Goal: Task Accomplishment & Management: Use online tool/utility

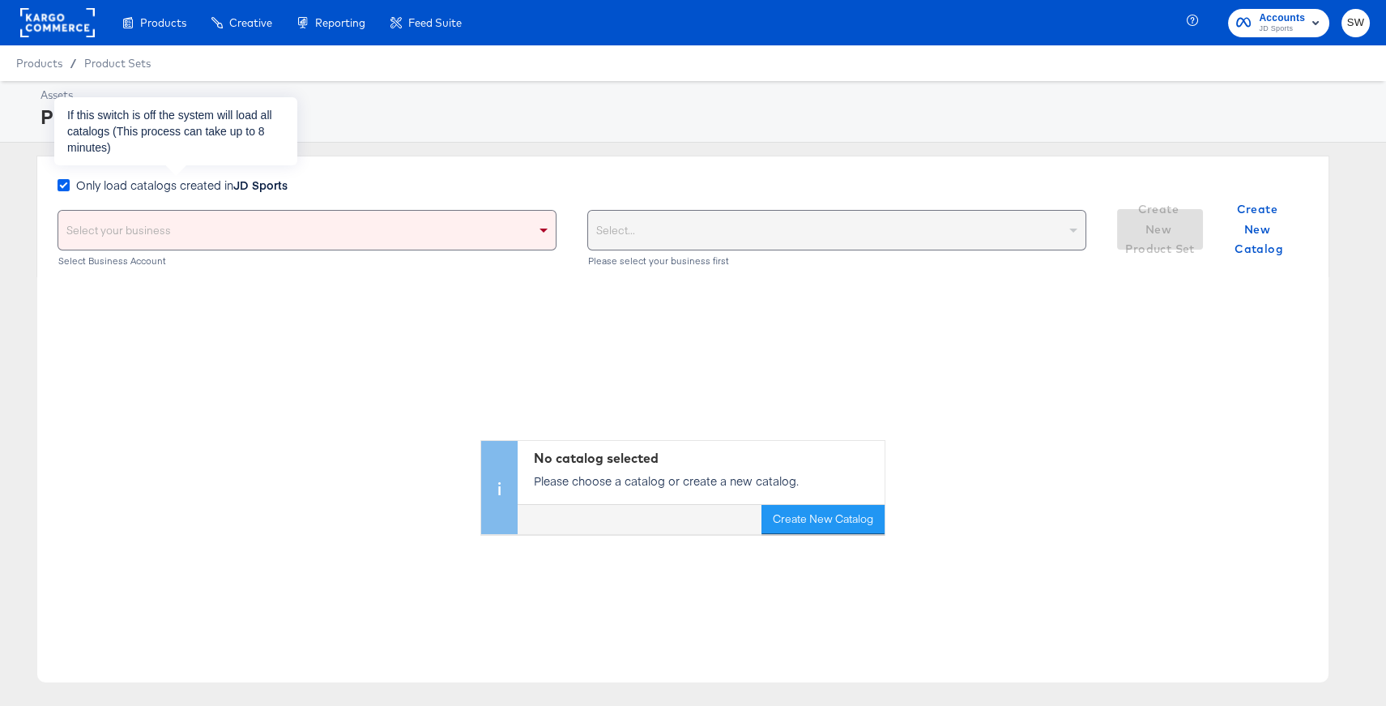
click at [65, 180] on icon at bounding box center [64, 185] width 12 height 12
click at [0, 0] on input "Only load catalogs created in JD Sports" at bounding box center [0, 0] width 0 height 0
click at [126, 241] on div "Select your business" at bounding box center [307, 230] width 498 height 39
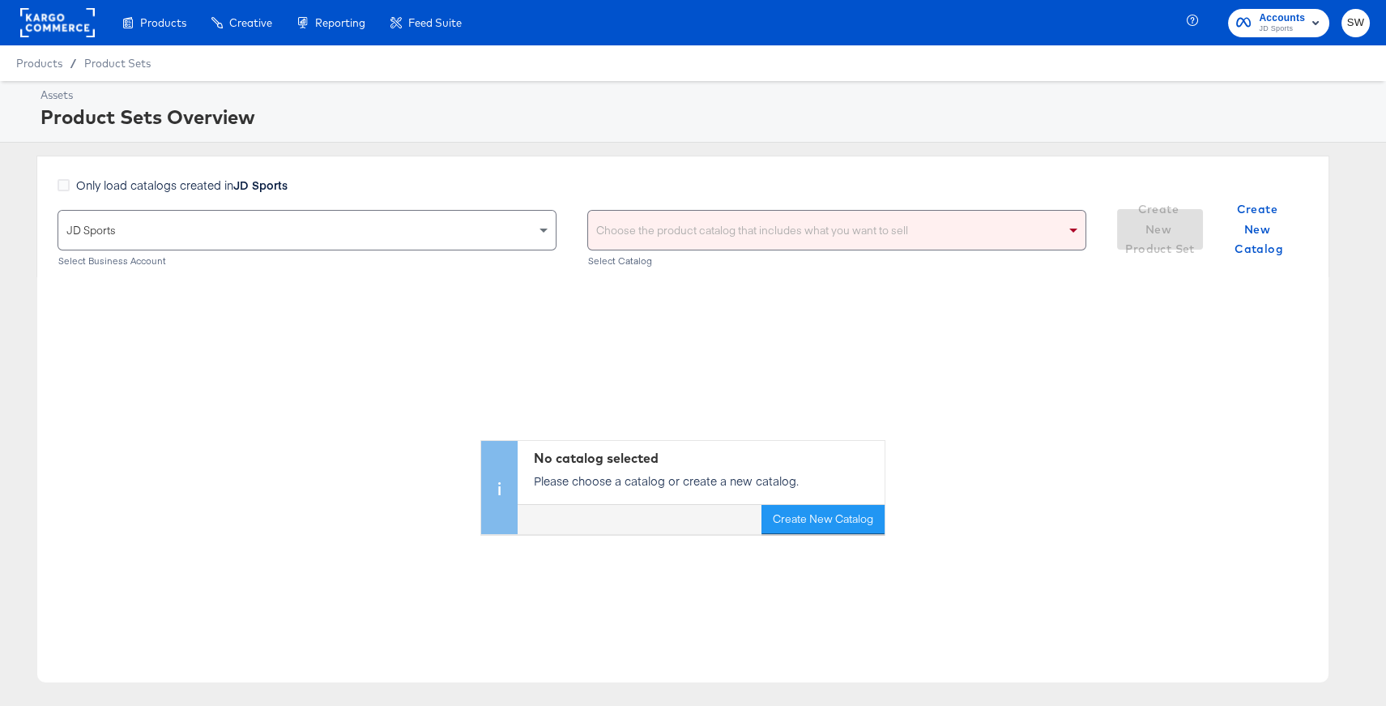
click at [630, 246] on div "Choose the product catalog that includes what you want to sell" at bounding box center [837, 230] width 498 height 39
type input "my"
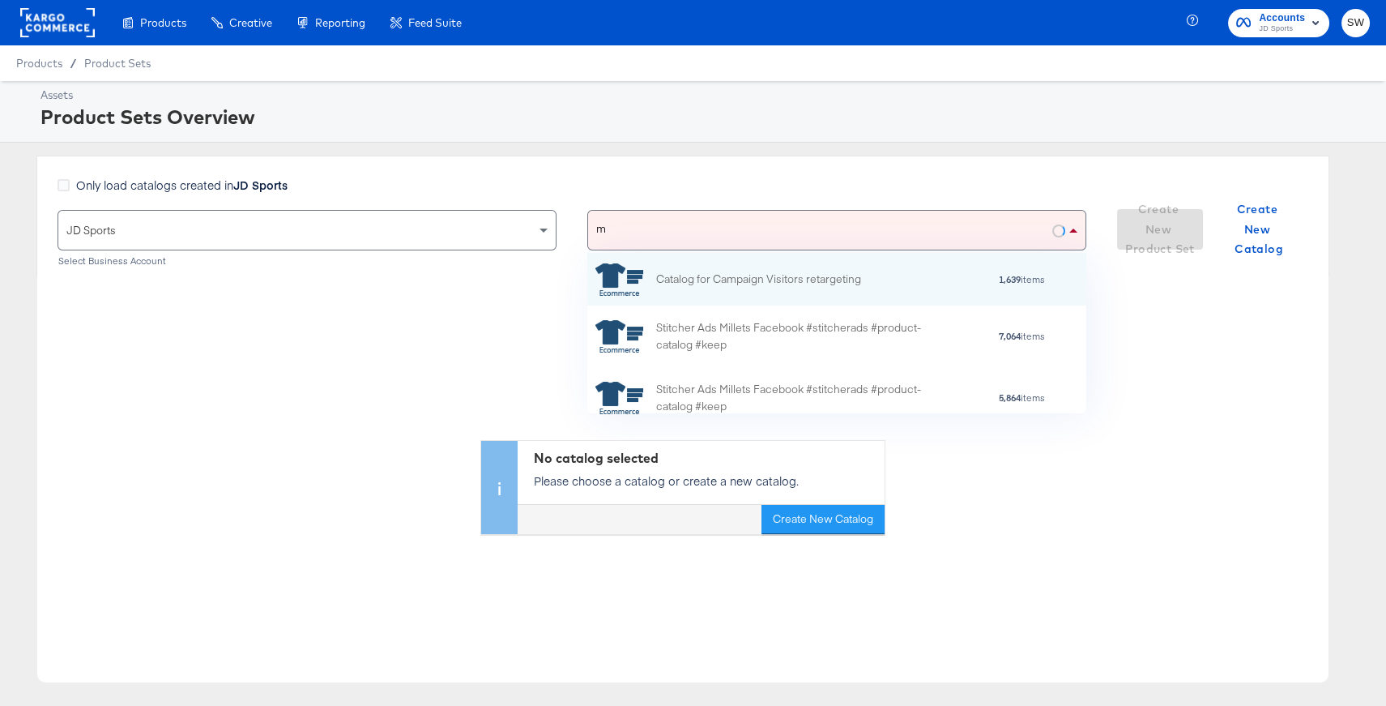
type input "my"
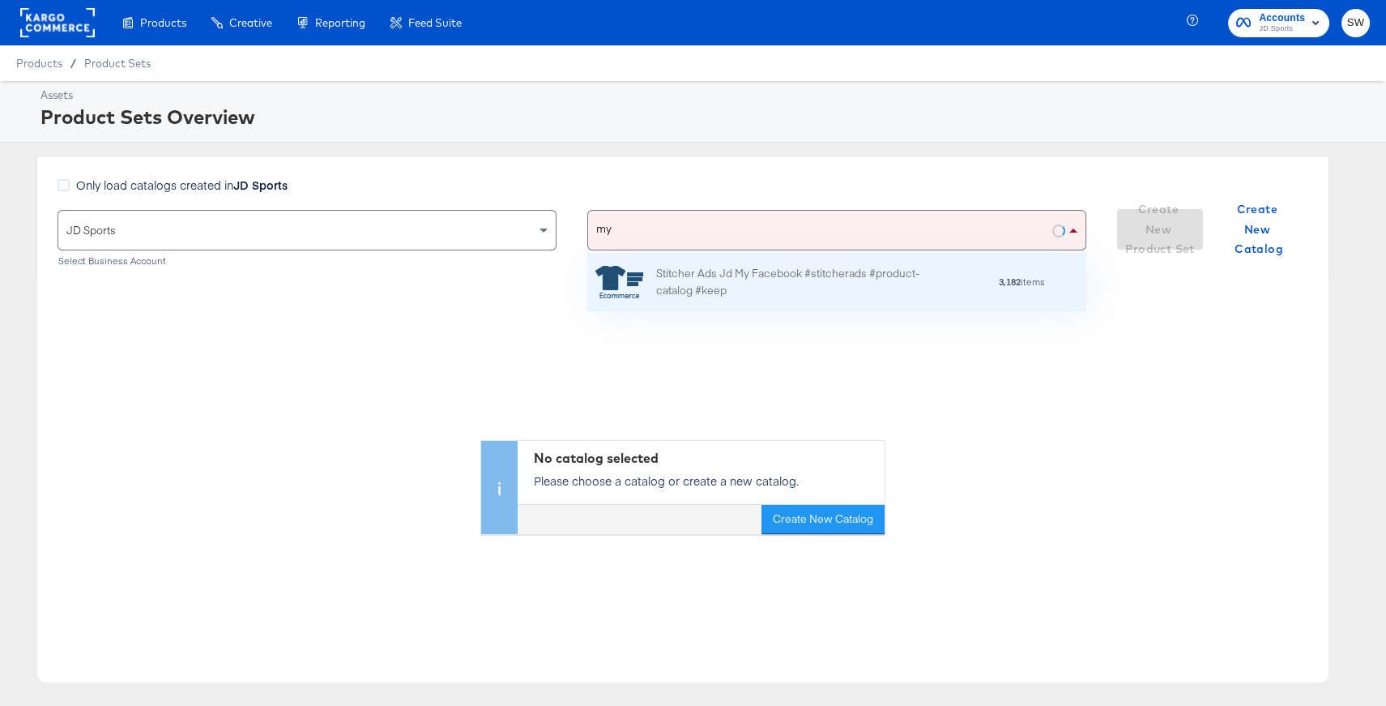
click at [821, 275] on div "Stitcher Ads Jd My Facebook #stitcherads #product-catalog #keep" at bounding box center [798, 282] width 284 height 34
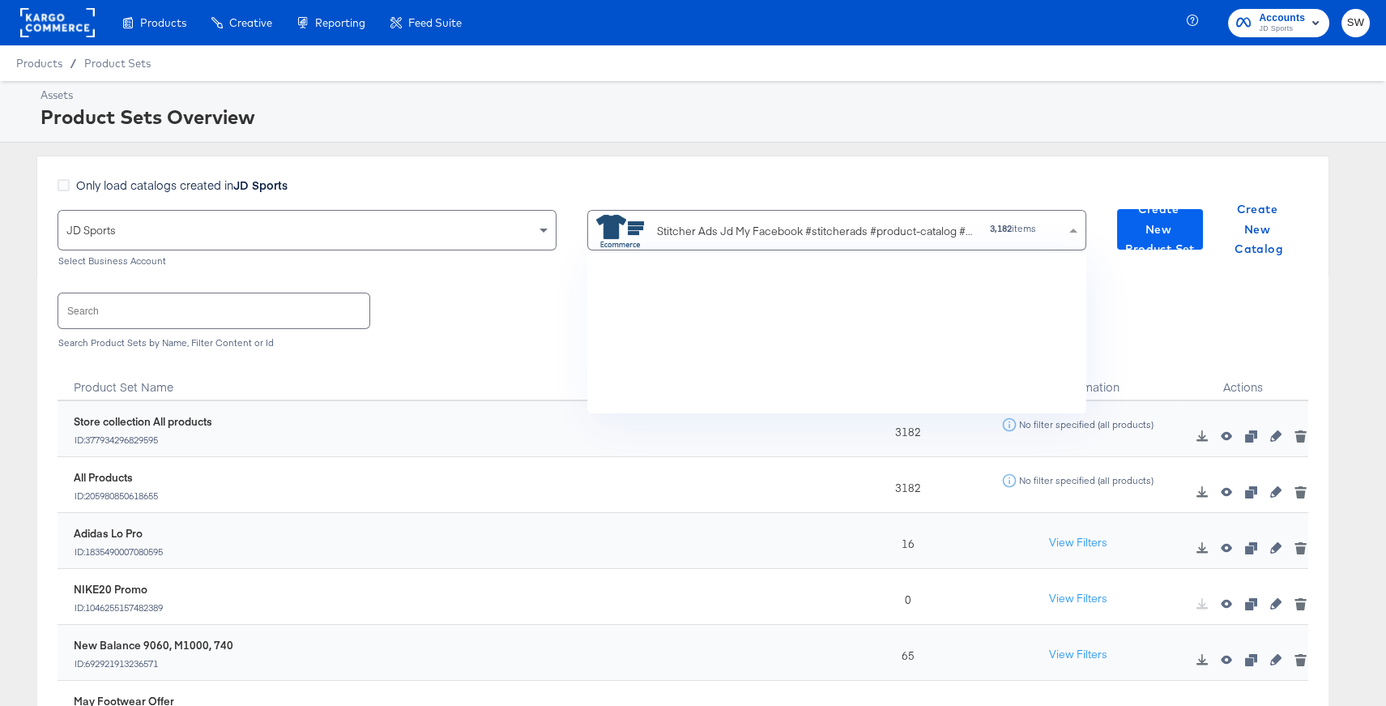
scroll to position [160, 498]
click at [1173, 232] on span "Create New Product Set" at bounding box center [1160, 229] width 73 height 60
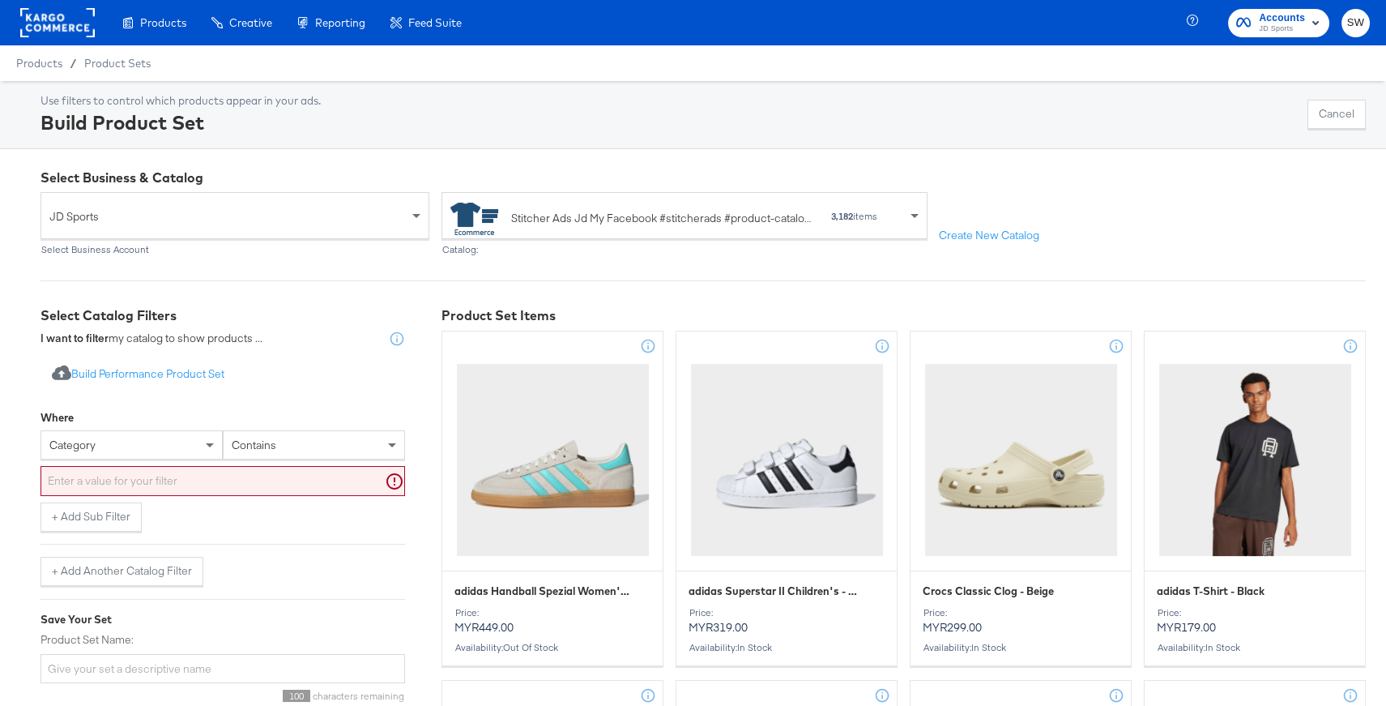
click at [151, 444] on div "category" at bounding box center [131, 445] width 181 height 28
type input "ret"
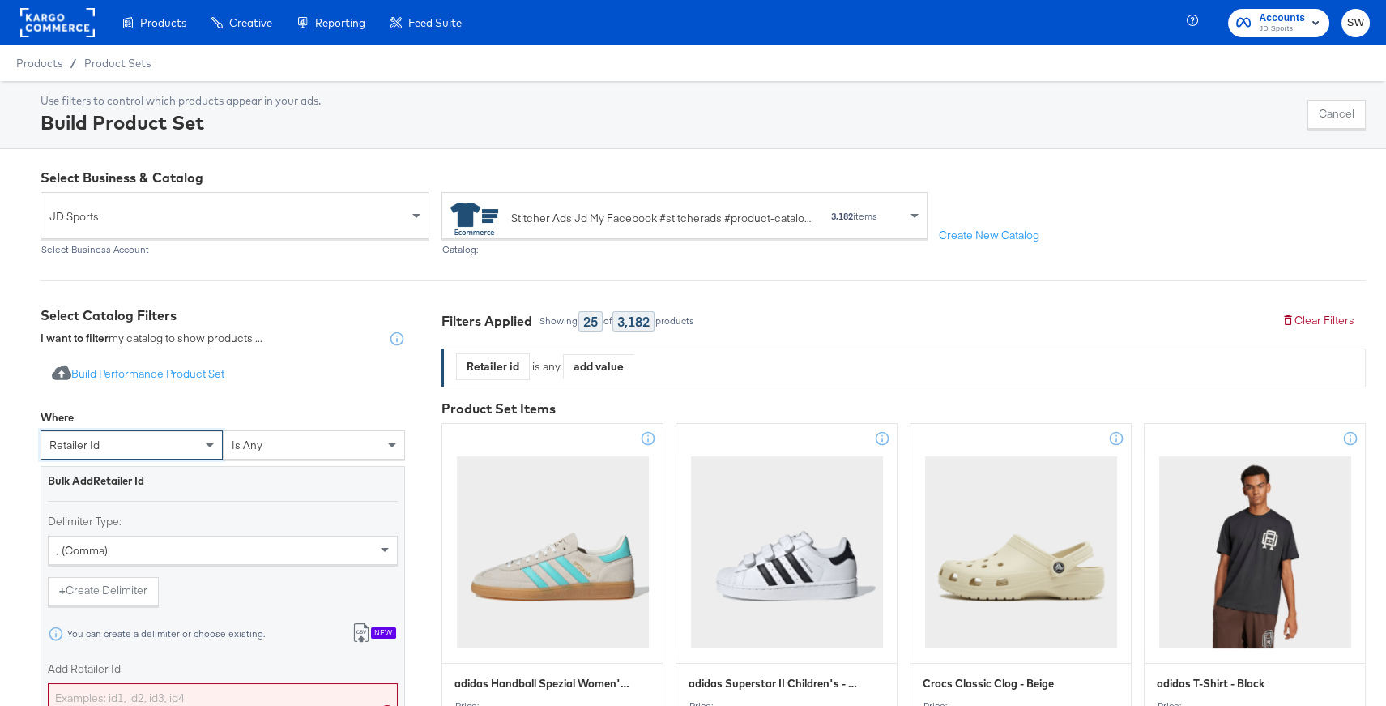
scroll to position [274, 0]
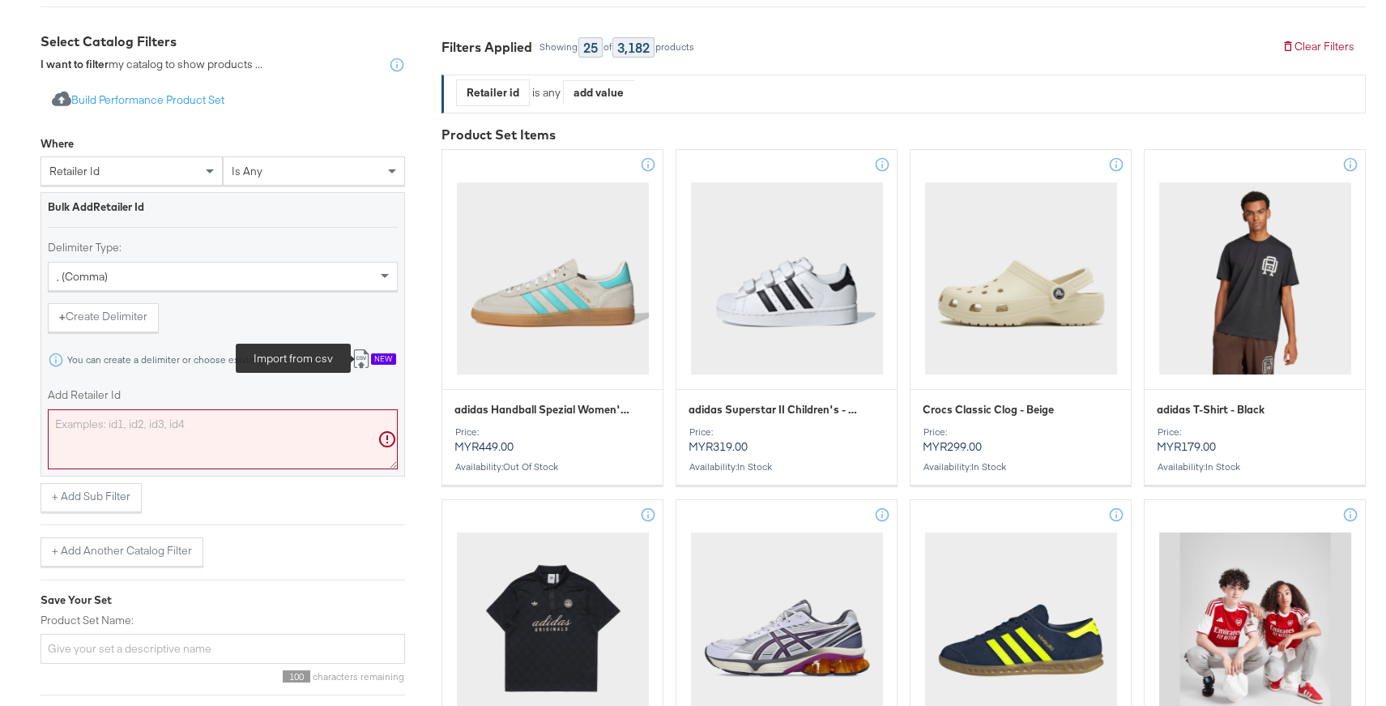
click at [365, 355] on icon at bounding box center [361, 358] width 19 height 19
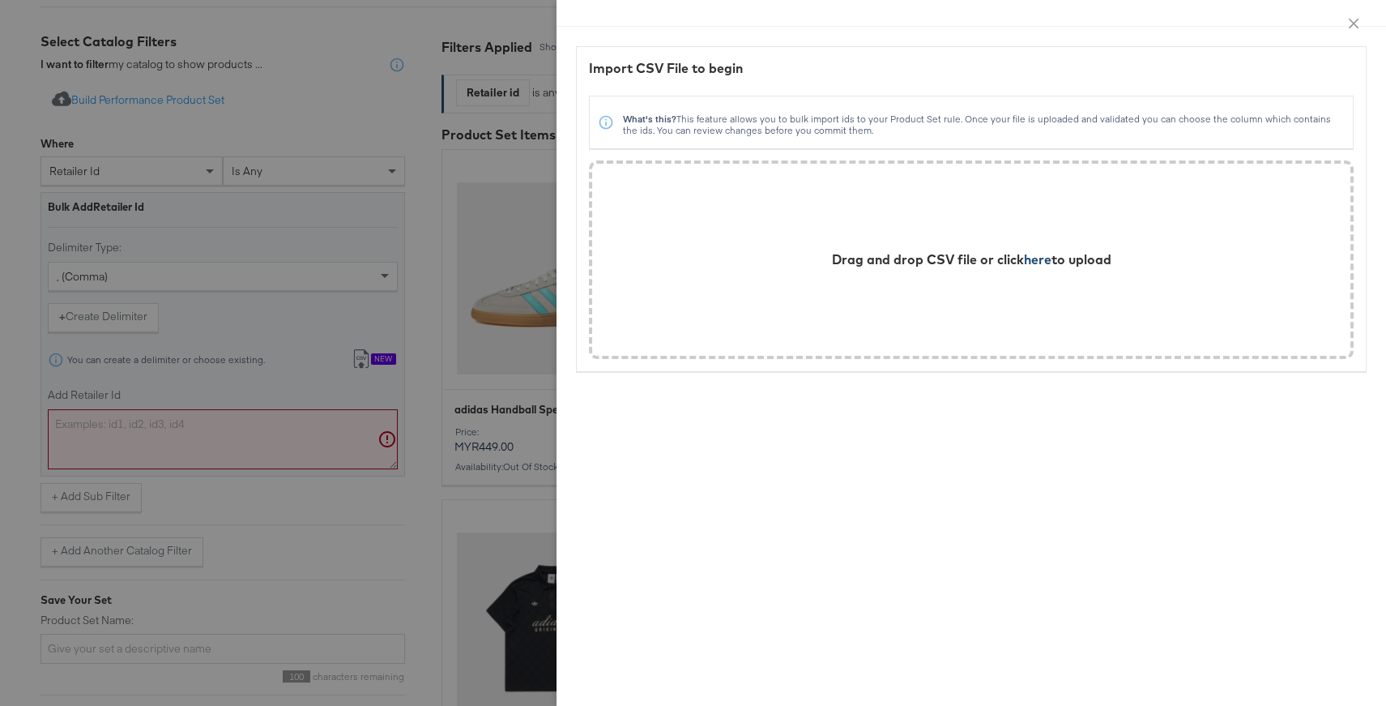
click at [1042, 258] on span "here" at bounding box center [1038, 259] width 28 height 16
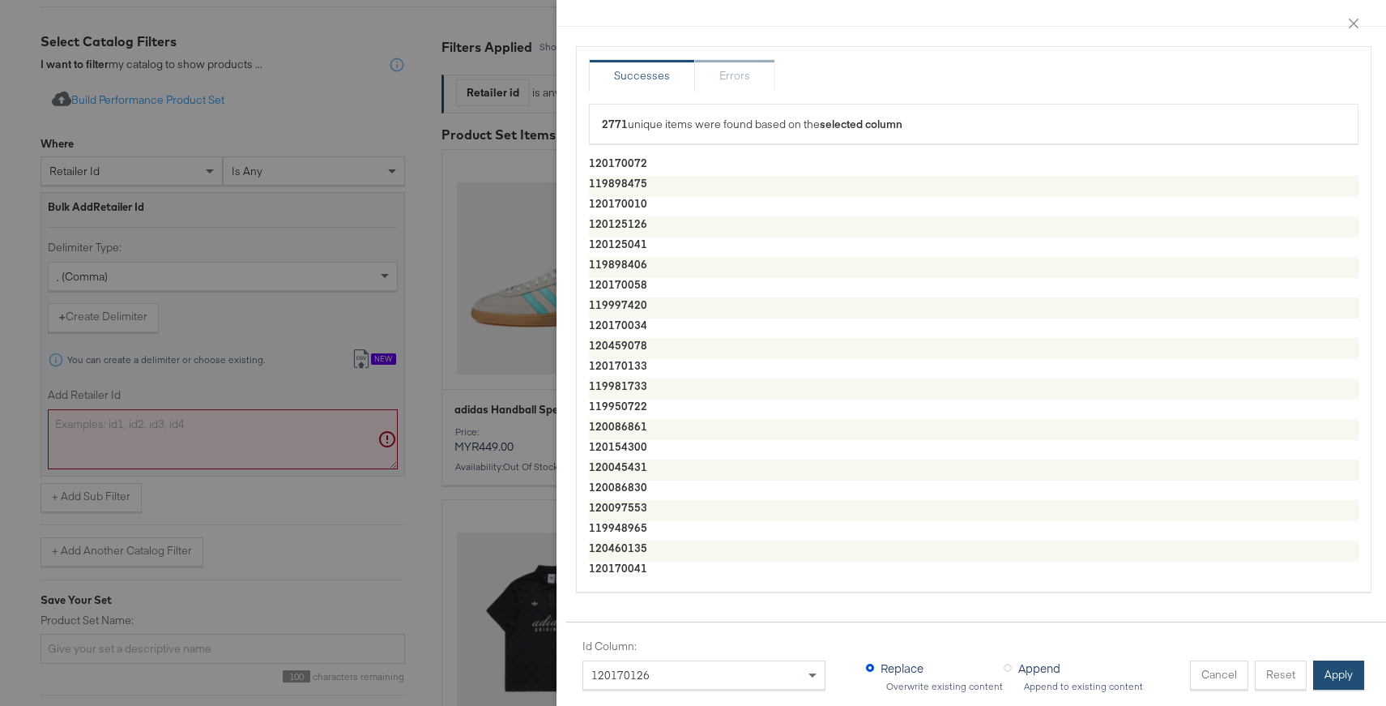
click at [1335, 677] on button "Apply" at bounding box center [1339, 674] width 51 height 29
type textarea "120170072,119898475,120170010,120125126,120125041,119898406,120170058,119997420…"
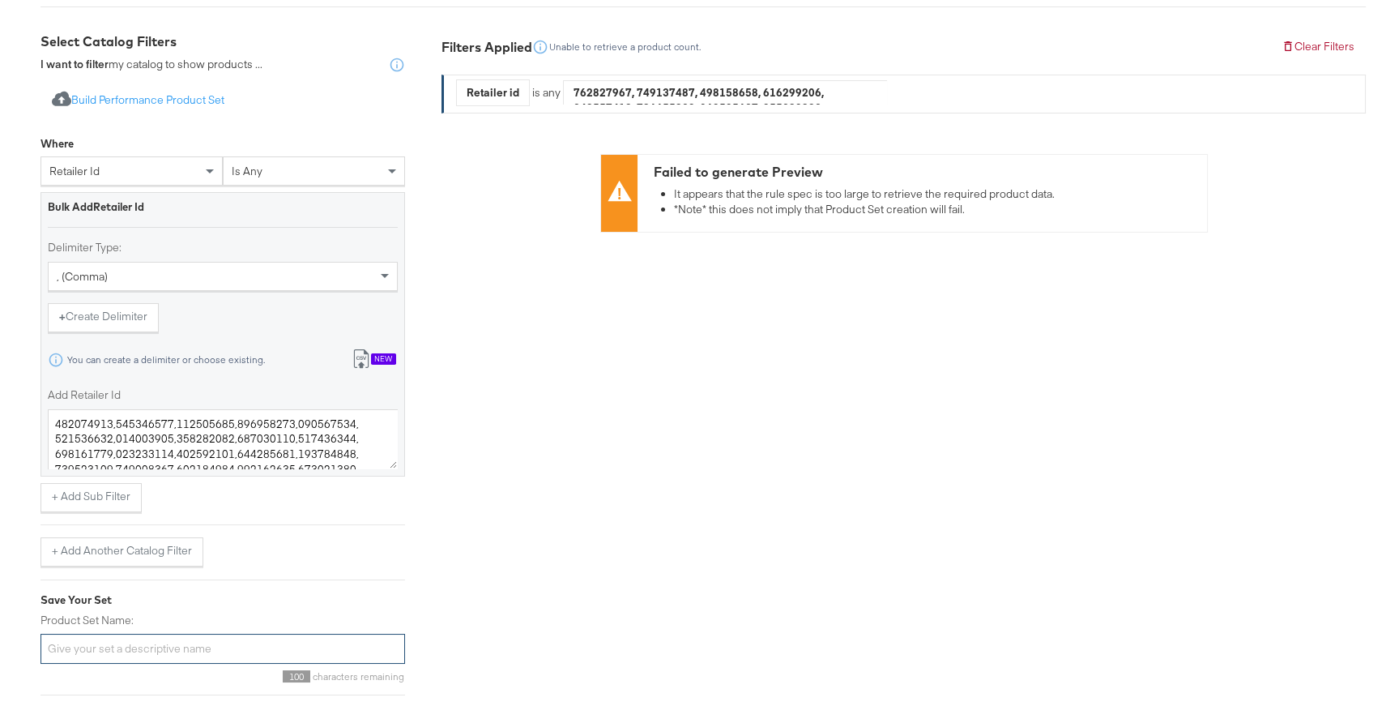
click at [283, 643] on input "Product Set Name:" at bounding box center [223, 649] width 365 height 30
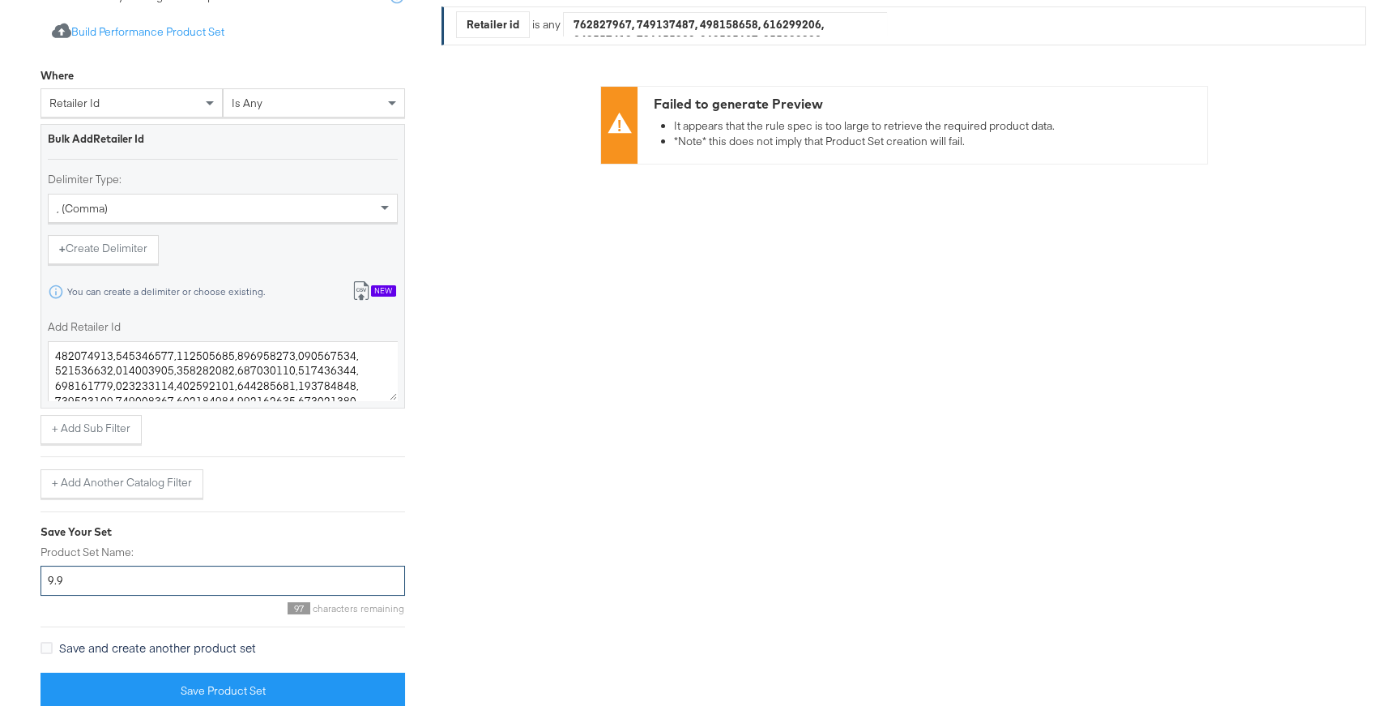
scroll to position [350, 0]
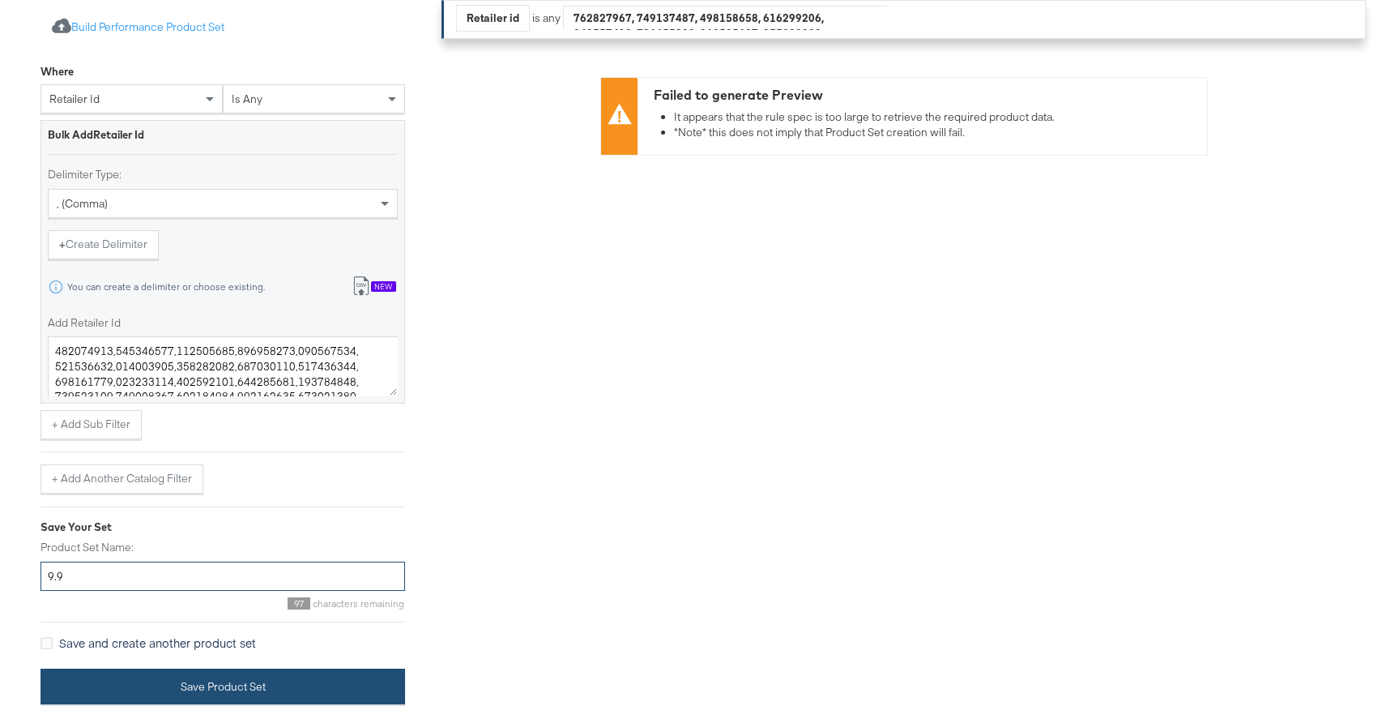
type input "9.9"
click at [257, 678] on button "Save Product Set" at bounding box center [223, 687] width 365 height 36
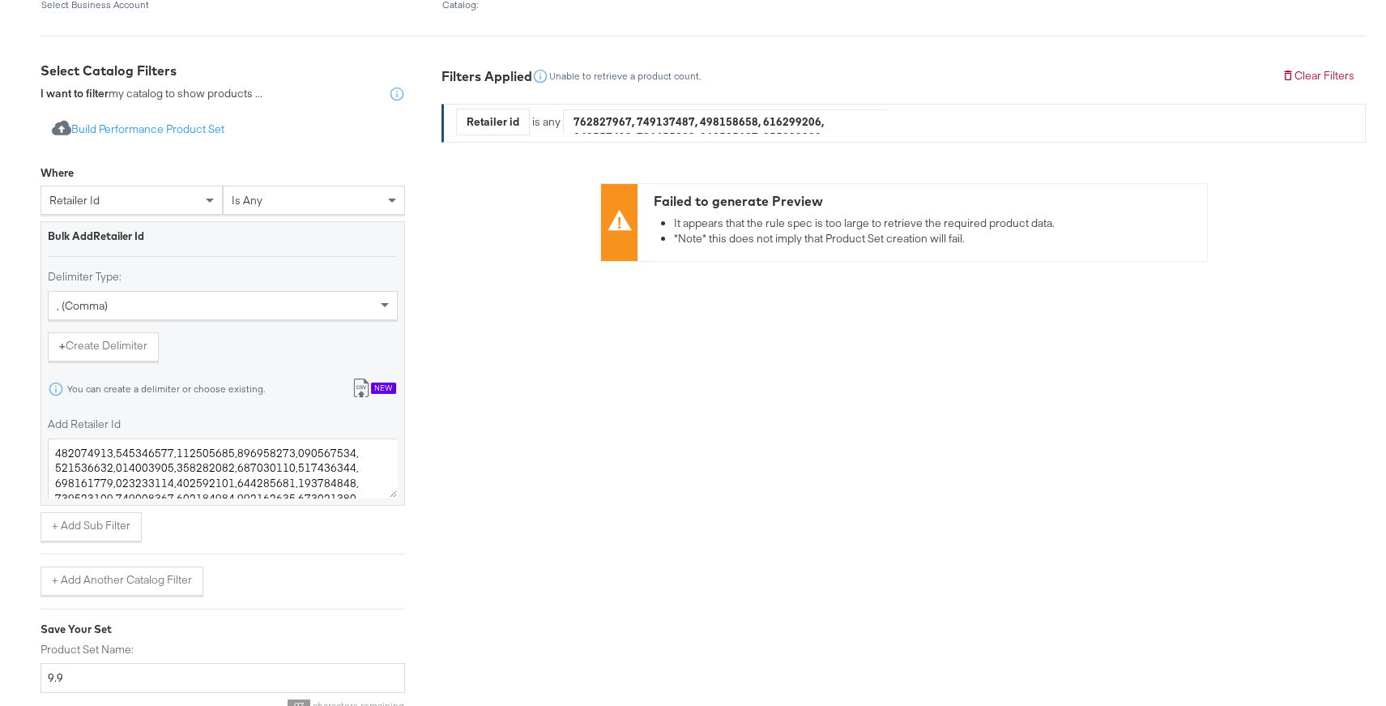
scroll to position [217, 0]
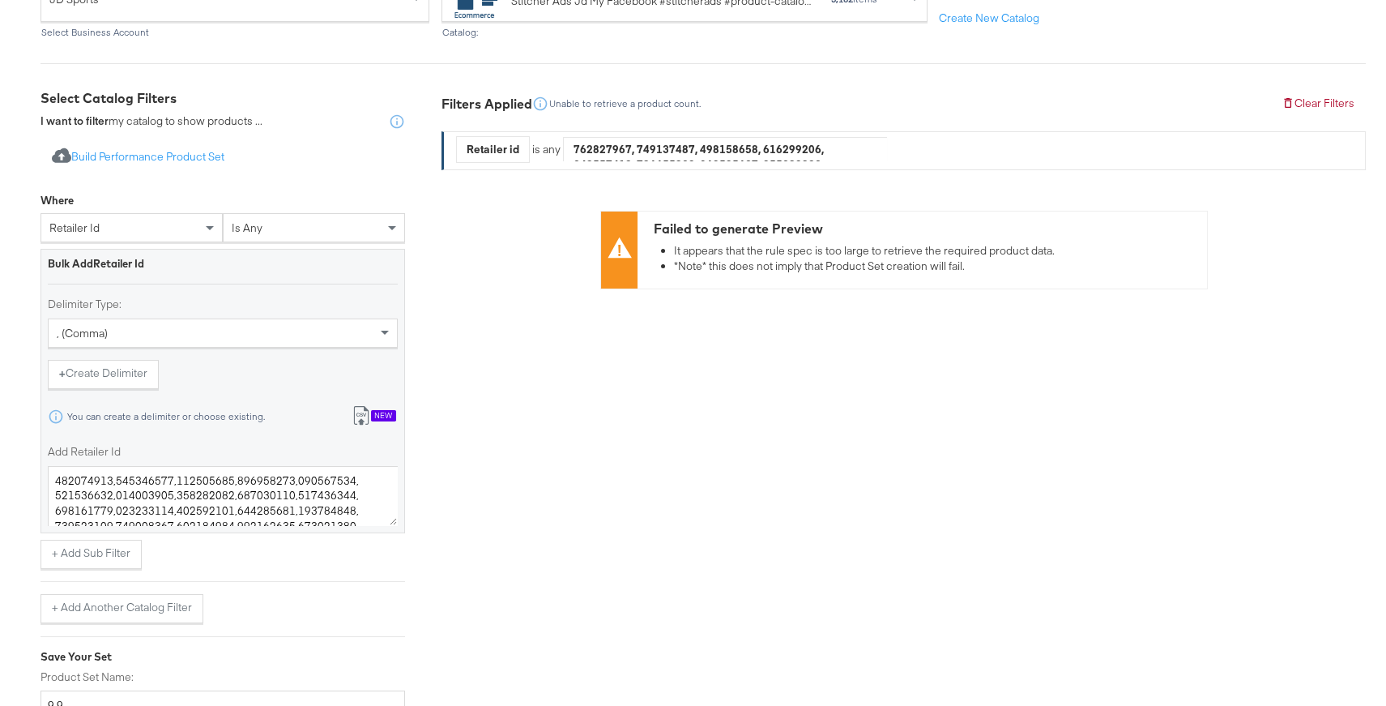
click at [143, 218] on div "retailer id" at bounding box center [131, 228] width 181 height 28
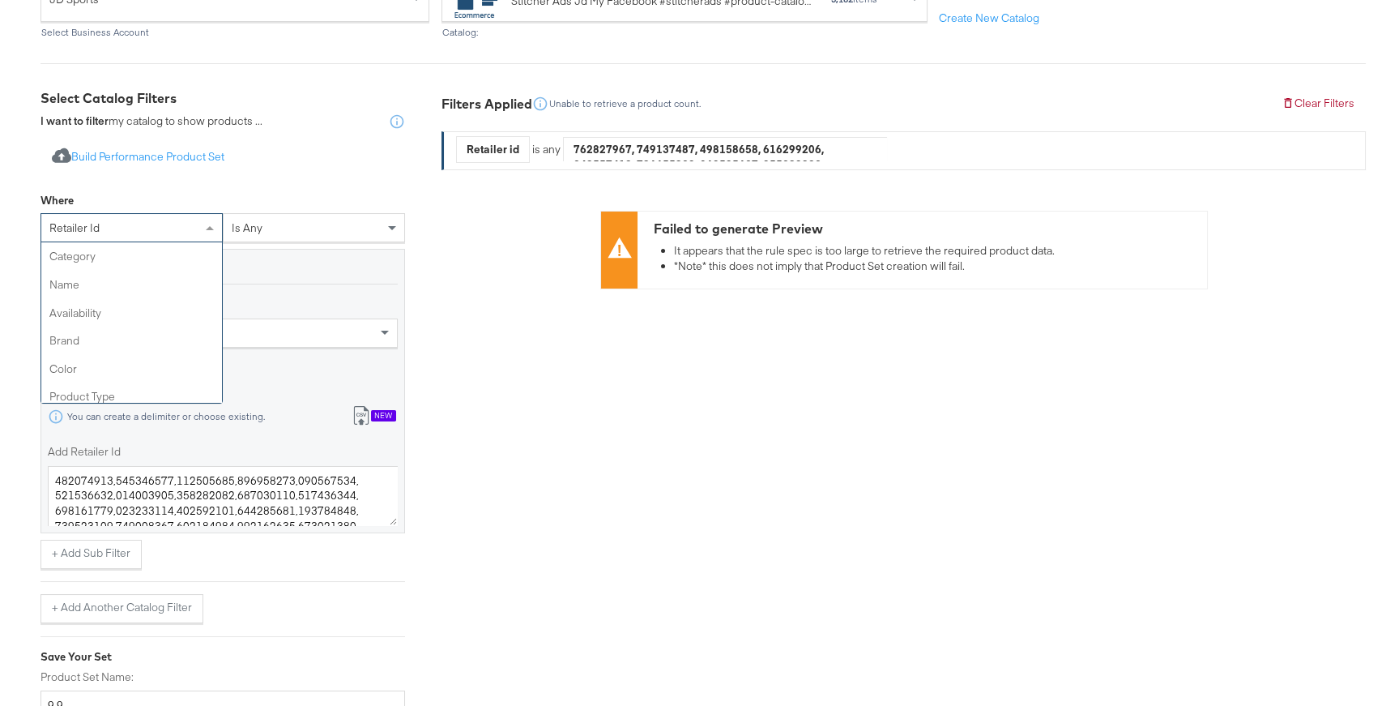
scroll to position [476, 0]
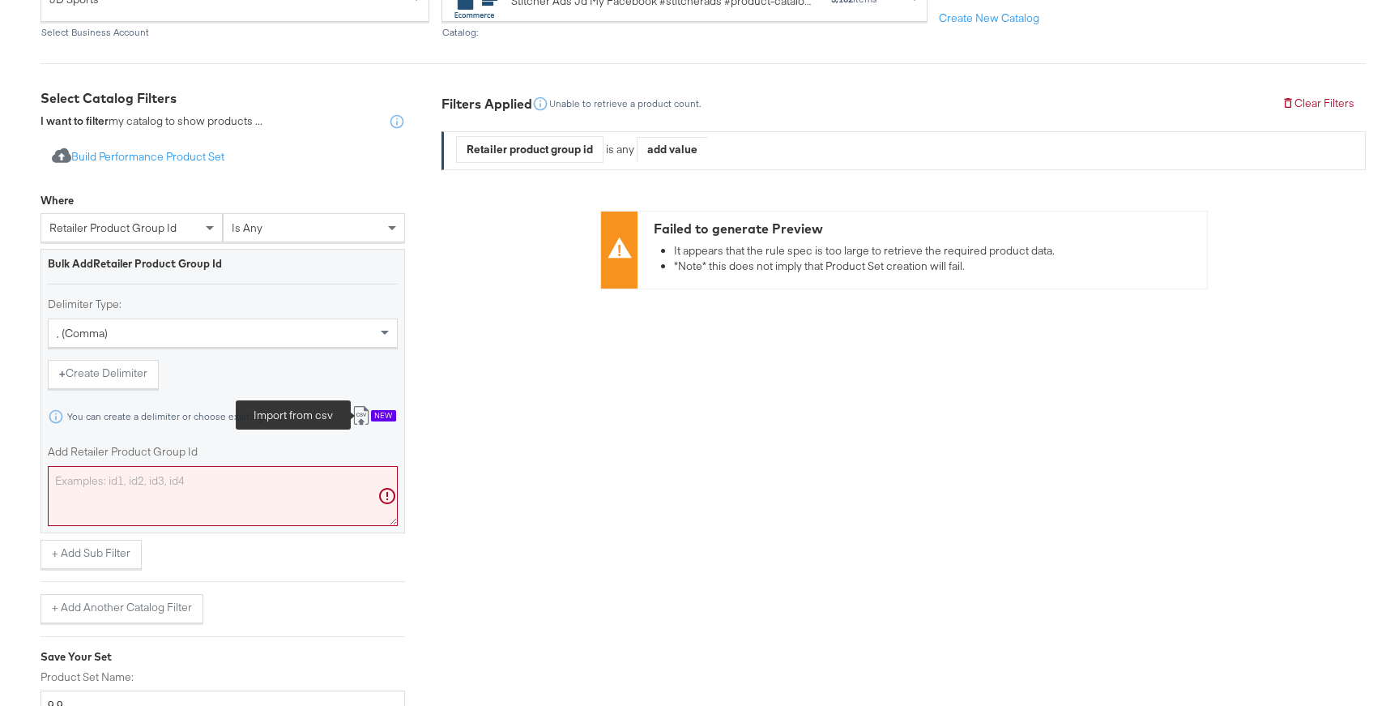
click at [366, 419] on icon at bounding box center [361, 415] width 19 height 19
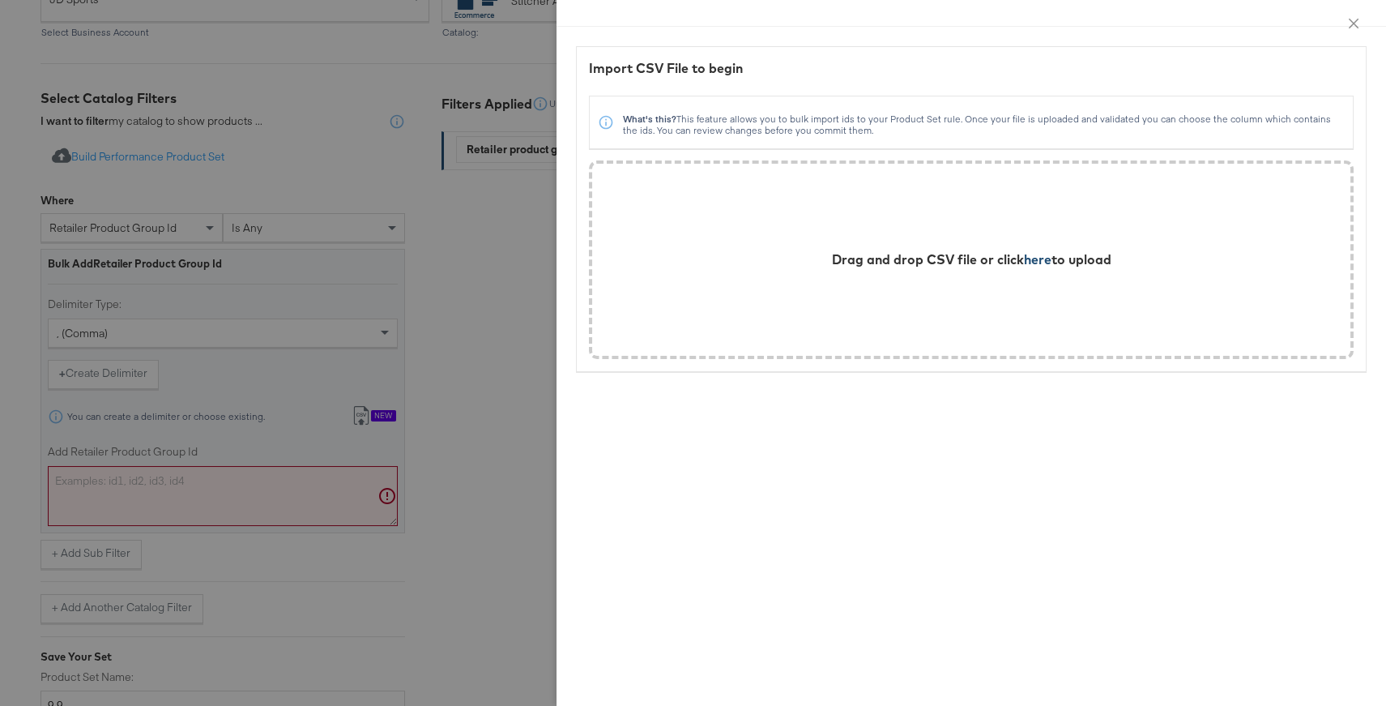
click at [1027, 258] on span "here" at bounding box center [1038, 259] width 28 height 16
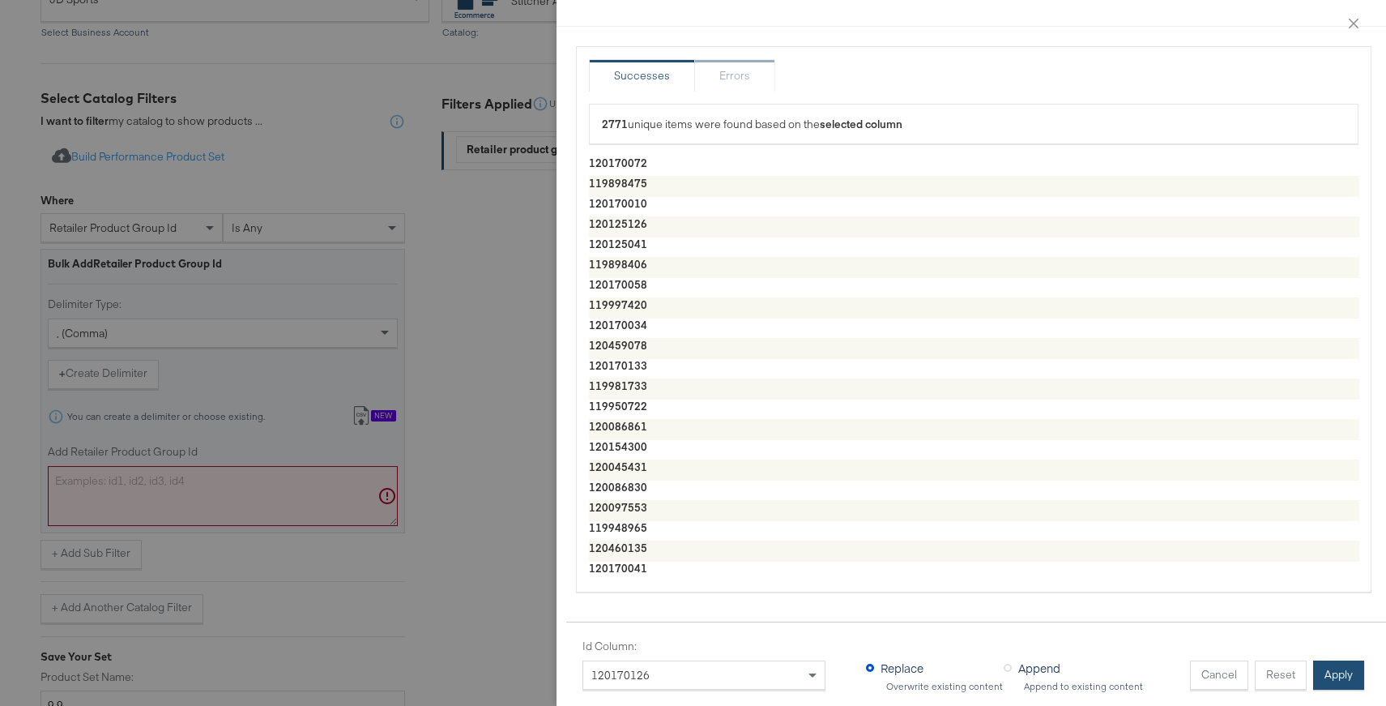
click at [1337, 673] on button "Apply" at bounding box center [1339, 674] width 51 height 29
type textarea "120170072,119898475,120170010,120125126,120125041,119898406,120170058,119997420…"
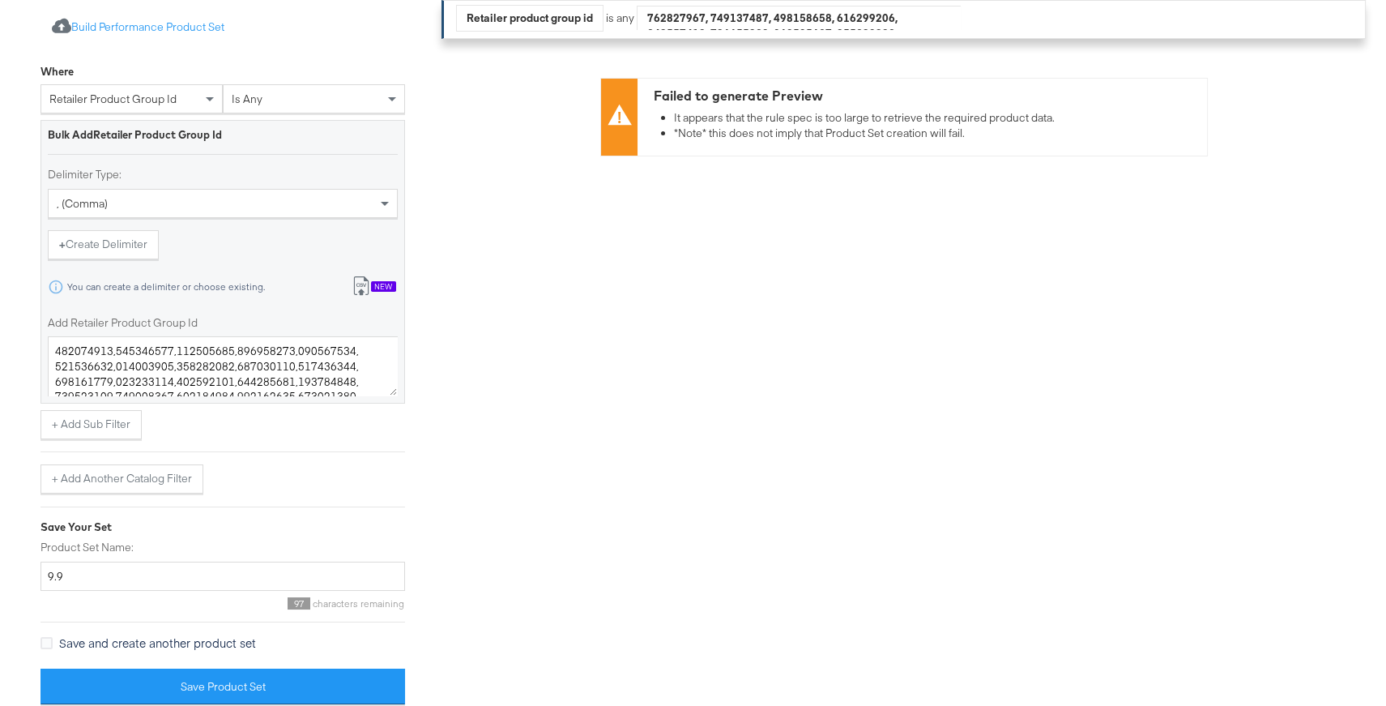
scroll to position [350, 0]
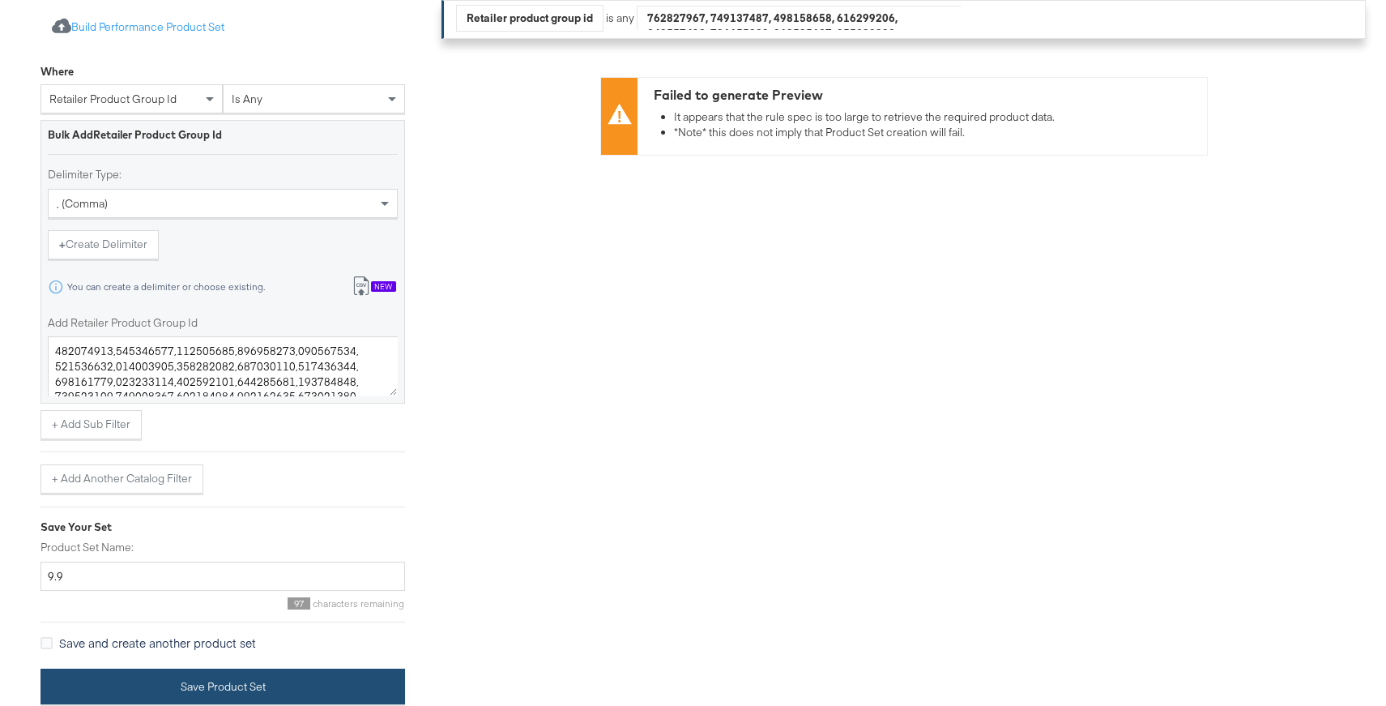
click at [236, 686] on button "Save Product Set" at bounding box center [223, 687] width 365 height 36
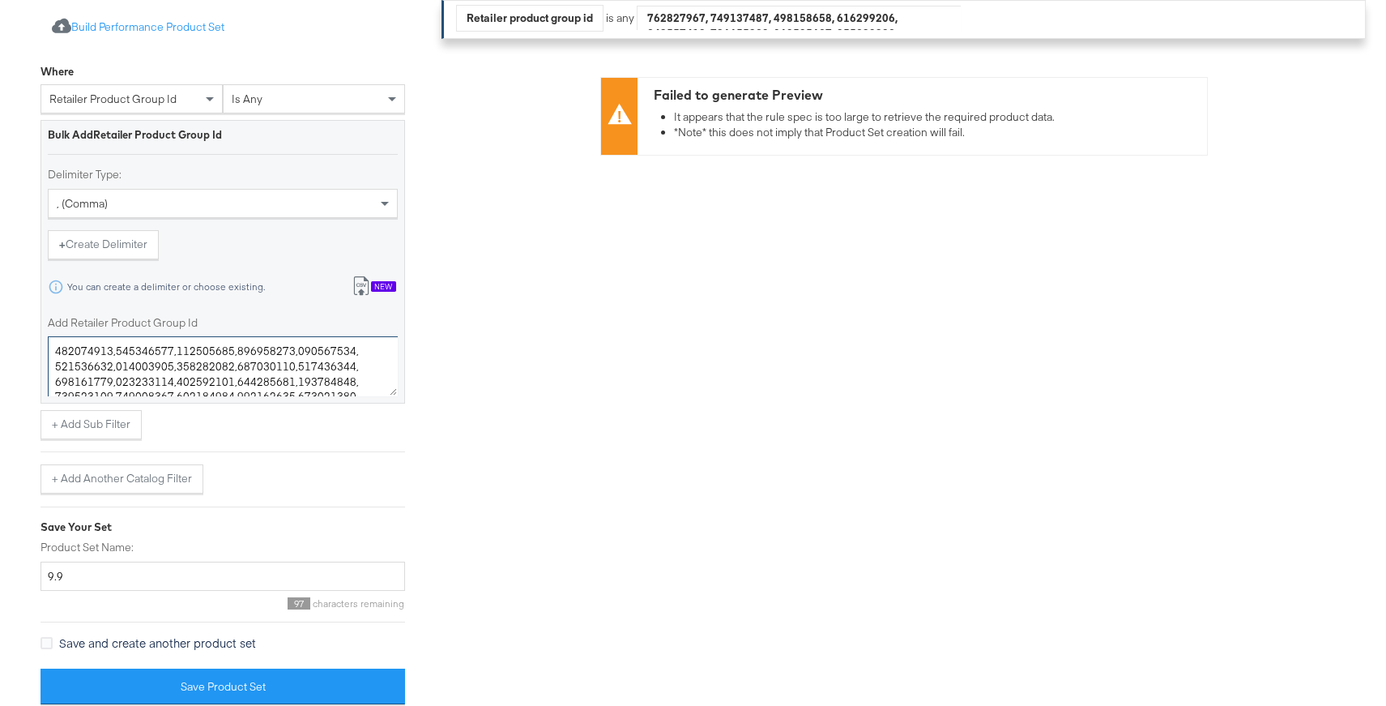
drag, startPoint x: 108, startPoint y: 351, endPoint x: 22, endPoint y: 351, distance: 85.9
click at [22, 351] on div "Select Business & Catalog JD Sports Select Business Account Stitcher Ads Jd My …" at bounding box center [693, 253] width 1386 height 908
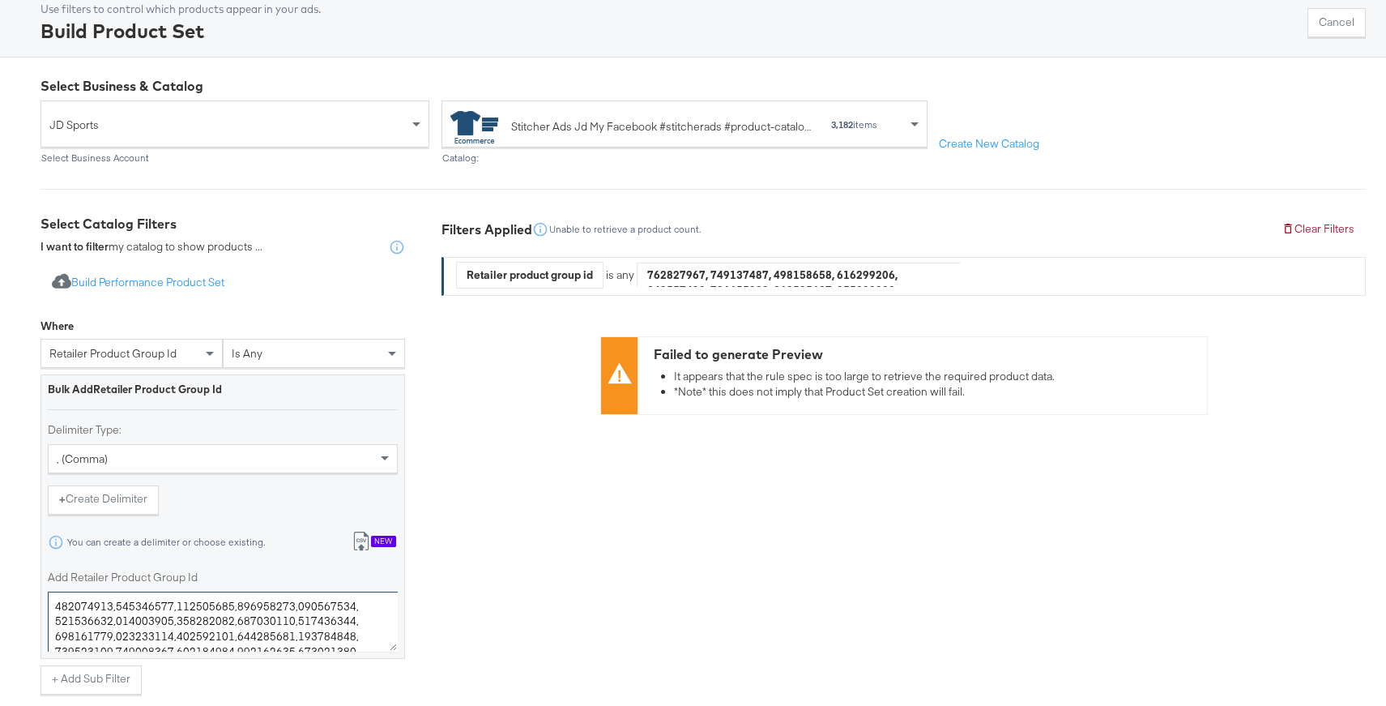
scroll to position [0, 0]
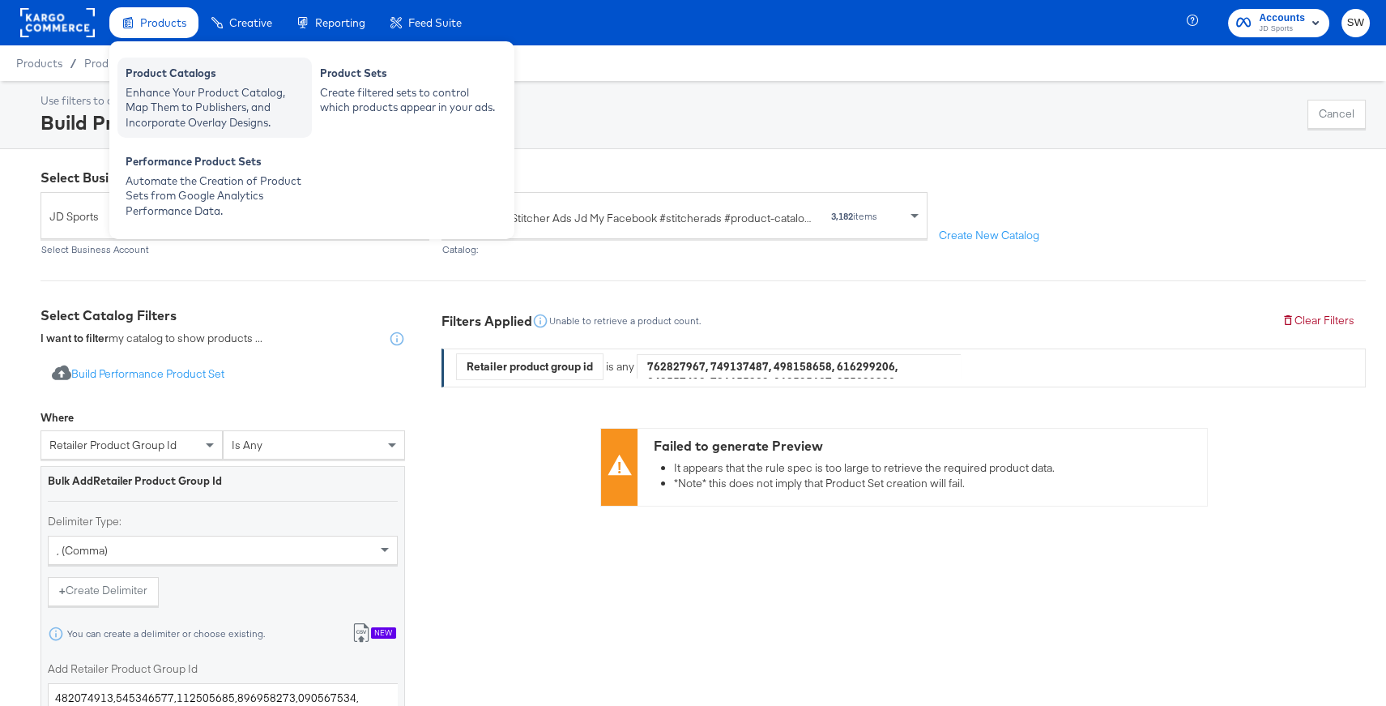
click at [216, 93] on div "Enhance Your Product Catalog, Map Them to Publishers, and Incorporate Overlay D…" at bounding box center [215, 107] width 178 height 45
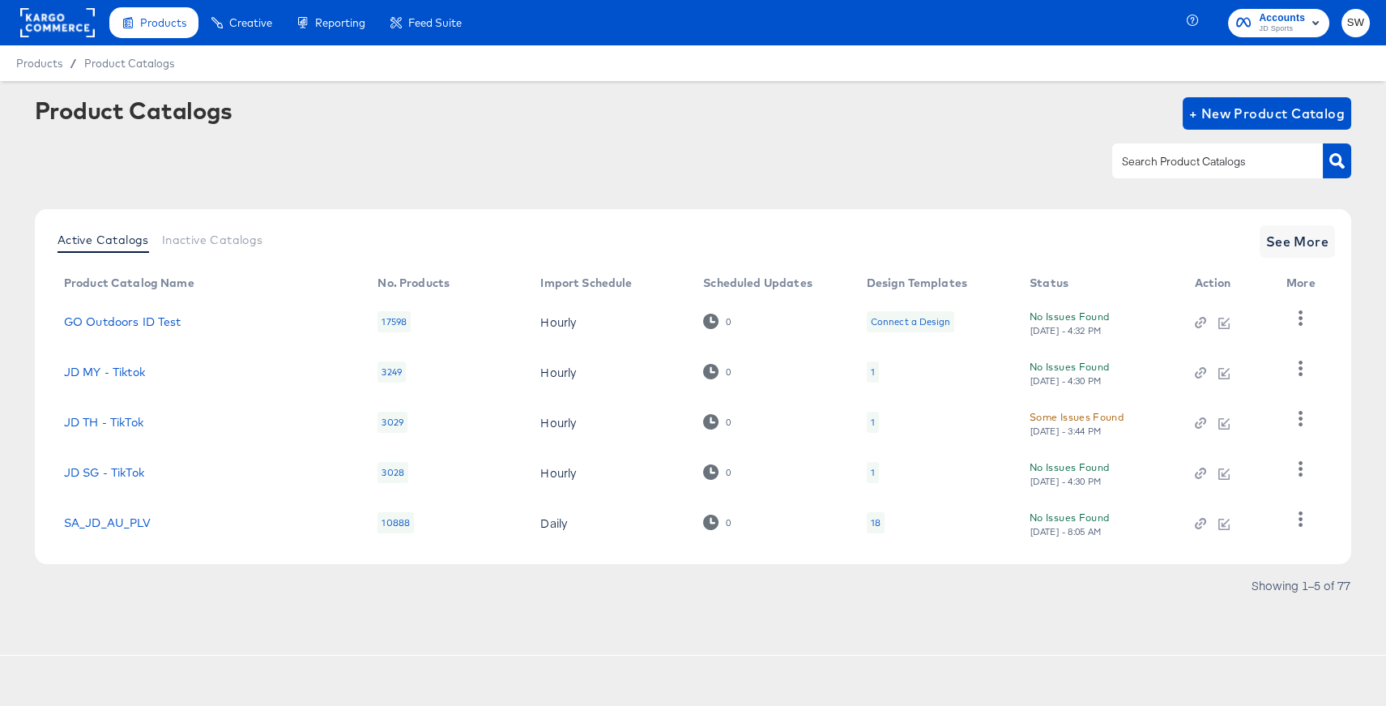
click at [1215, 169] on input "text" at bounding box center [1205, 161] width 173 height 19
type input "my"
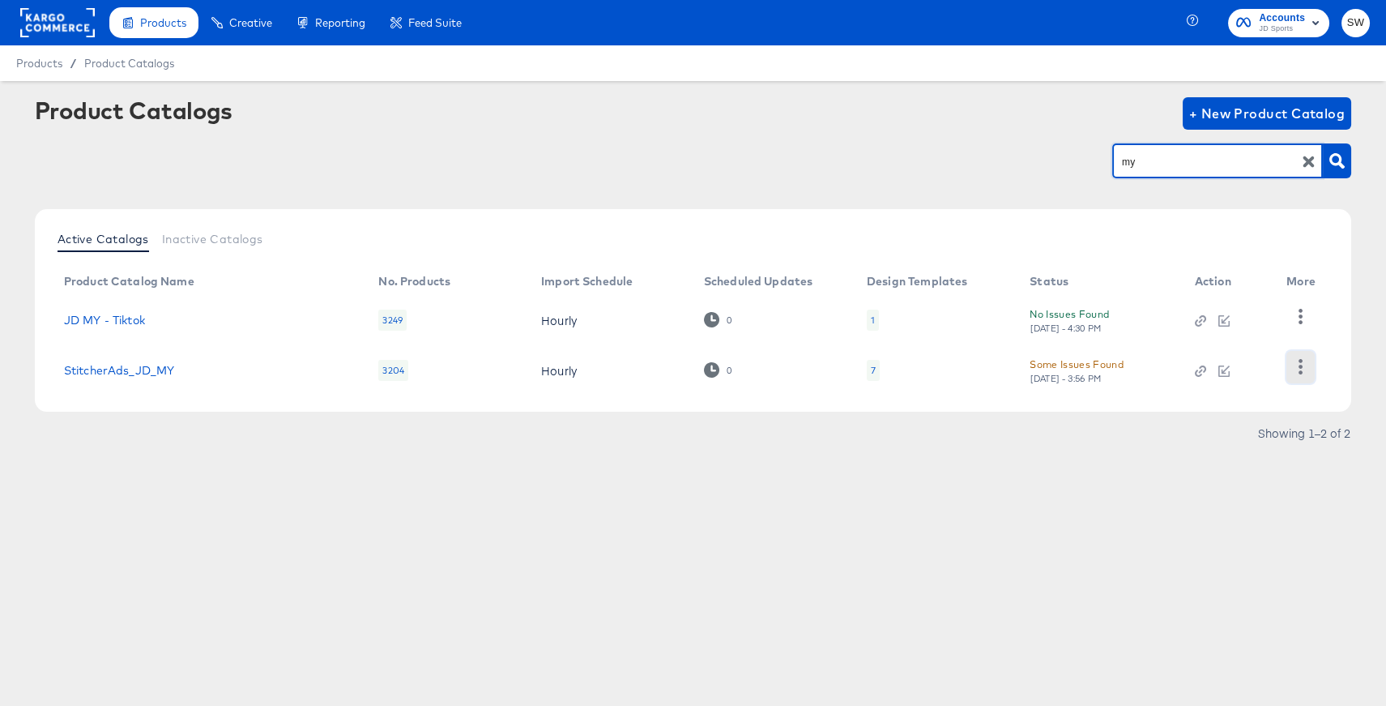
click at [1302, 365] on icon "button" at bounding box center [1300, 366] width 15 height 15
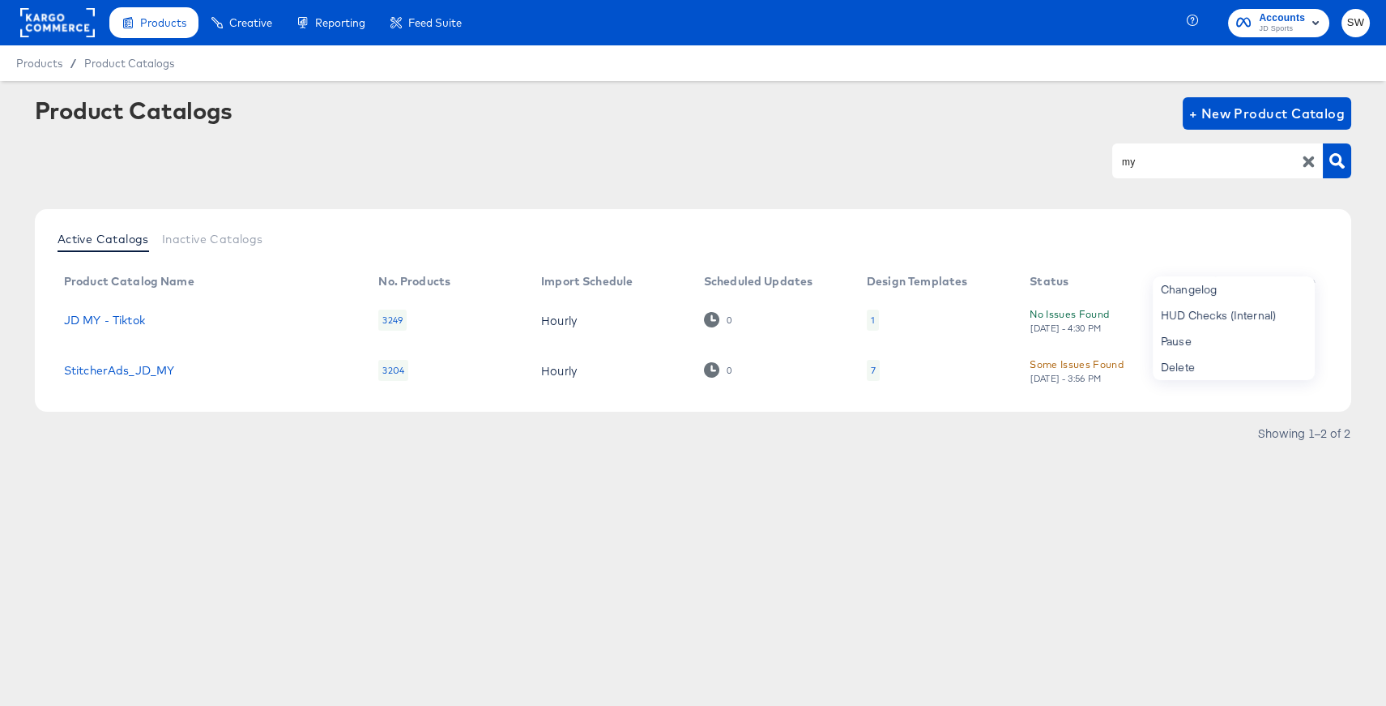
click at [1020, 171] on div "my" at bounding box center [693, 161] width 1317 height 36
click at [1296, 369] on icon "button" at bounding box center [1300, 366] width 15 height 15
click at [1249, 318] on div "HUD Checks (Internal)" at bounding box center [1234, 315] width 162 height 26
click at [150, 374] on link "StitcherAds_JD_MY" at bounding box center [119, 370] width 111 height 13
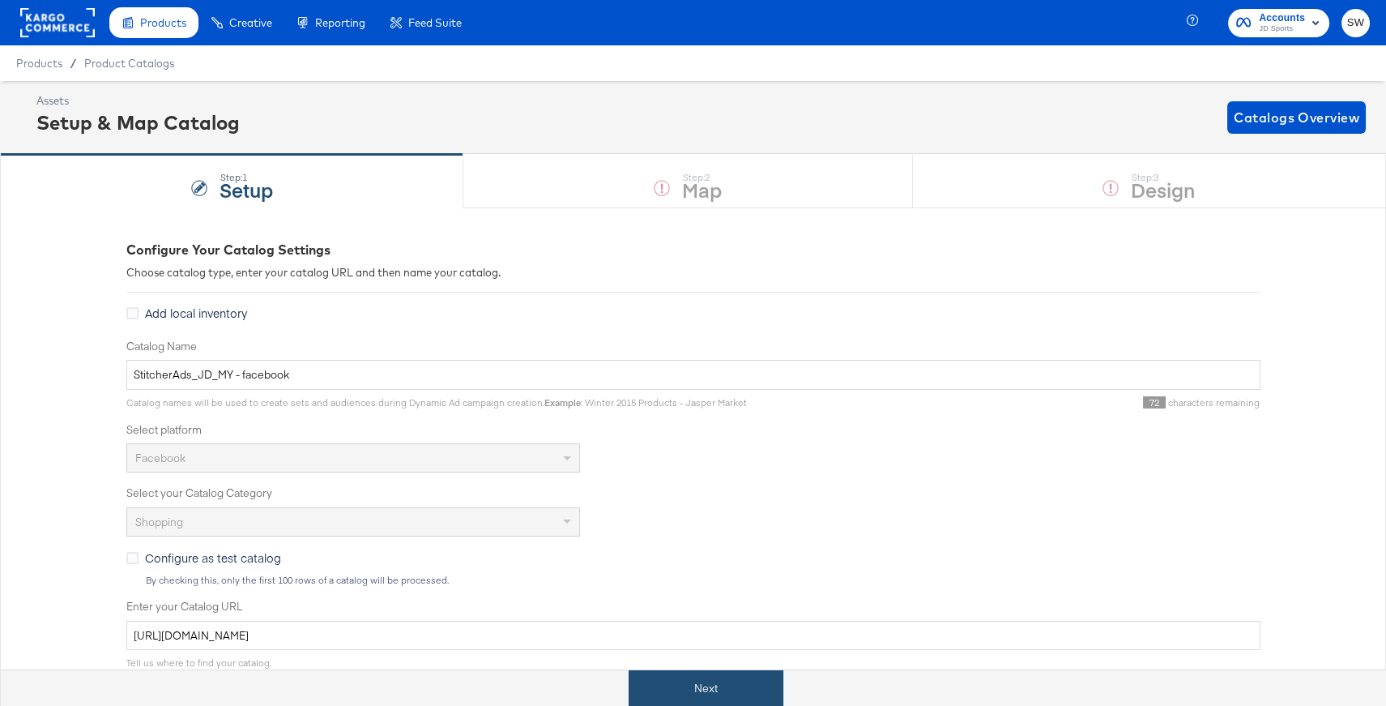
click at [700, 681] on button "Next" at bounding box center [706, 688] width 155 height 36
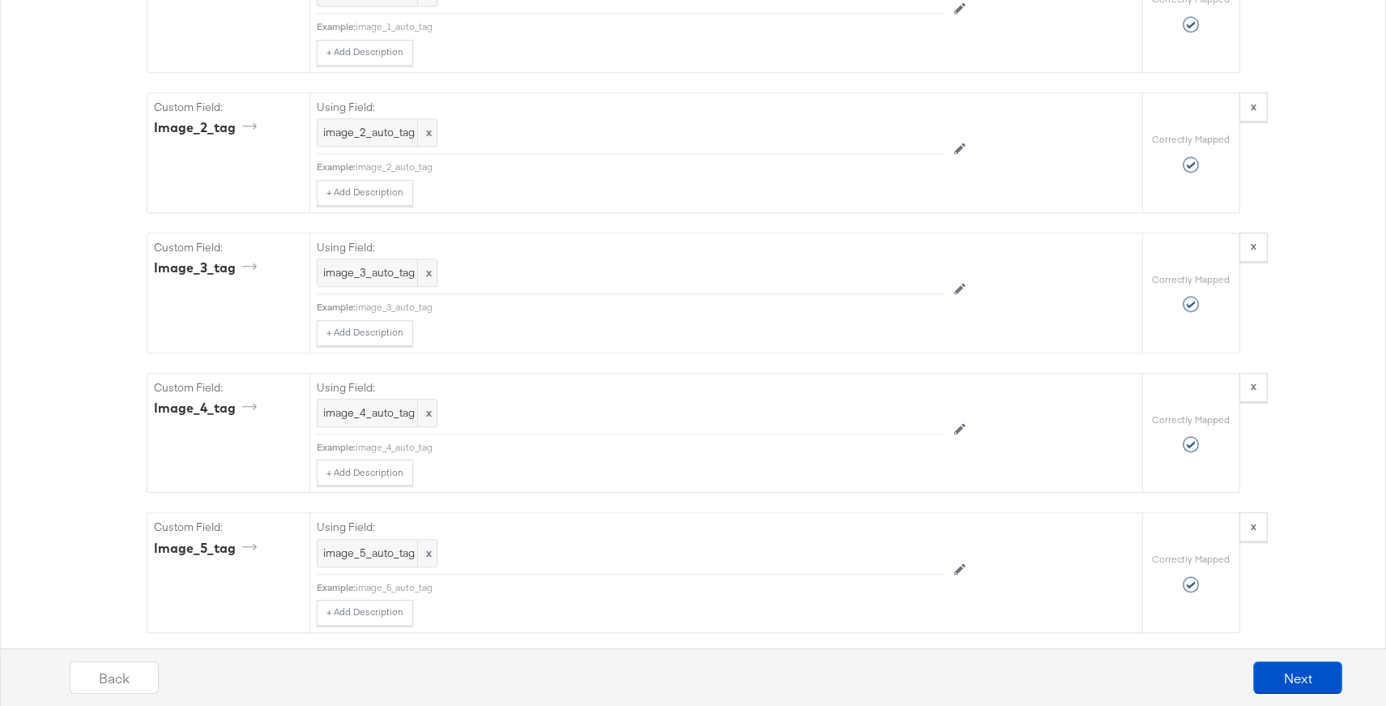
scroll to position [3155, 0]
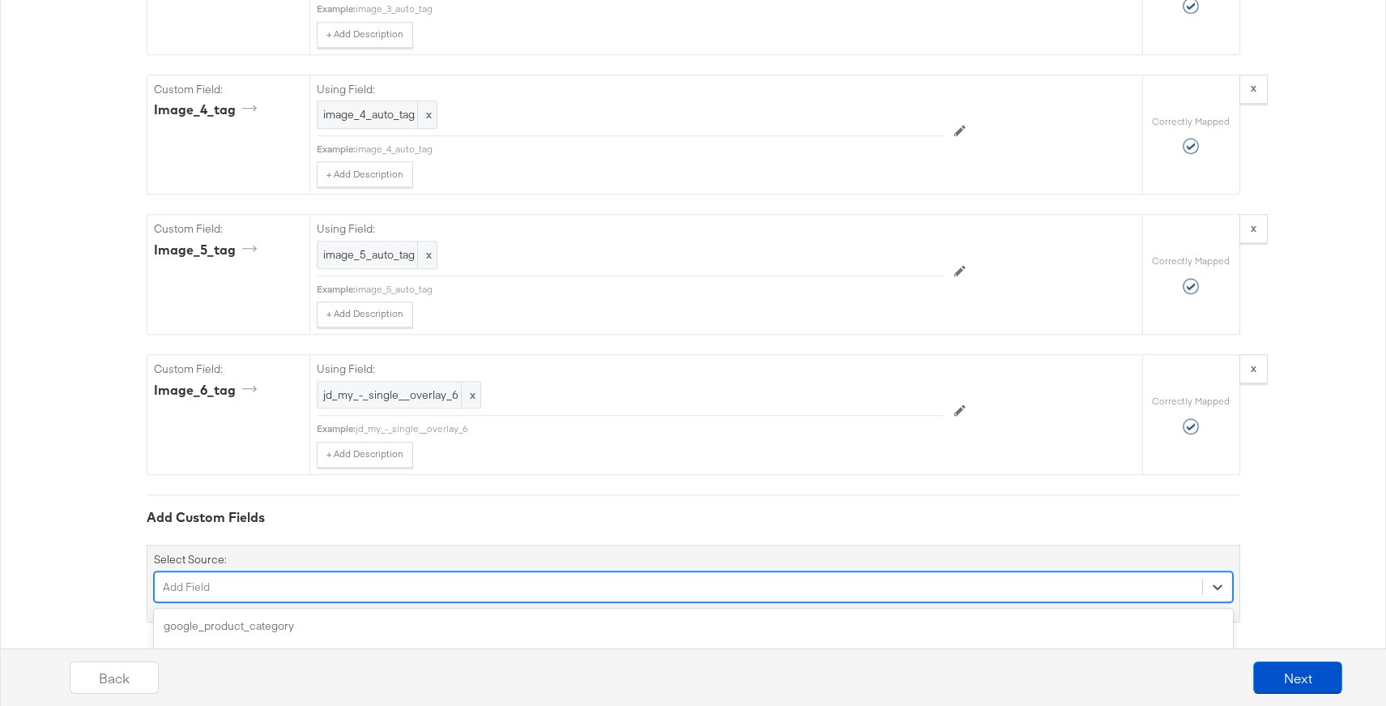
click at [304, 575] on div "option age_group focused, 4 of 159. 159 results available. Use Up and Down to c…" at bounding box center [693, 586] width 1079 height 31
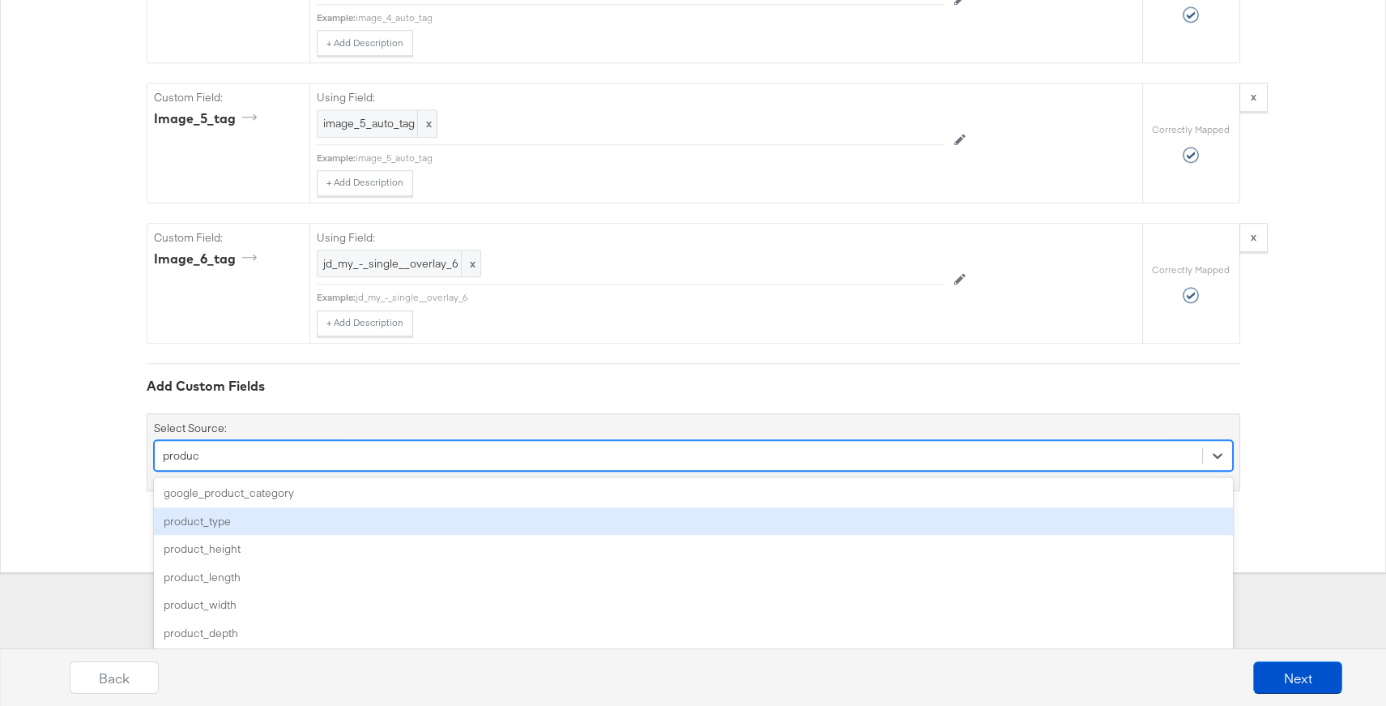
scroll to position [0, 0]
type input "p"
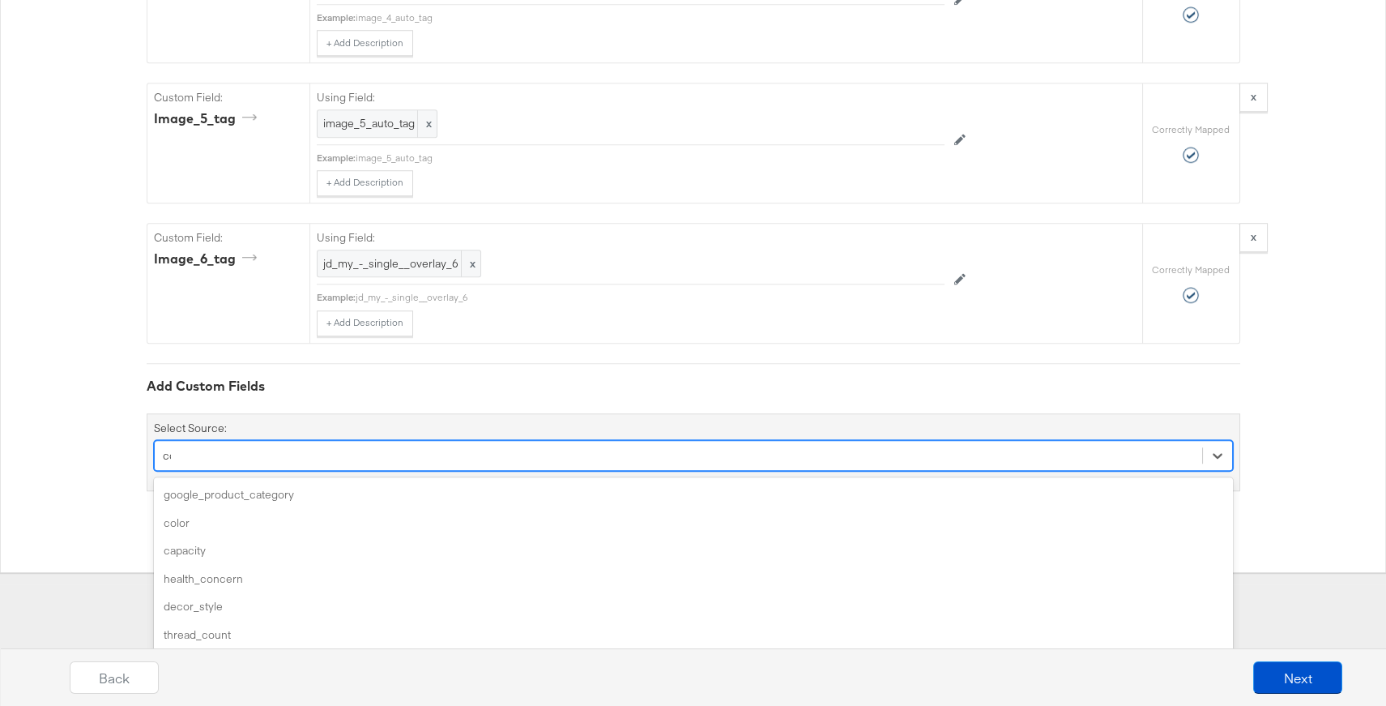
scroll to position [3155, 0]
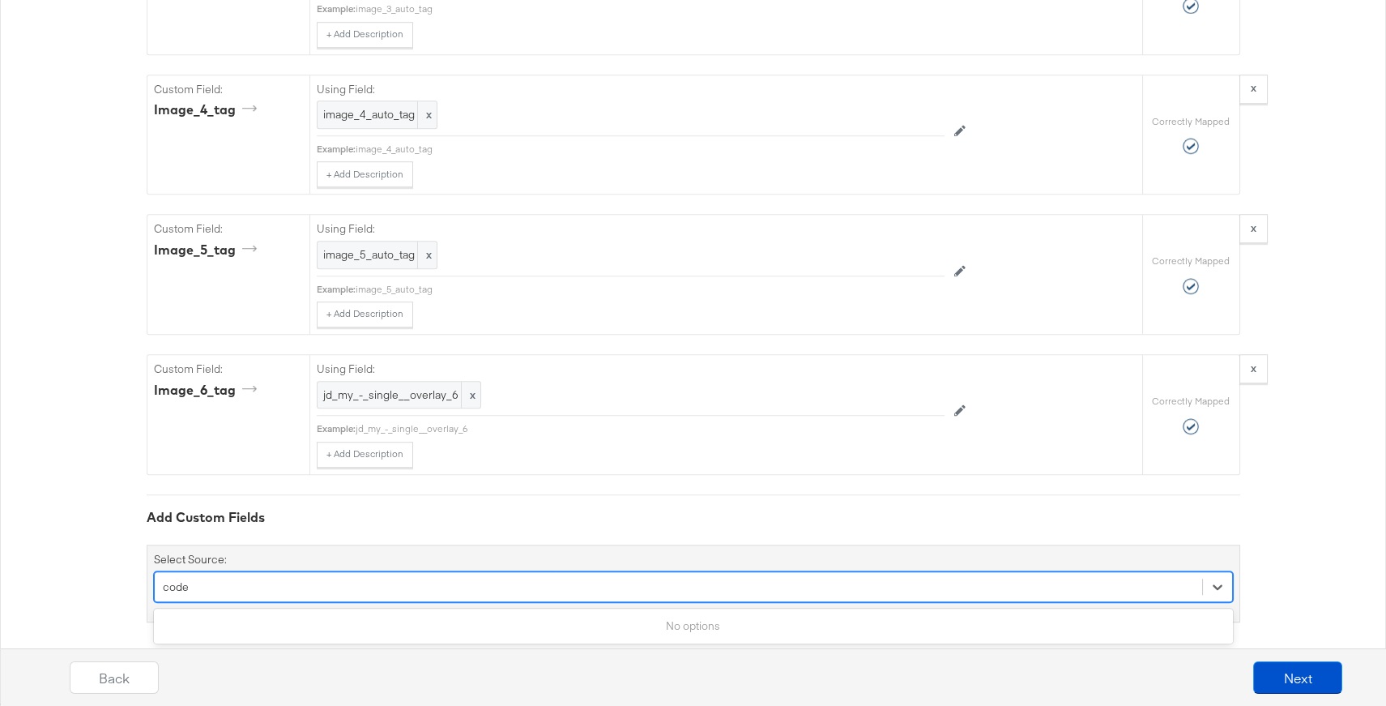
type input "code"
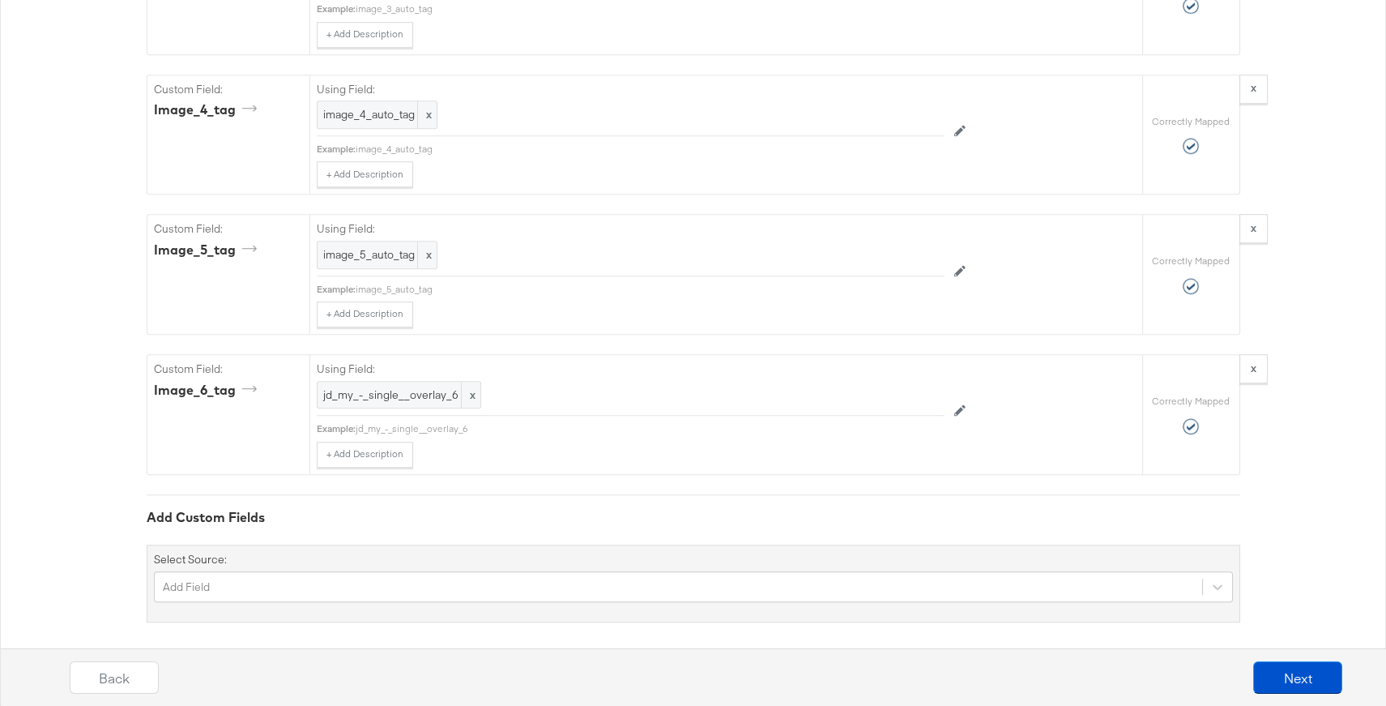
click at [372, 553] on div "Select Source: Add Field" at bounding box center [694, 584] width 1094 height 78
click at [370, 558] on div "Select Source: Add Field" at bounding box center [694, 584] width 1094 height 78
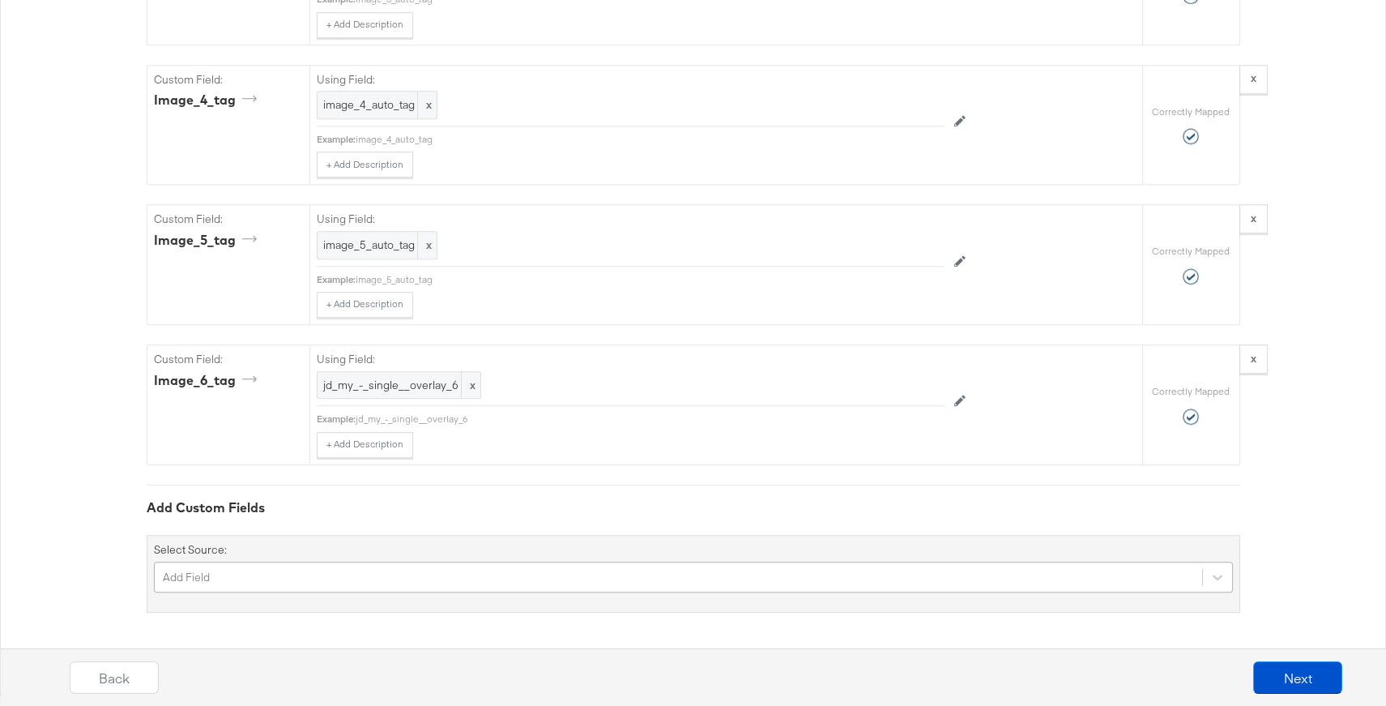
click at [370, 565] on div "Add Field" at bounding box center [693, 577] width 1079 height 31
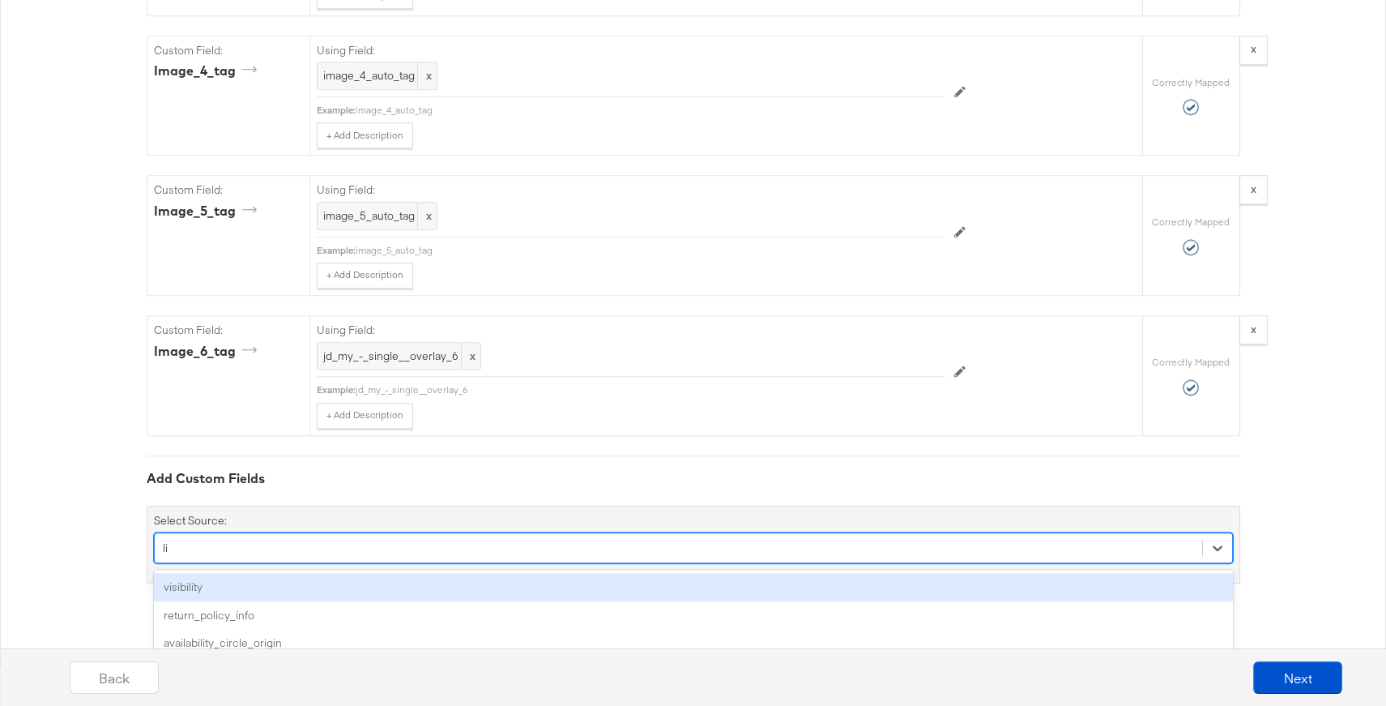
type input "l"
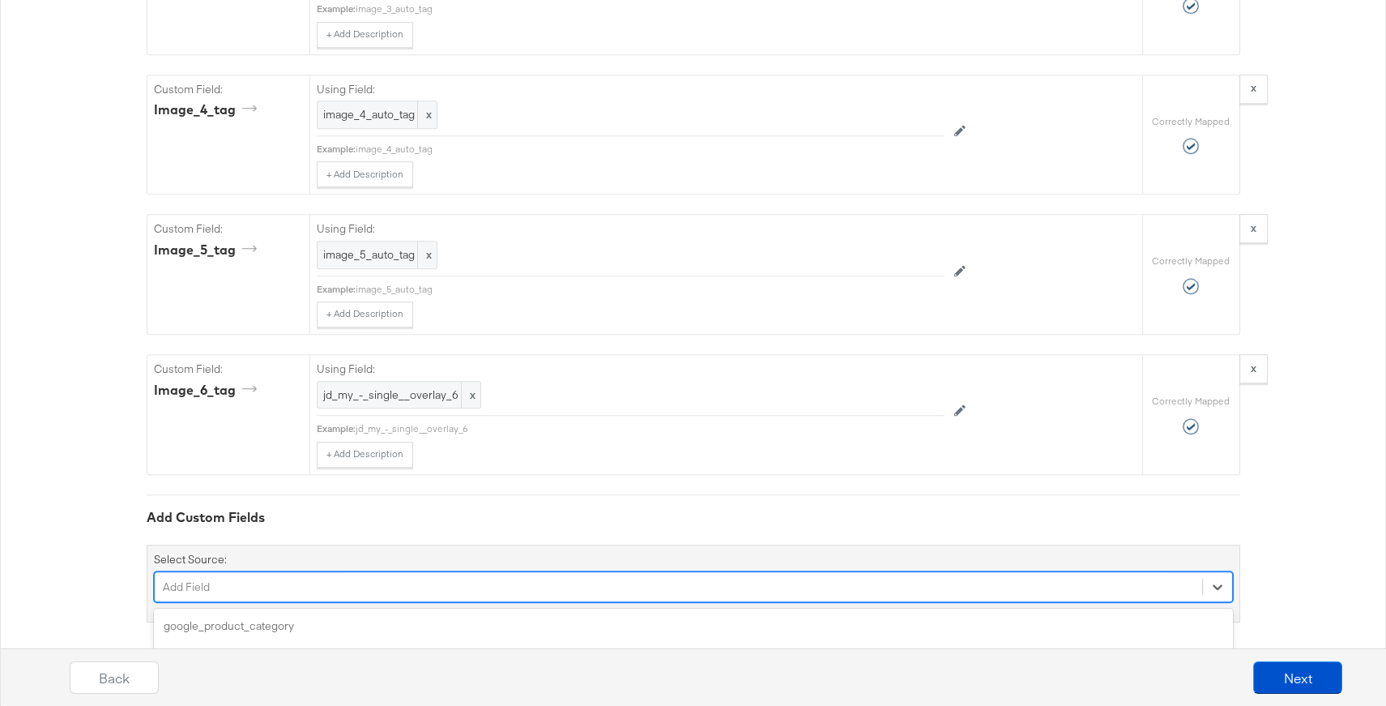
scroll to position [3291, 0]
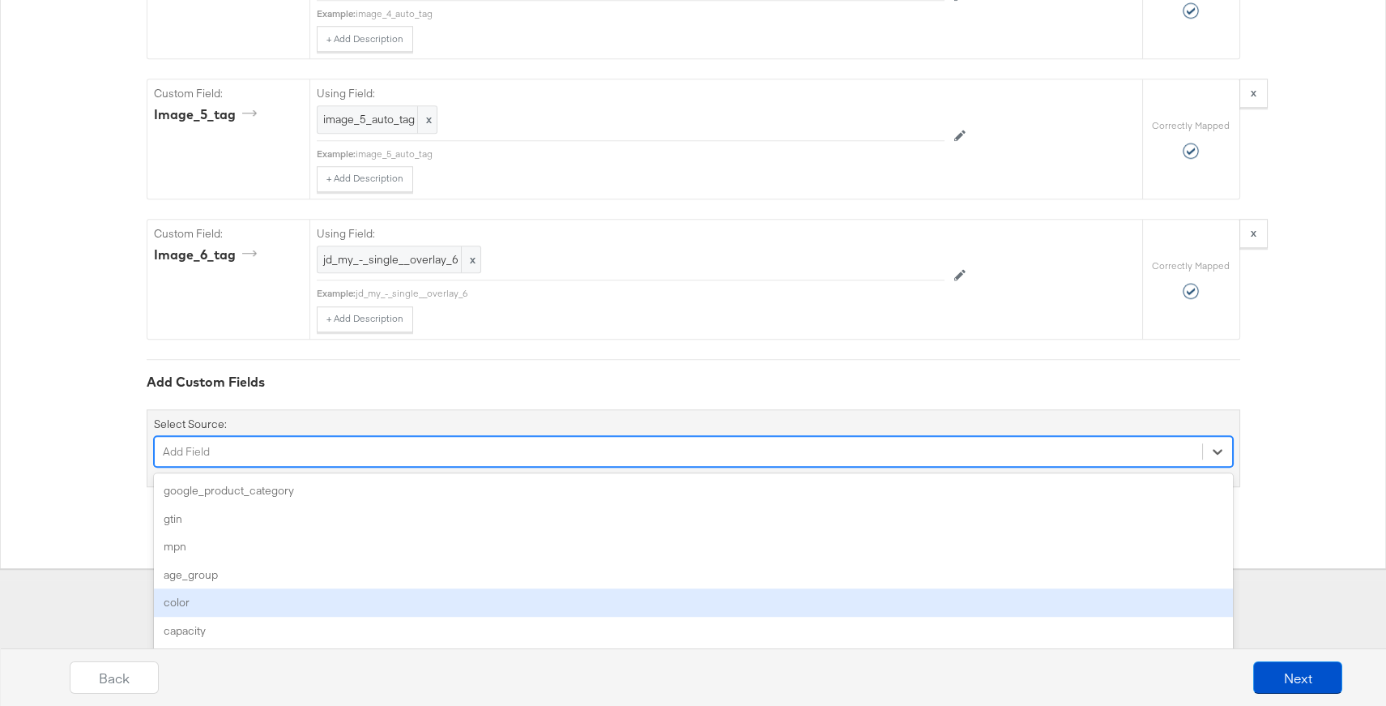
click at [443, 467] on div "option color focused, 5 of 159. 159 results available. Use Up and Down to choos…" at bounding box center [693, 451] width 1079 height 31
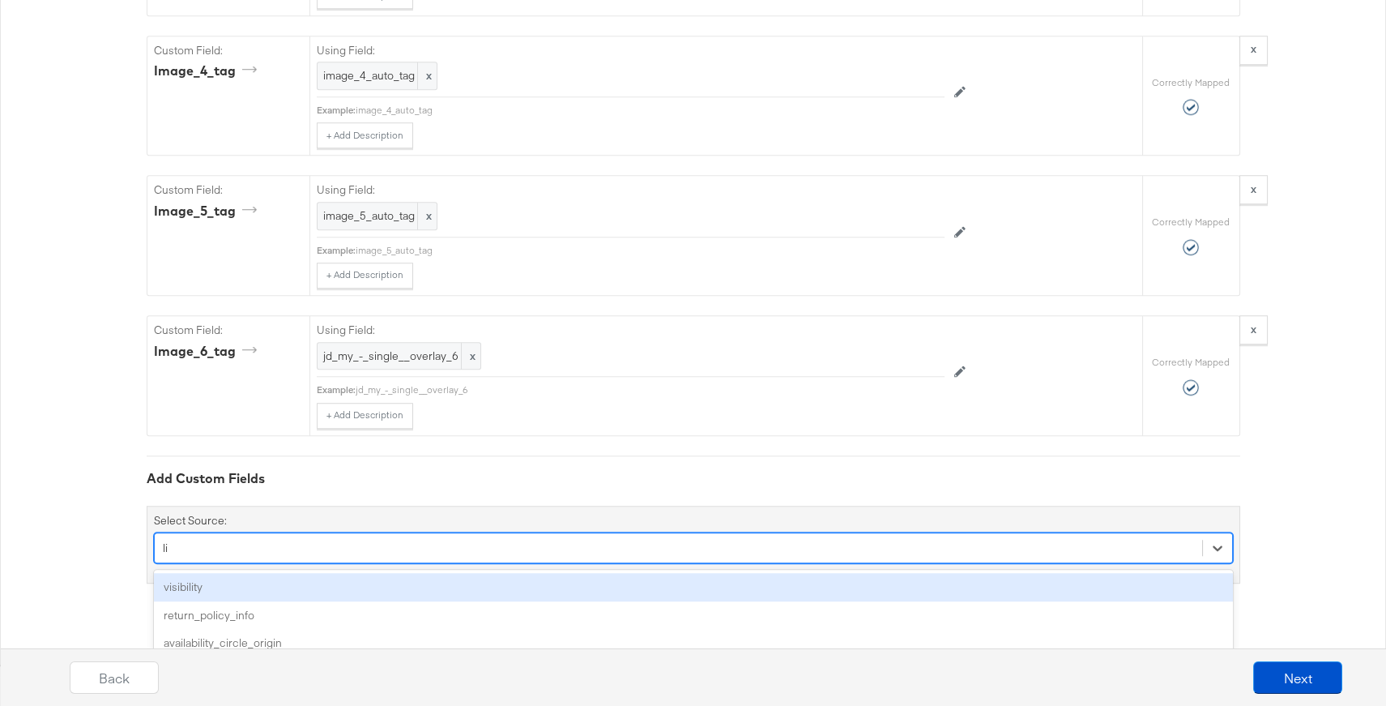
type input "l"
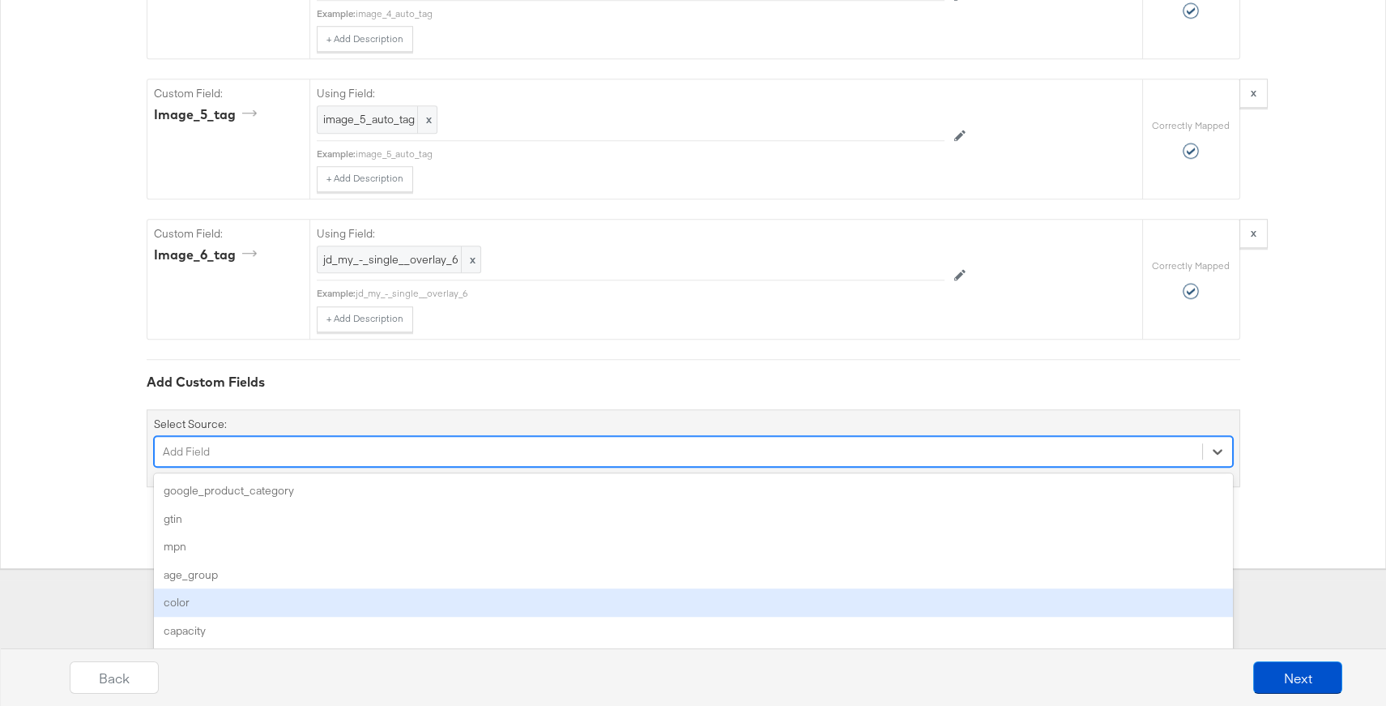
click at [400, 467] on div "option color focused, 5 of 159. 159 results available. Use Up and Down to choos…" at bounding box center [693, 451] width 1079 height 31
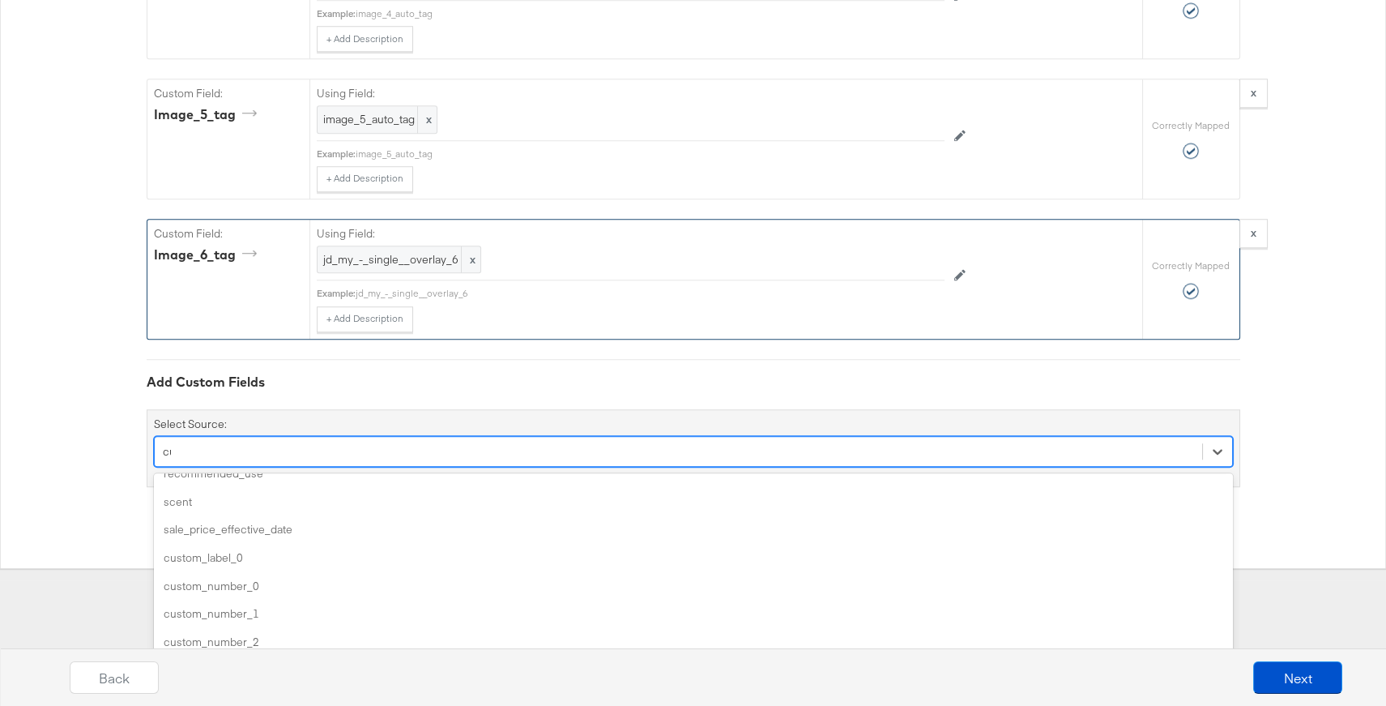
scroll to position [3223, 0]
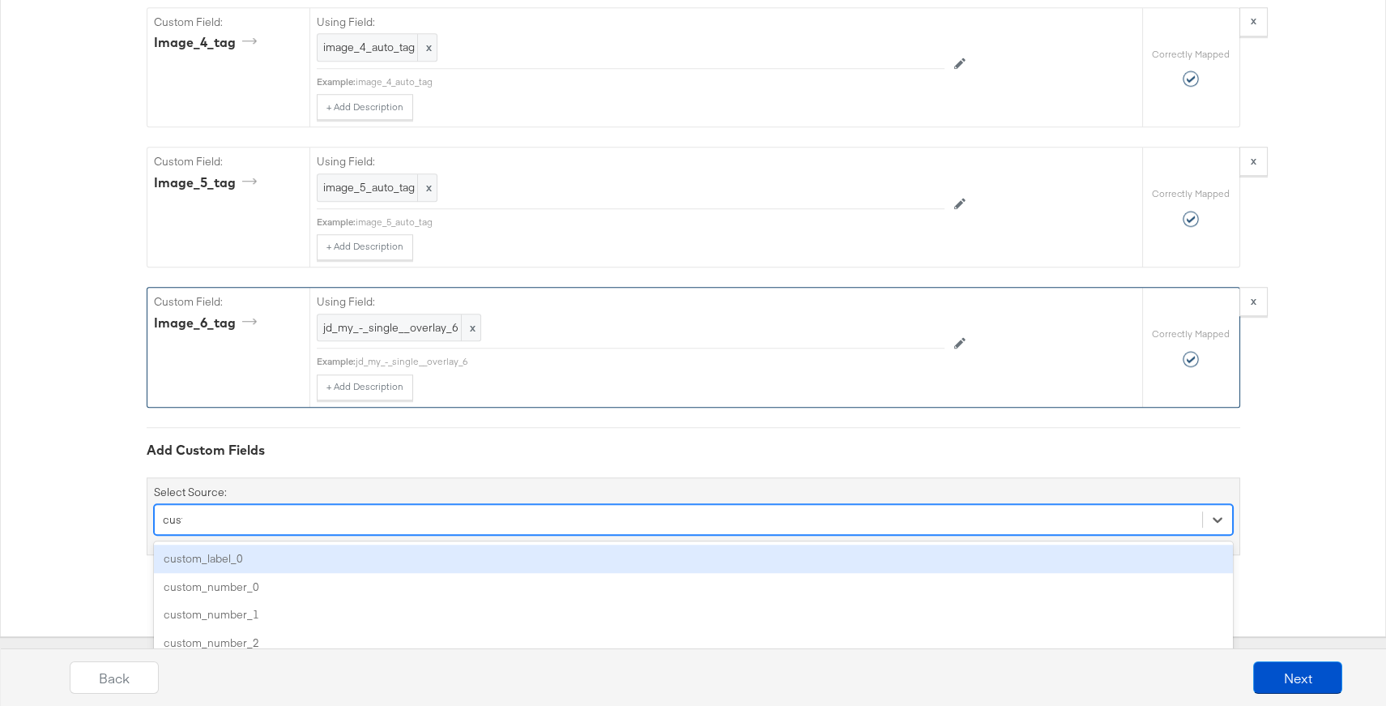
type input "custo"
click at [410, 545] on div "custom_label_0" at bounding box center [693, 559] width 1079 height 28
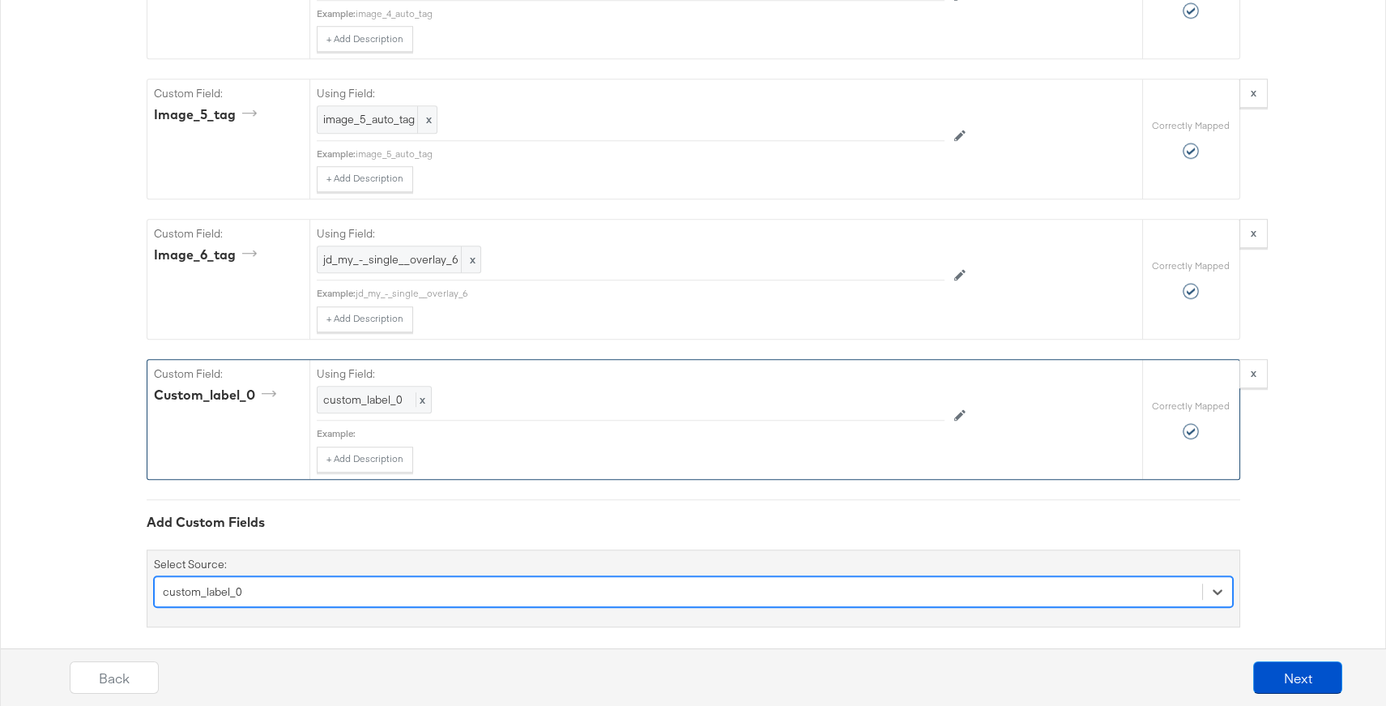
scroll to position [3295, 0]
click at [391, 388] on span "custom_label_0" at bounding box center [362, 395] width 79 height 15
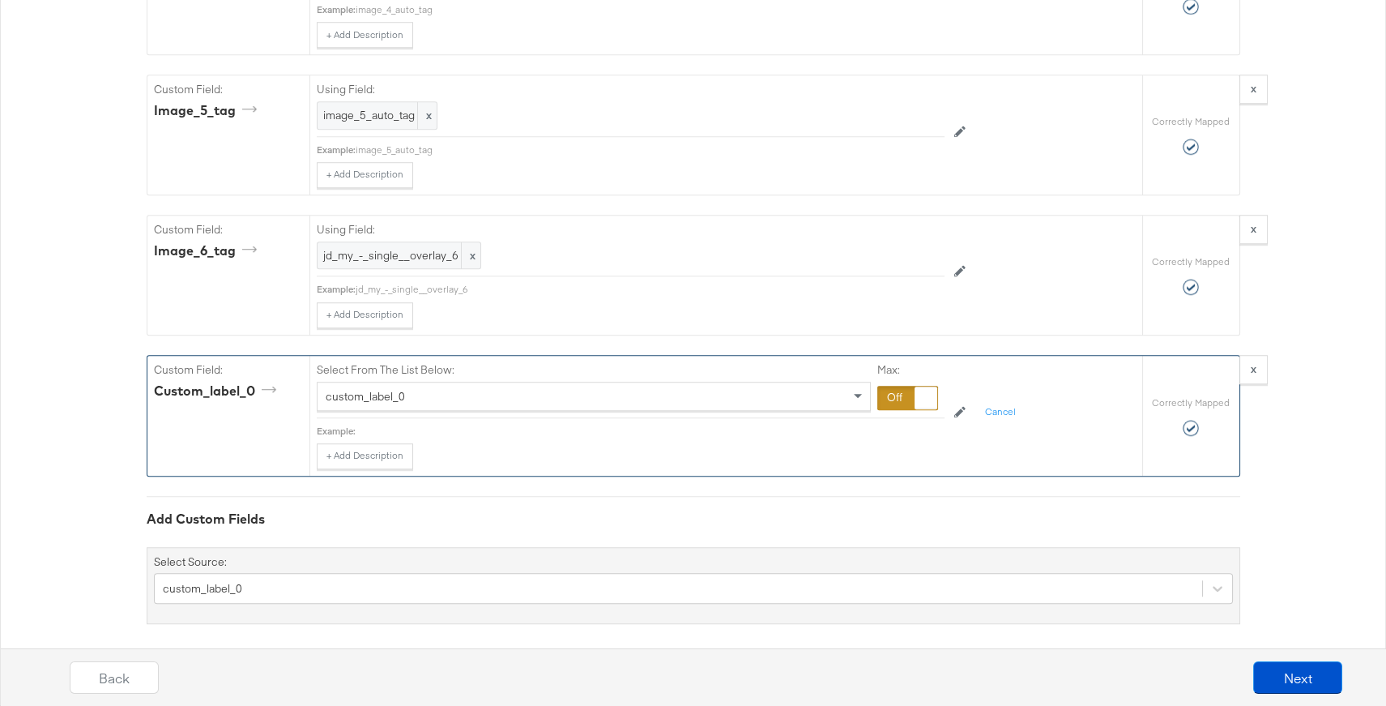
click at [896, 386] on div at bounding box center [908, 398] width 61 height 24
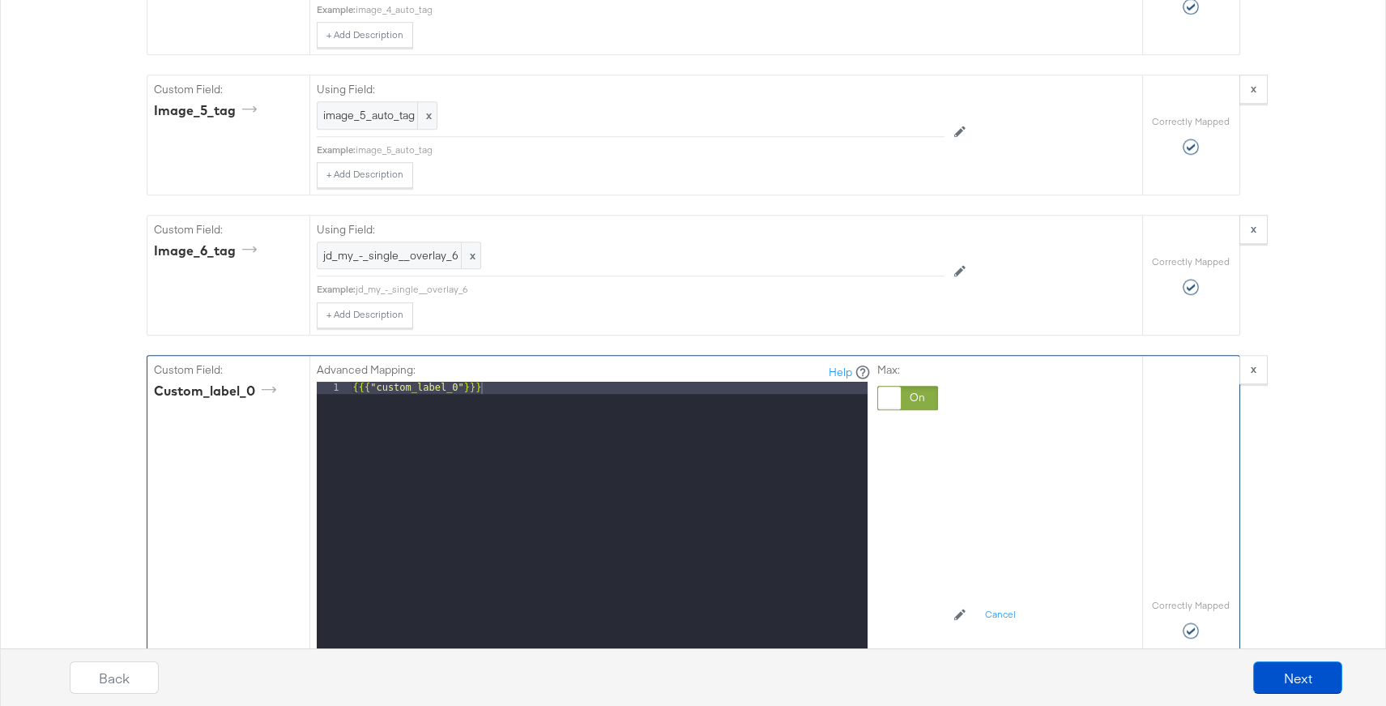
click at [681, 391] on div "{{{ "custom_label_0" }}}" at bounding box center [609, 597] width 518 height 430
click at [724, 386] on div "{{{ "custom_label_0" }}}" at bounding box center [609, 597] width 518 height 430
drag, startPoint x: 465, startPoint y: 379, endPoint x: 374, endPoint y: 379, distance: 91.6
click at [371, 382] on div "{{{ "custom_label_0" }}}" at bounding box center [609, 597] width 518 height 430
drag, startPoint x: 472, startPoint y: 383, endPoint x: 347, endPoint y: 377, distance: 125.8
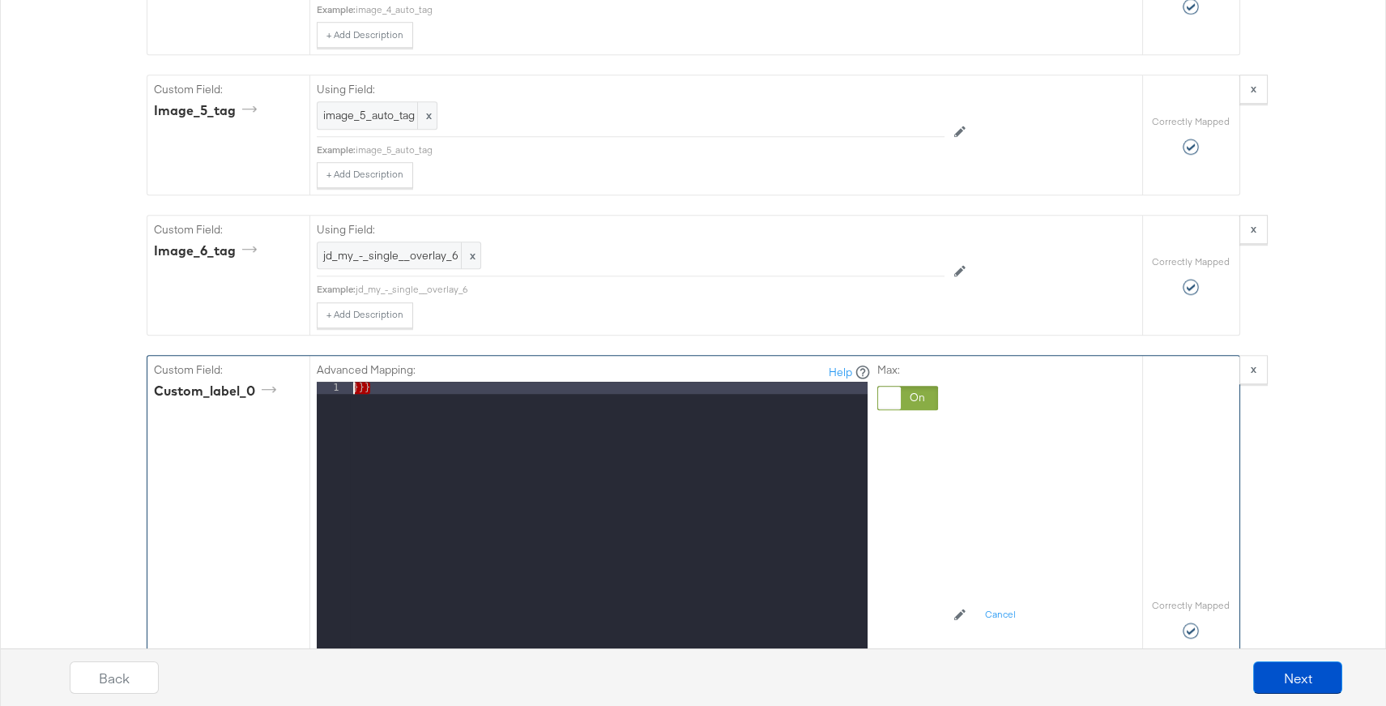
click at [347, 382] on div "1 }}} XXXXXXXXXXXXXXXXXXXXXXXXXXXXXXXXXXXXXXXXXXXXXXXXXX" at bounding box center [592, 584] width 551 height 405
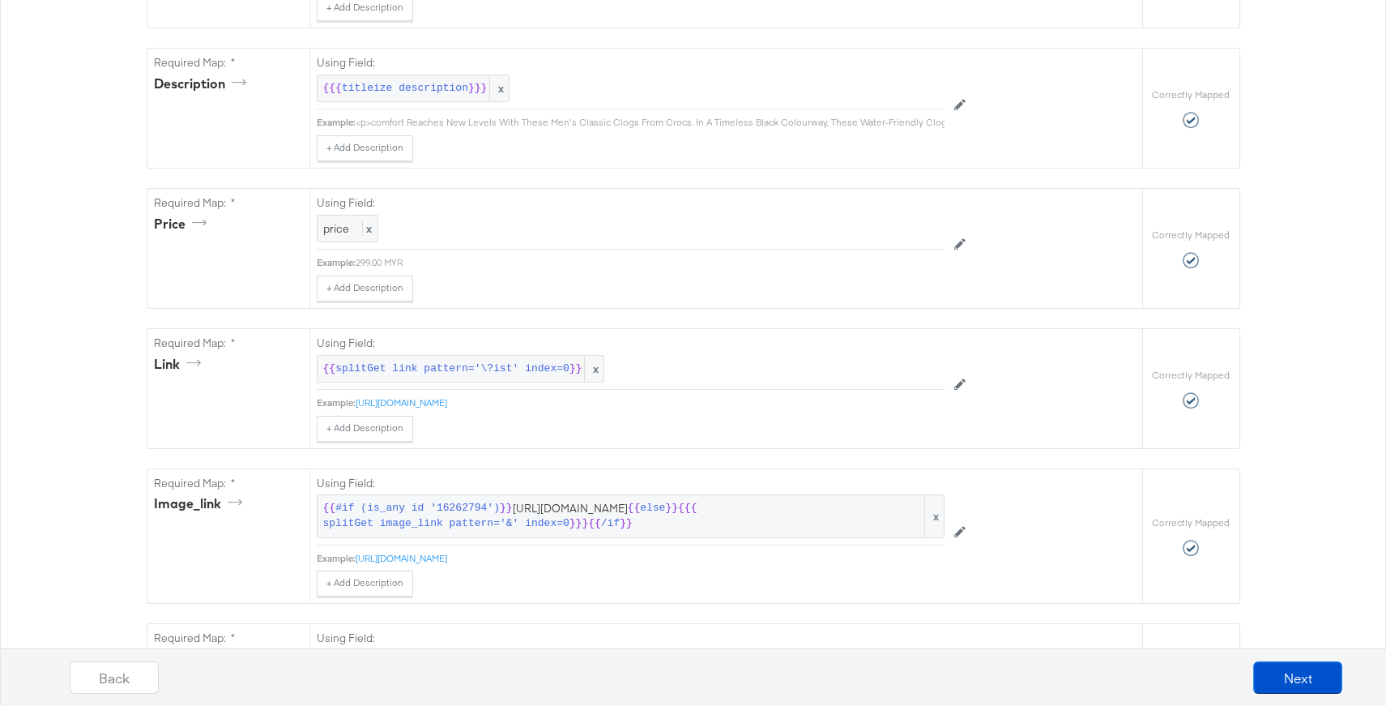
scroll to position [638, 0]
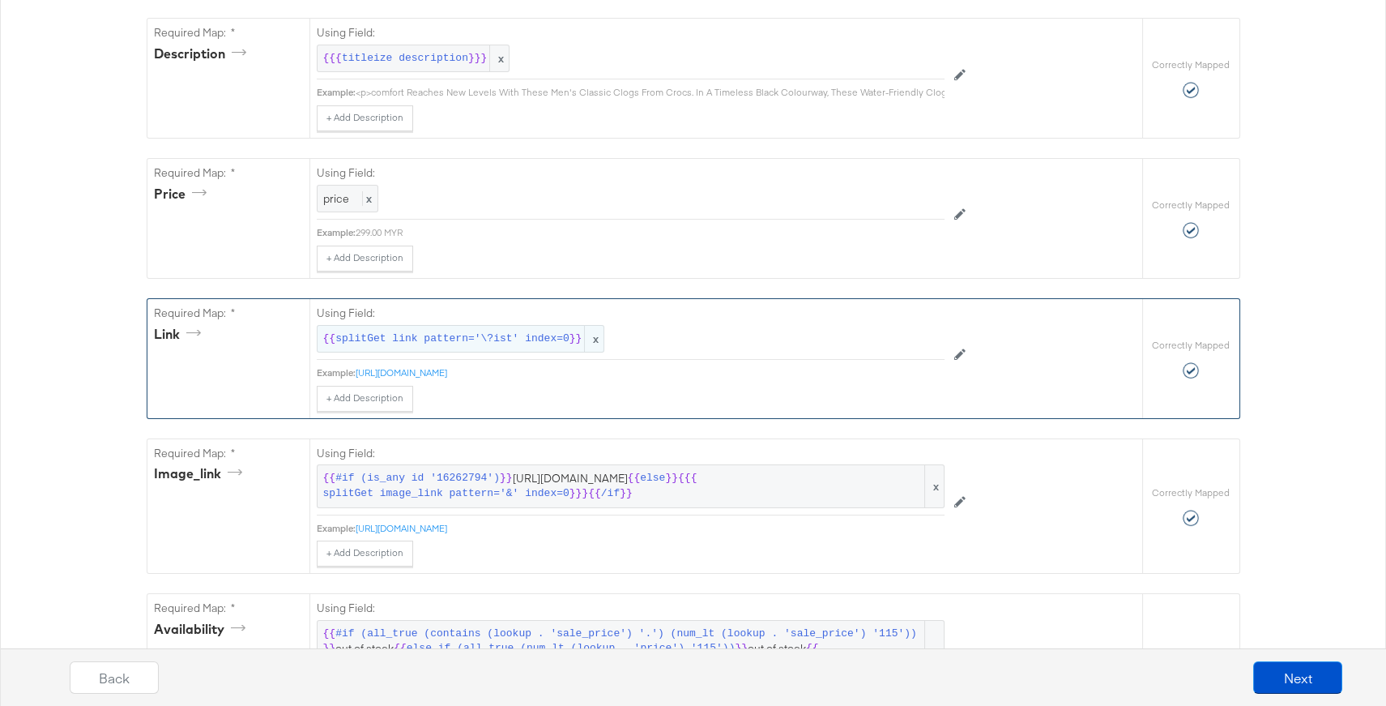
click at [545, 335] on span "splitGet link pattern='\?ist' index=0" at bounding box center [452, 338] width 234 height 15
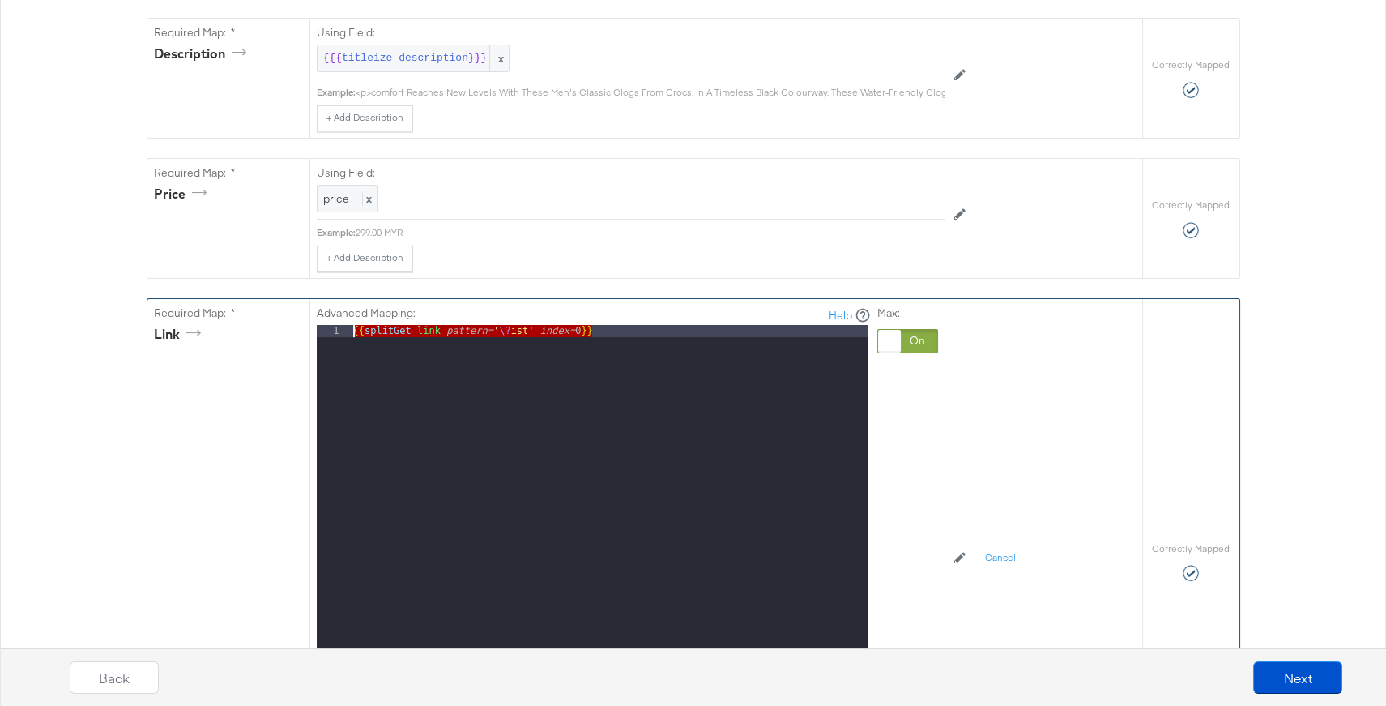
drag, startPoint x: 639, startPoint y: 334, endPoint x: 281, endPoint y: 316, distance: 357.8
click at [281, 316] on div "Required Map: * link Advanced Mapping: Help 1 {{ splitGet link pattern= ' \? is…" at bounding box center [644, 561] width 995 height 525
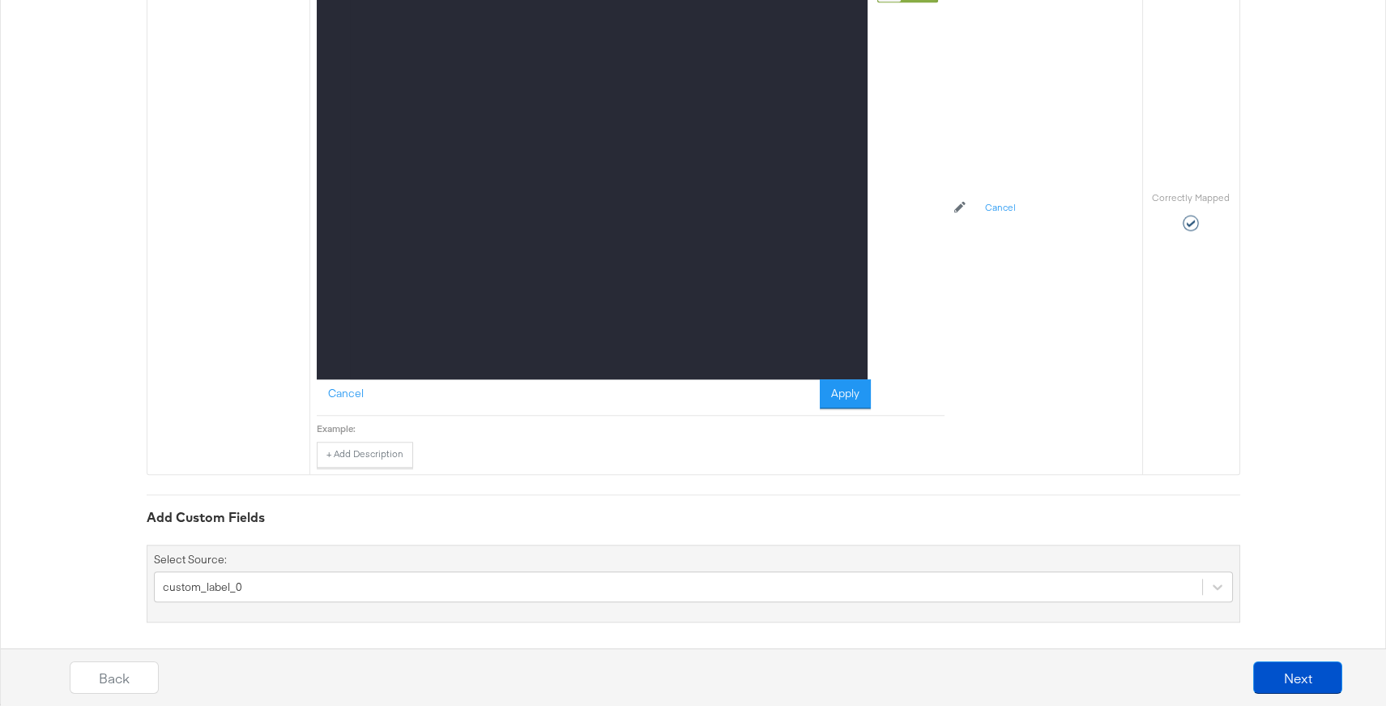
scroll to position [3742, 0]
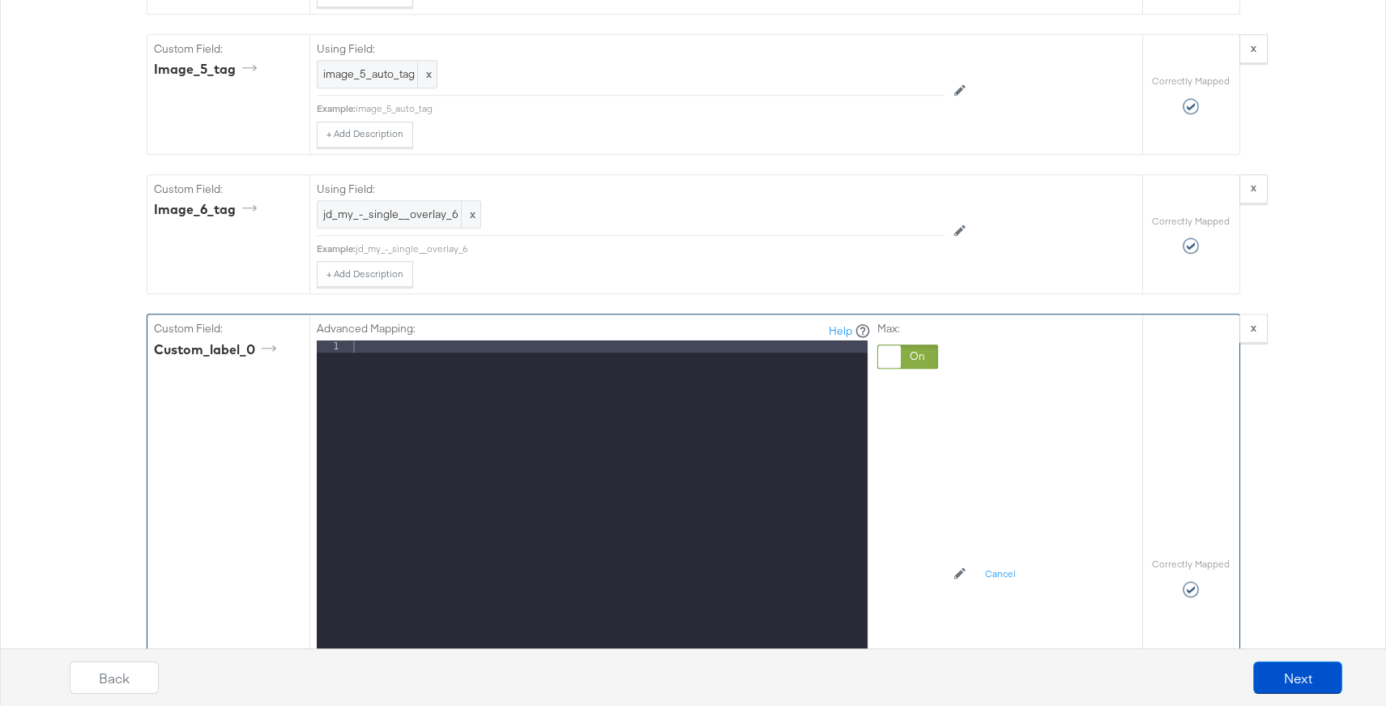
click at [549, 340] on div at bounding box center [609, 555] width 518 height 430
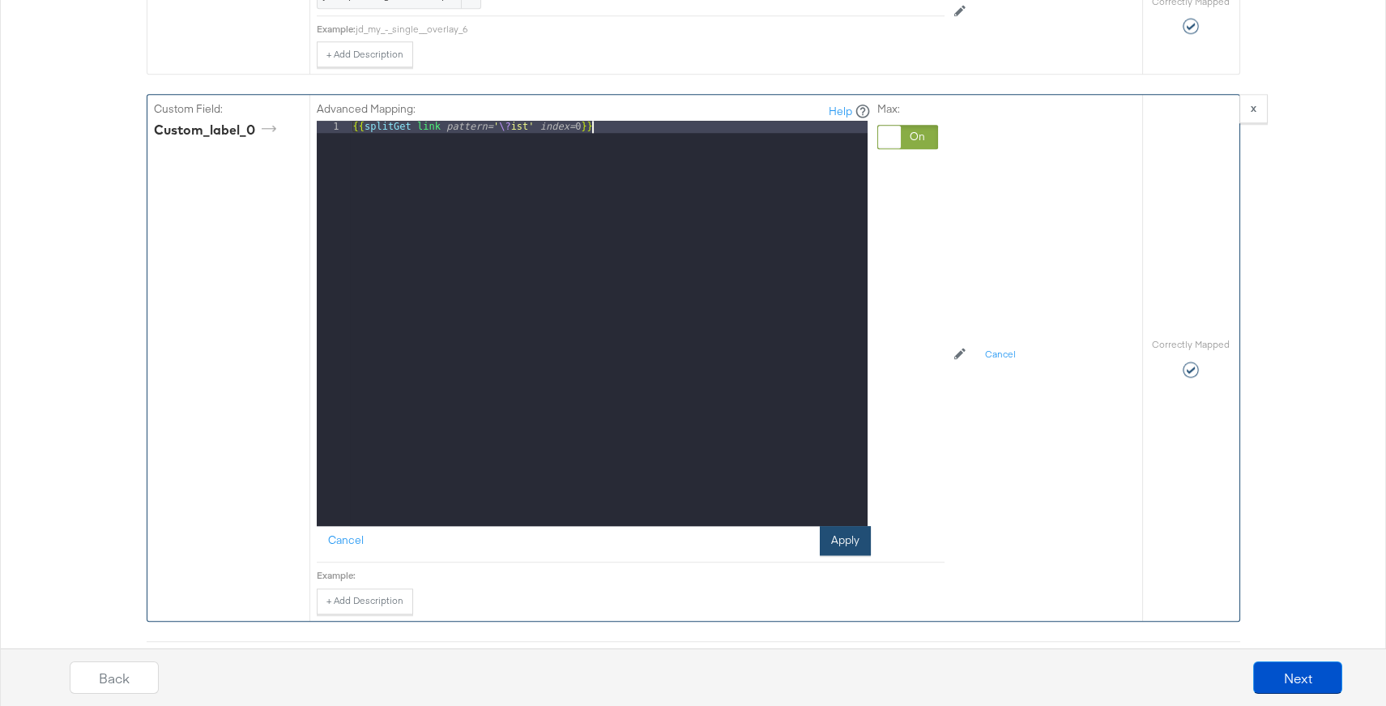
click at [843, 528] on button "Apply" at bounding box center [845, 540] width 51 height 29
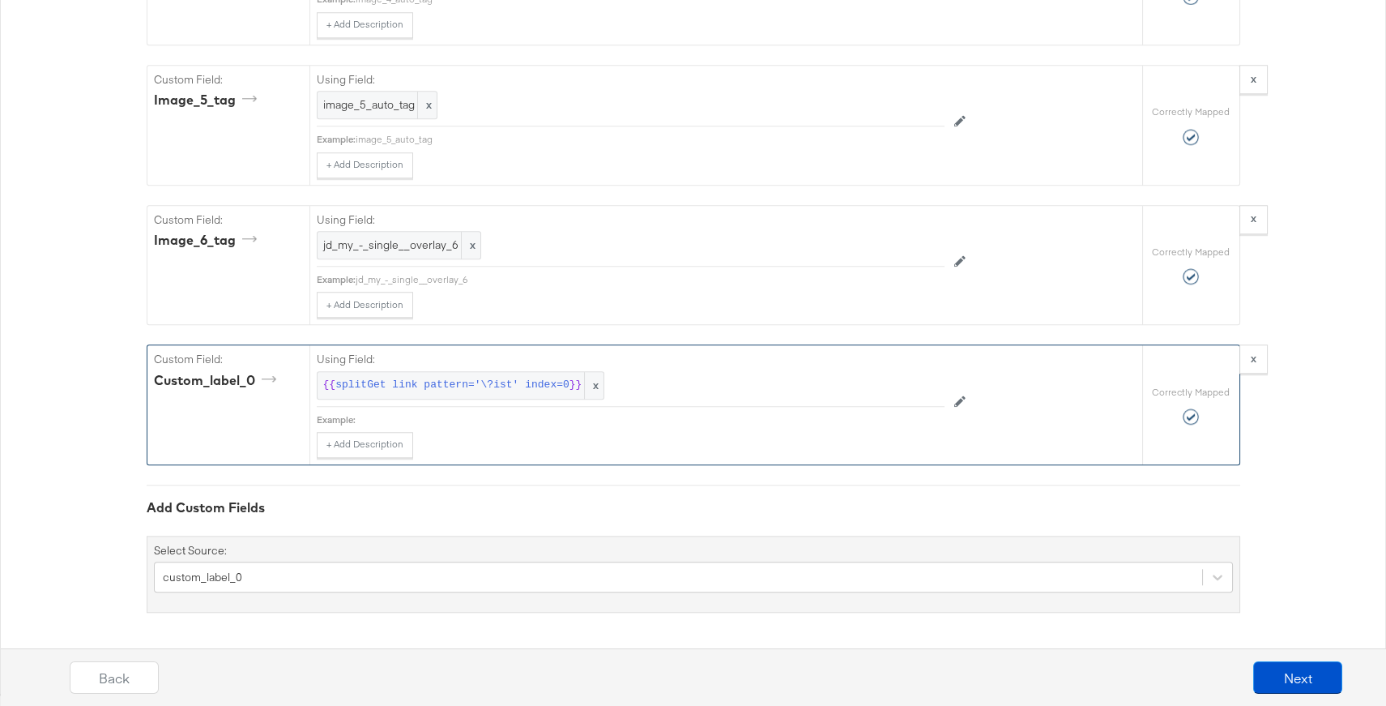
scroll to position [3701, 0]
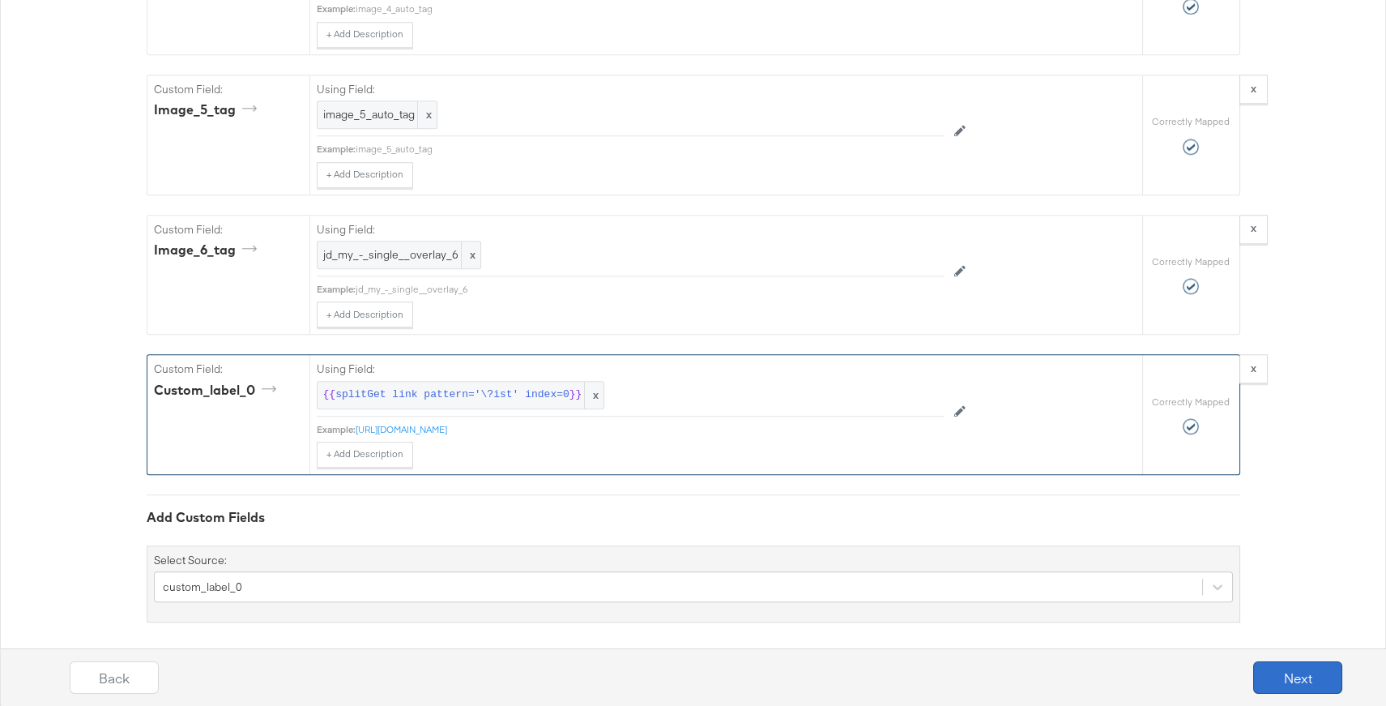
click at [1279, 686] on button "Next" at bounding box center [1298, 677] width 89 height 32
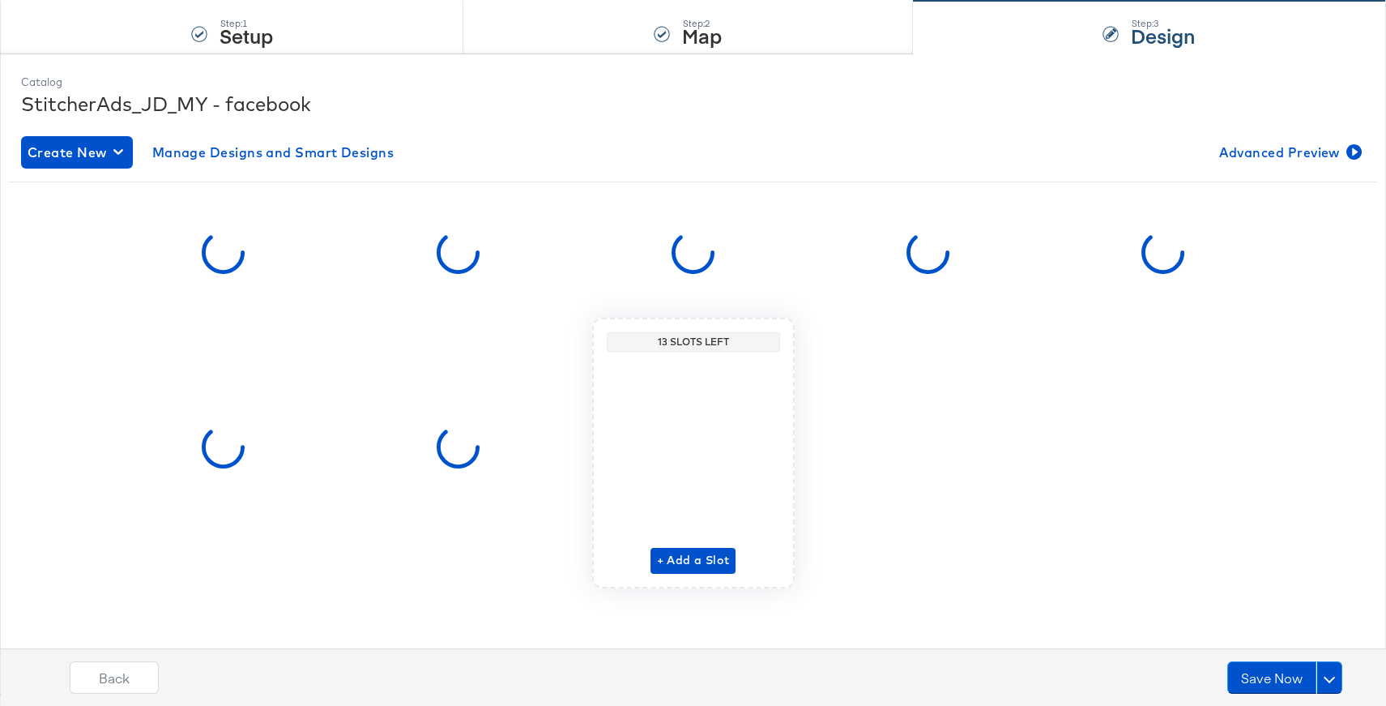
scroll to position [0, 0]
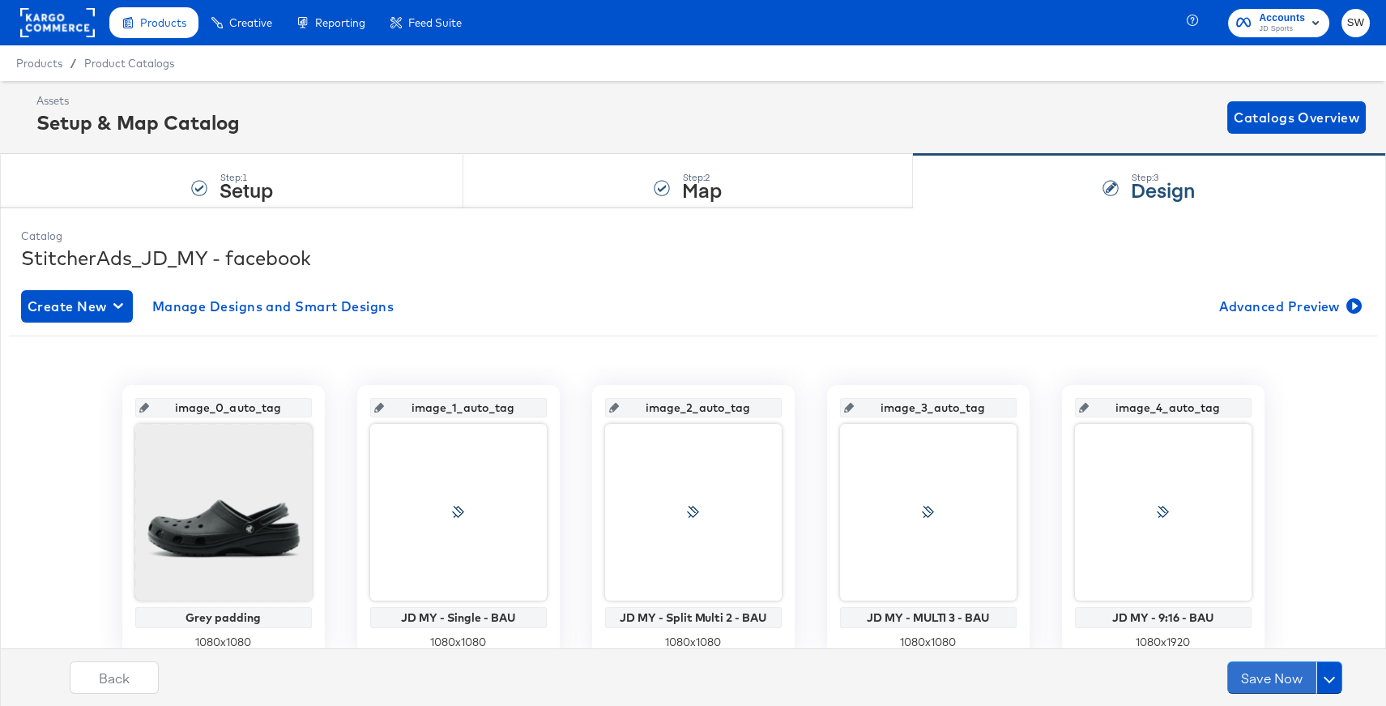
click at [1279, 686] on button "Save Now" at bounding box center [1272, 677] width 89 height 32
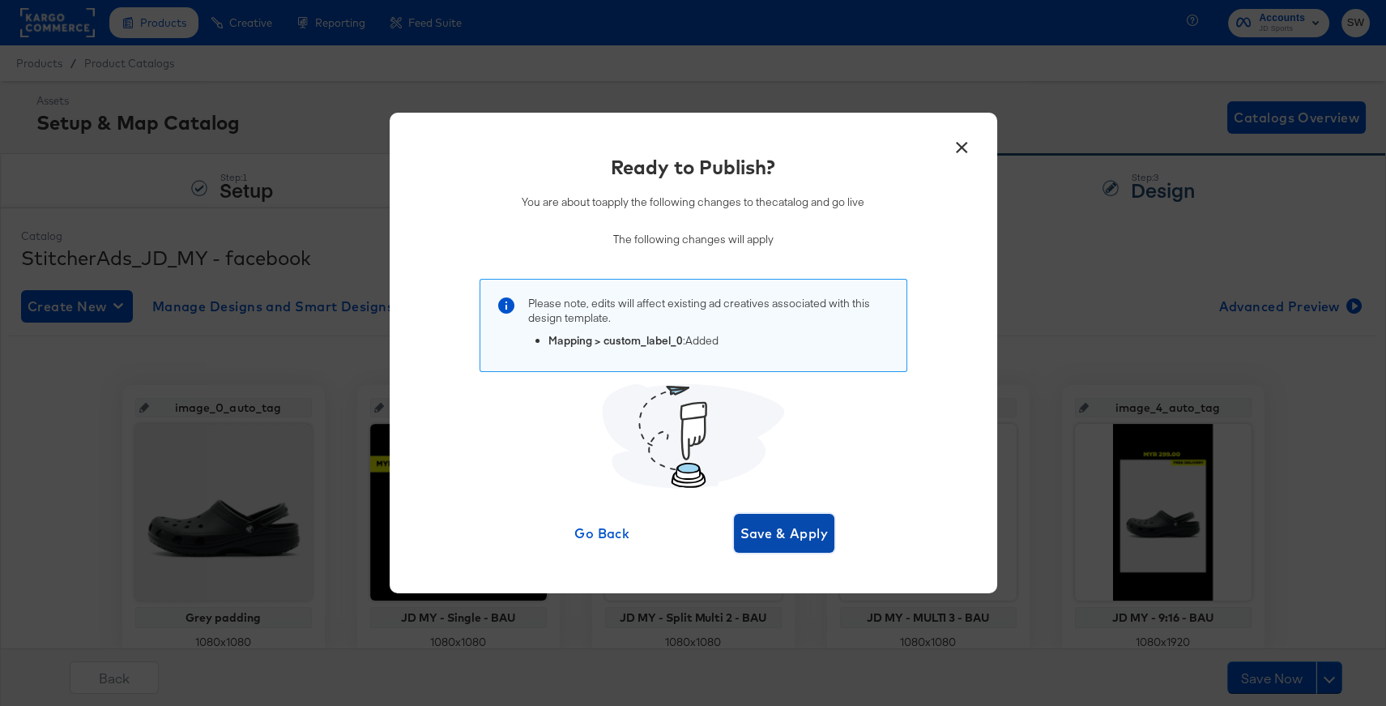
click at [802, 540] on span "Save & Apply" at bounding box center [785, 533] width 88 height 23
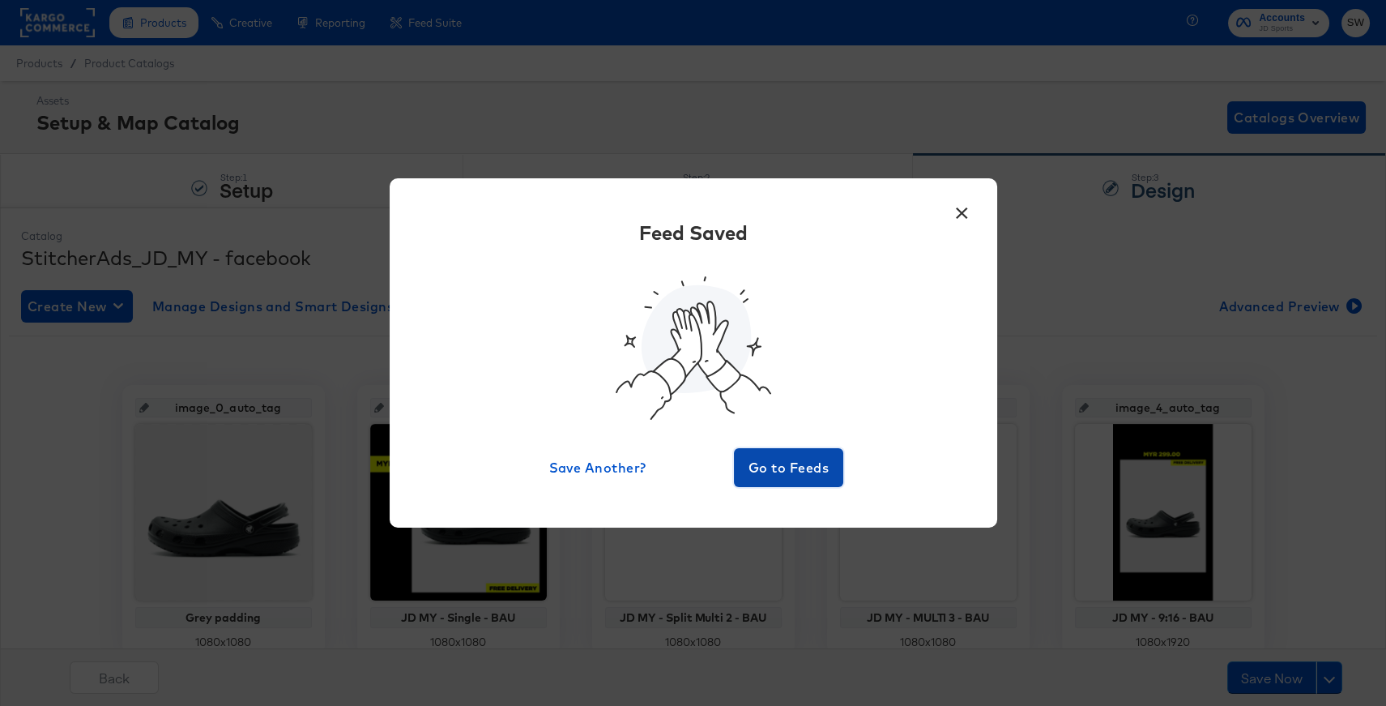
click at [788, 463] on span "Go to Feeds" at bounding box center [789, 467] width 97 height 23
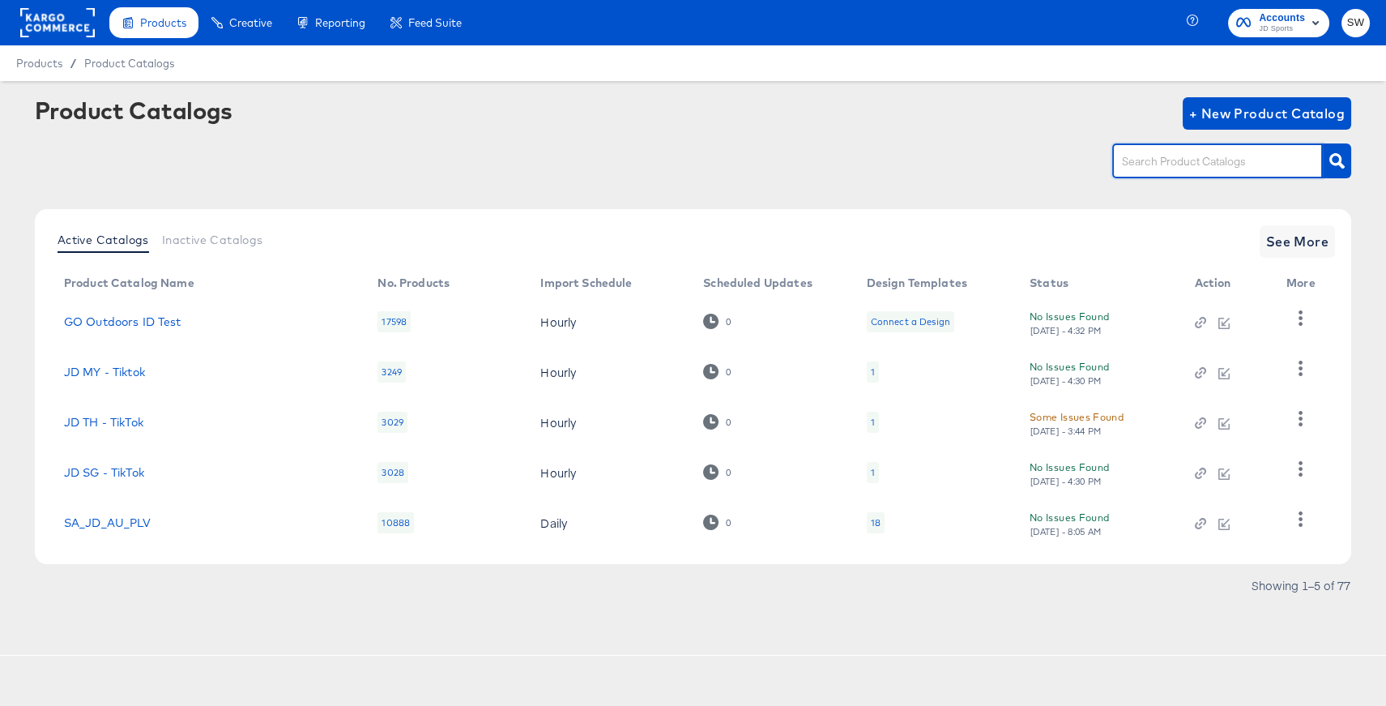
click at [1184, 167] on input "text" at bounding box center [1205, 161] width 173 height 19
type input "my"
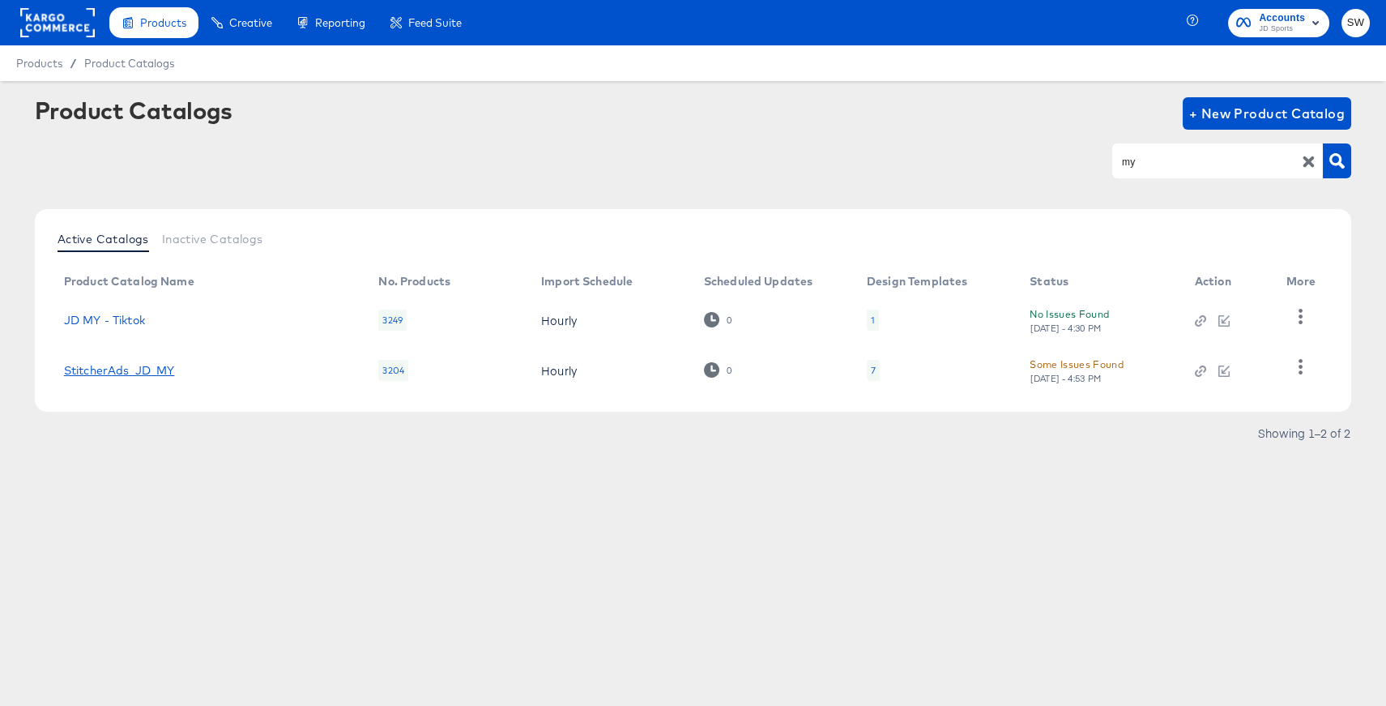
click at [160, 370] on link "StitcherAds_JD_MY" at bounding box center [119, 370] width 111 height 13
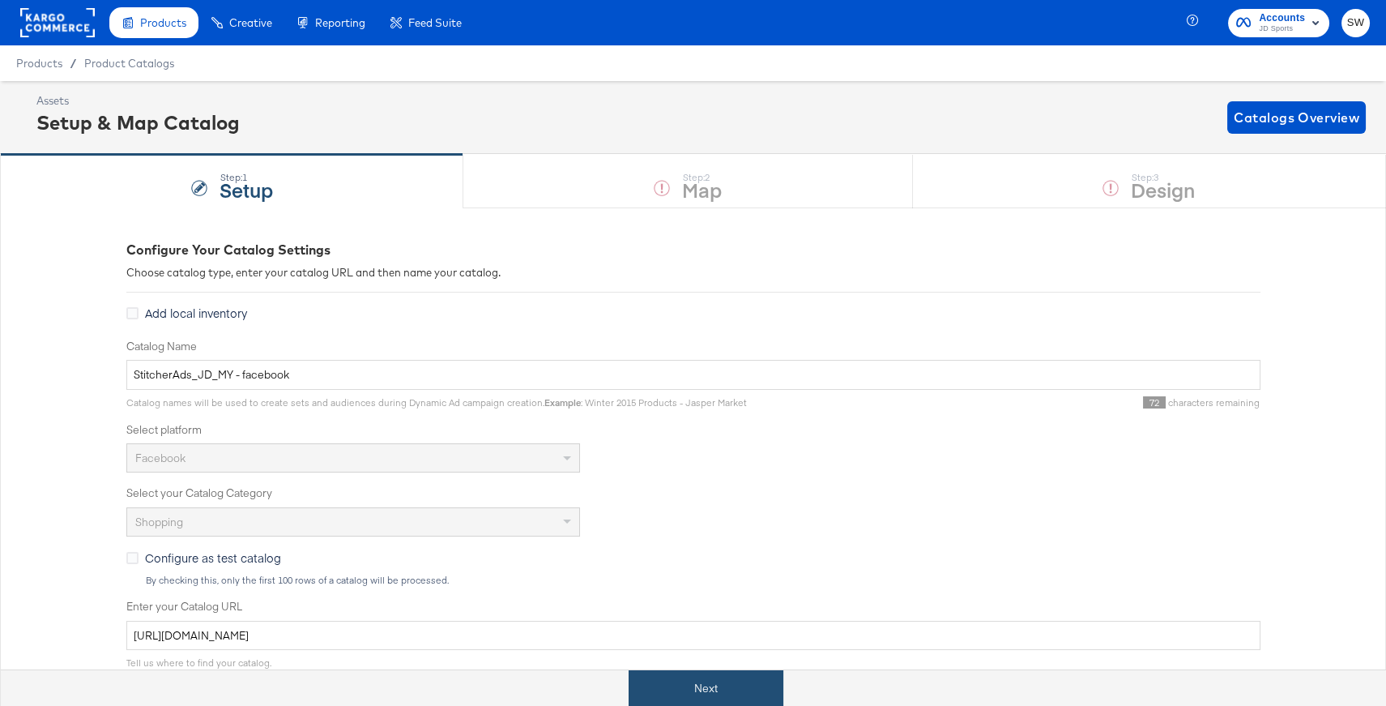
click at [703, 680] on button "Next" at bounding box center [706, 688] width 155 height 36
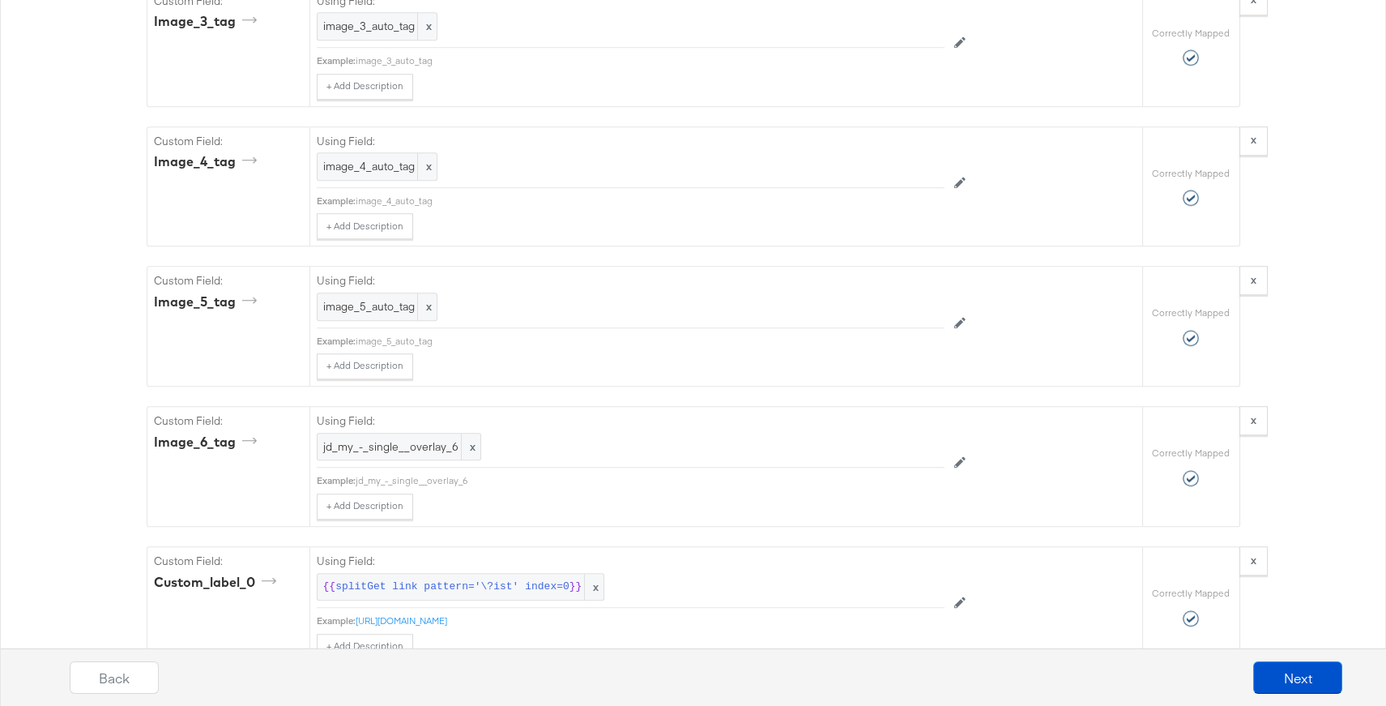
scroll to position [3295, 0]
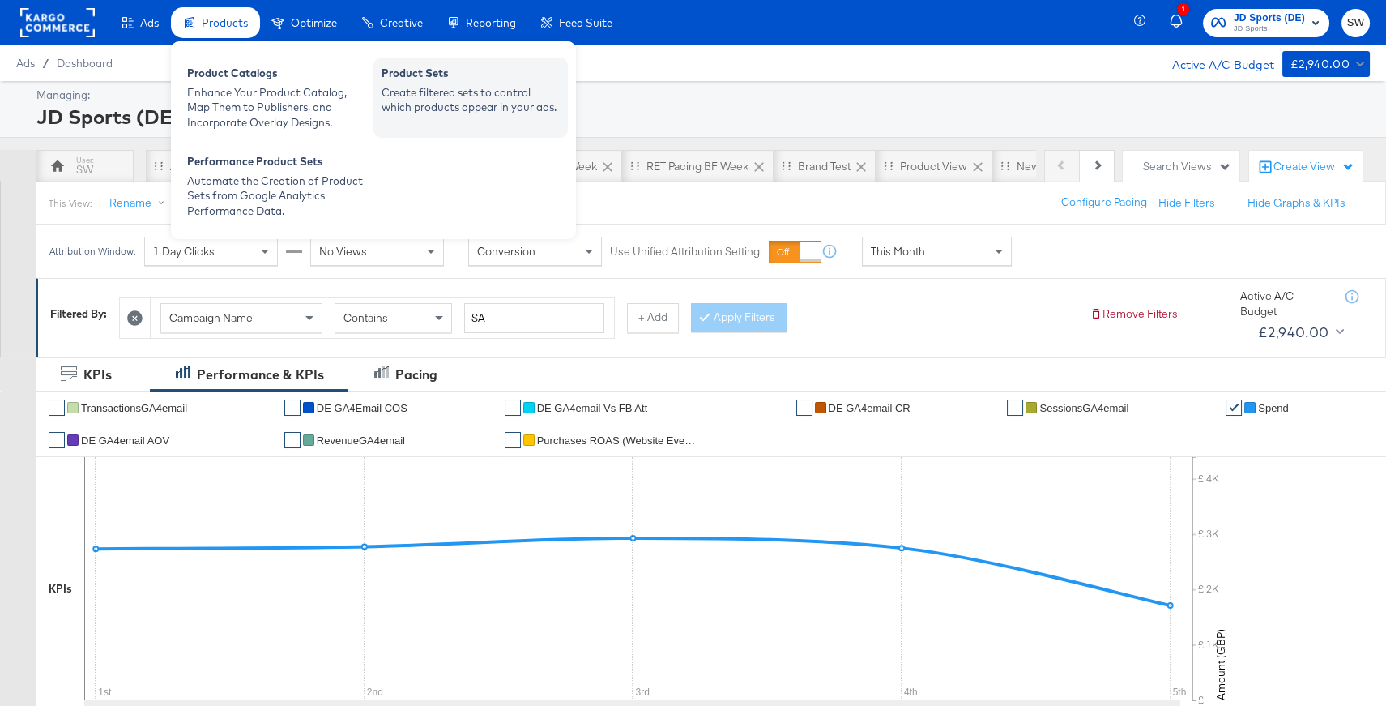
click at [434, 78] on div "Product Sets" at bounding box center [471, 75] width 178 height 19
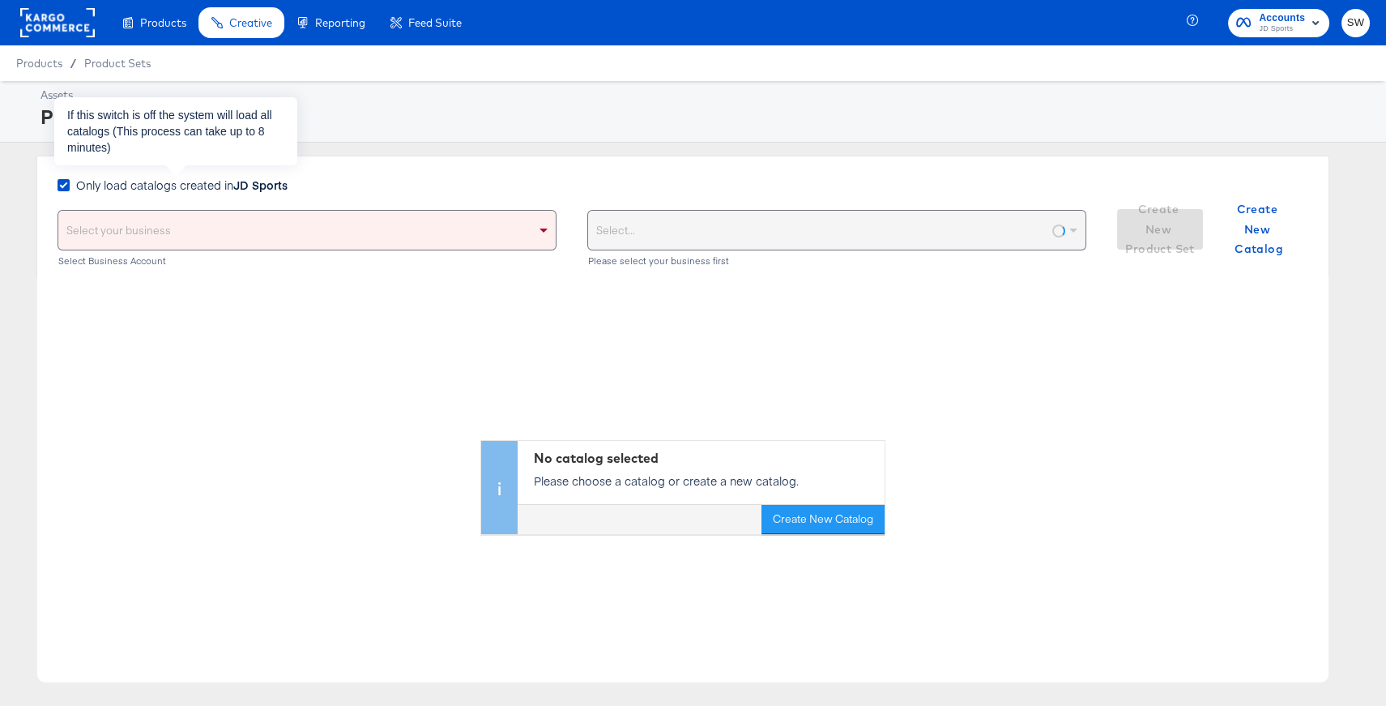
click at [72, 181] on label "Only load catalogs created in JD Sports" at bounding box center [176, 185] width 237 height 17
click at [0, 0] on input "Only load catalogs created in JD Sports" at bounding box center [0, 0] width 0 height 0
click at [60, 183] on icon at bounding box center [64, 185] width 12 height 12
click at [0, 0] on input "Only load catalogs created in JD Sports" at bounding box center [0, 0] width 0 height 0
click at [65, 186] on icon at bounding box center [64, 185] width 12 height 12
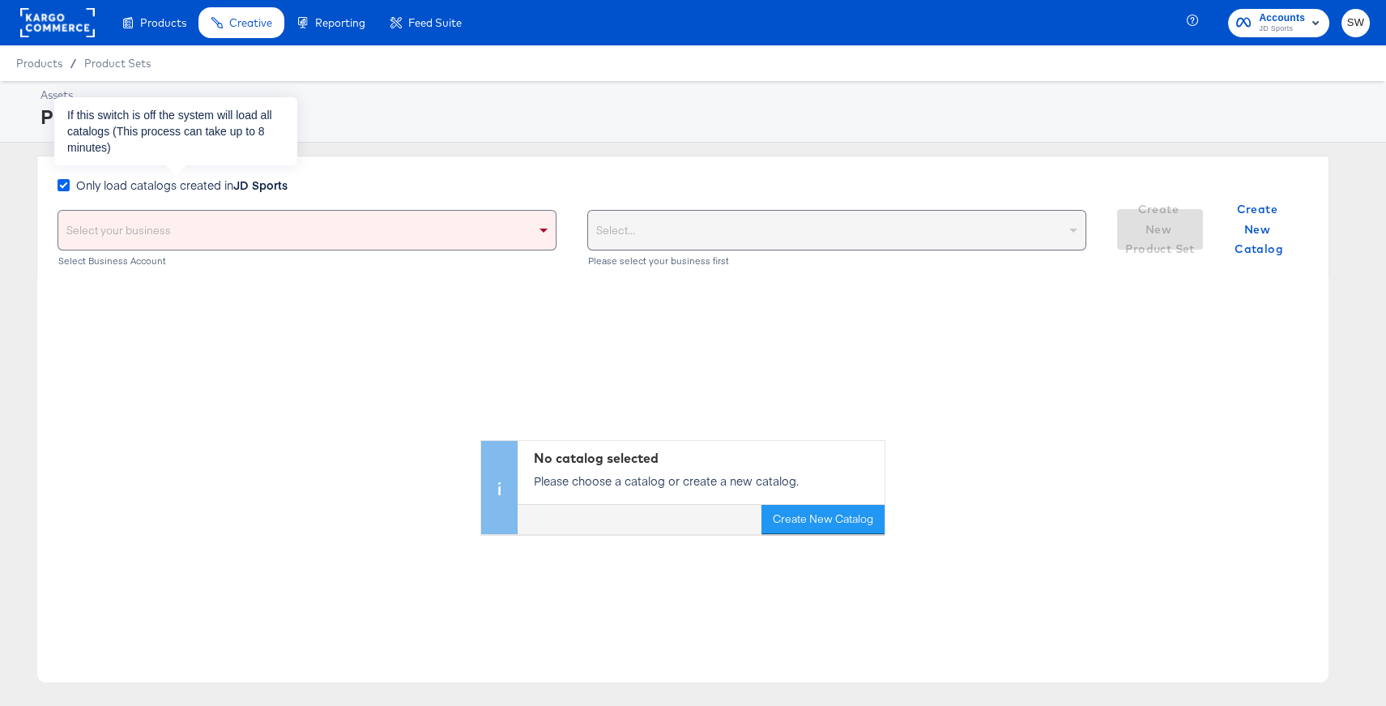
click at [0, 0] on input "Only load catalogs created in JD Sports" at bounding box center [0, 0] width 0 height 0
click at [144, 234] on div "Select your business" at bounding box center [307, 230] width 498 height 39
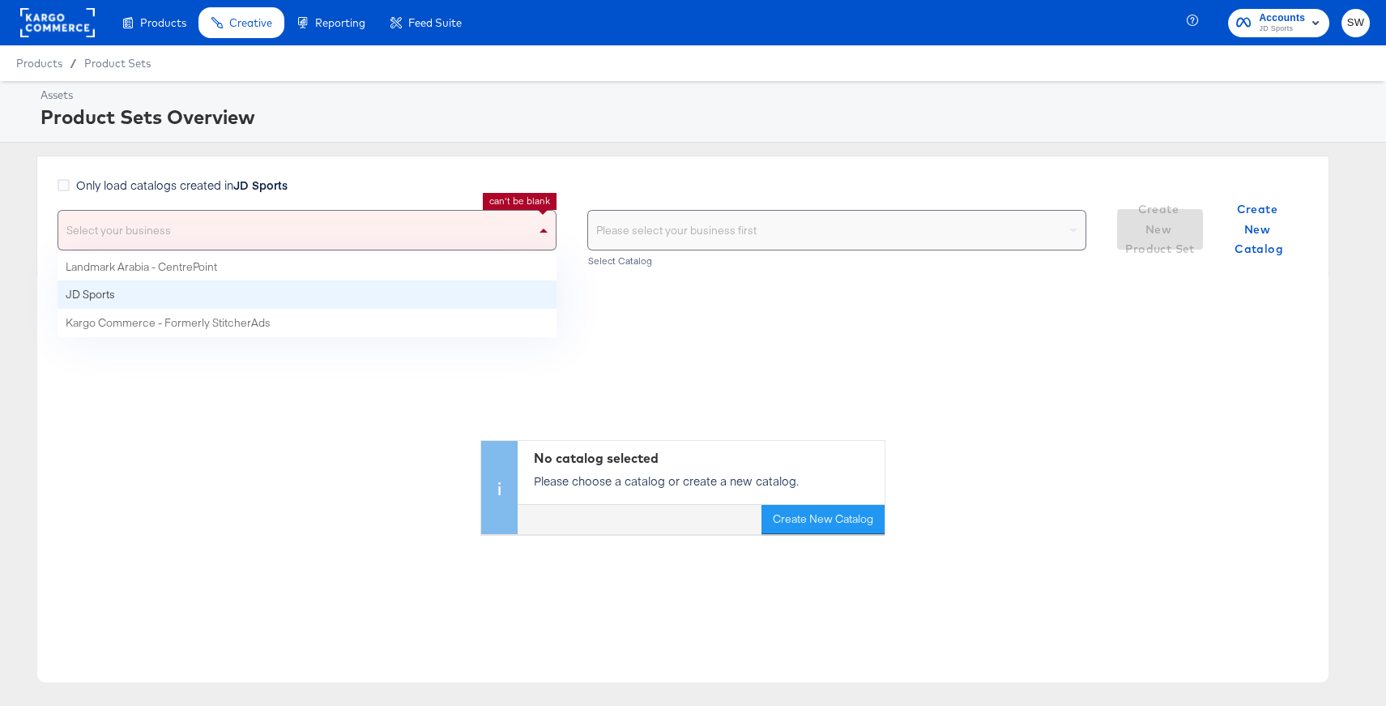
drag, startPoint x: 173, startPoint y: 292, endPoint x: 331, endPoint y: 265, distance: 160.3
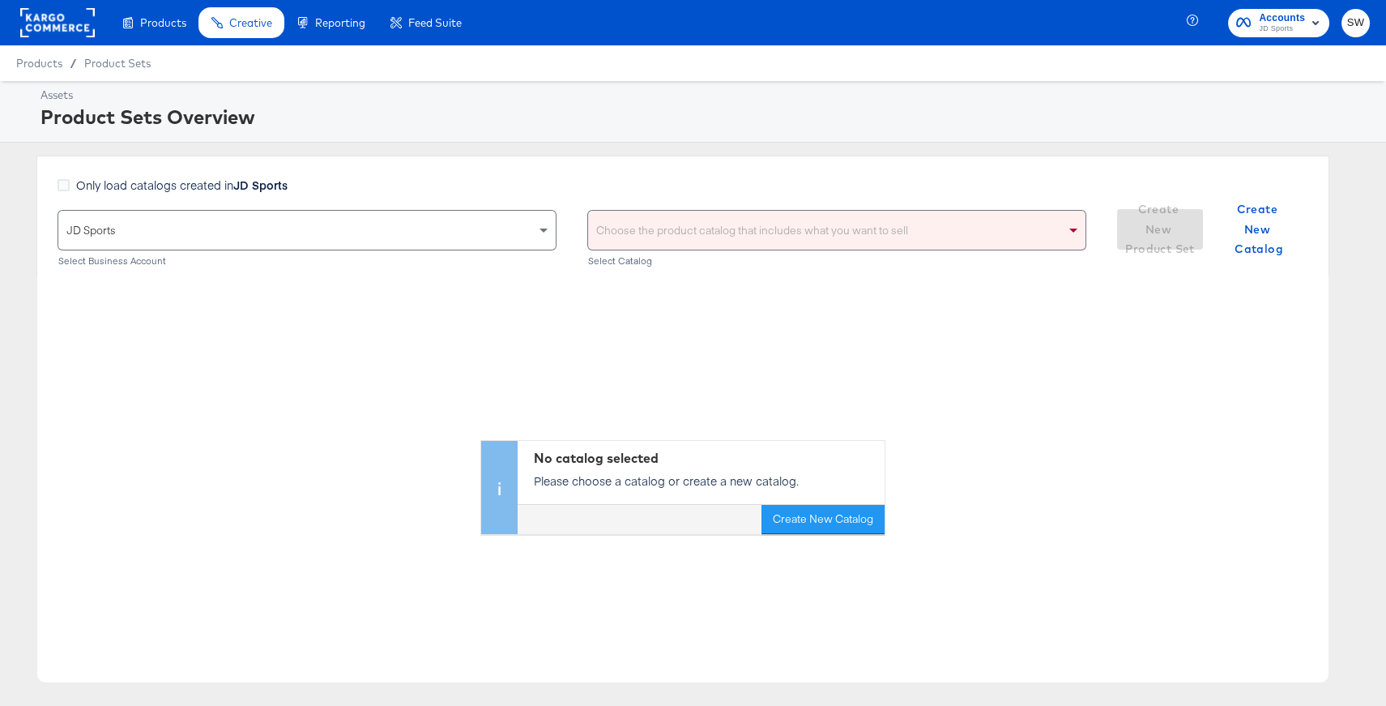
click at [686, 224] on div "Choose the product catalog that includes what you want to sell" at bounding box center [837, 230] width 498 height 39
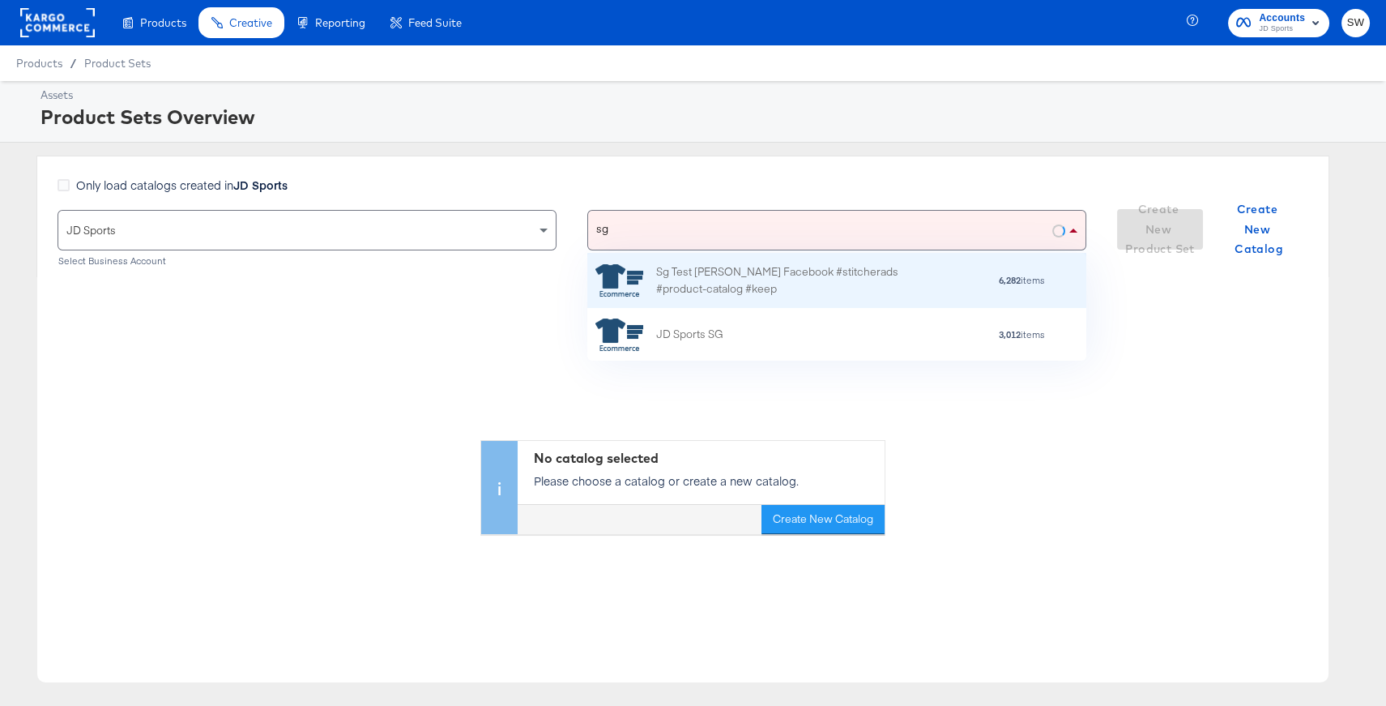
scroll to position [107, 498]
type input "sg"
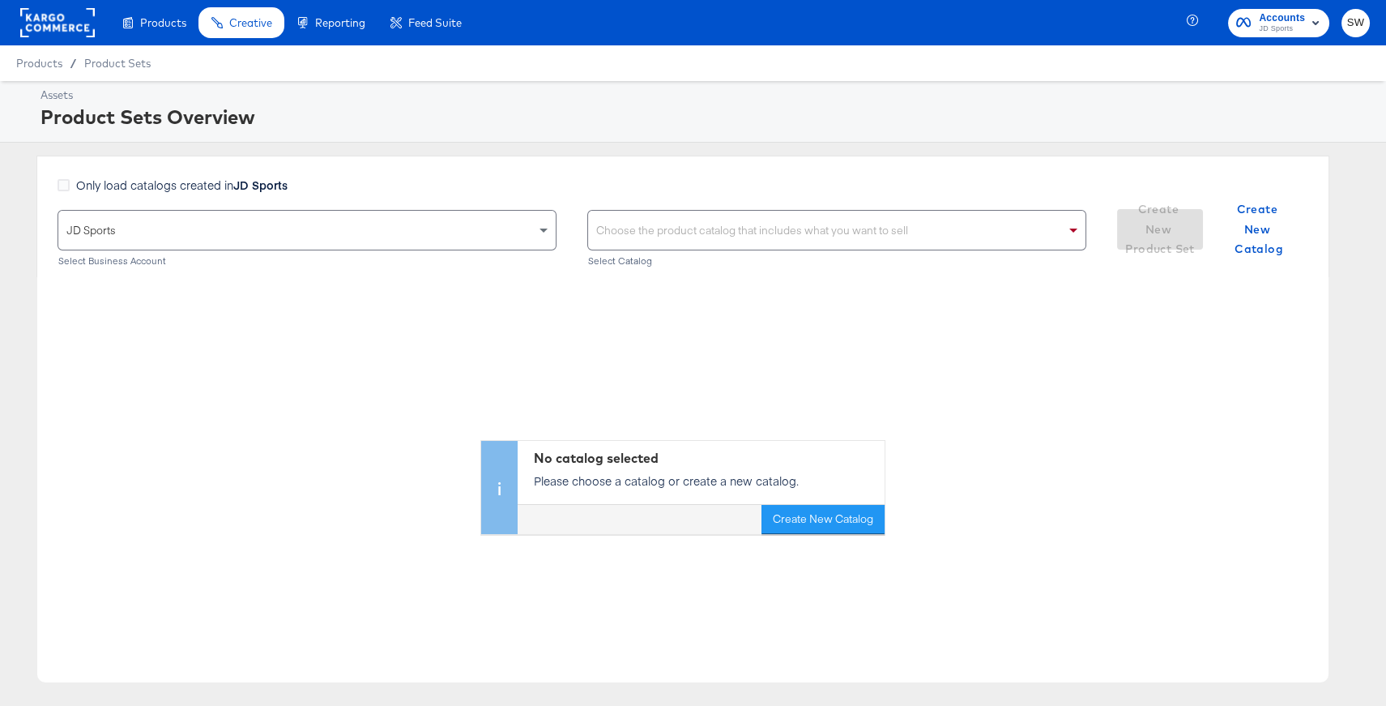
click at [653, 224] on div "Choose the product catalog that includes what you want to sell" at bounding box center [837, 230] width 498 height 39
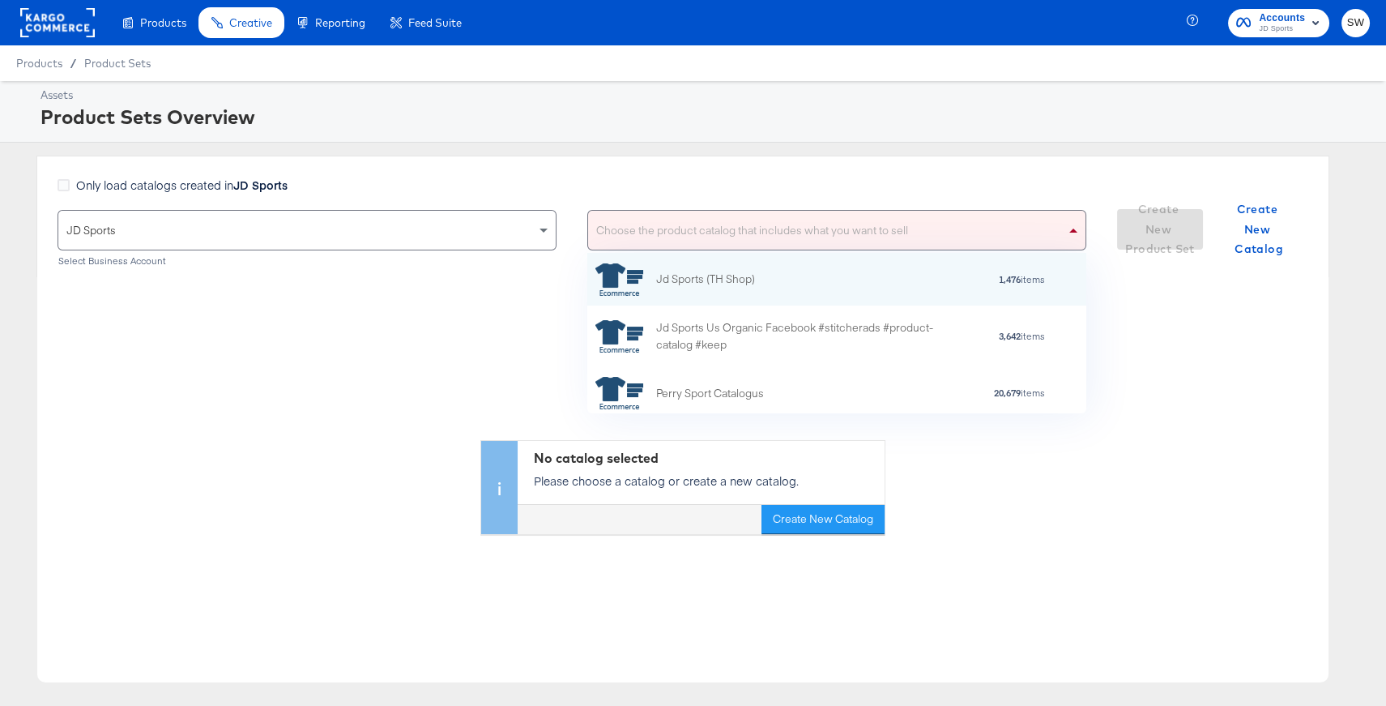
scroll to position [160, 498]
type input "th"
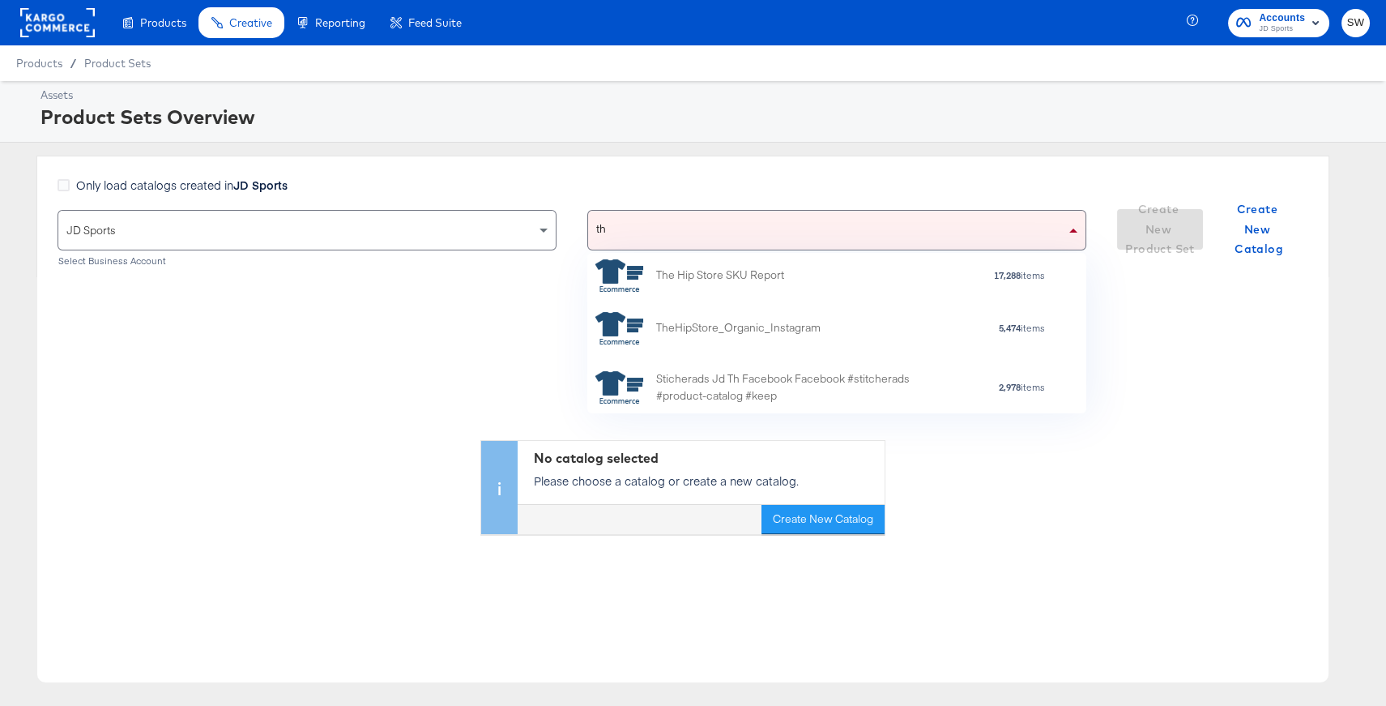
scroll to position [270, 0]
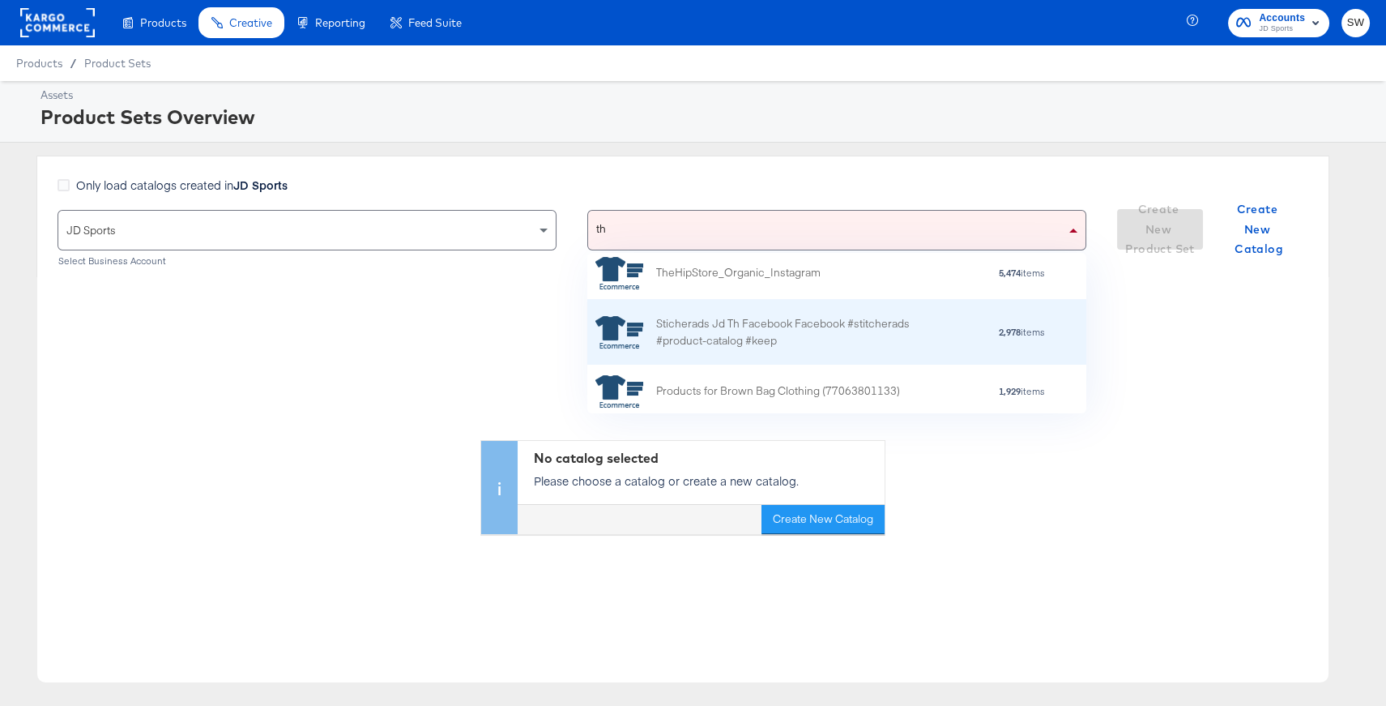
click at [734, 327] on div "Sticherads Jd Th Facebook Facebook #stitcherads #product-catalog #keep" at bounding box center [798, 332] width 284 height 34
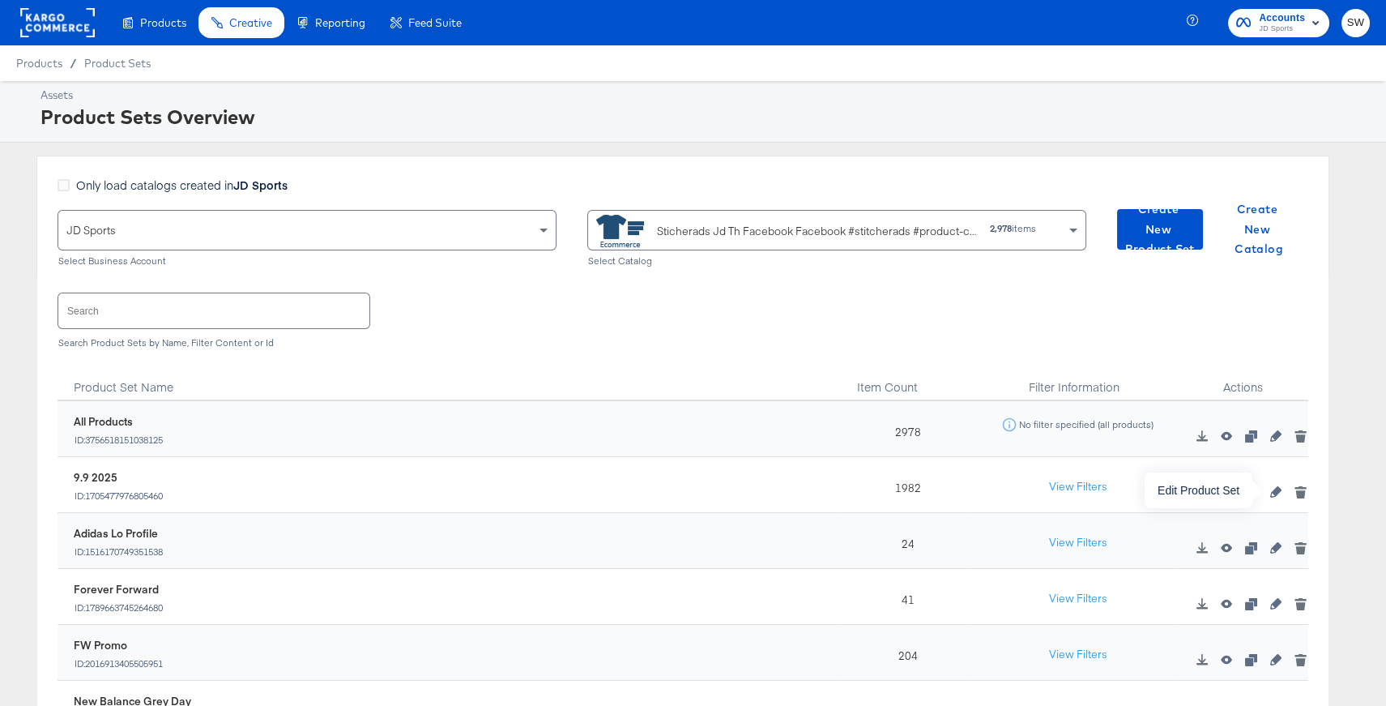
click at [1273, 493] on icon "button" at bounding box center [1276, 491] width 11 height 11
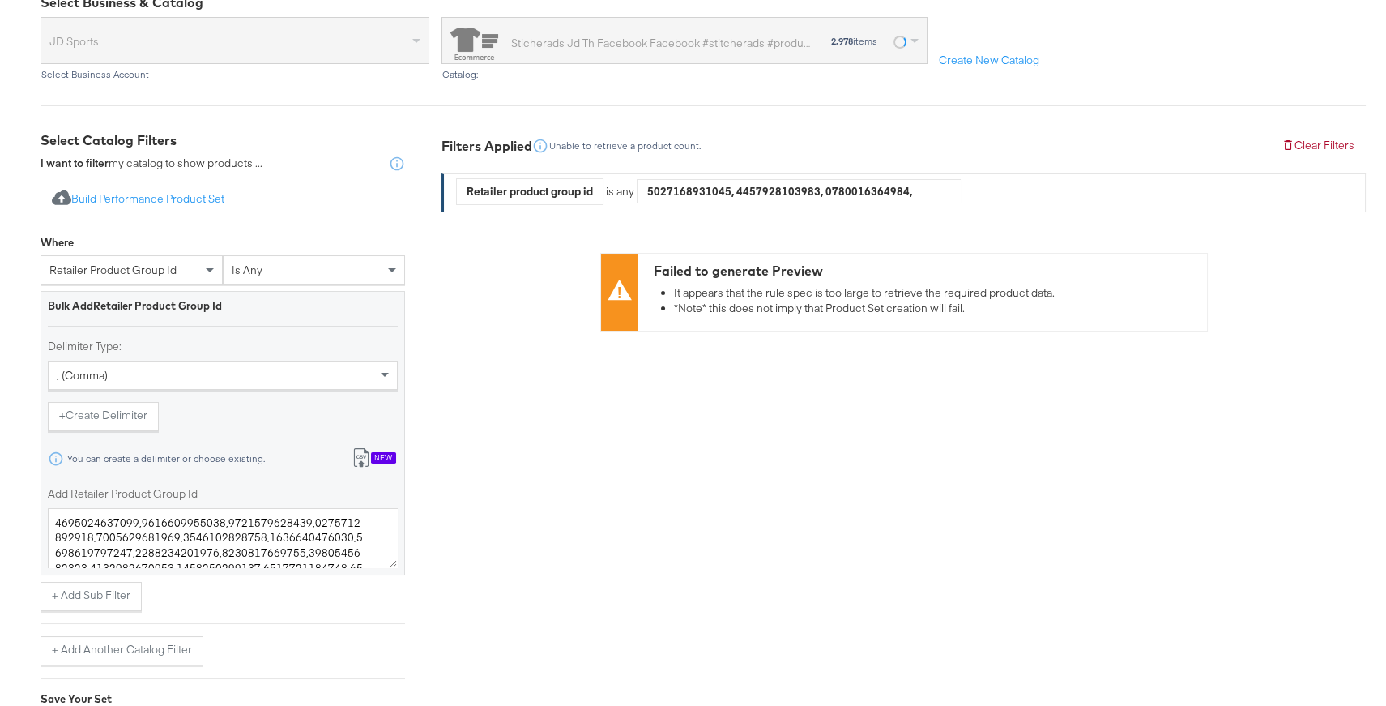
scroll to position [195, 0]
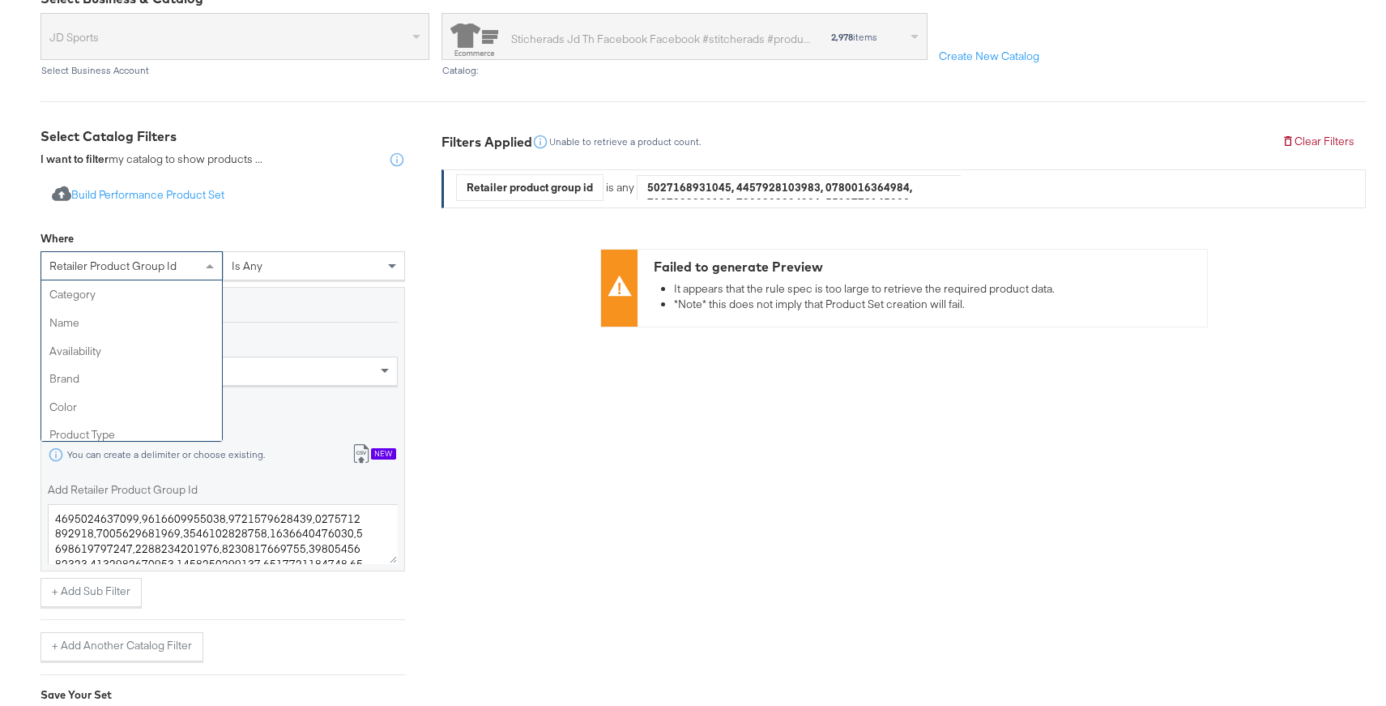
click at [169, 271] on div "retailer product group id" at bounding box center [131, 266] width 181 height 28
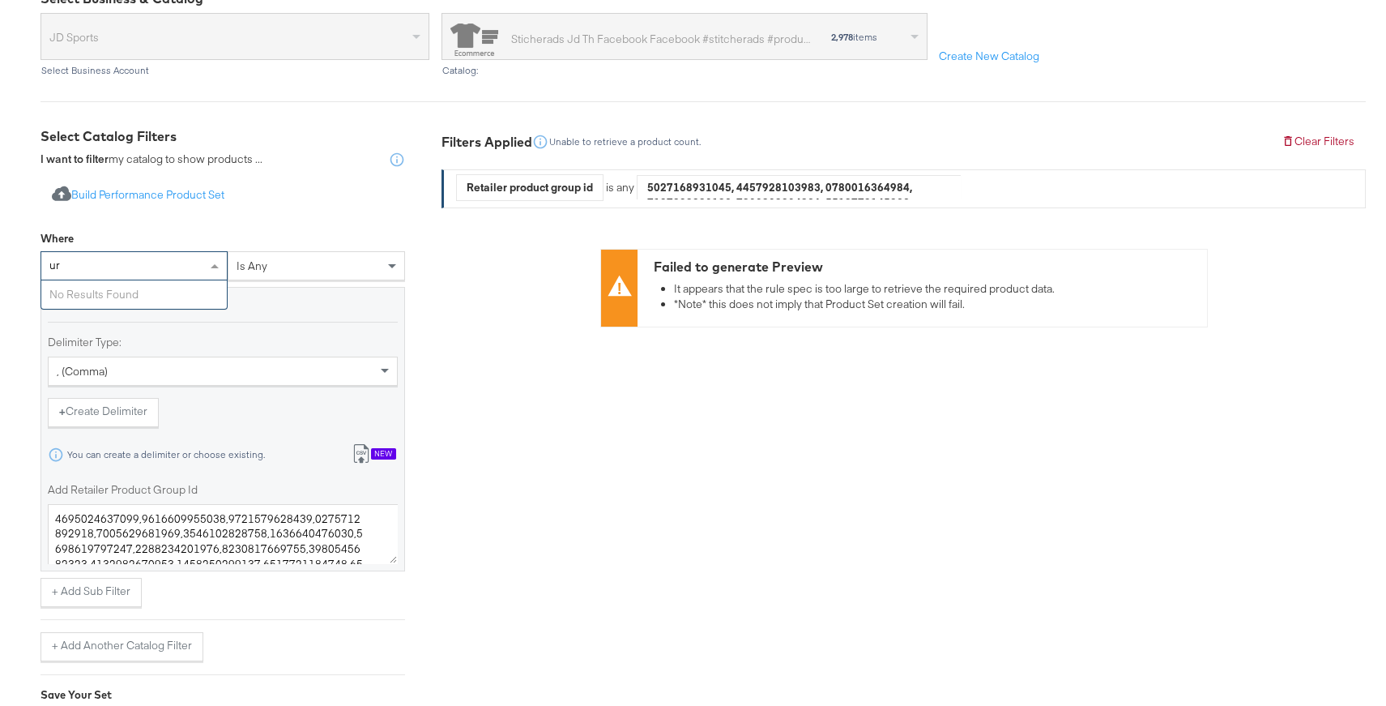
type input "u"
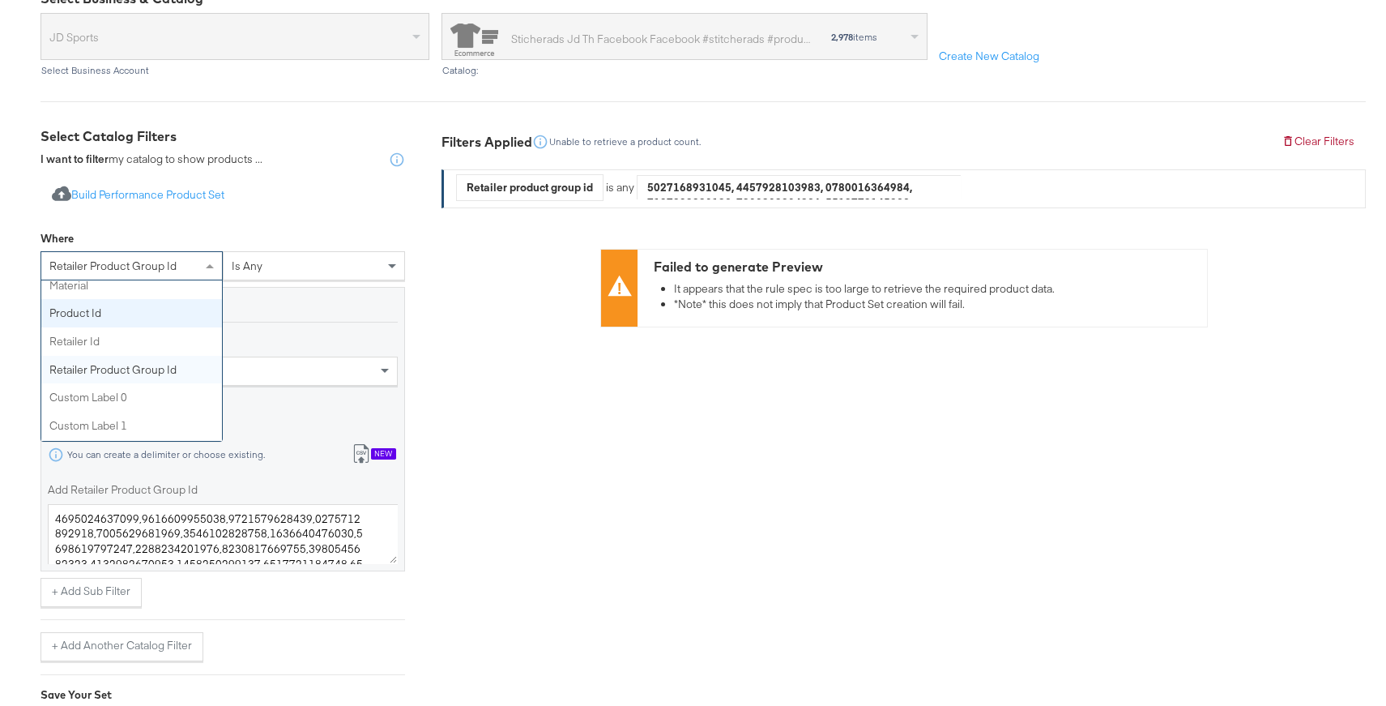
scroll to position [442, 0]
click at [173, 263] on span "retailer product group id" at bounding box center [112, 265] width 127 height 15
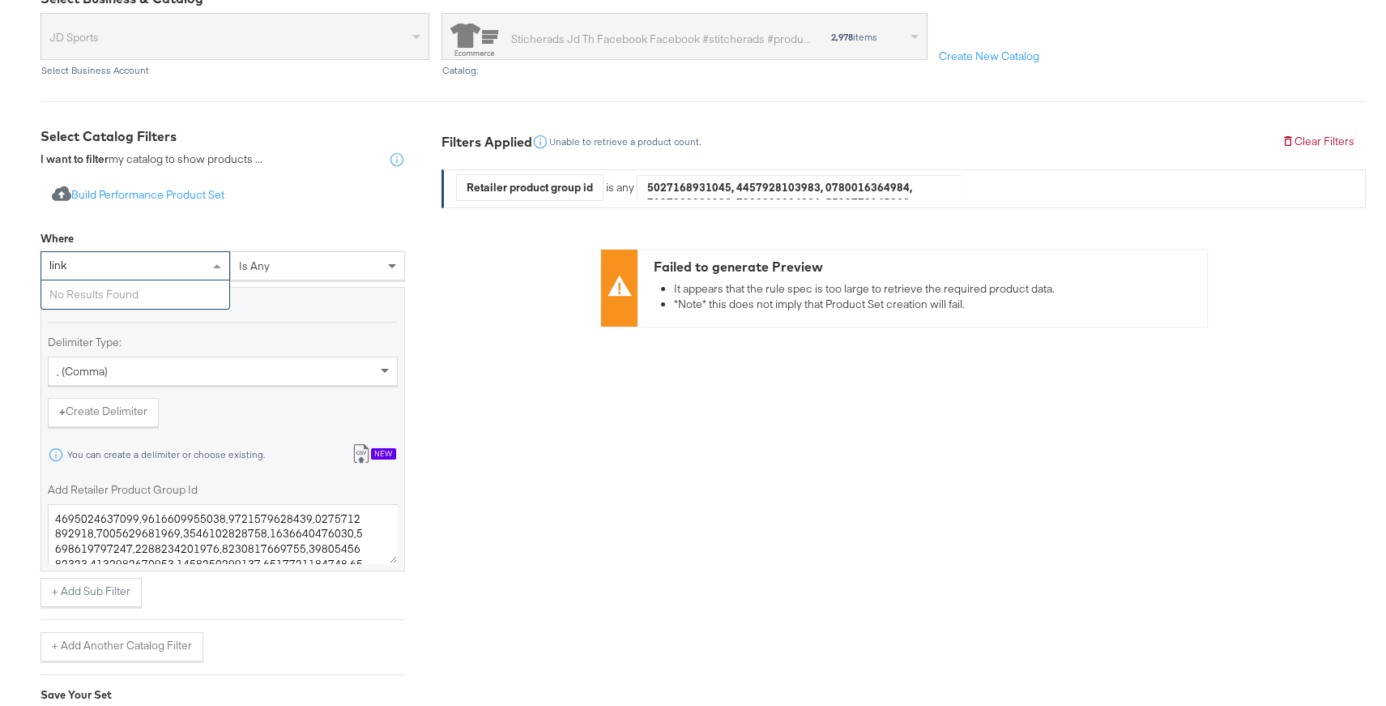
type input "link"
click at [164, 260] on span "retailer product group id" at bounding box center [112, 265] width 127 height 15
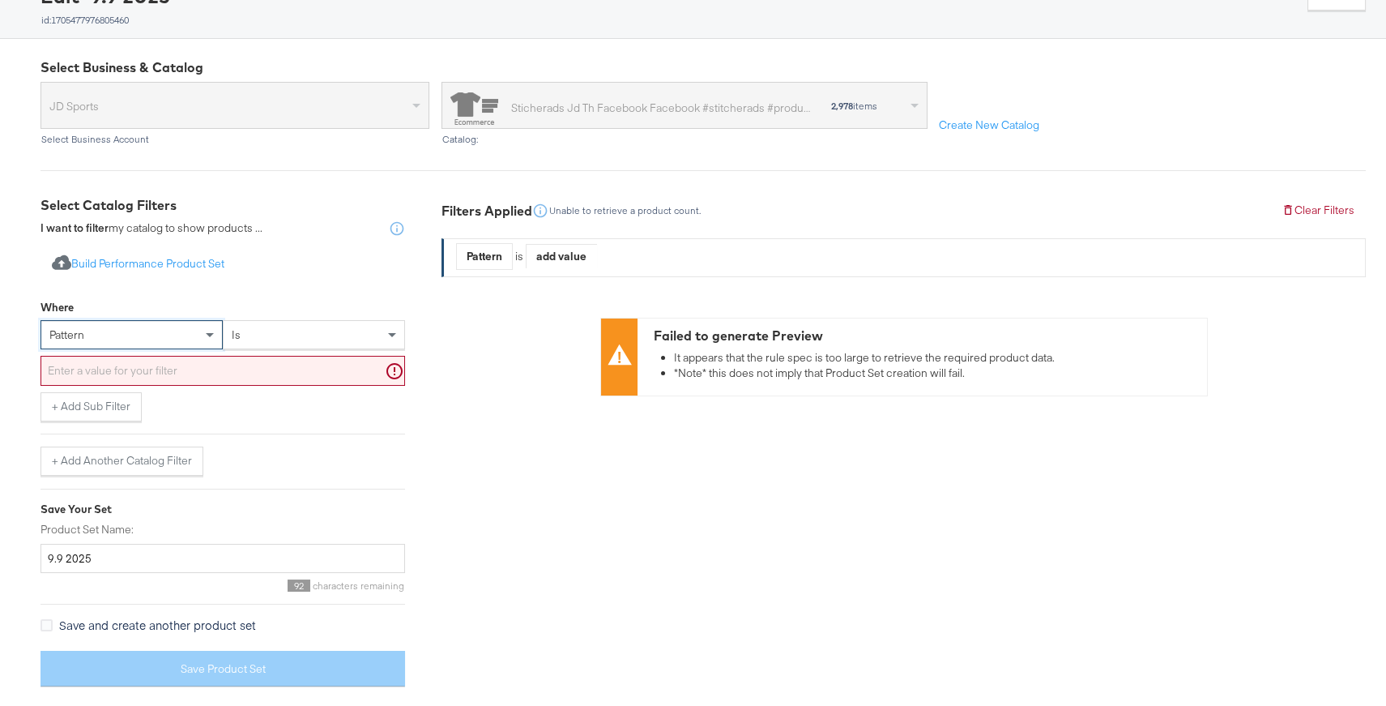
scroll to position [125, 0]
click at [247, 335] on div "is" at bounding box center [314, 337] width 181 height 28
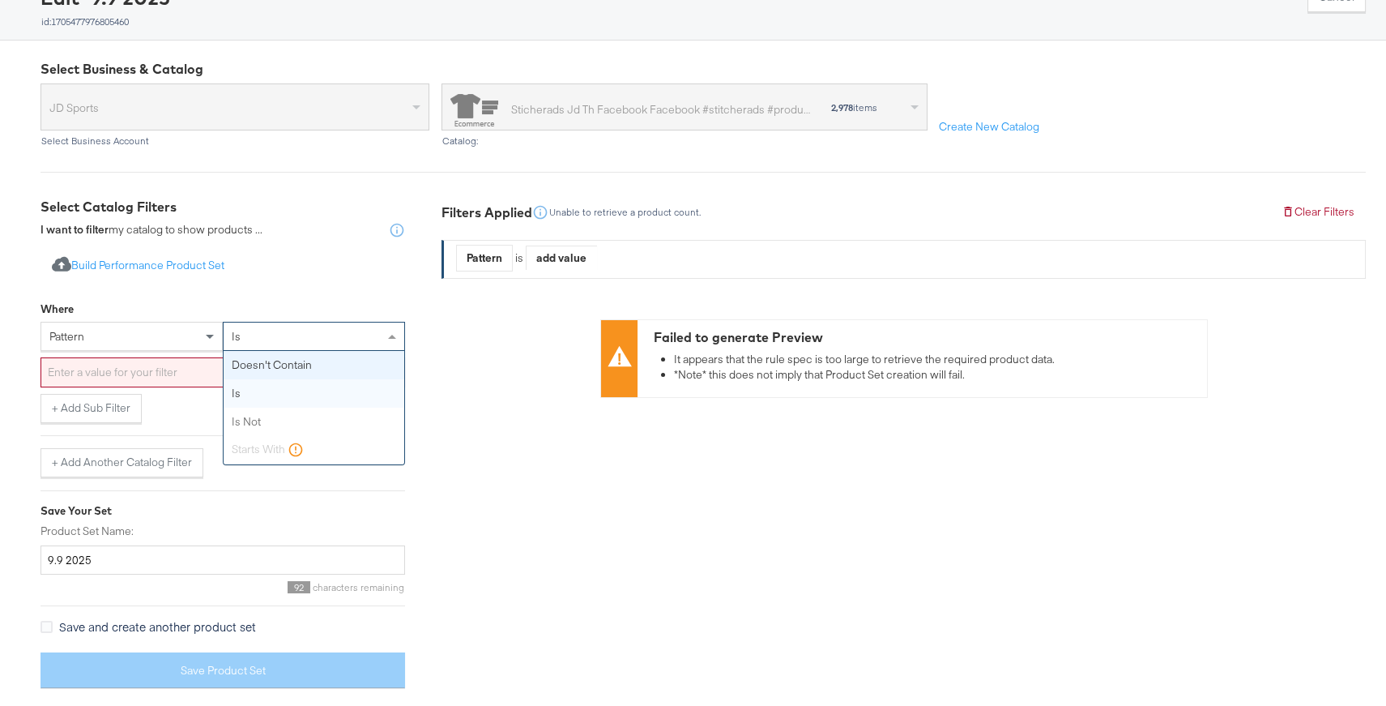
click at [173, 326] on div "pattern" at bounding box center [131, 337] width 181 height 28
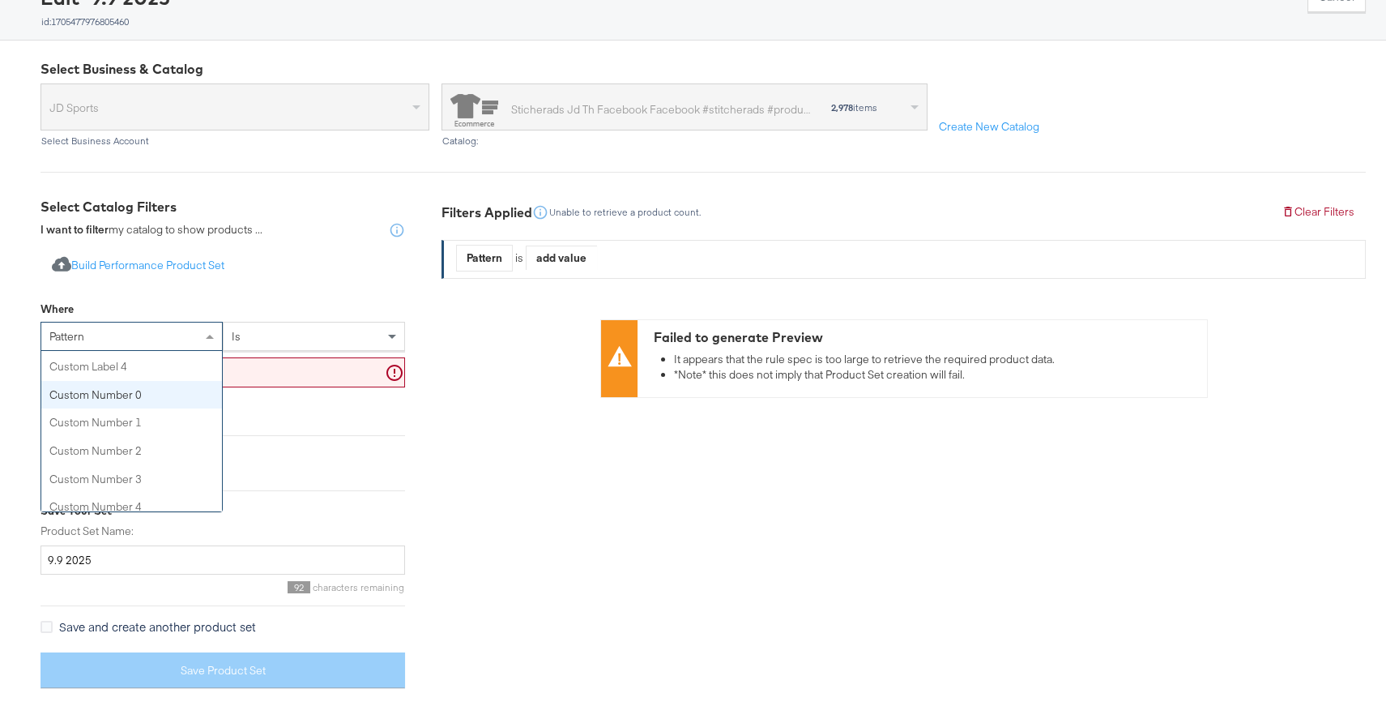
scroll to position [651, 0]
drag, startPoint x: 186, startPoint y: 435, endPoint x: 193, endPoint y: 425, distance: 11.7
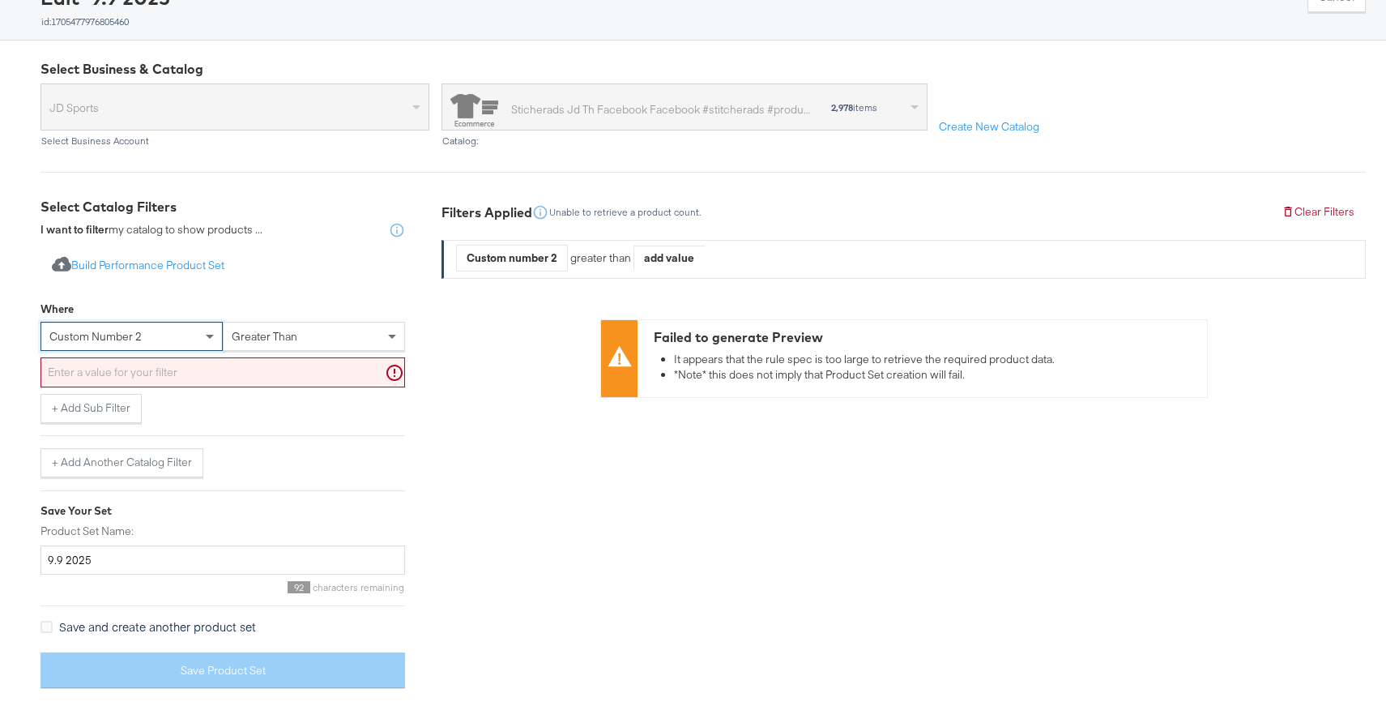
click at [276, 332] on span "greater than" at bounding box center [265, 336] width 66 height 15
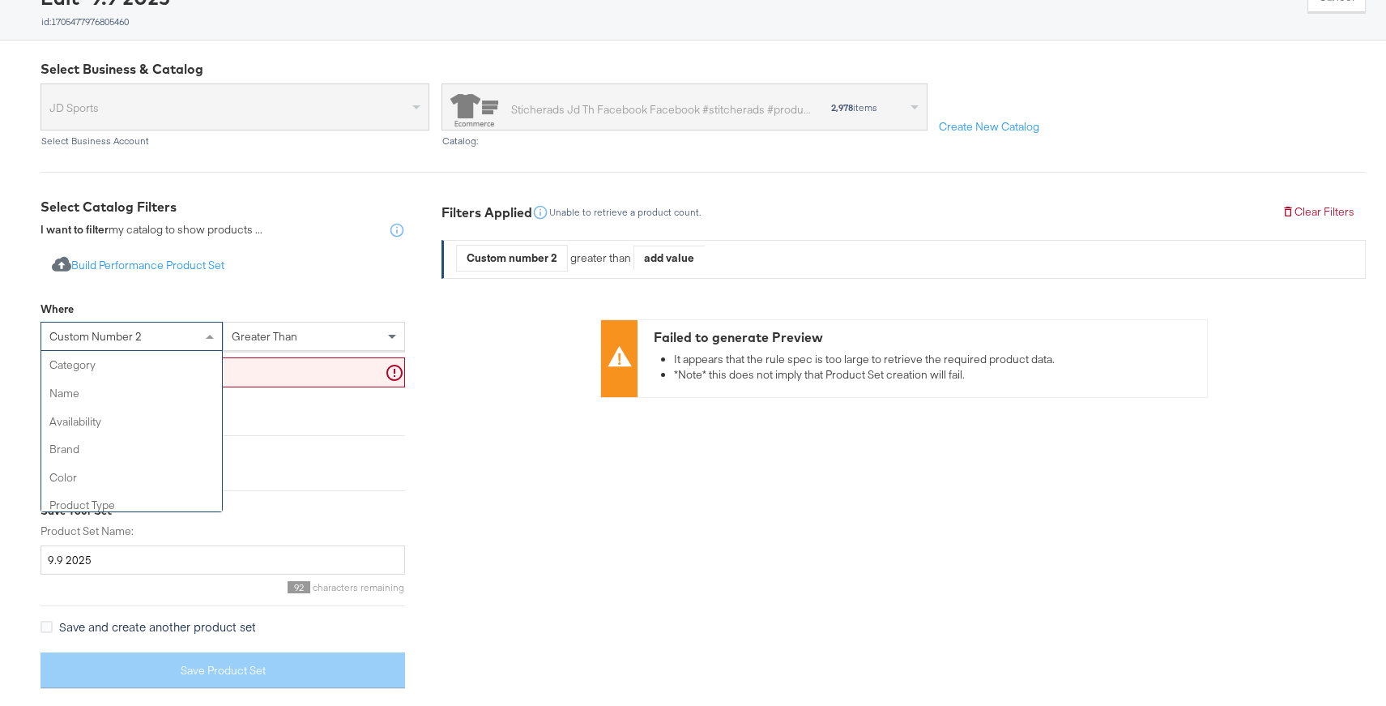
click at [202, 331] on span at bounding box center [212, 337] width 20 height 28
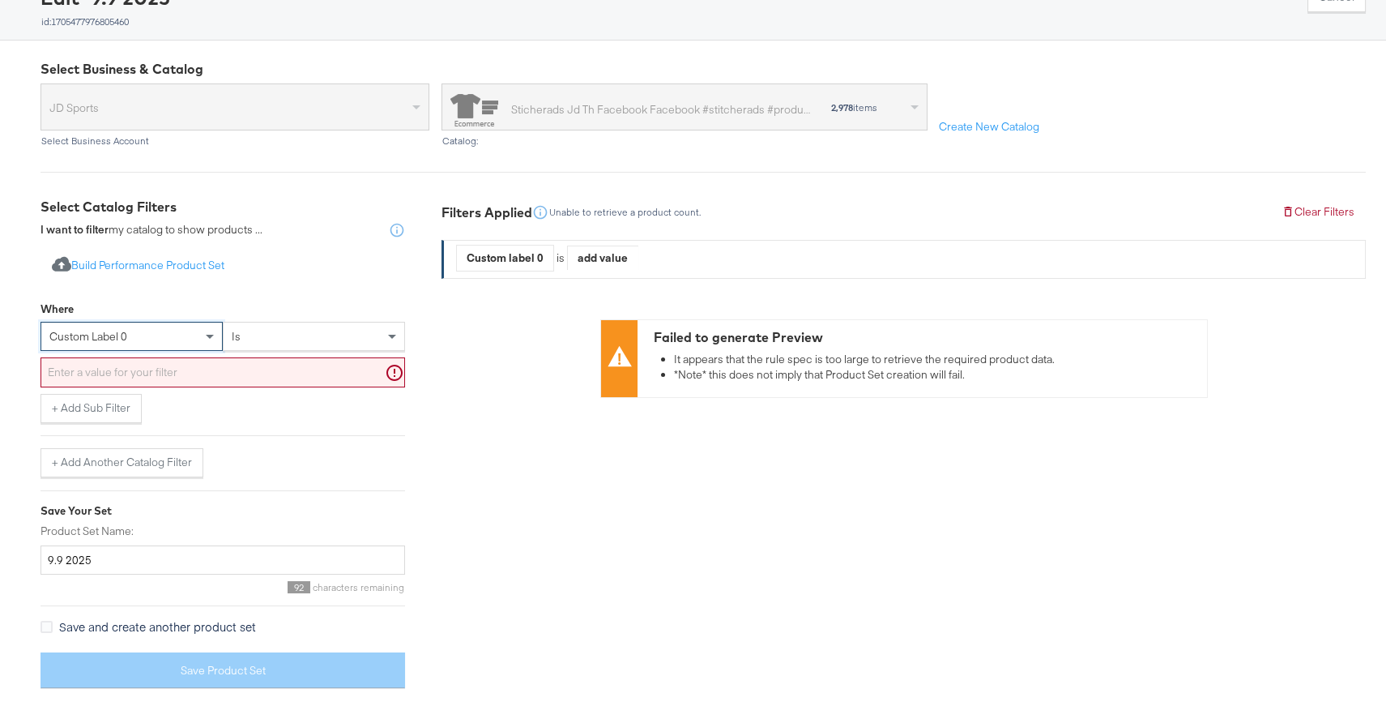
click at [273, 327] on div "is" at bounding box center [314, 337] width 181 height 28
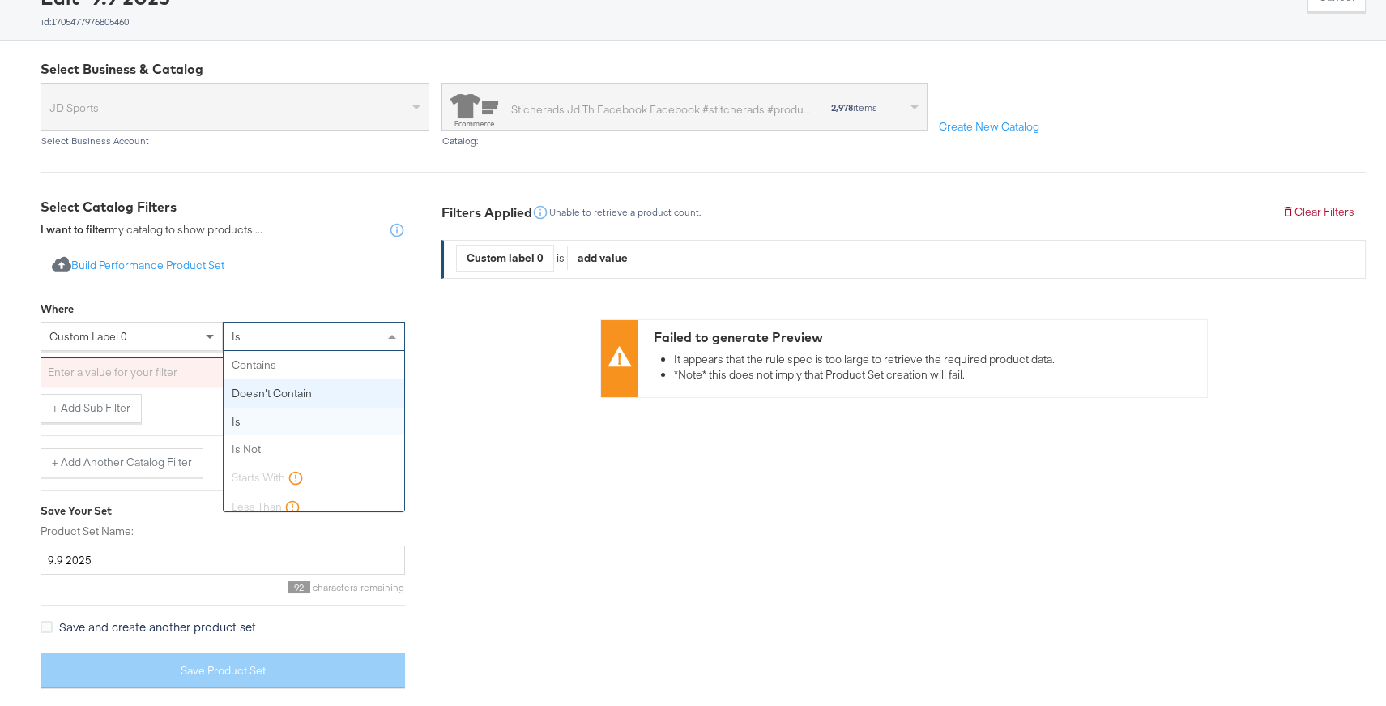
scroll to position [0, 0]
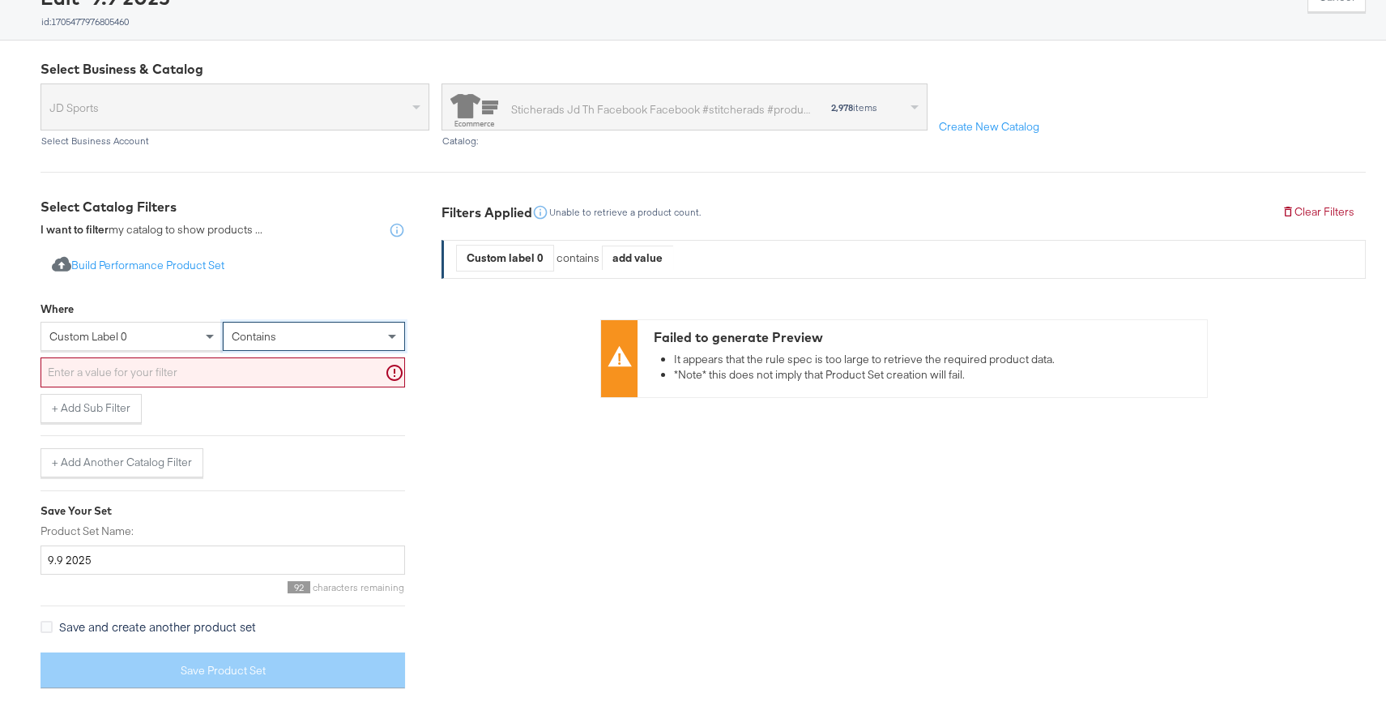
click at [100, 338] on span "custom label 0" at bounding box center [88, 336] width 78 height 15
type input "l"
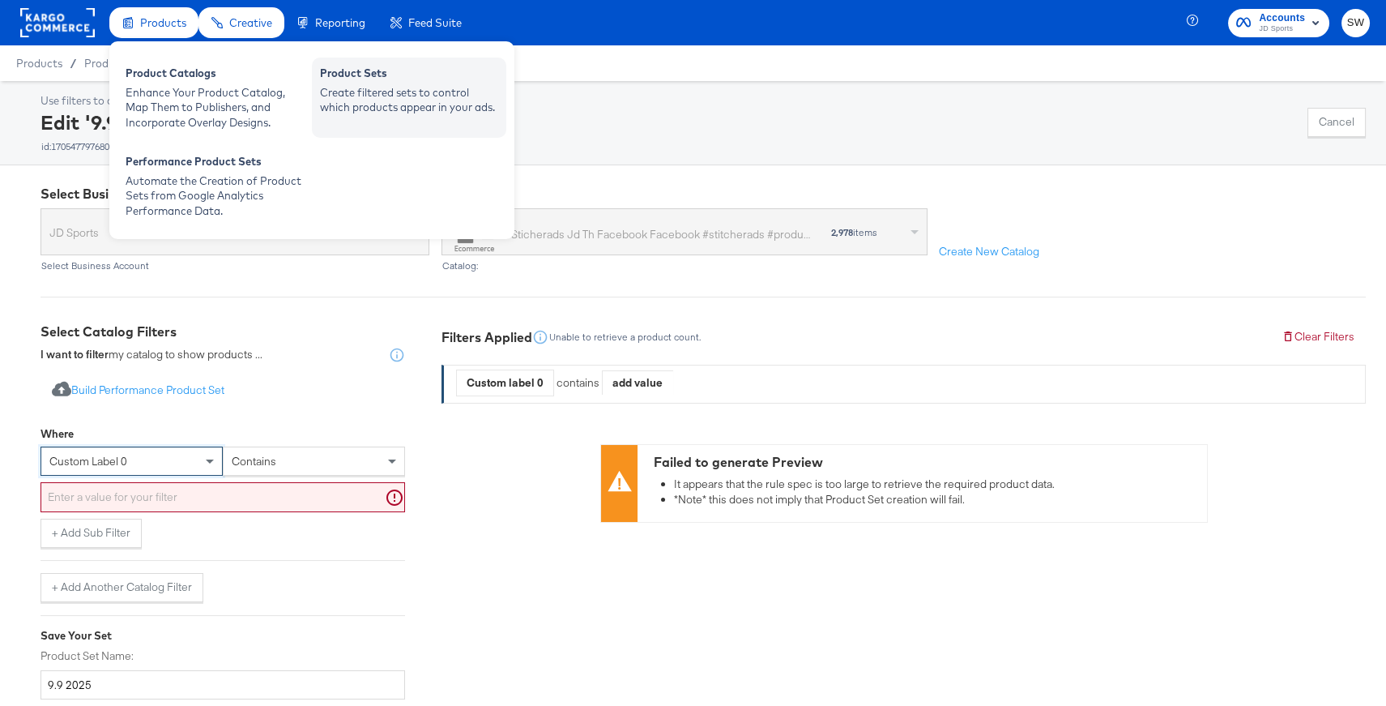
click at [366, 93] on div "Create filtered sets to control which products appear in your ads." at bounding box center [409, 100] width 178 height 30
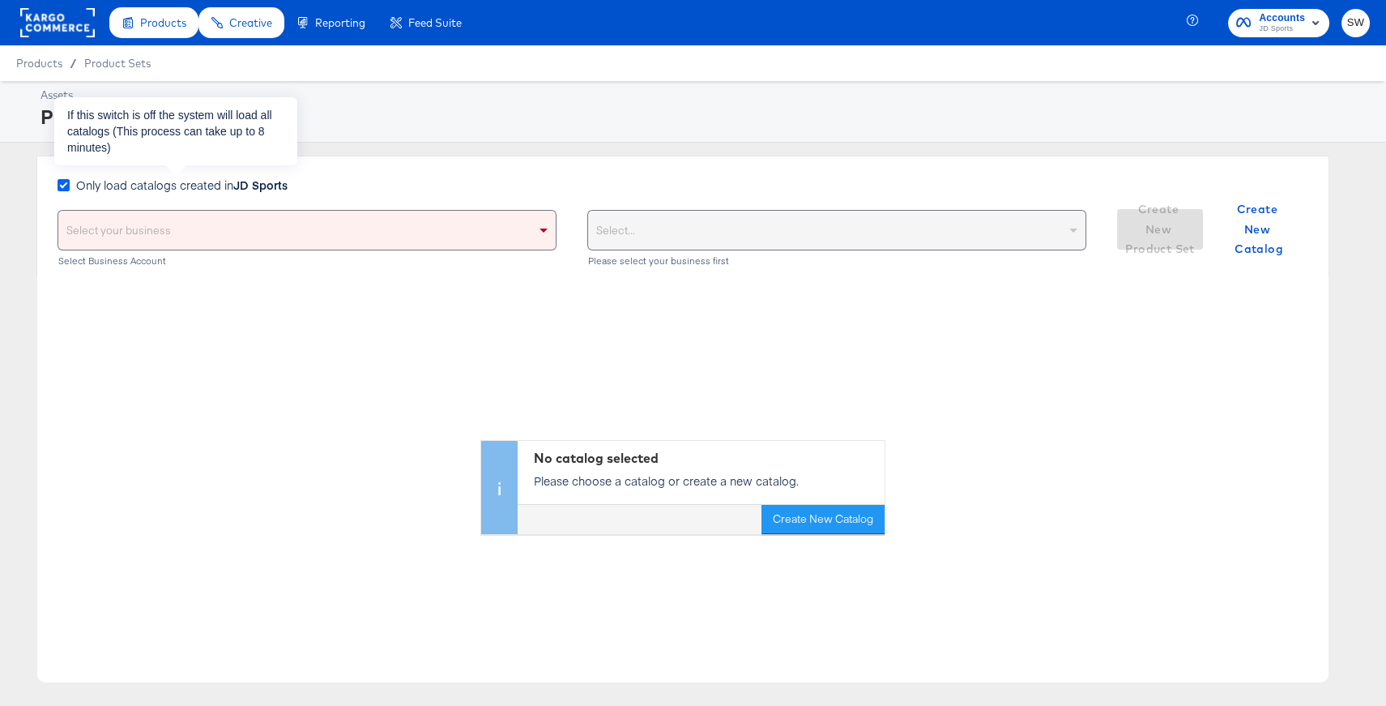
click at [63, 181] on icon at bounding box center [64, 185] width 12 height 12
click at [0, 0] on input "Only load catalogs created in JD Sports" at bounding box center [0, 0] width 0 height 0
click at [133, 227] on div "Select your business" at bounding box center [307, 230] width 498 height 39
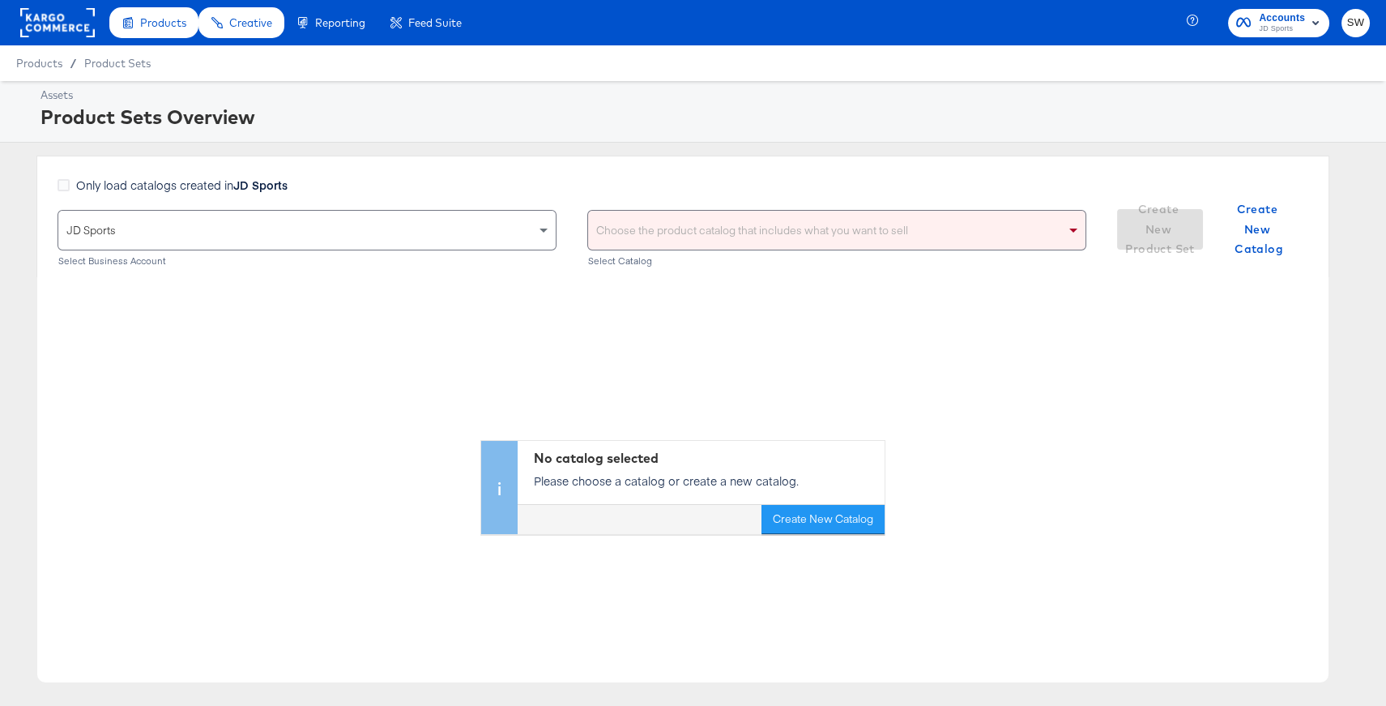
drag, startPoint x: 138, startPoint y: 292, endPoint x: 587, endPoint y: 276, distance: 450.0
click at [743, 232] on div "Choose the product catalog that includes what you want to sell" at bounding box center [837, 230] width 498 height 39
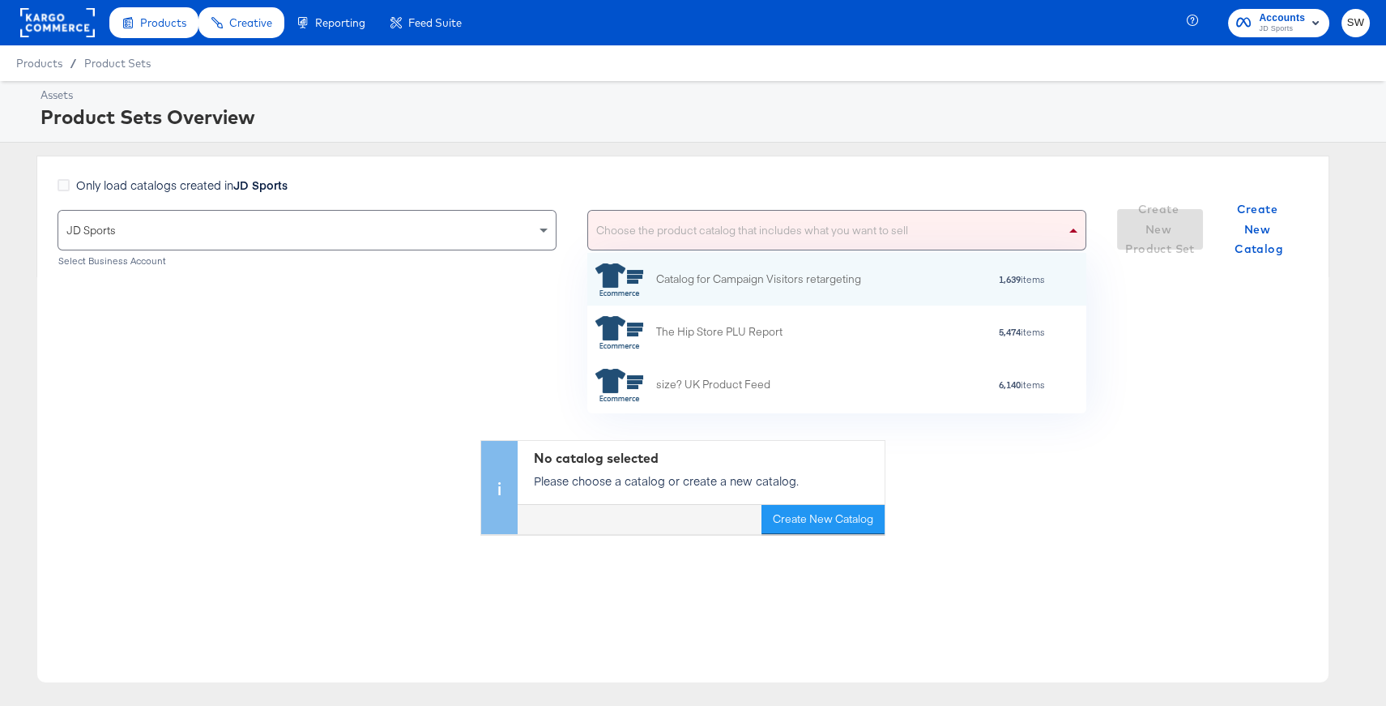
click at [744, 233] on div "Choose the product catalog that includes what you want to sell" at bounding box center [837, 230] width 498 height 39
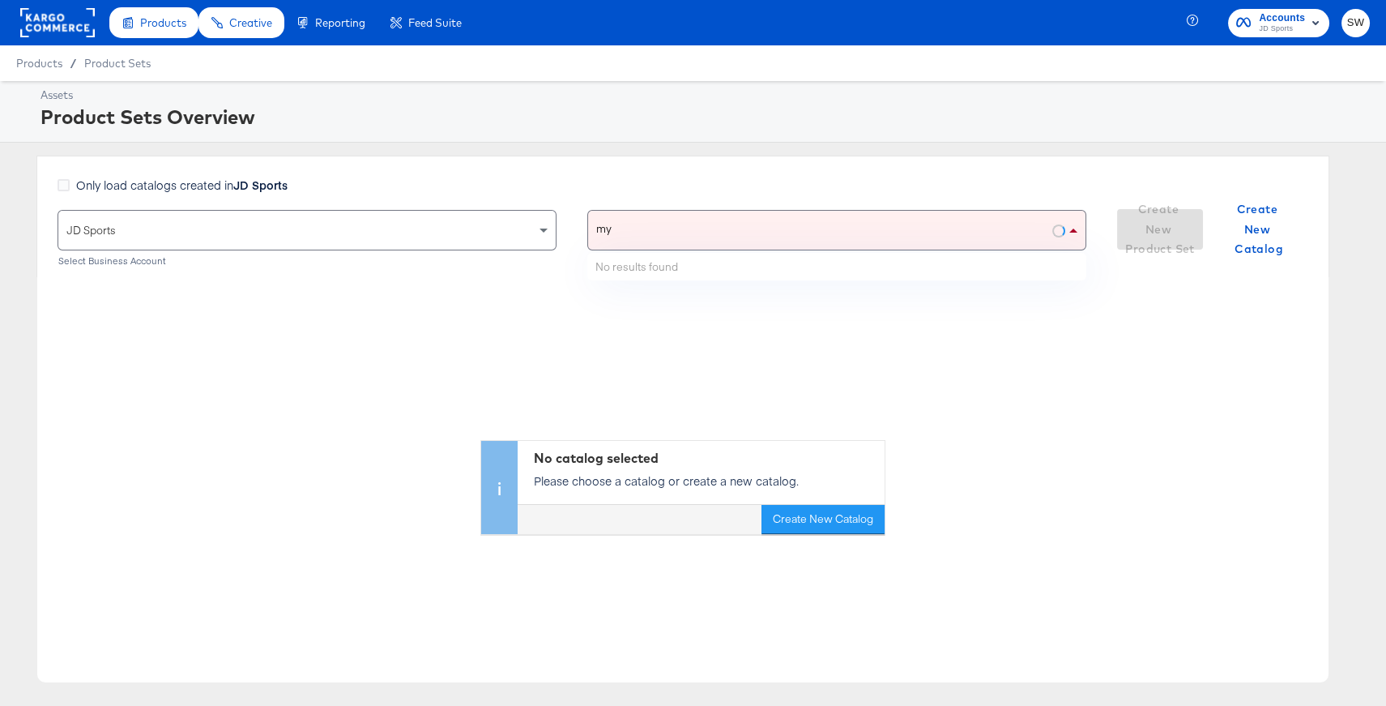
type input "my"
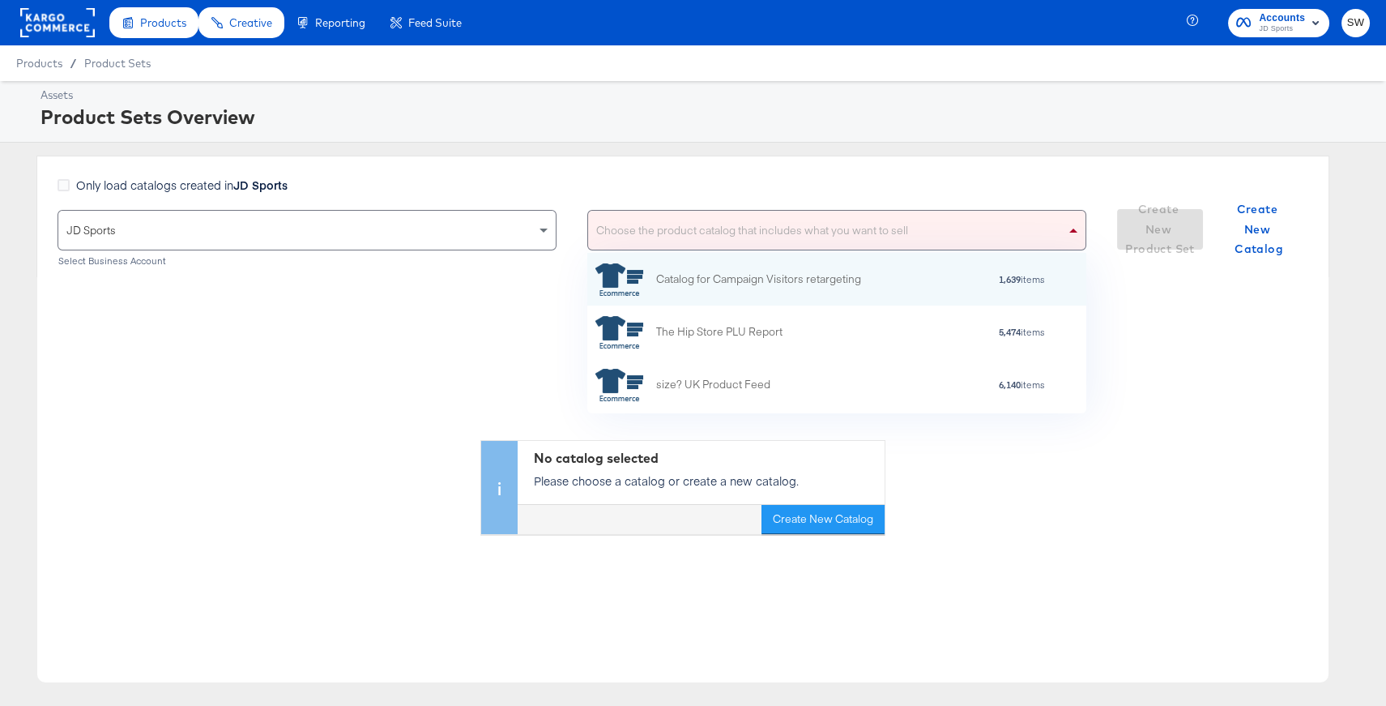
click at [913, 229] on div "Choose the product catalog that includes what you want to sell" at bounding box center [837, 230] width 498 height 39
type input "my"
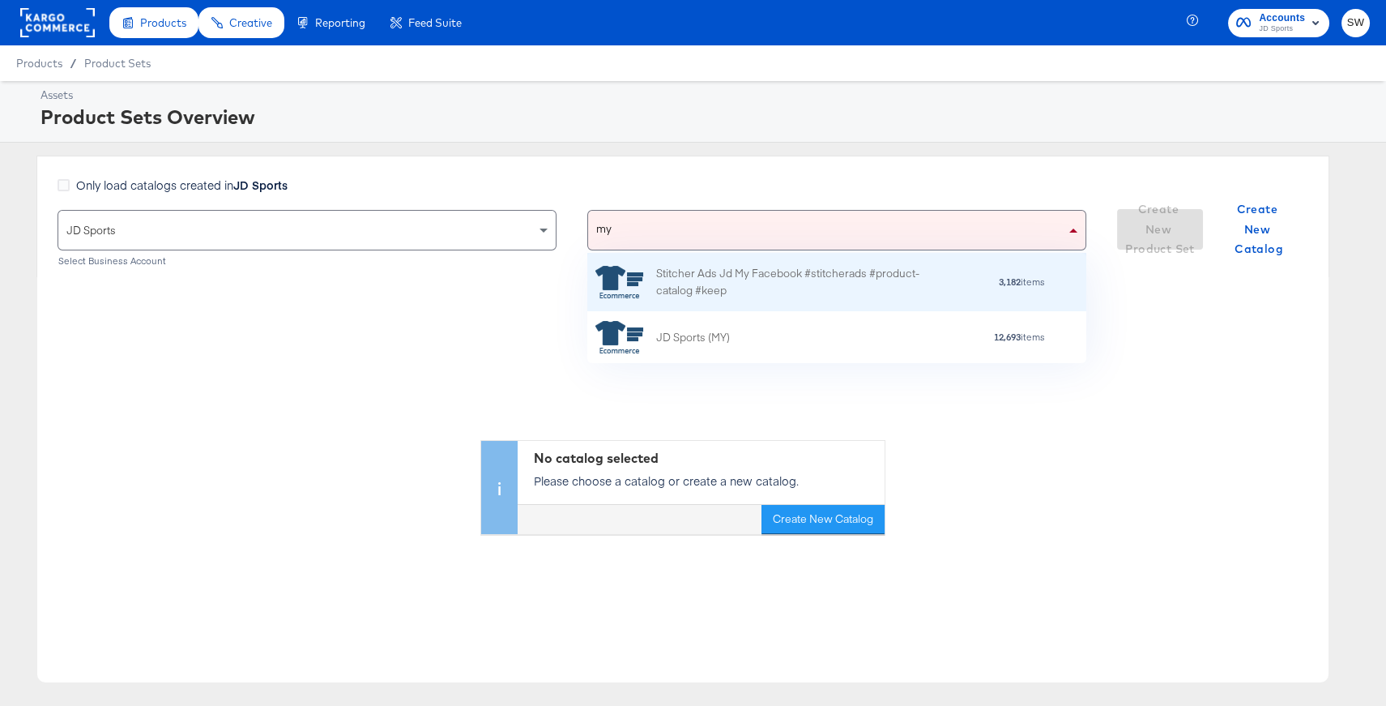
click at [899, 271] on div "Stitcher Ads Jd My Facebook #stitcherads #product-catalog #keep" at bounding box center [798, 282] width 284 height 34
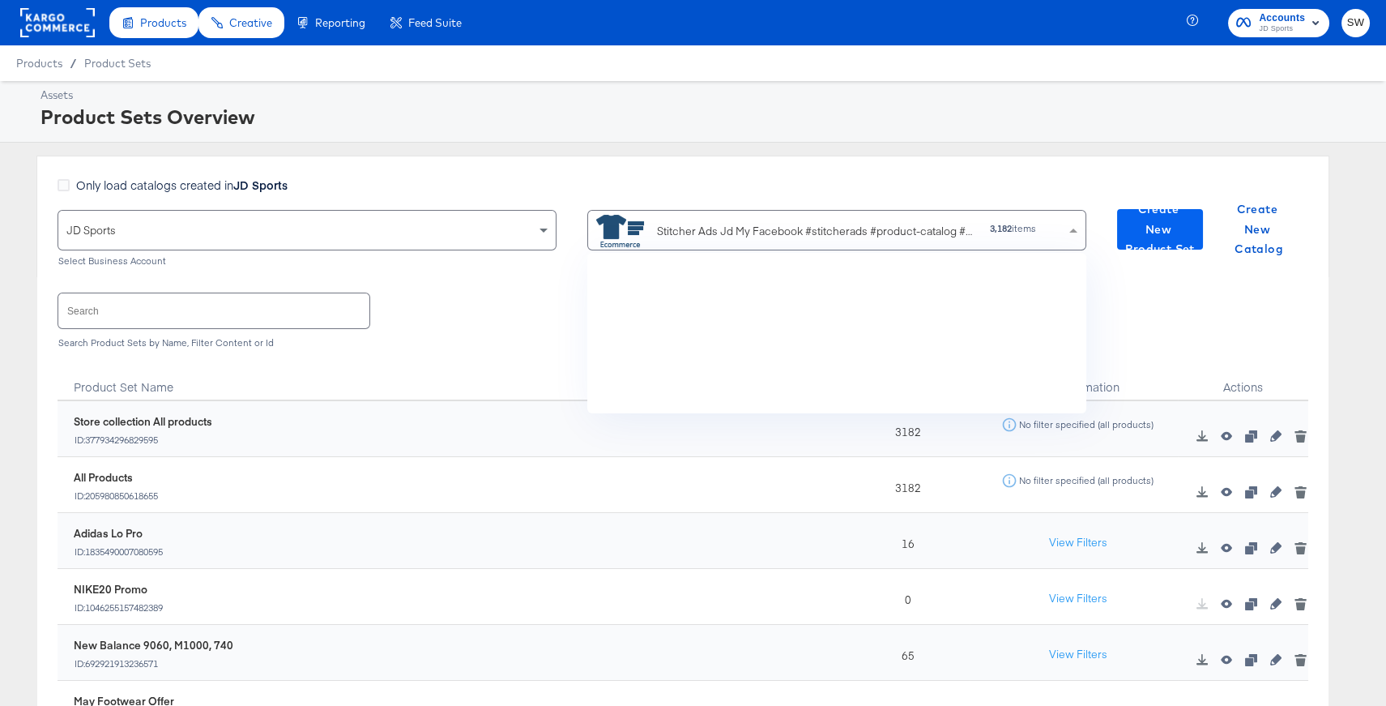
scroll to position [160, 498]
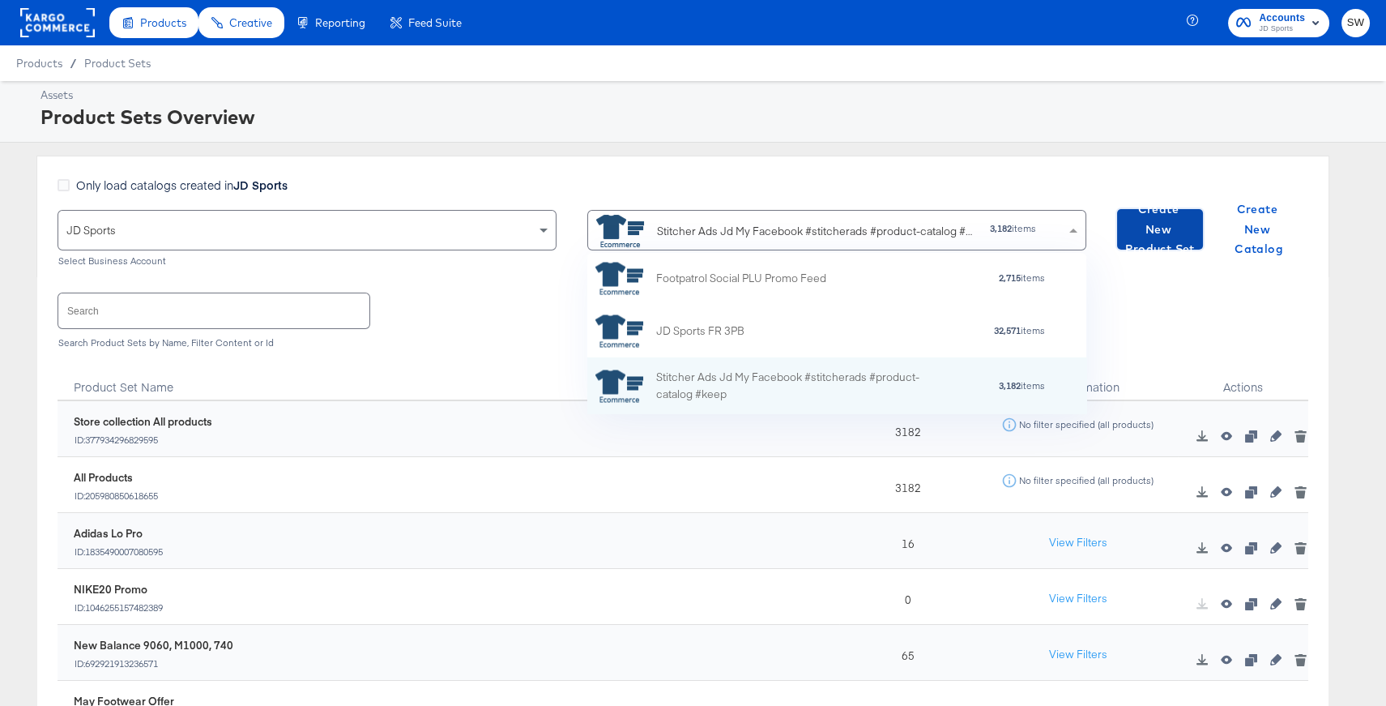
click at [1137, 226] on span "Create New Product Set" at bounding box center [1160, 229] width 73 height 60
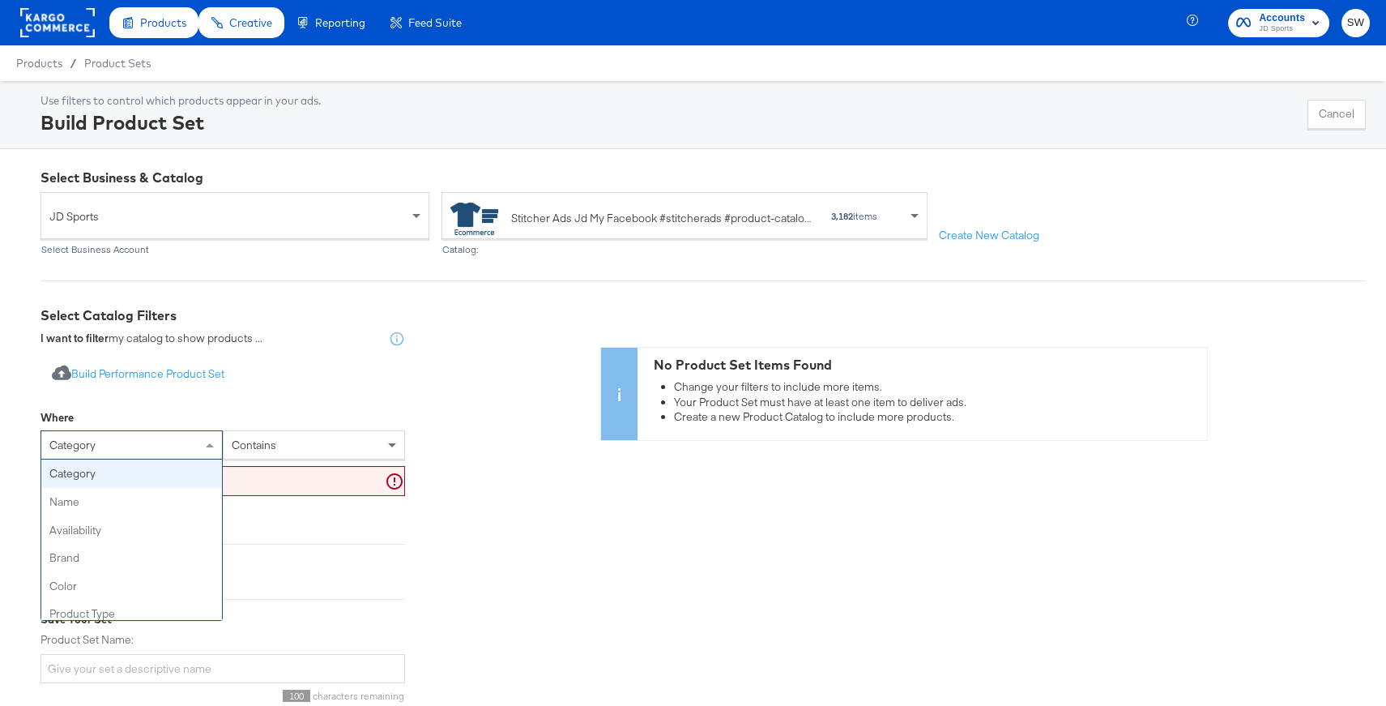
click at [147, 448] on div "category" at bounding box center [131, 445] width 181 height 28
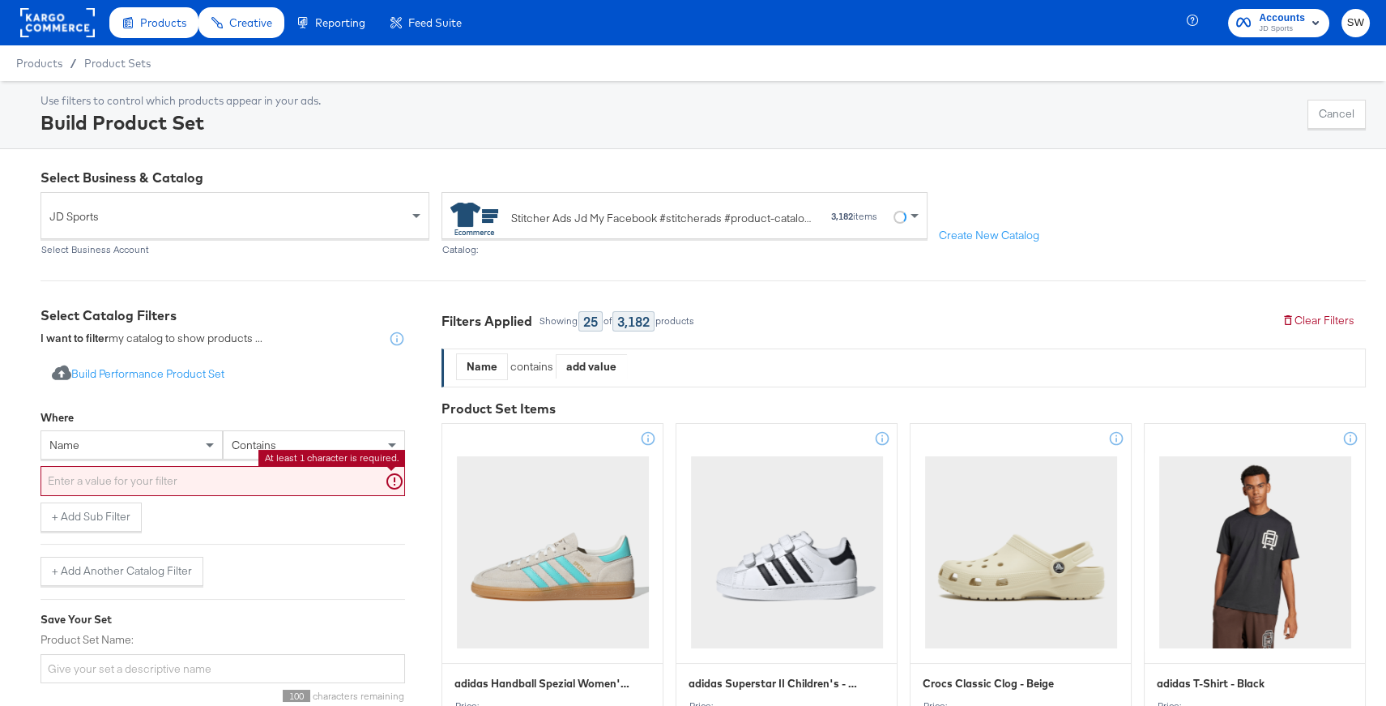
click at [192, 483] on input "text" at bounding box center [223, 481] width 365 height 30
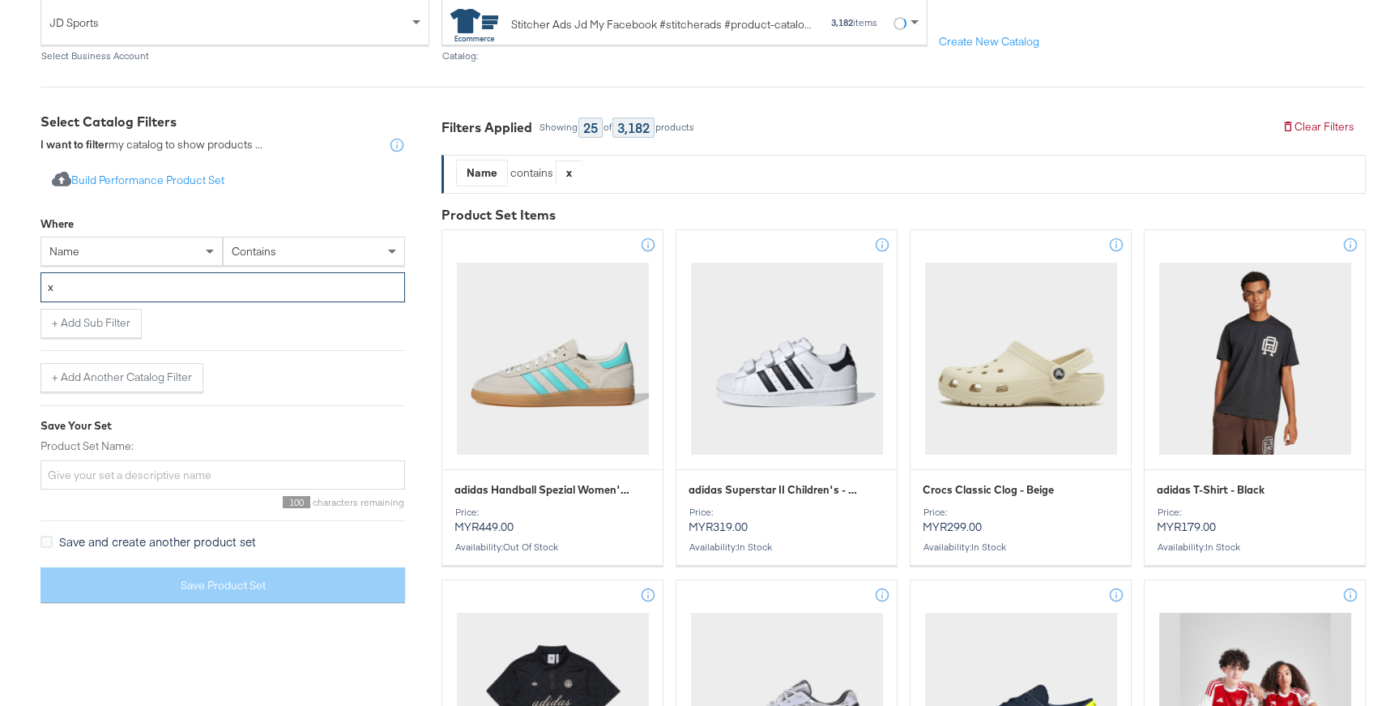
type input "x"
click at [255, 476] on input "Product Set Name:" at bounding box center [223, 475] width 365 height 30
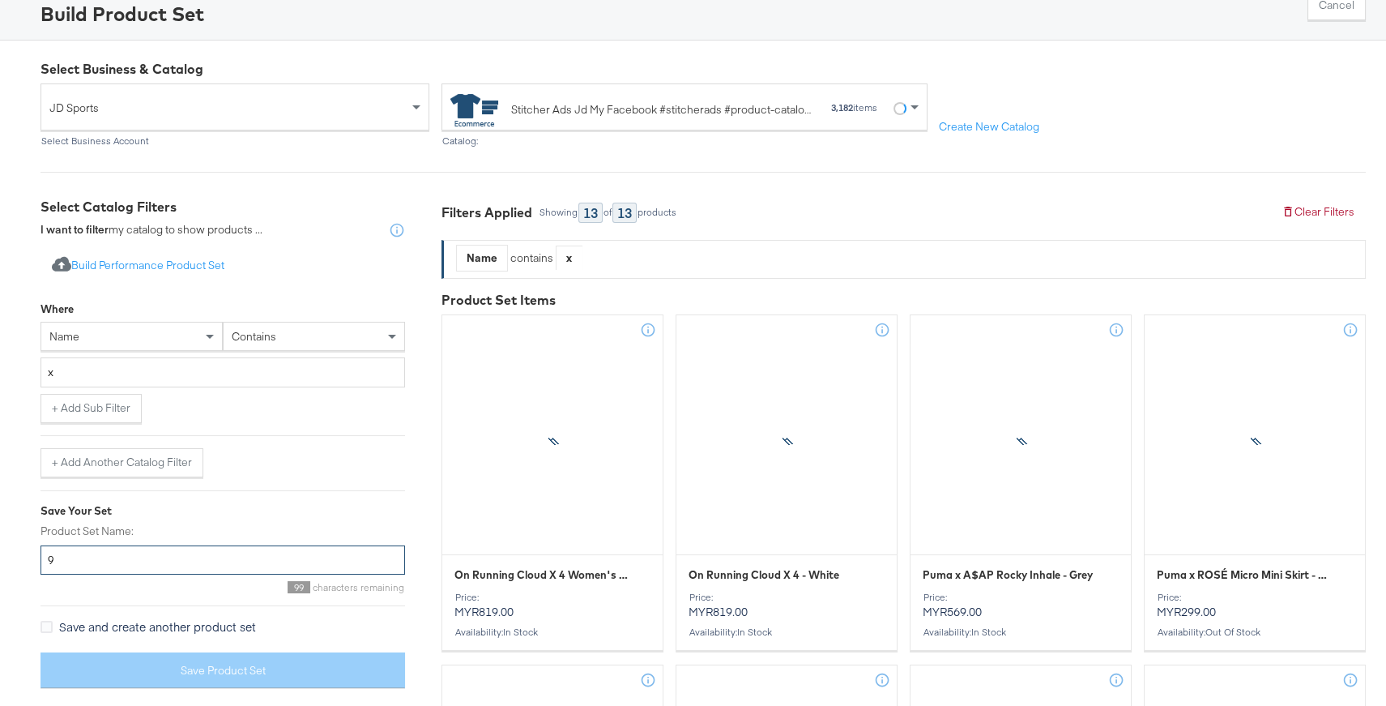
scroll to position [194, 0]
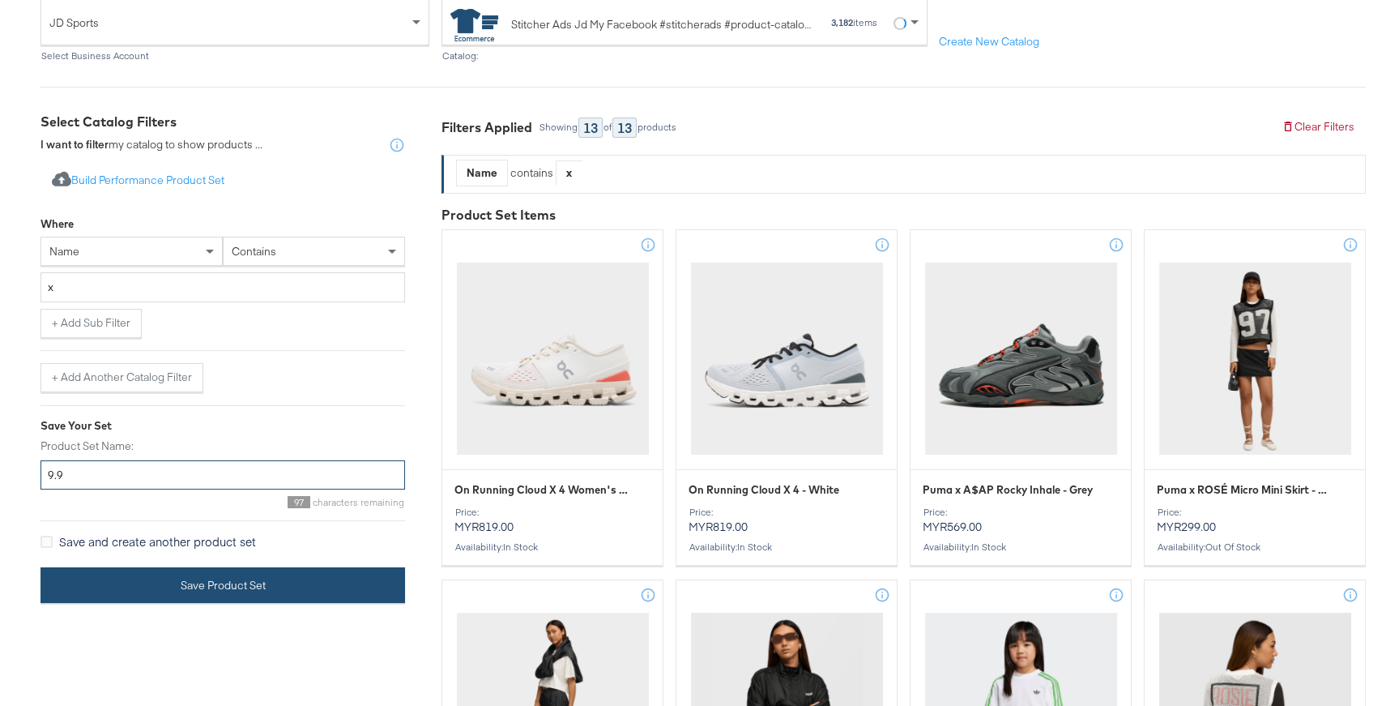
type input "9.9"
click at [218, 588] on button "Save Product Set" at bounding box center [223, 585] width 365 height 36
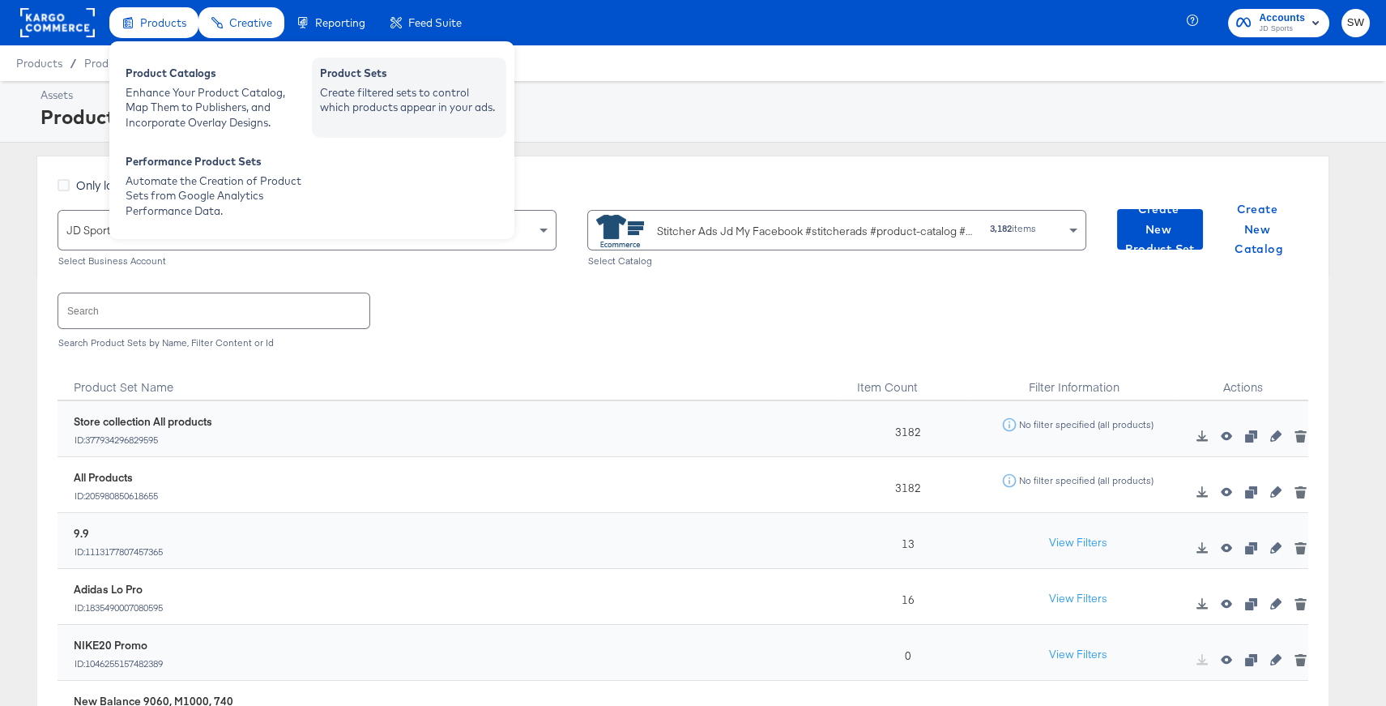
click at [367, 98] on div "Create filtered sets to control which products appear in your ads." at bounding box center [409, 100] width 178 height 30
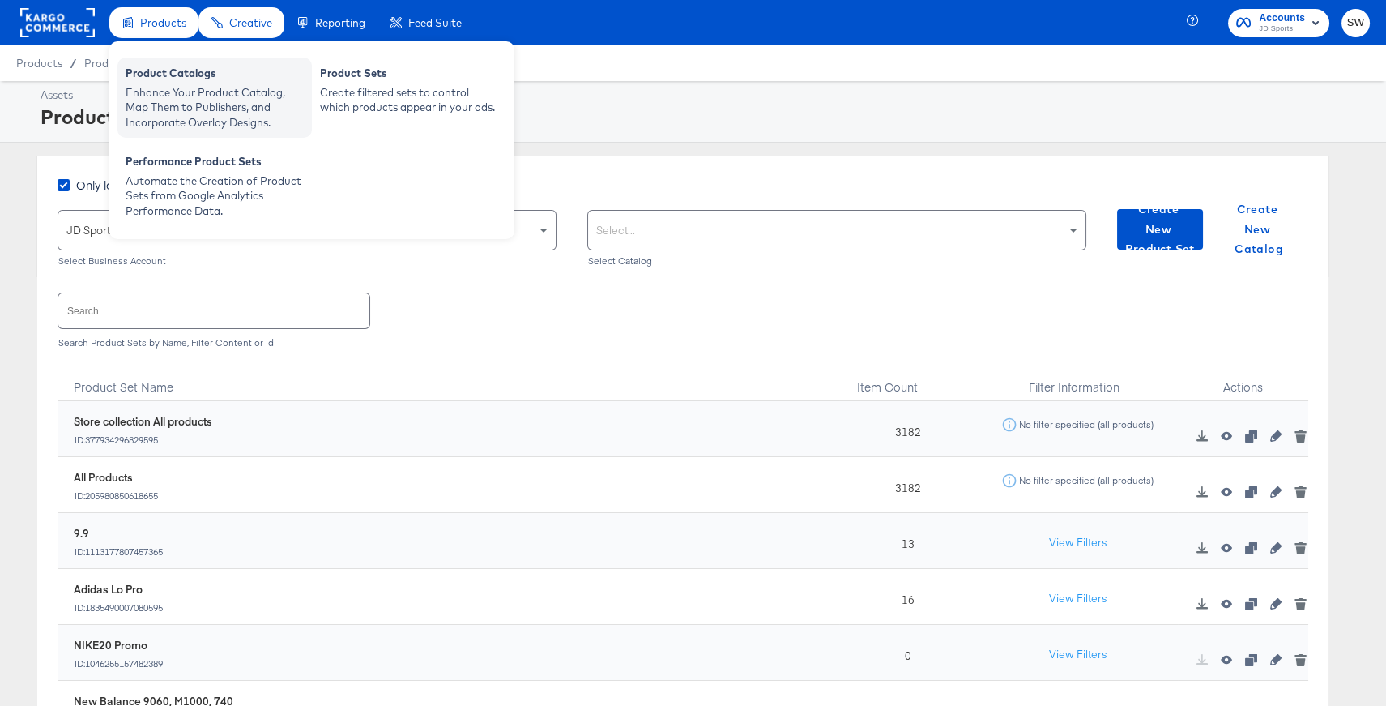
click at [175, 79] on div "Product Catalogs" at bounding box center [215, 75] width 178 height 19
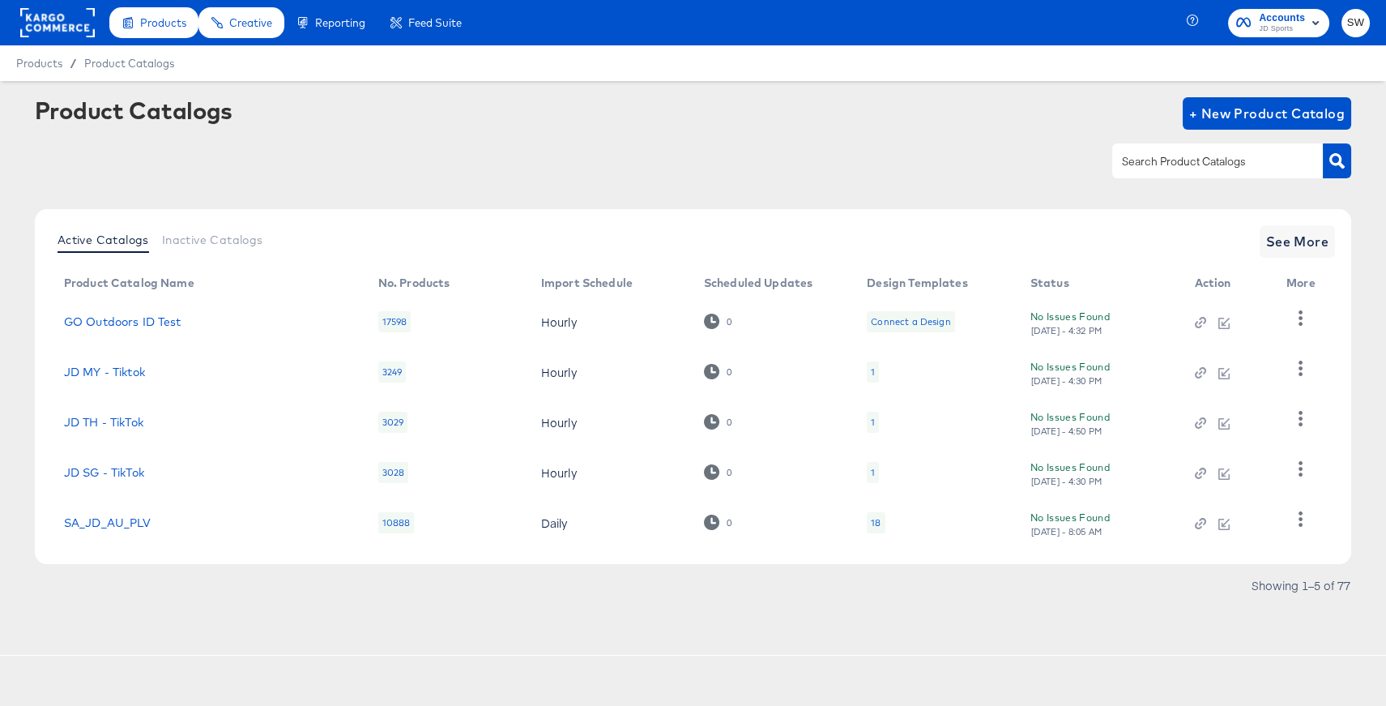
click at [1181, 155] on input "text" at bounding box center [1205, 161] width 173 height 19
type input "my"
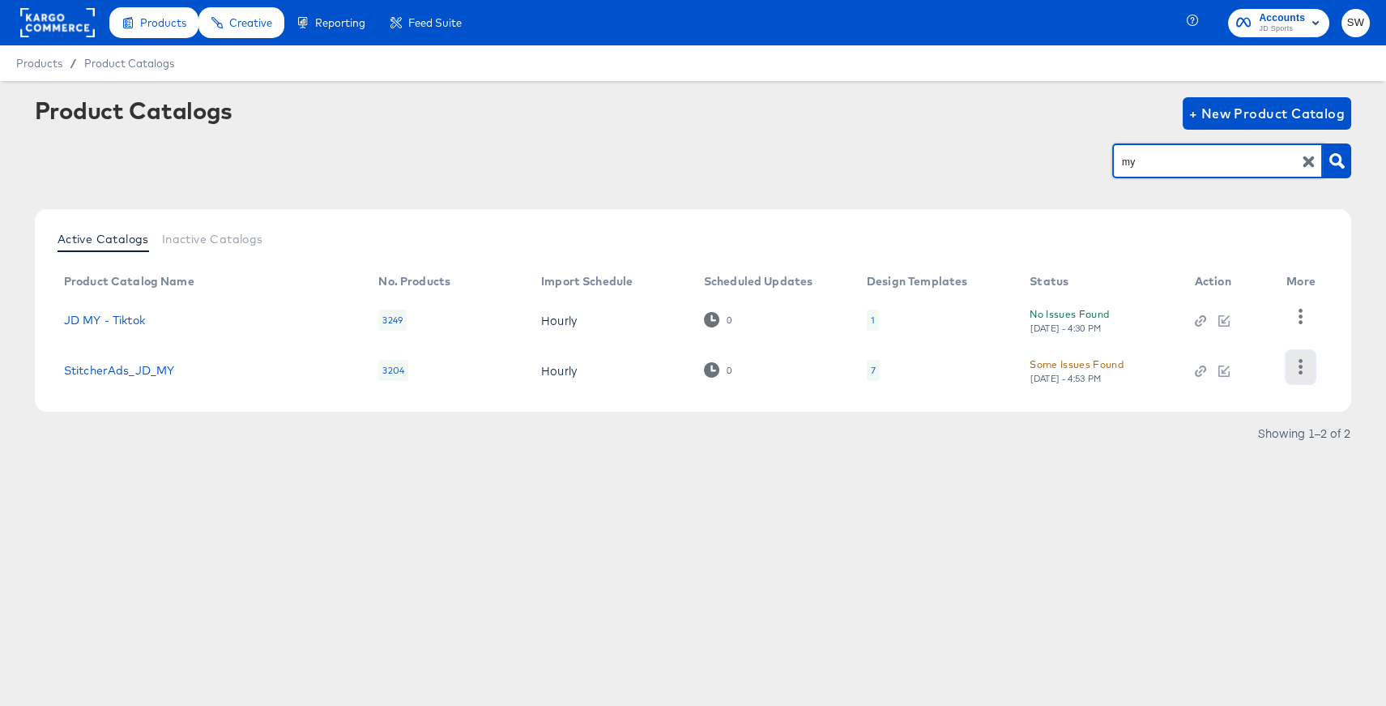
click at [1302, 366] on icon "button" at bounding box center [1301, 366] width 4 height 15
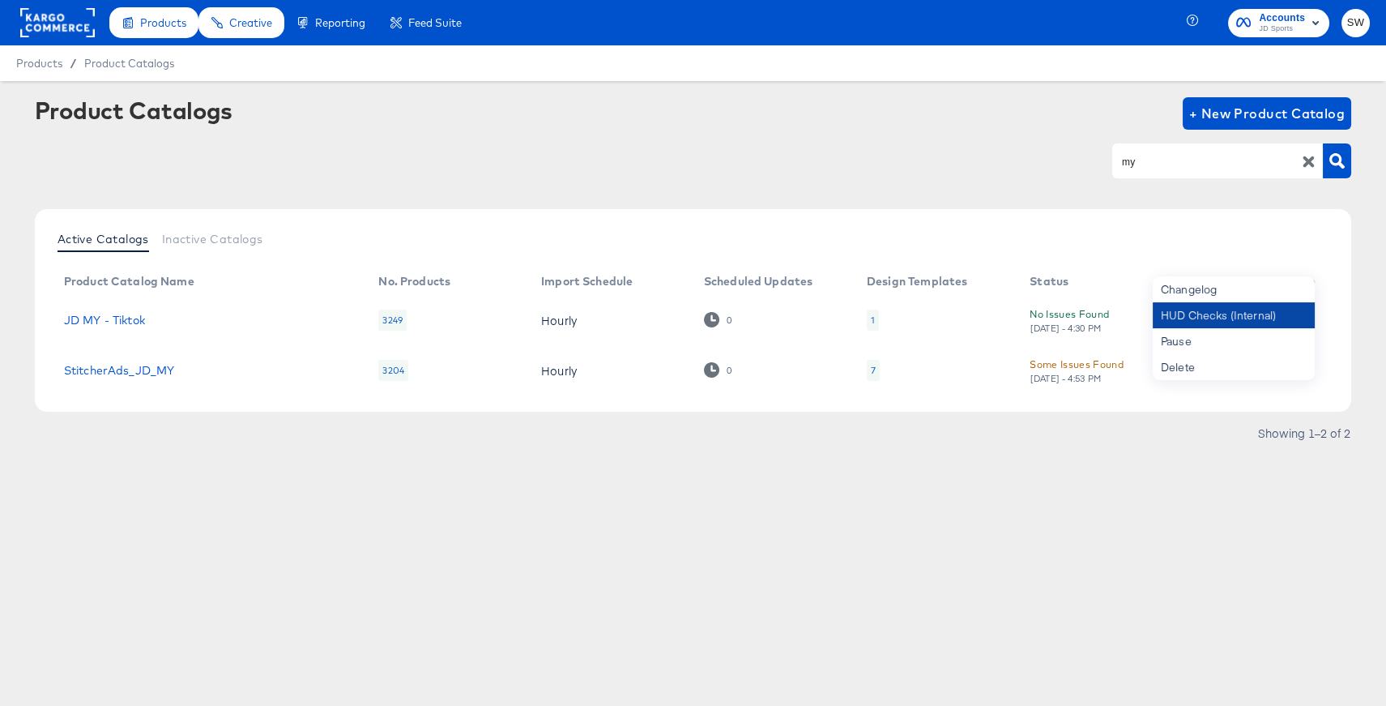
click at [1277, 325] on div "HUD Checks (Internal)" at bounding box center [1234, 315] width 162 height 26
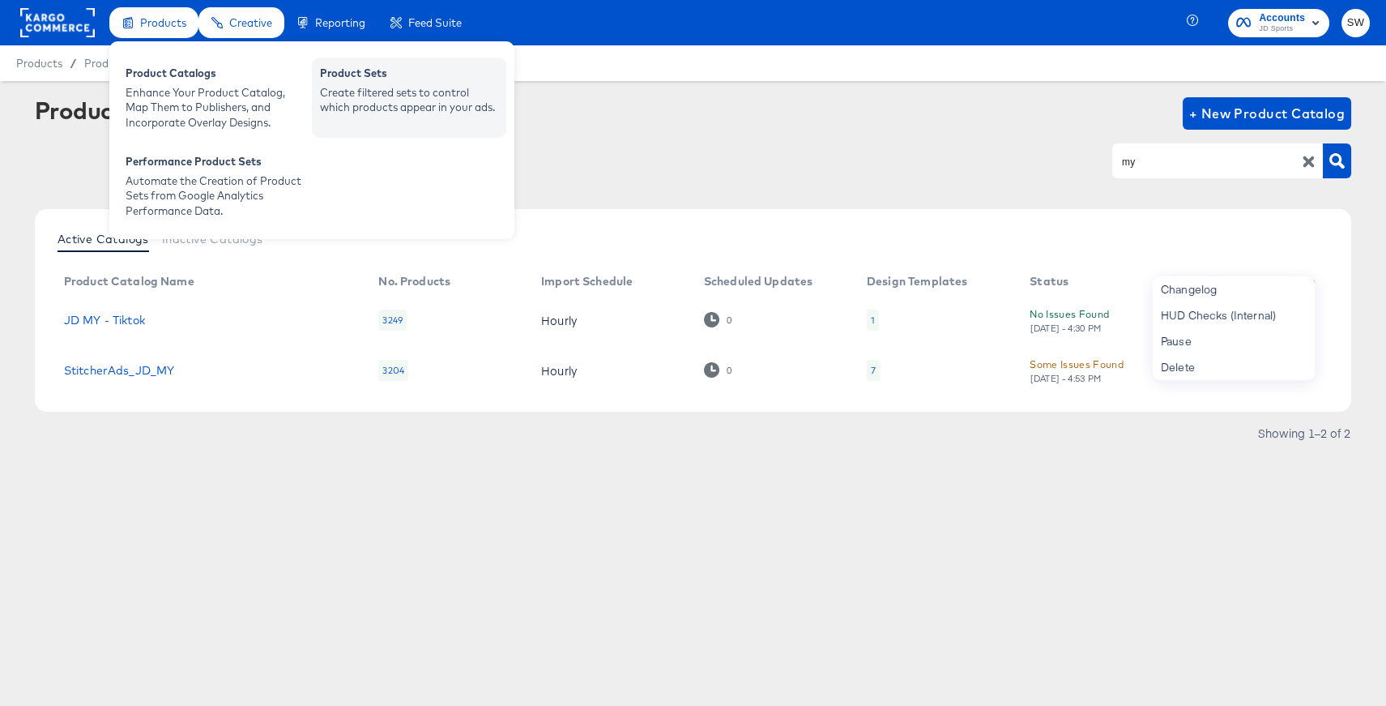
click at [349, 75] on div "Product Sets" at bounding box center [409, 75] width 178 height 19
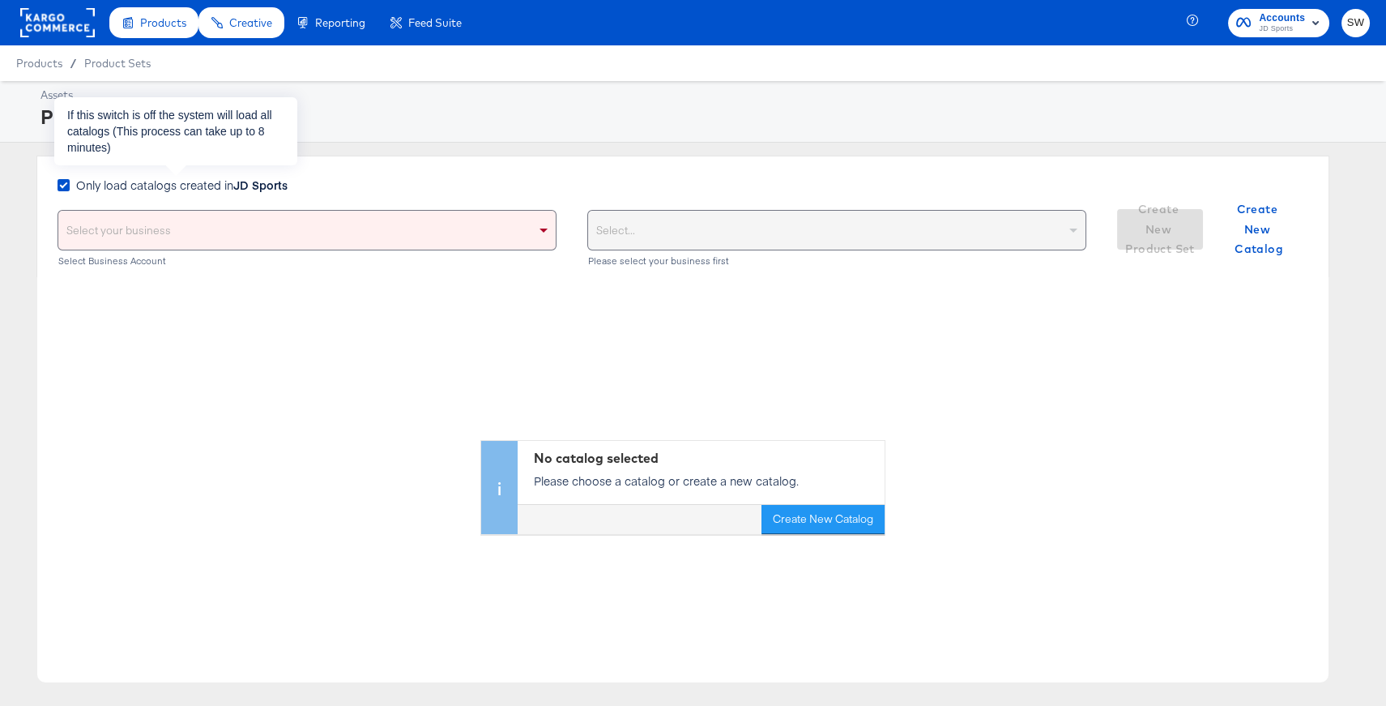
click at [70, 179] on label "Only load catalogs created in JD Sports" at bounding box center [176, 185] width 237 height 17
click at [0, 0] on input "Only load catalogs created in JD Sports" at bounding box center [0, 0] width 0 height 0
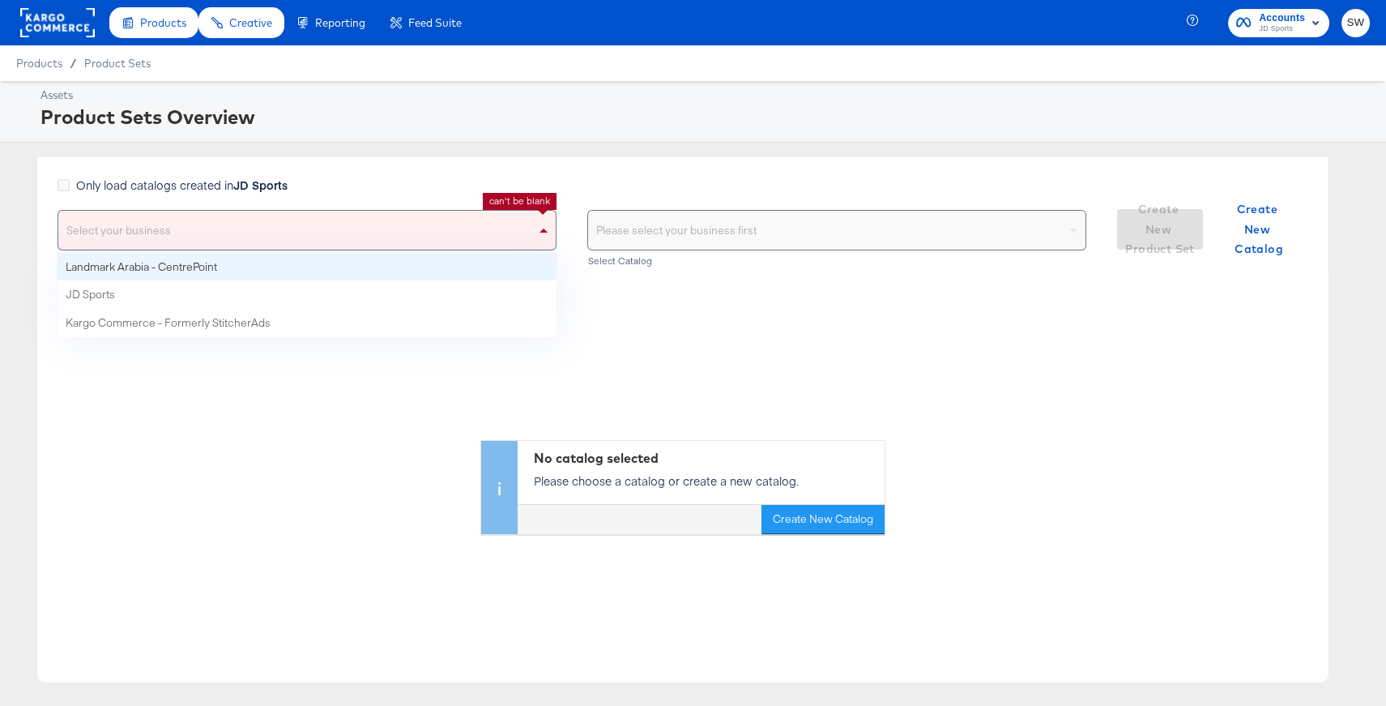
click at [176, 241] on div "Select your business" at bounding box center [307, 230] width 498 height 39
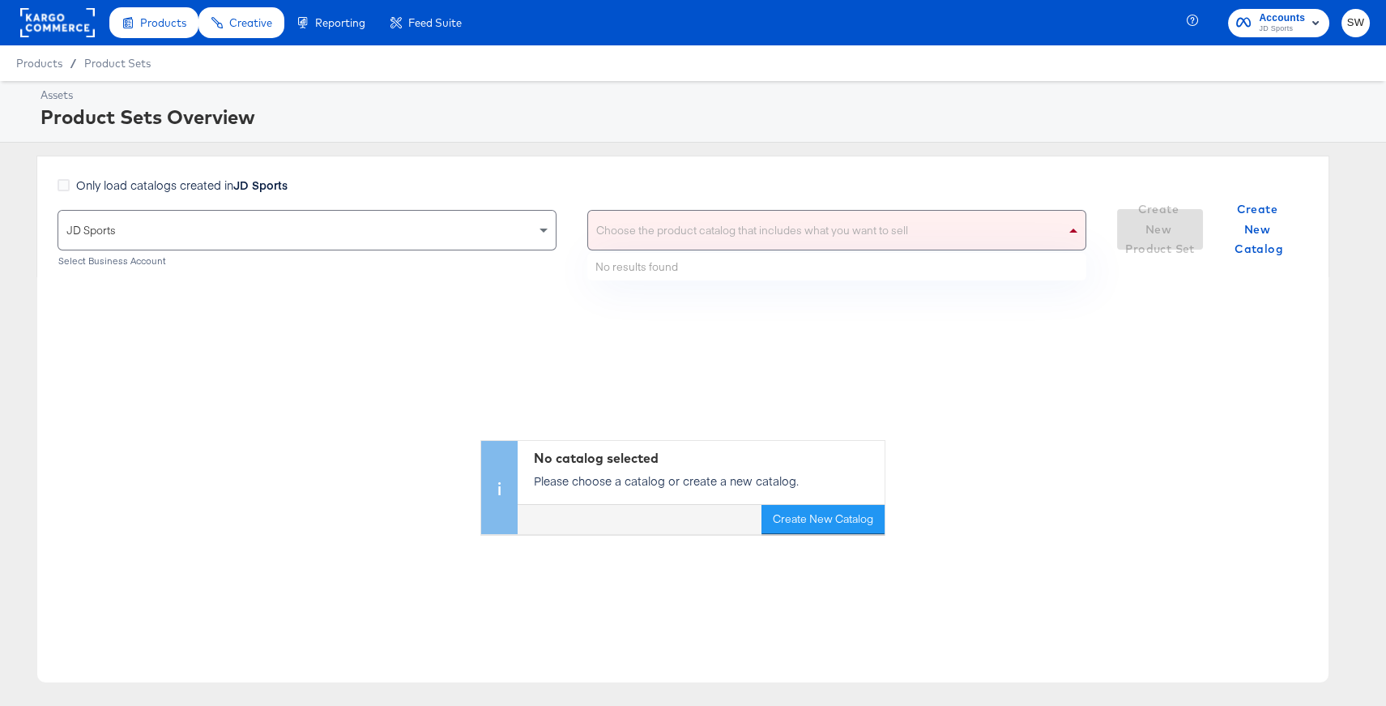
click at [707, 241] on div "Choose the product catalog that includes what you want to sell" at bounding box center [837, 230] width 498 height 39
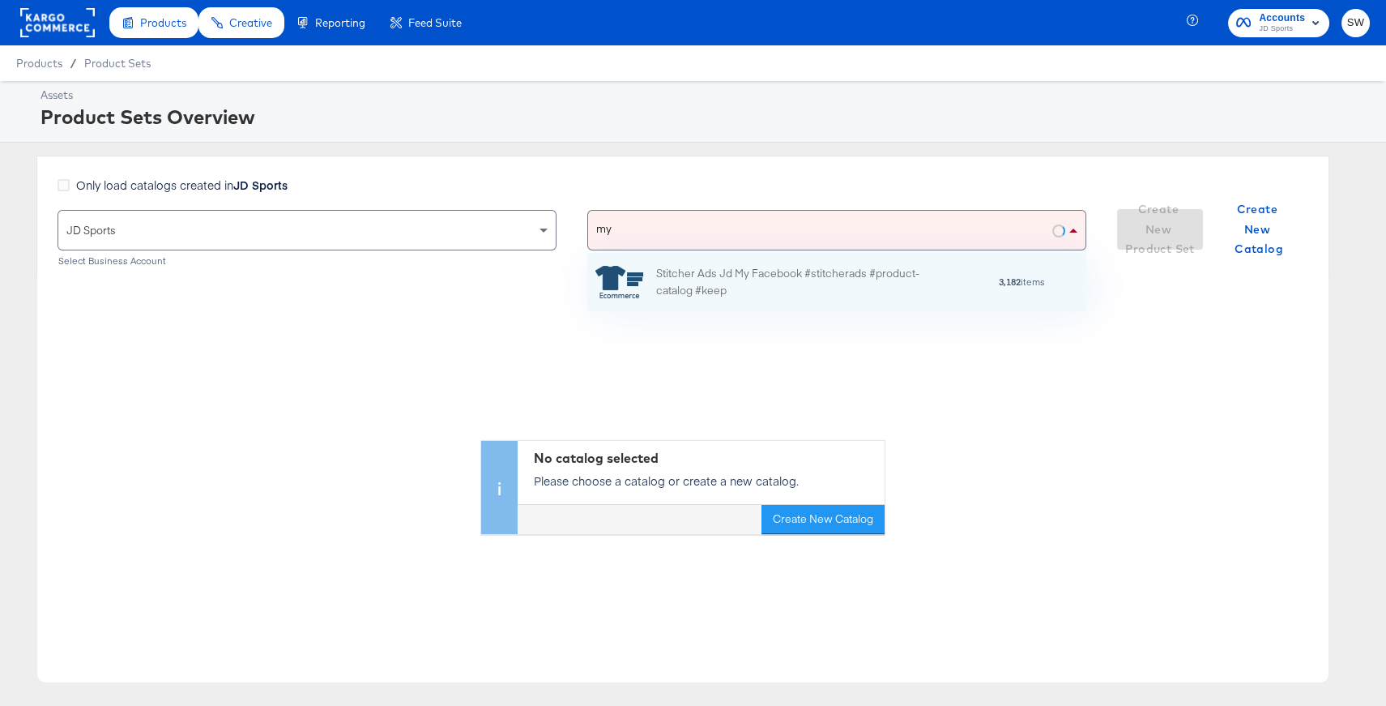
scroll to position [57, 498]
type input "my"
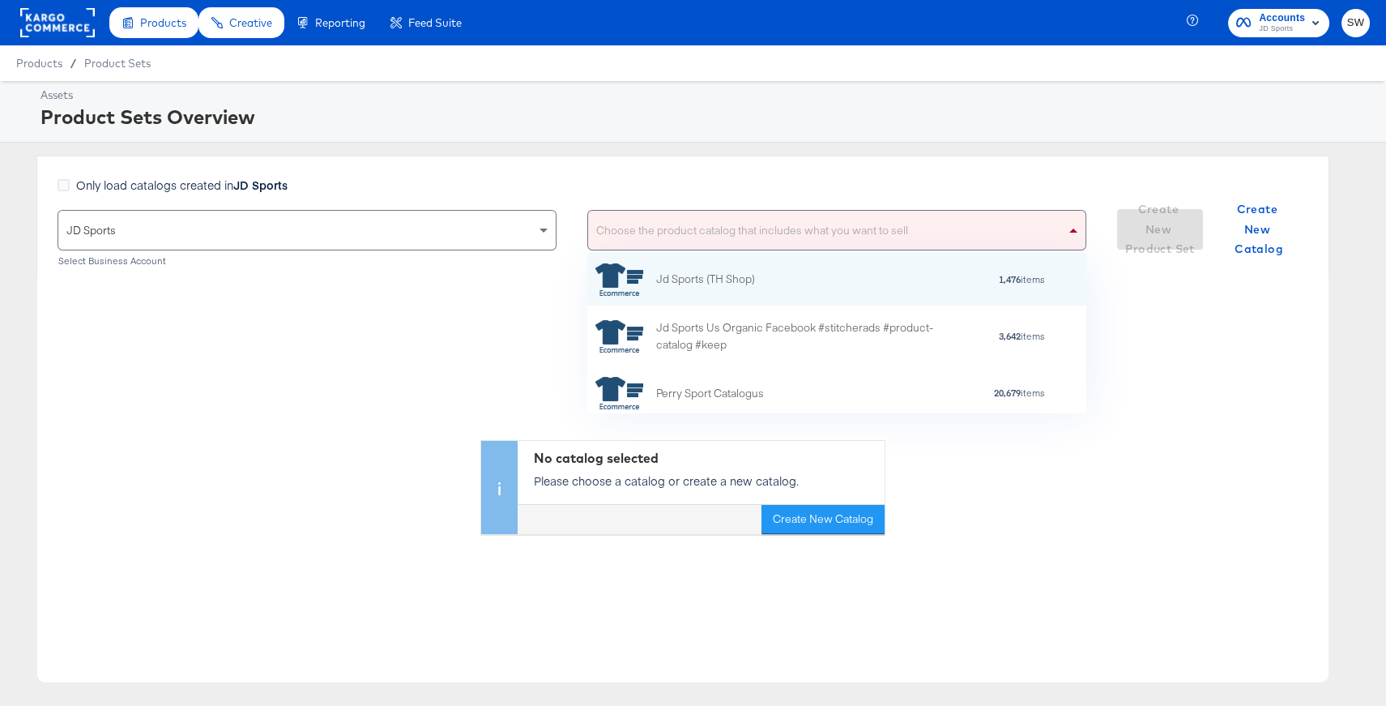
click at [728, 225] on div "Choose the product catalog that includes what you want to sell" at bounding box center [837, 230] width 498 height 39
type input "my"
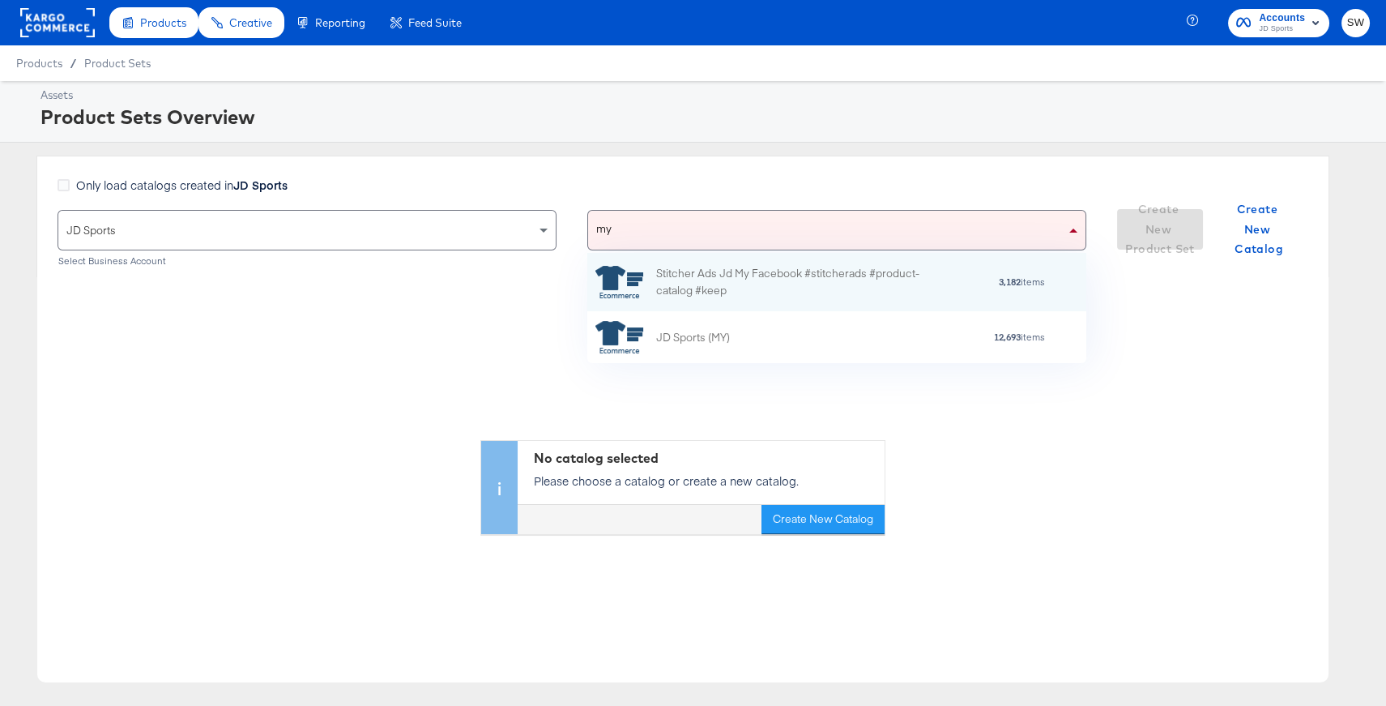
scroll to position [110, 498]
click at [767, 288] on div "Stitcher Ads Jd My Facebook #stitcherads #product-catalog #keep" at bounding box center [798, 282] width 284 height 34
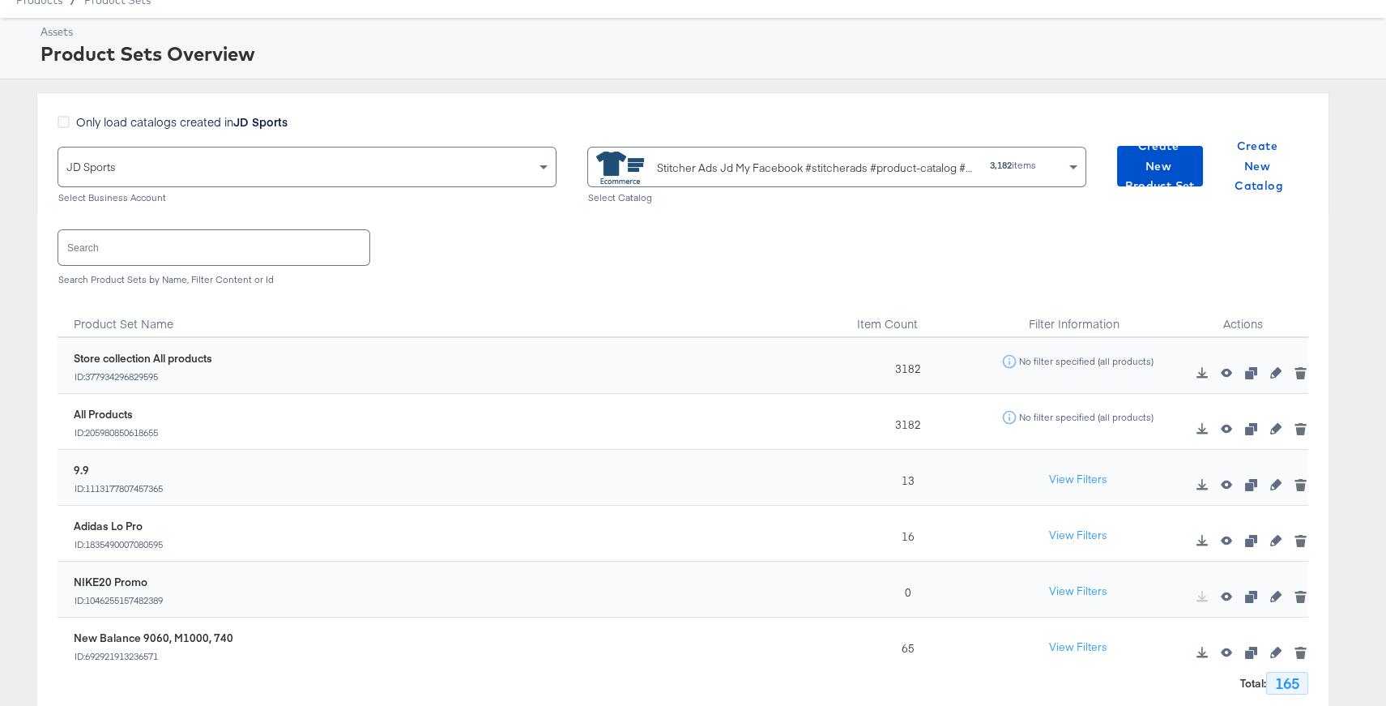
scroll to position [109, 0]
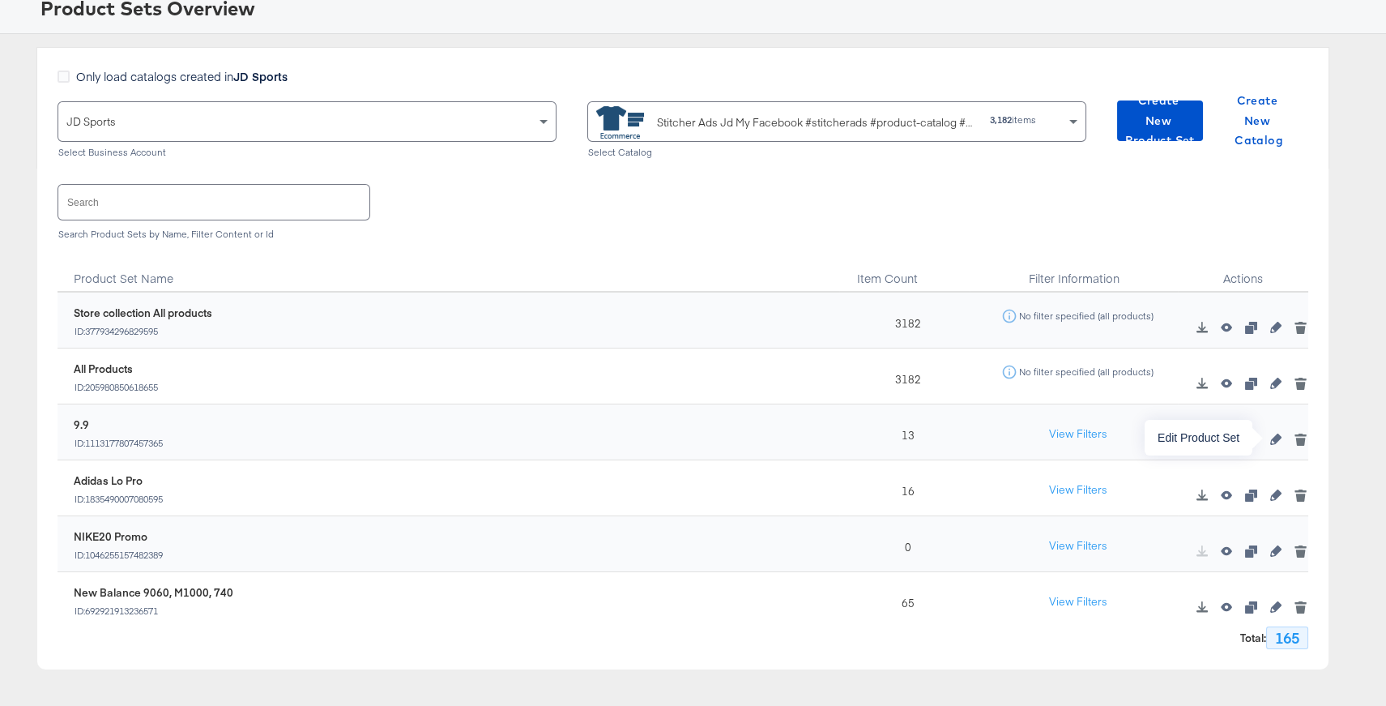
click at [1271, 438] on icon "button" at bounding box center [1276, 439] width 11 height 11
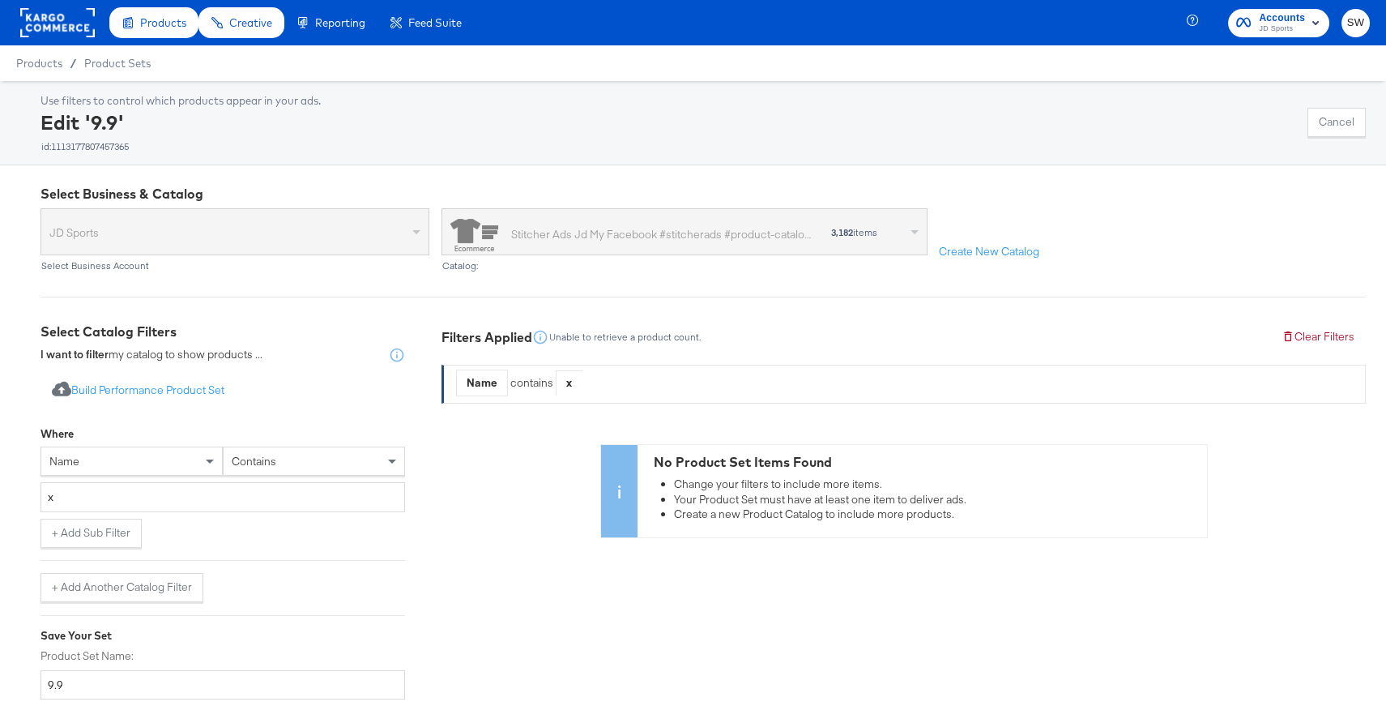
click at [187, 461] on div "name" at bounding box center [131, 461] width 181 height 28
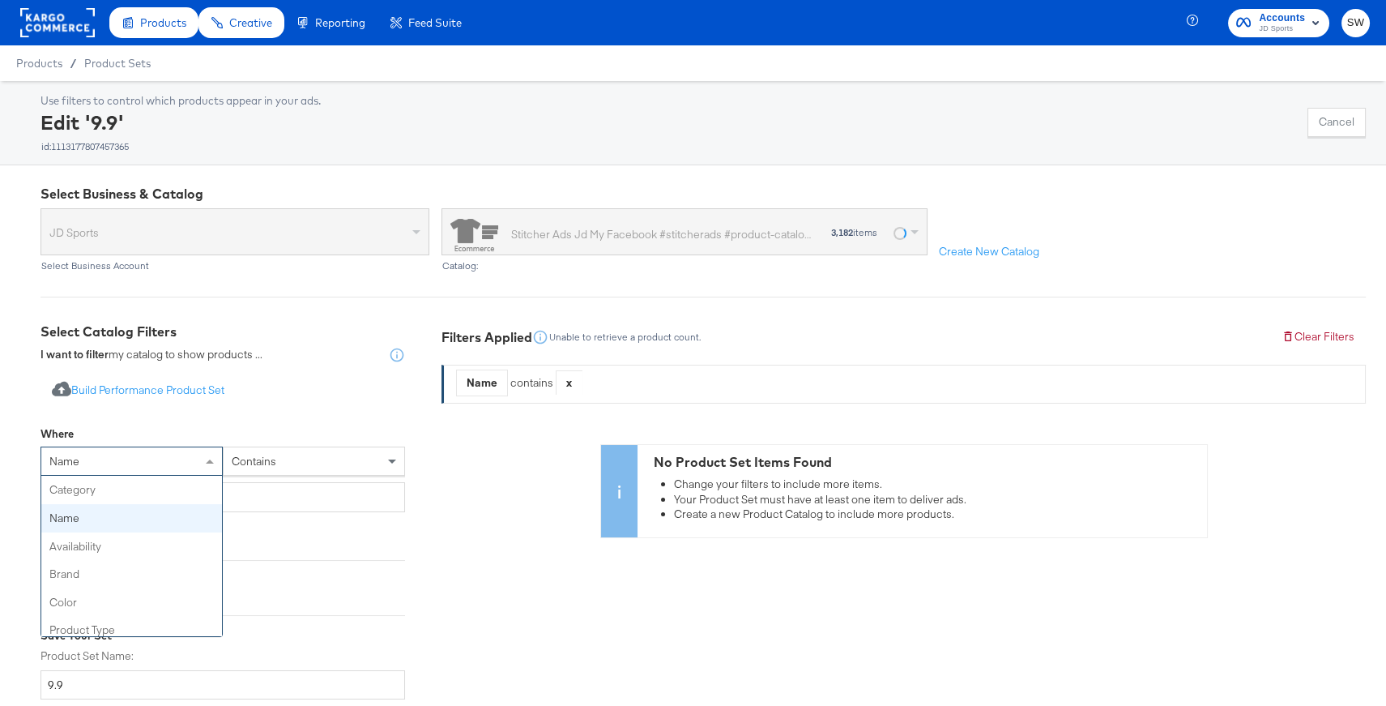
scroll to position [28, 0]
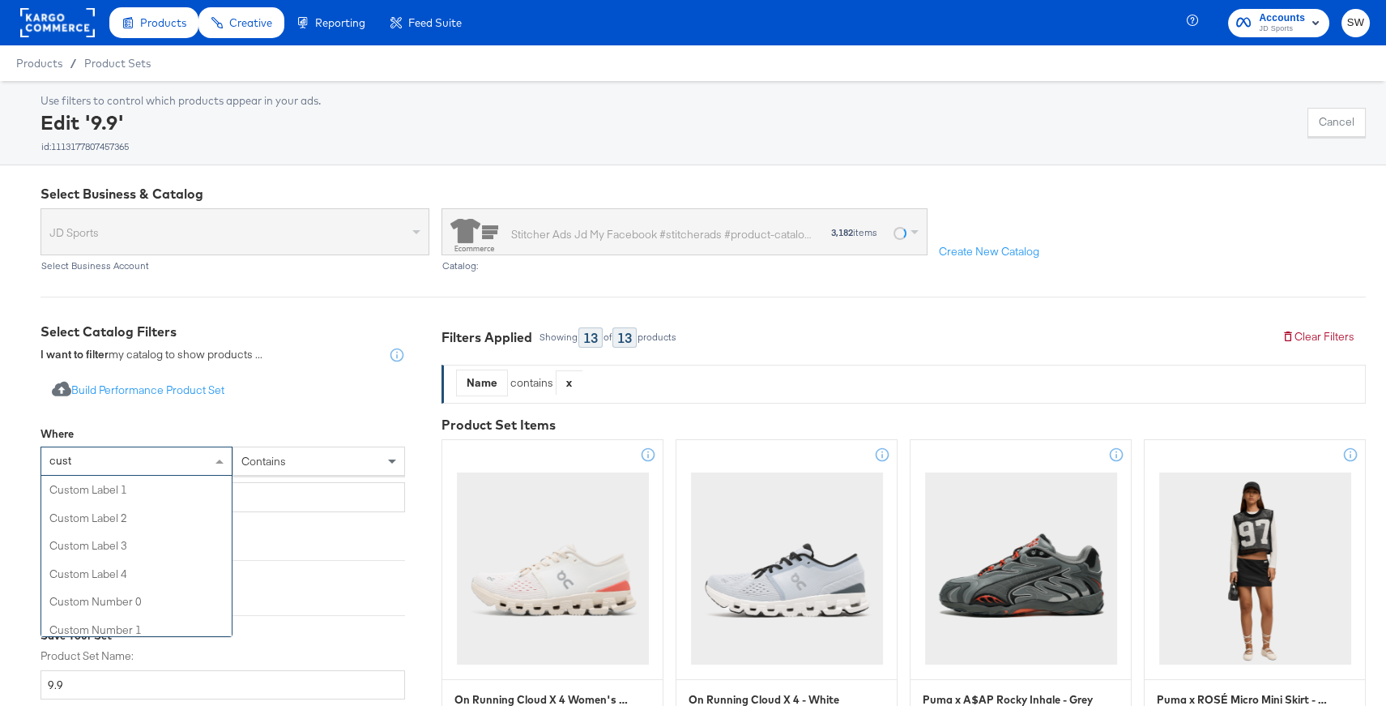
type input "custo"
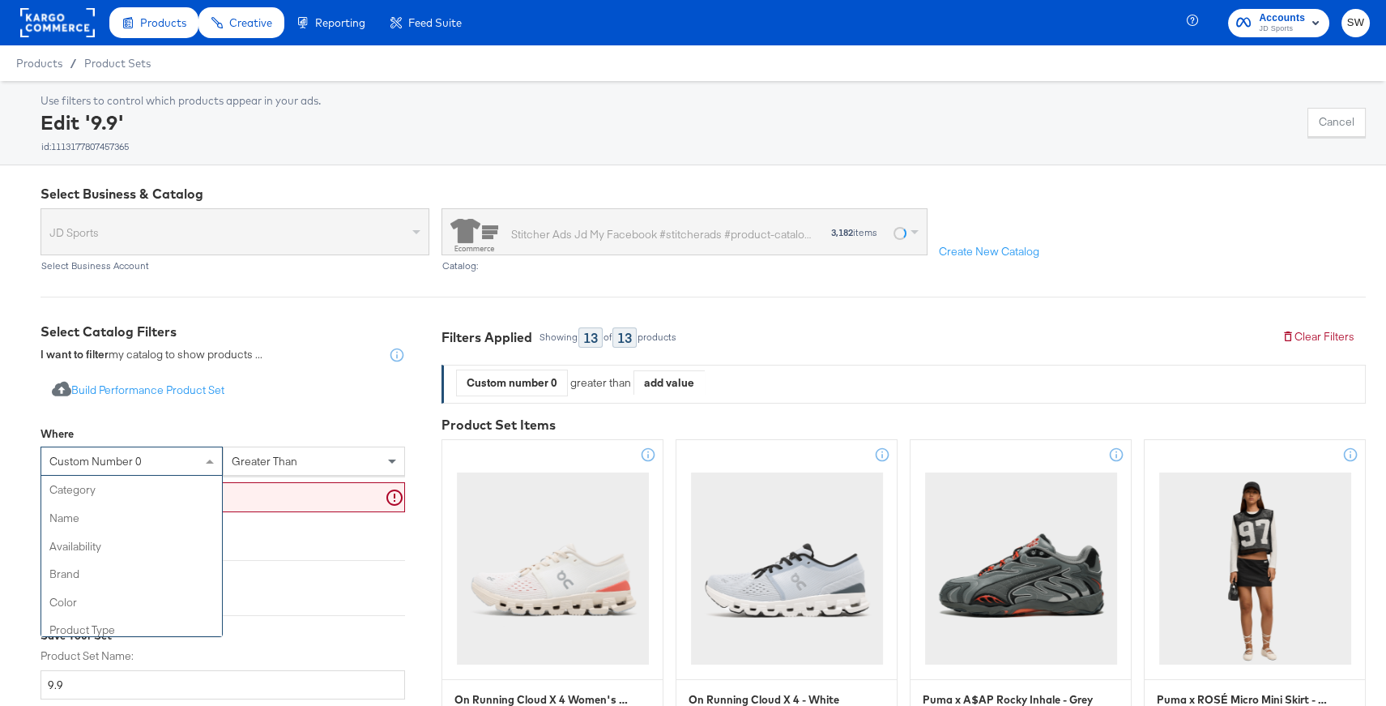
click at [140, 456] on span "custom number 0" at bounding box center [95, 461] width 92 height 15
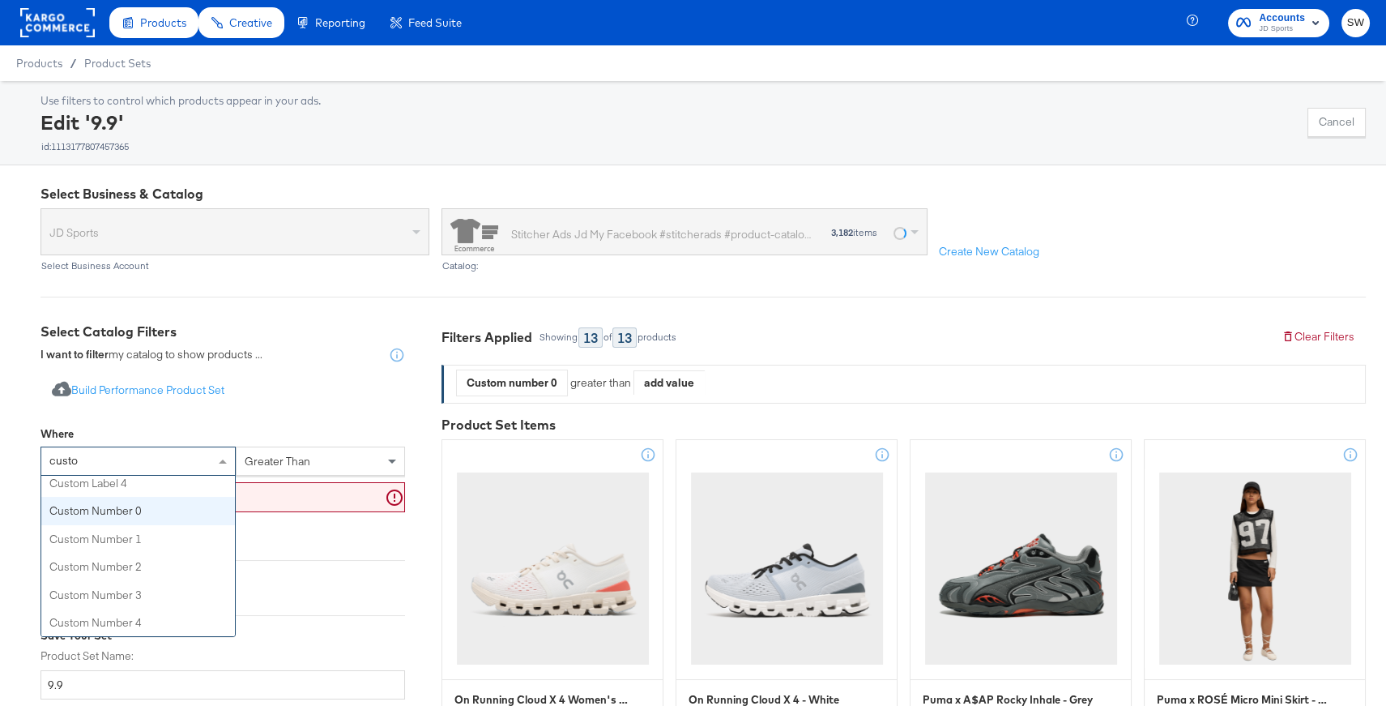
type input "custom"
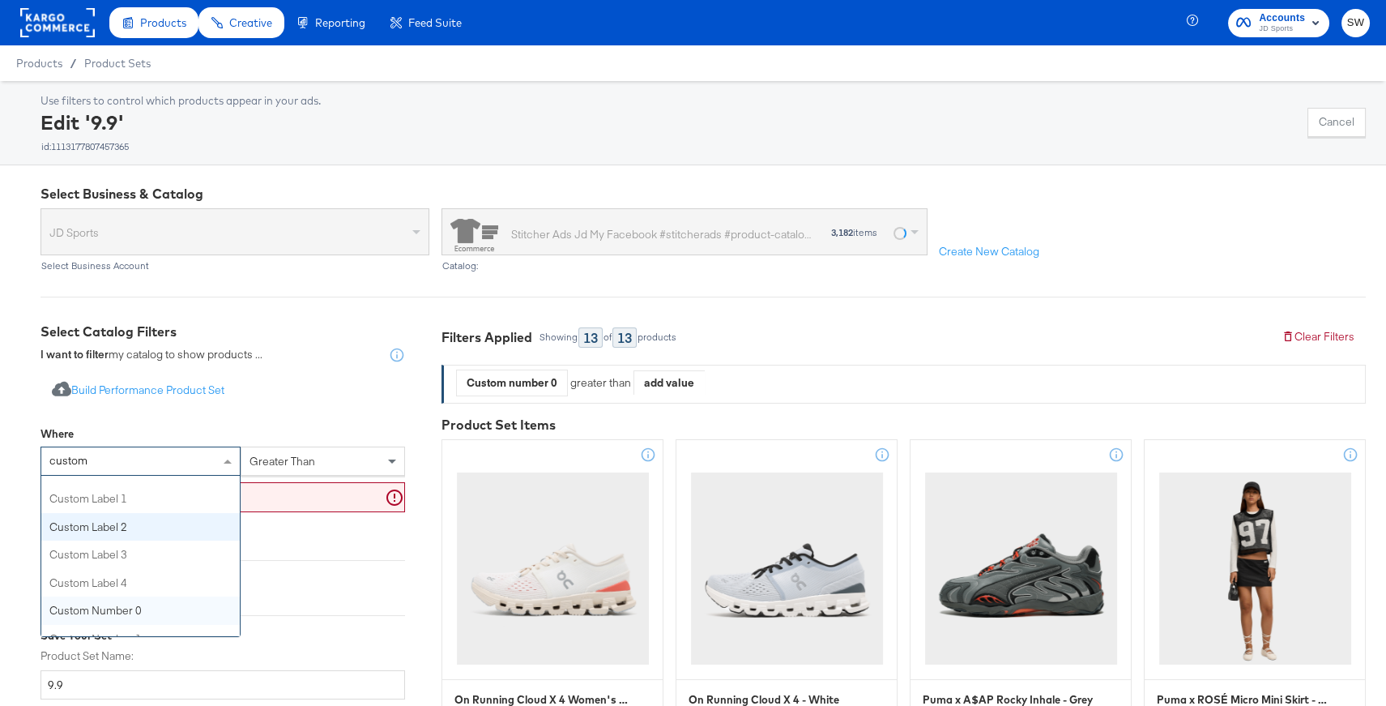
scroll to position [0, 0]
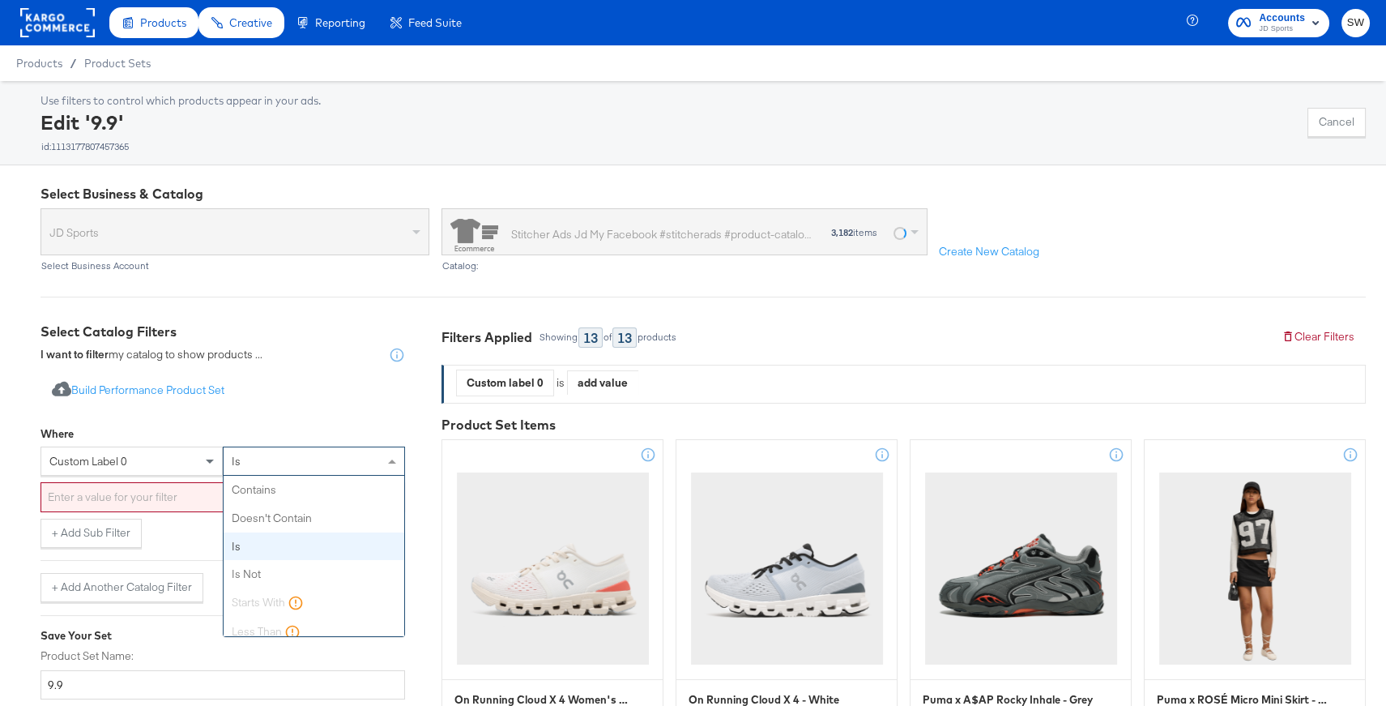
click at [283, 464] on div "is" at bounding box center [314, 461] width 181 height 28
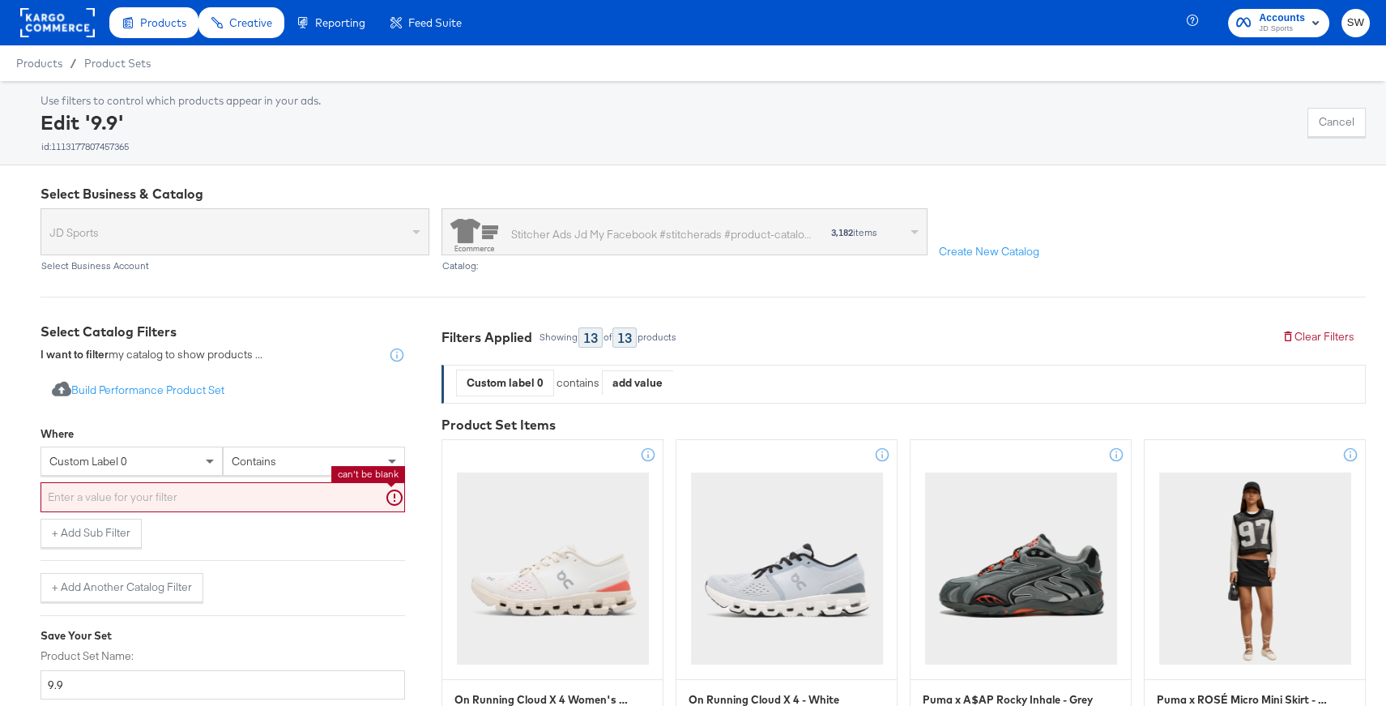
click at [270, 503] on input "text" at bounding box center [223, 497] width 365 height 30
paste input "120170126,120170072,119898475,120170010,120125126,120125041,119898406,120170058…"
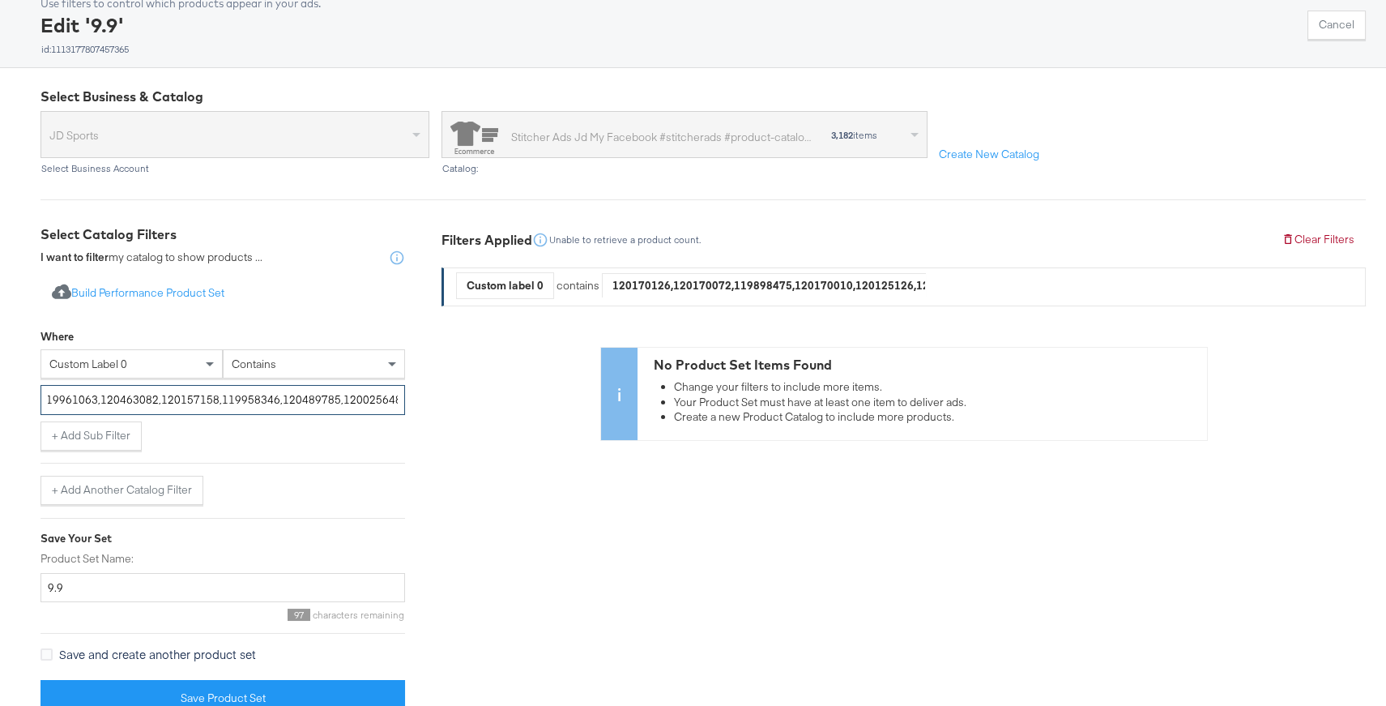
scroll to position [125, 0]
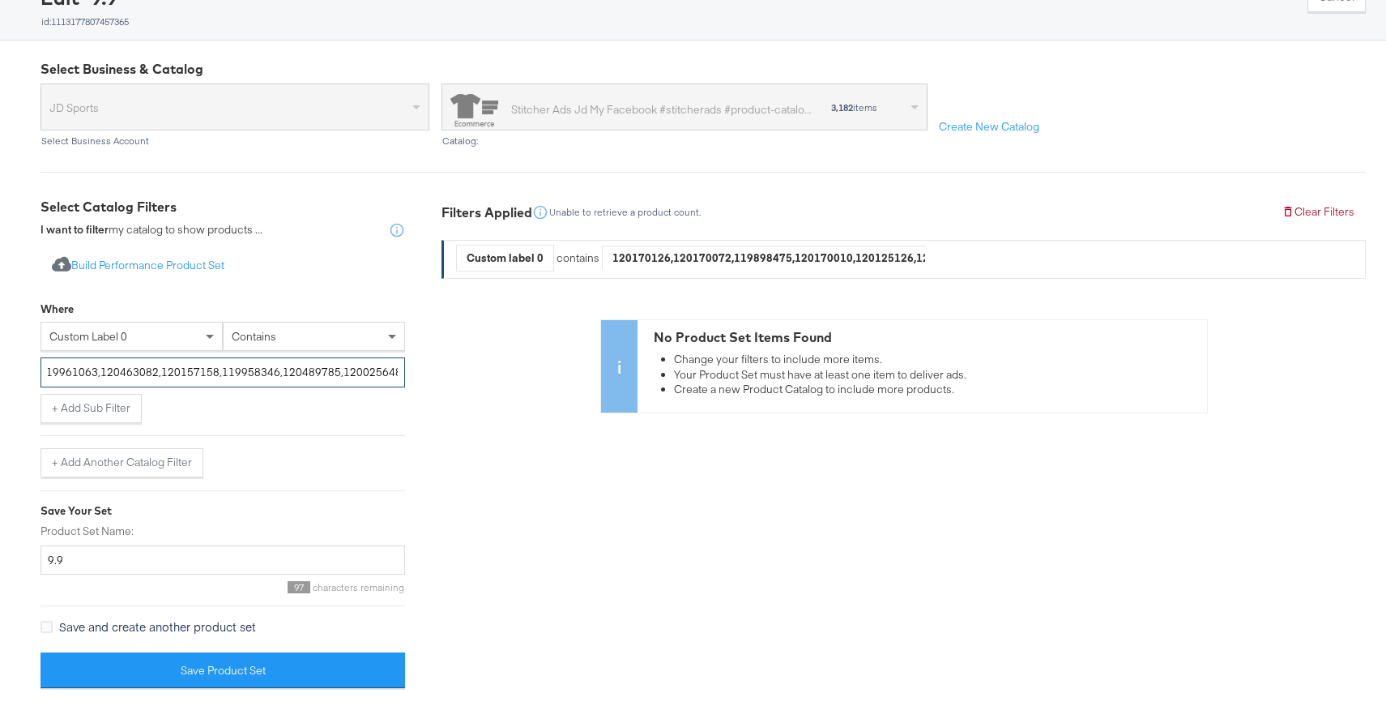
type input "120170126,120170072,119898475,120170010,120125126,120125041,119898406,120170058…"
click at [331, 365] on input "120170126,120170072,119898475,120170010,120125126,120125041,119898406,120170058…" at bounding box center [223, 372] width 365 height 30
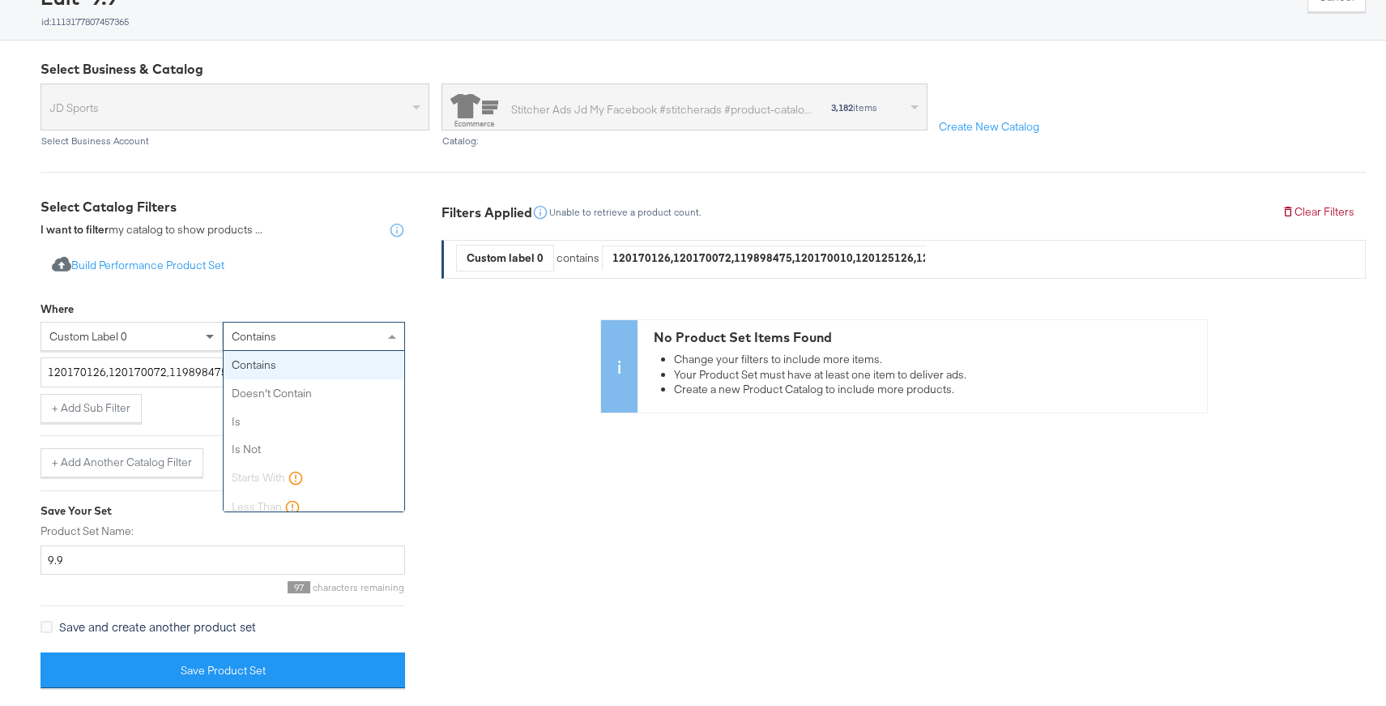
click at [340, 332] on div "contains" at bounding box center [314, 337] width 181 height 28
click at [331, 293] on div "Where custom label 0 contains 120170126,120170072,119898475,120170010,120125126…" at bounding box center [223, 343] width 365 height 100
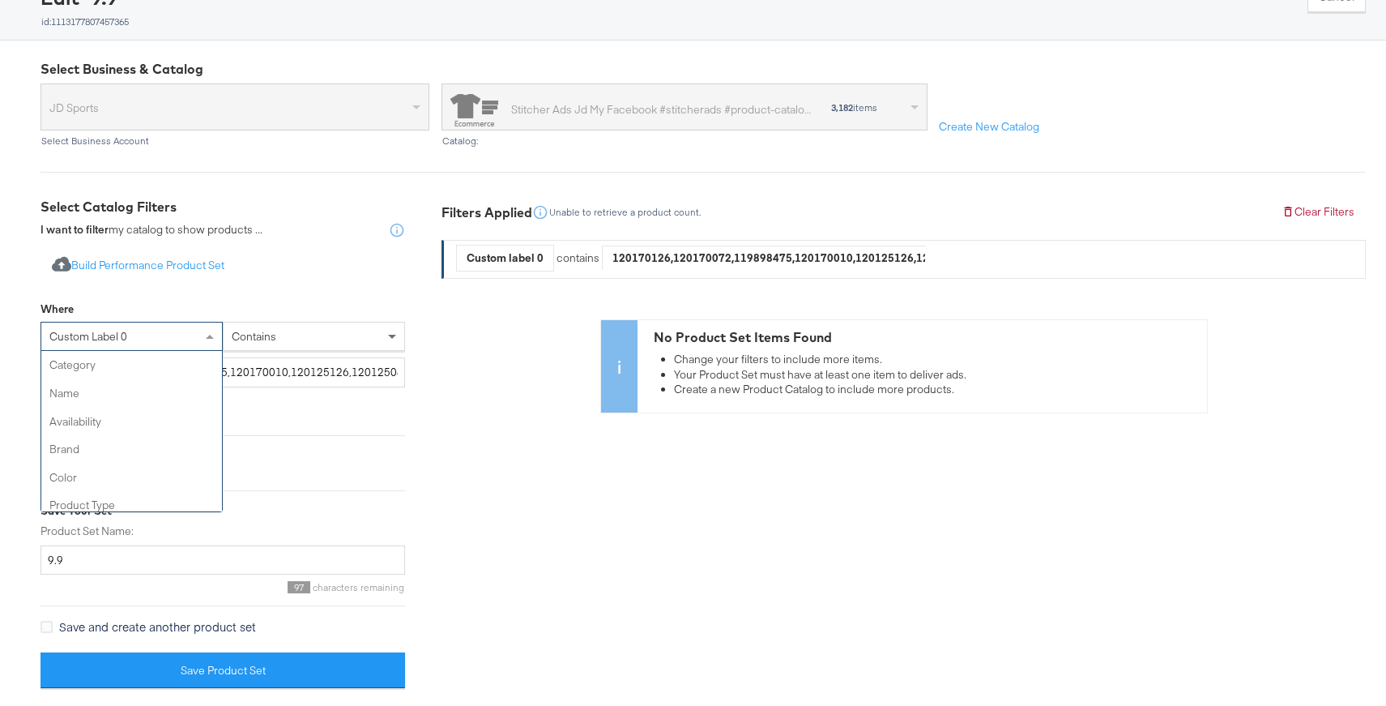
click at [191, 328] on div "custom label 0" at bounding box center [131, 337] width 181 height 28
click at [265, 295] on div "Where custom label 0 category name availability brand color product type produc…" at bounding box center [223, 343] width 365 height 100
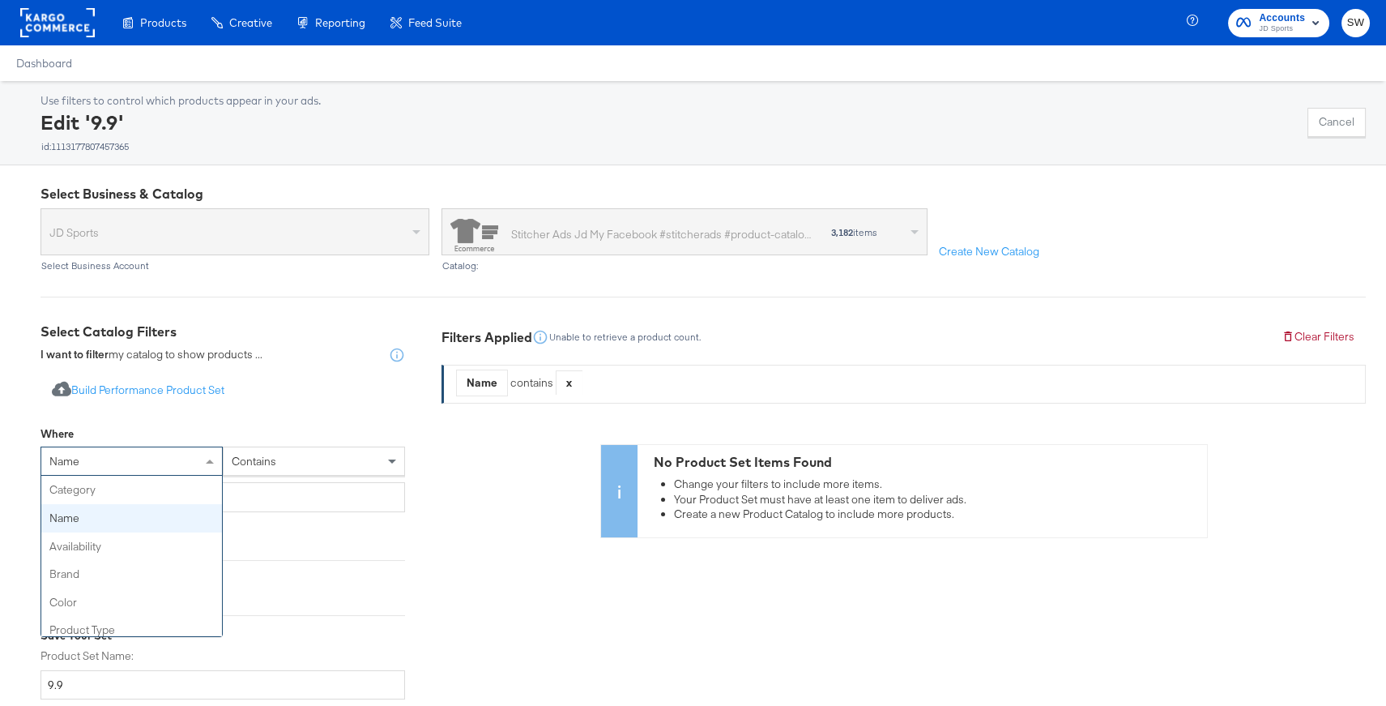
click at [121, 468] on div "name" at bounding box center [131, 461] width 181 height 28
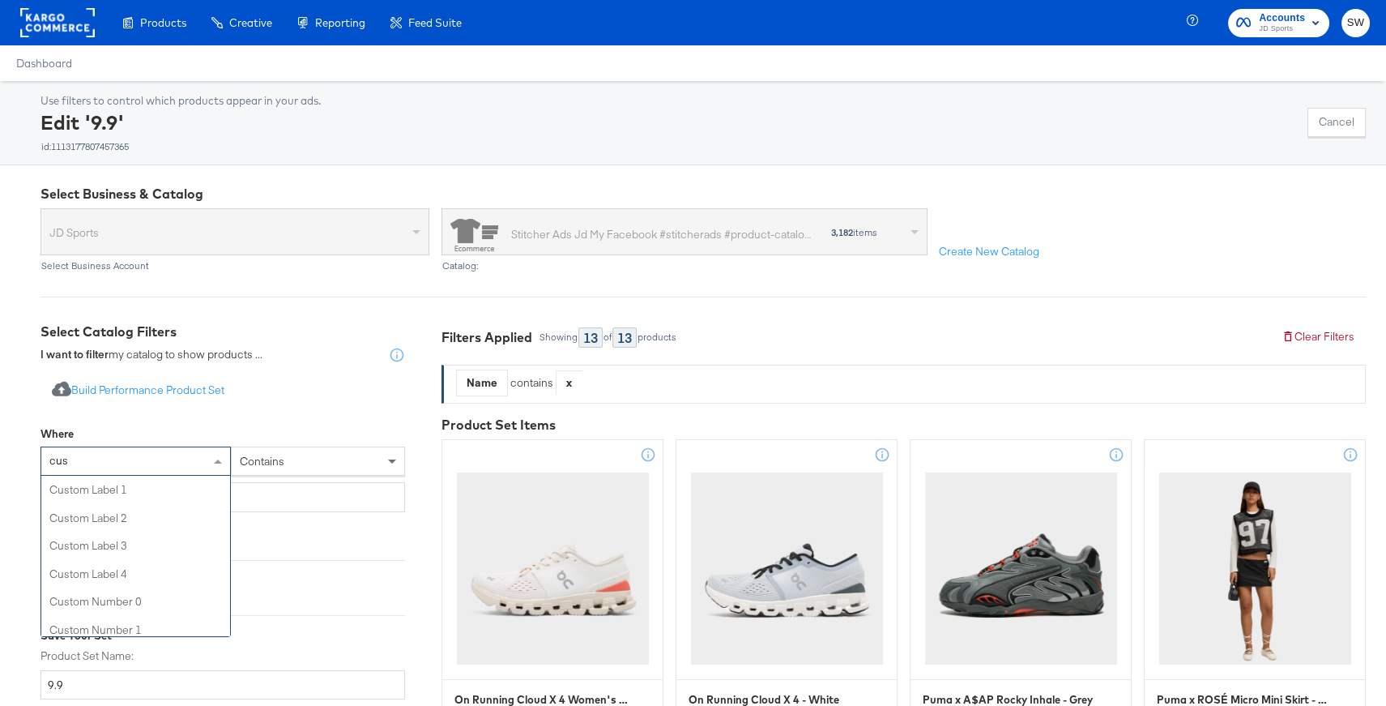
type input "cust"
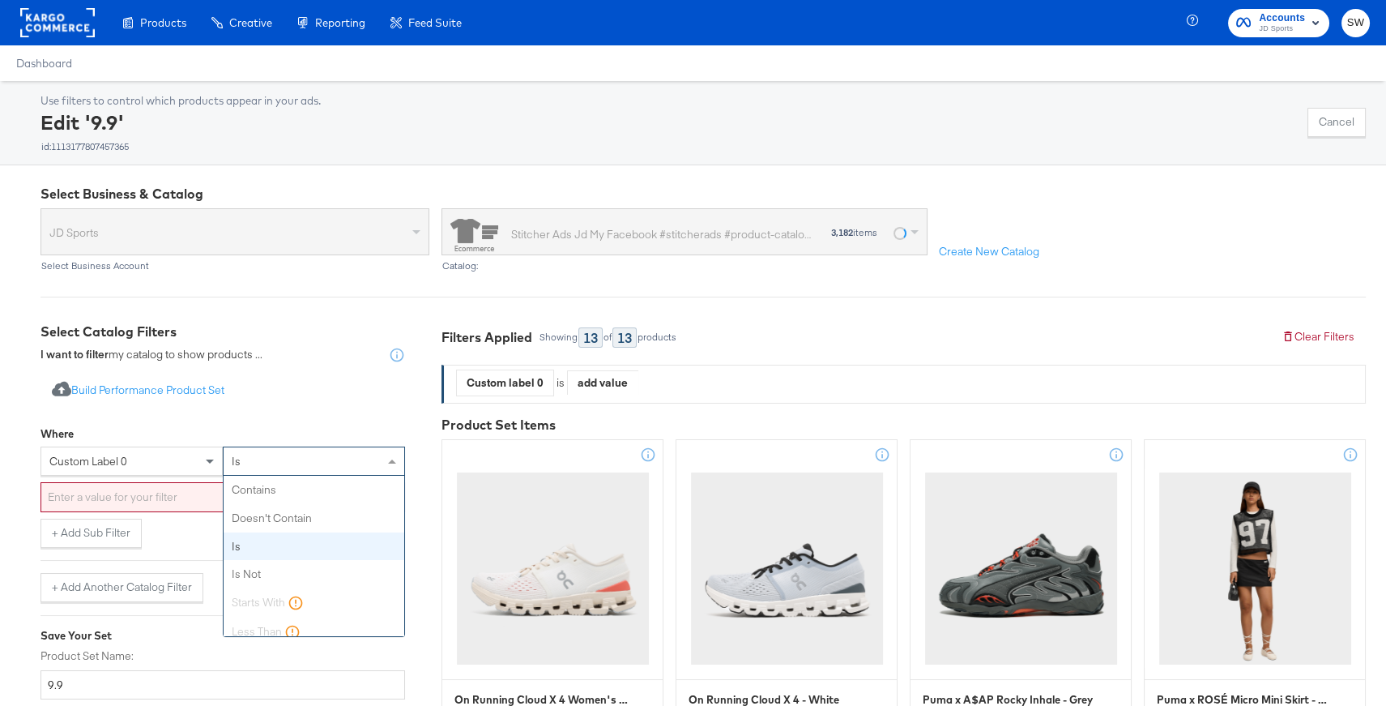
click at [290, 454] on div "is" at bounding box center [314, 461] width 181 height 28
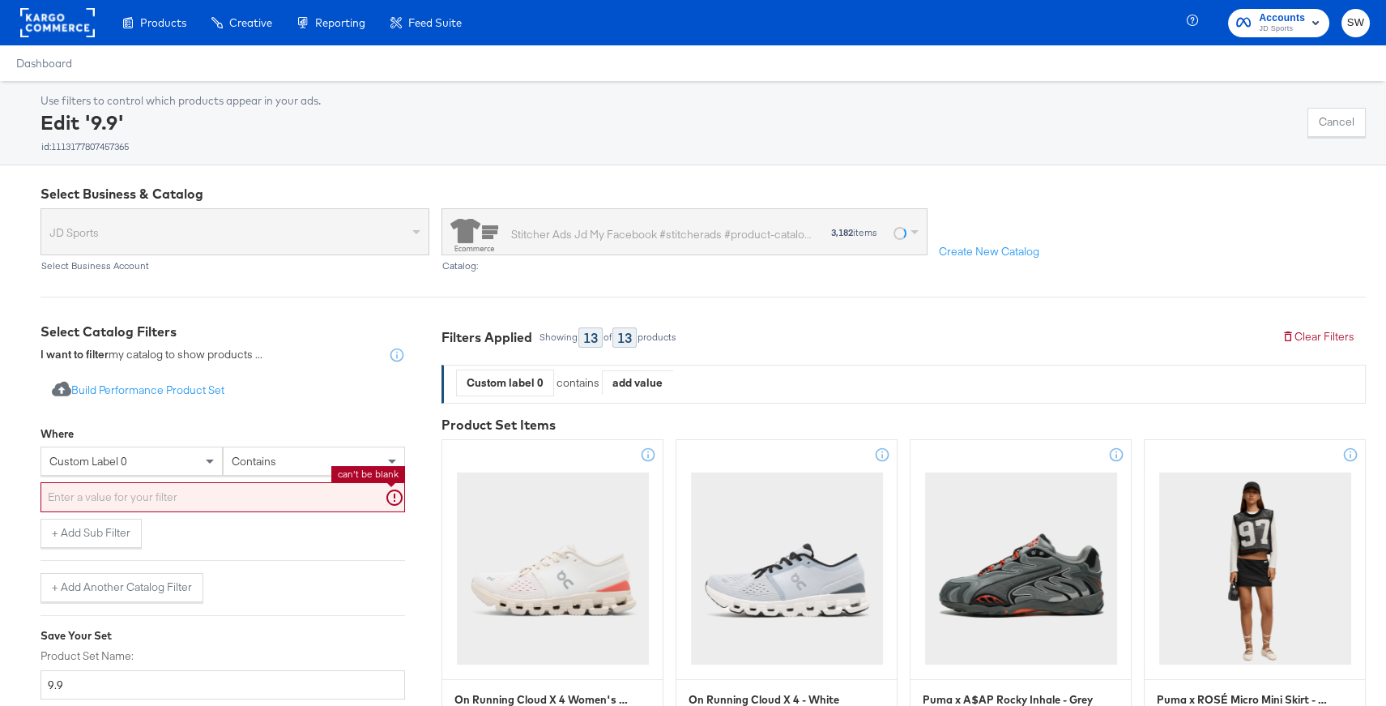
click at [257, 497] on input "text" at bounding box center [223, 497] width 365 height 30
paste input "120170126,120170072,119898475,120170010,120125126,120125041,119898406,120170058…"
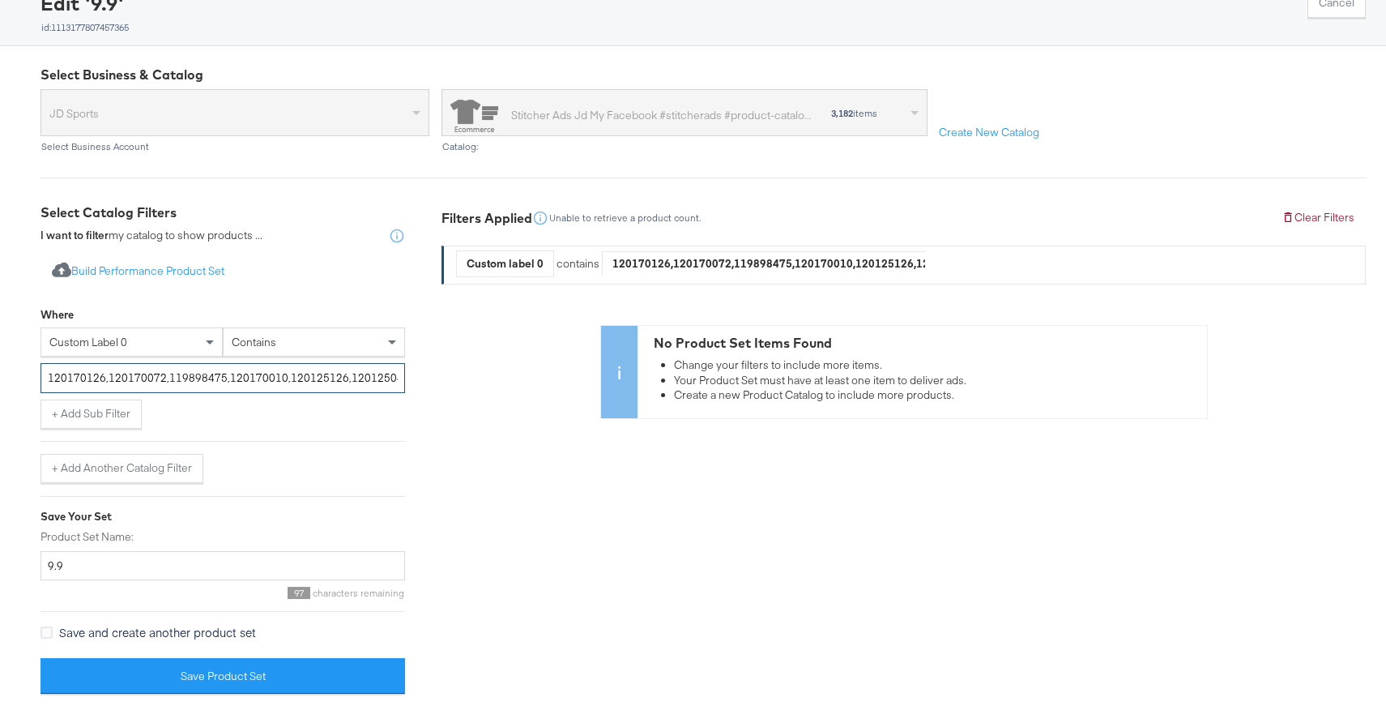
scroll to position [125, 0]
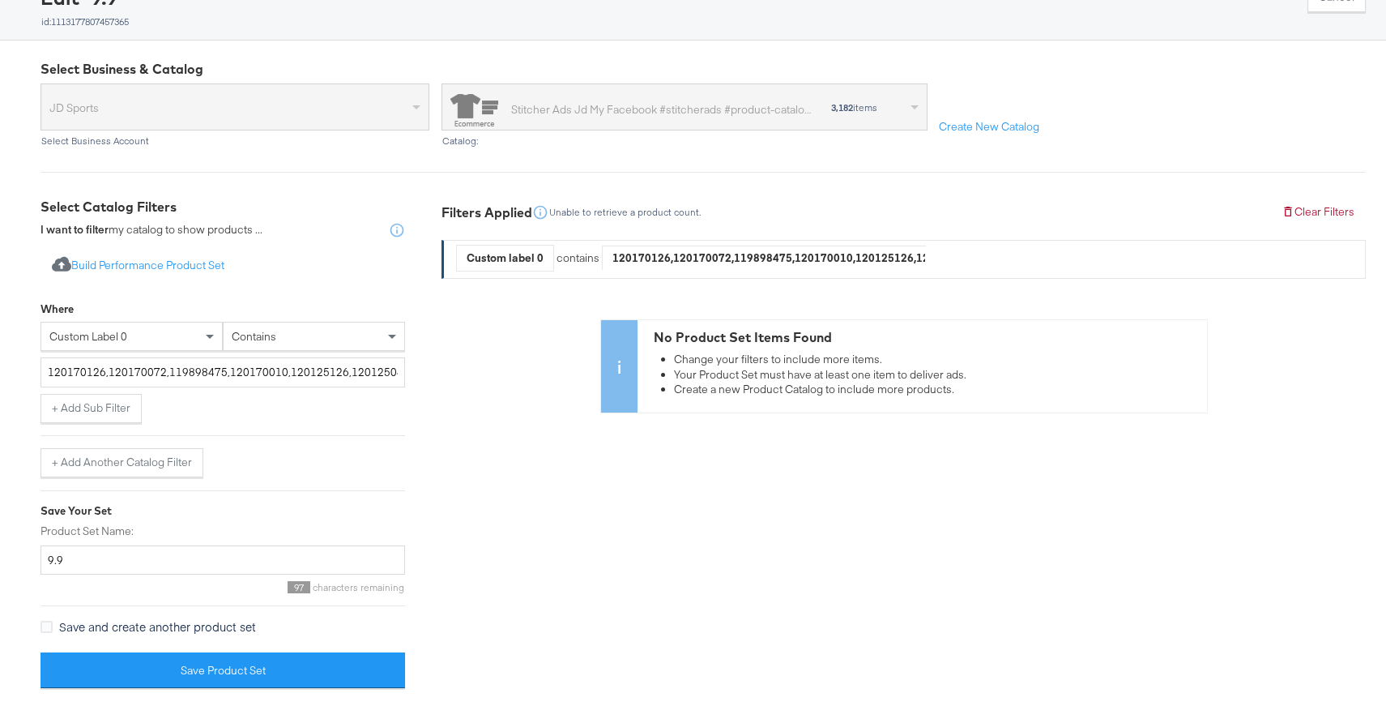
click at [197, 336] on div "custom label 0" at bounding box center [131, 337] width 181 height 28
click at [103, 374] on input "120170126,120170072,119898475,120170010,120125126,120125041,119898406,120170058…" at bounding box center [223, 372] width 365 height 30
click at [45, 371] on input "120170126,120170072,119898475,120170010,120125126,120125041,119898406,120170058…" at bounding box center [223, 372] width 365 height 30
click at [111, 372] on input "-120170126,120170072,119898475,120170010,120125126,120125041,119898406,12017005…" at bounding box center [223, 372] width 365 height 30
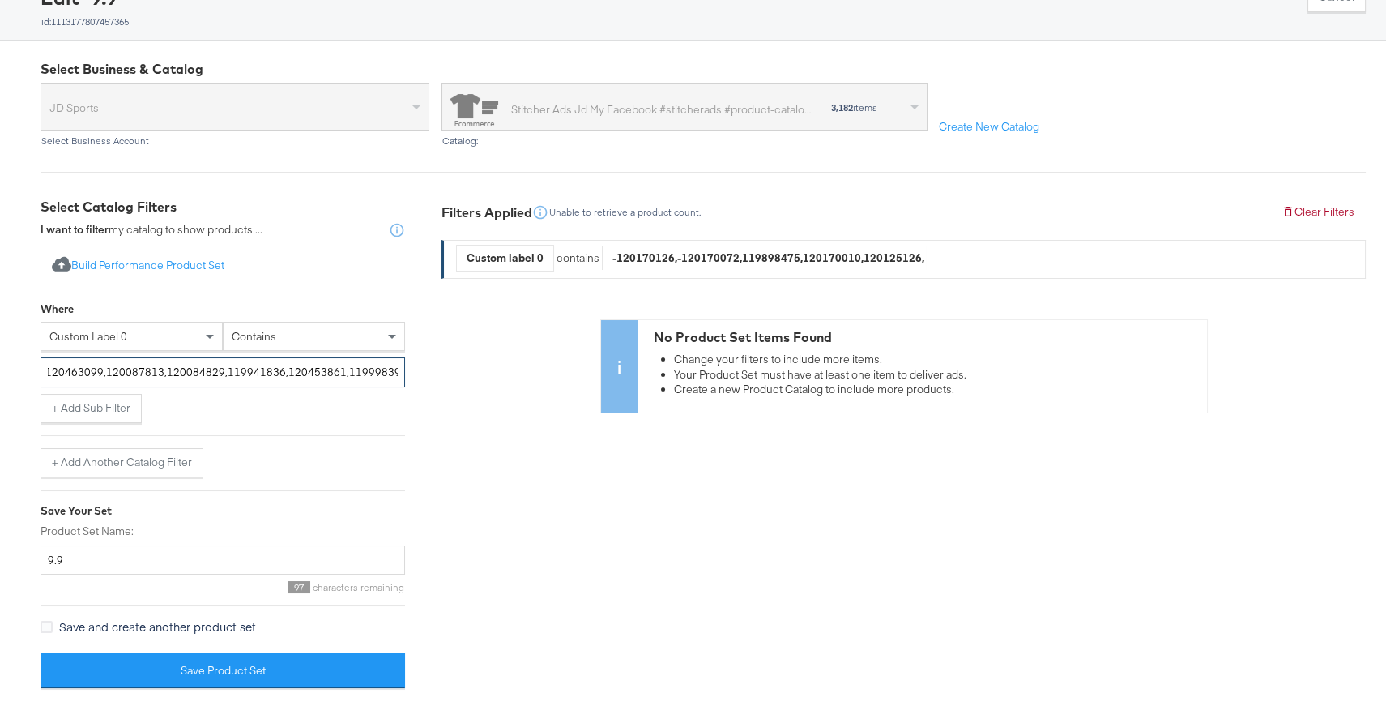
scroll to position [0, 2326]
drag, startPoint x: 105, startPoint y: 372, endPoint x: 574, endPoint y: 387, distance: 469.4
click at [574, 387] on div "Select Catalog Filters I want to filter my catalog to show products ... Import …" at bounding box center [704, 449] width 1326 height 503
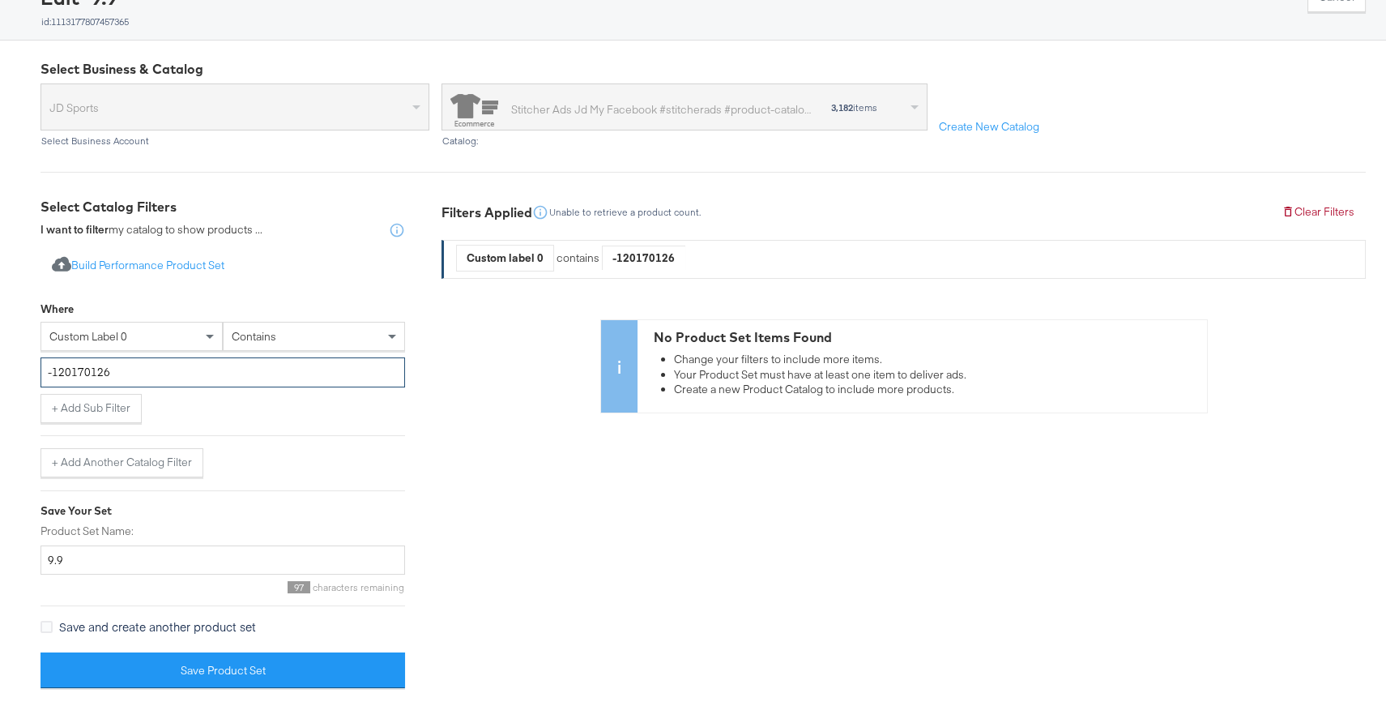
click at [51, 373] on input "-120170126" at bounding box center [223, 372] width 365 height 30
click at [113, 369] on input "120170126" at bounding box center [223, 372] width 365 height 30
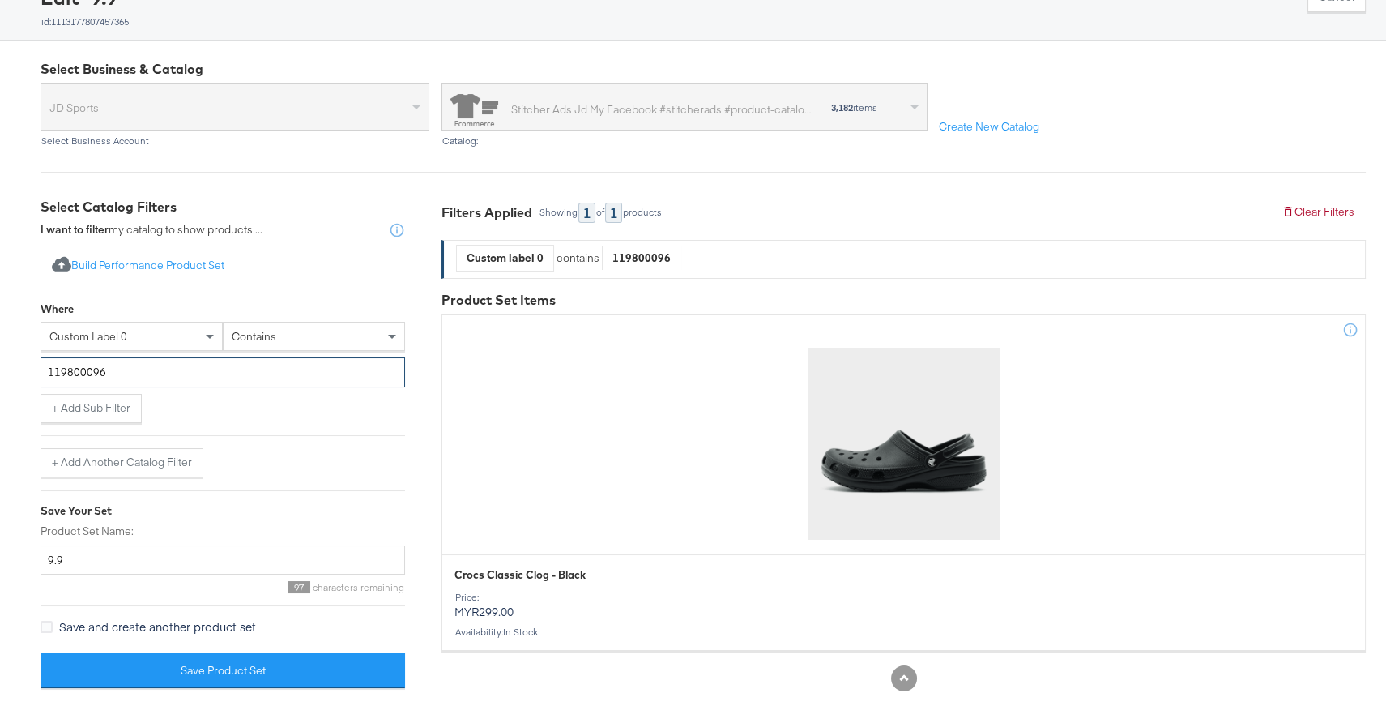
click at [142, 374] on input "119800096" at bounding box center [223, 372] width 365 height 30
paste input "20170126 120170072 119898475 120170010 120125126 120125041 119898406 120170058 …"
type input "120170126 120170072 119898475 120170010 120125126 120125041 119898406 120170058…"
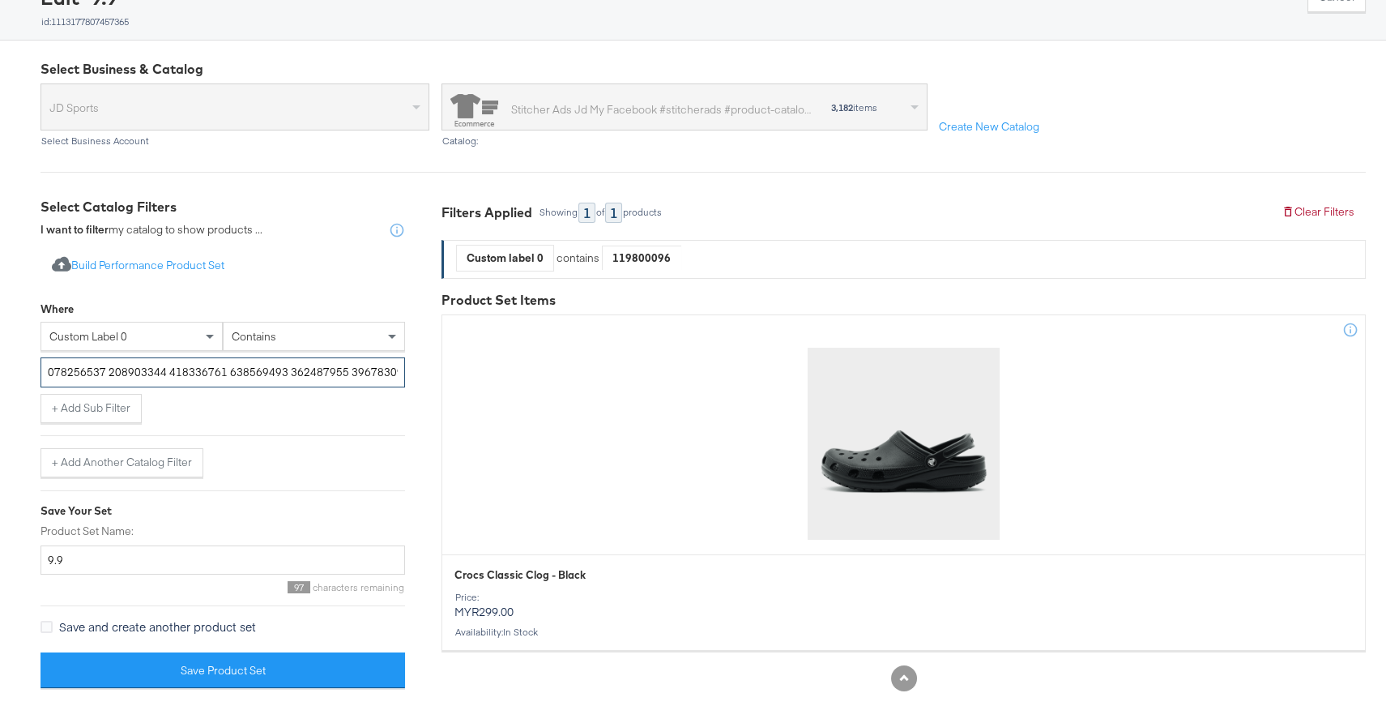
scroll to position [0, 162293]
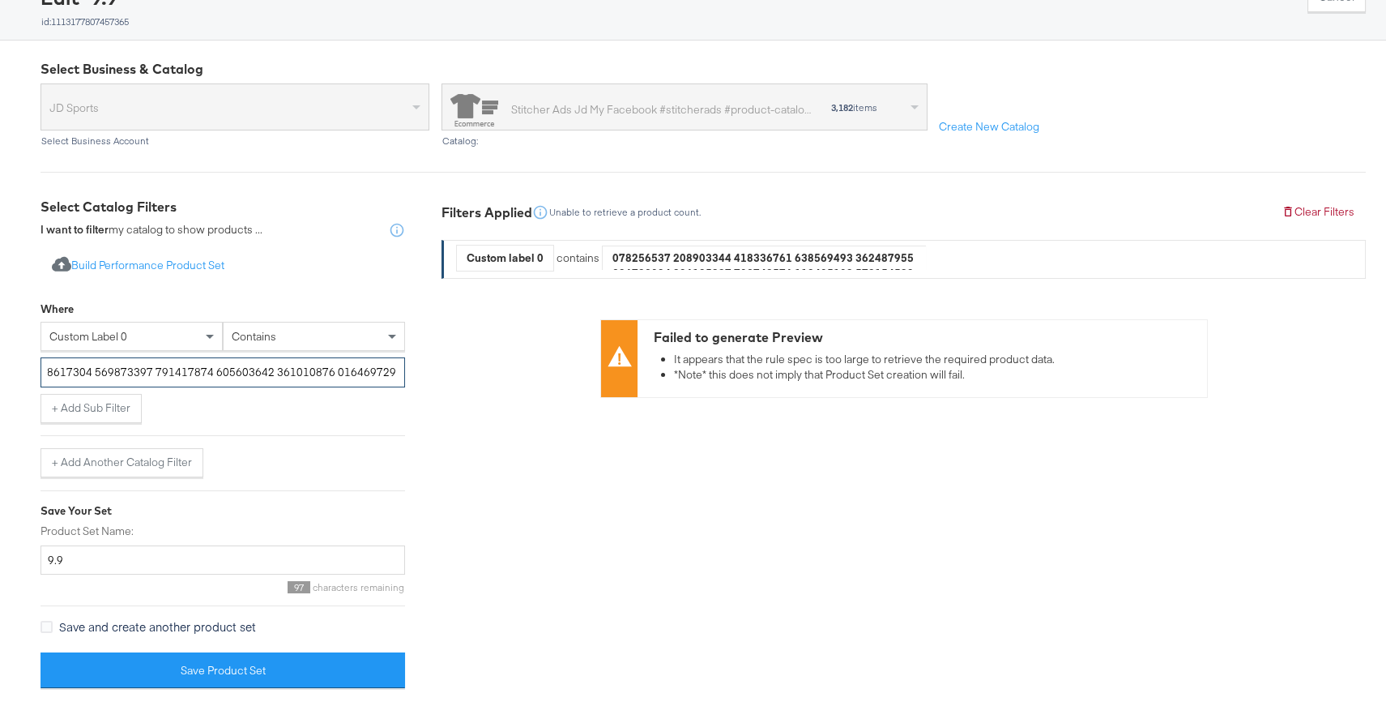
click at [142, 374] on input "text" at bounding box center [223, 372] width 365 height 30
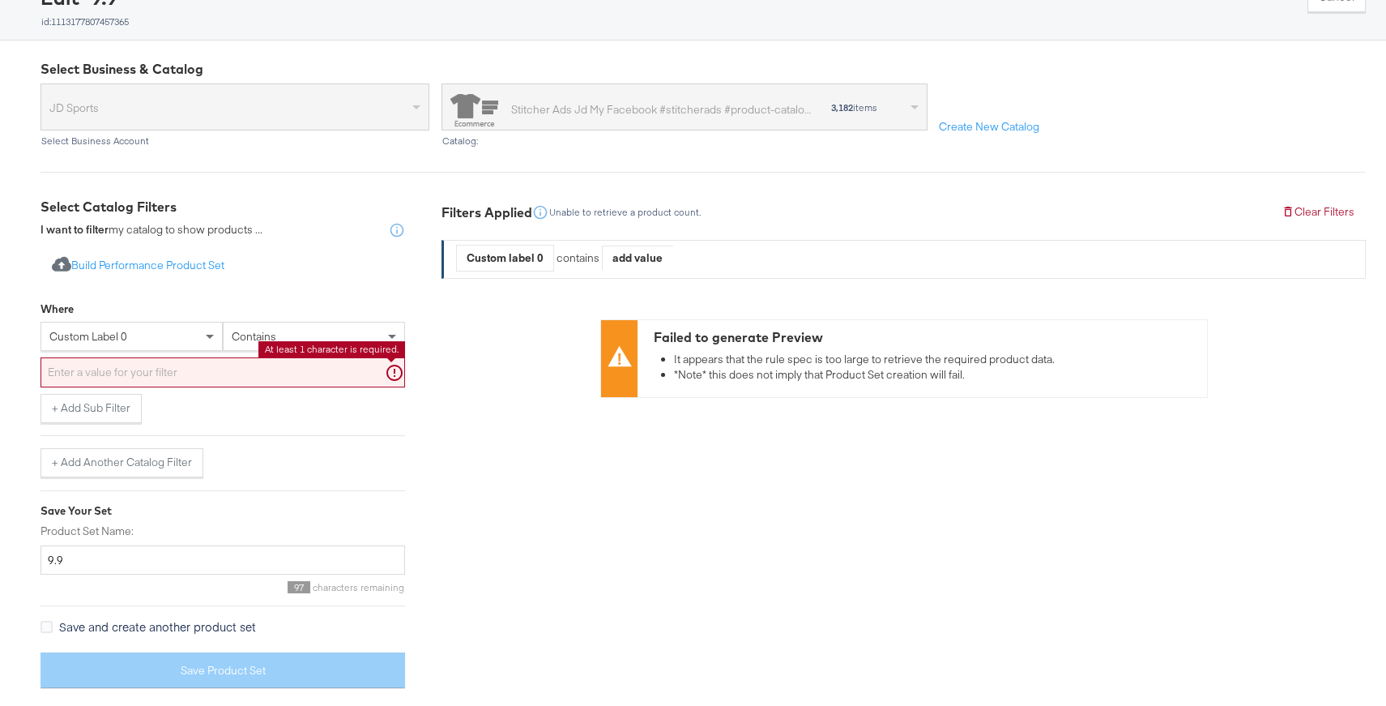
click at [147, 374] on input "text" at bounding box center [223, 372] width 365 height 30
click at [190, 372] on input "text" at bounding box center [223, 372] width 365 height 30
paste input "120170126 120170072 119898475 120170010 120125126 120125041 119898406 120170058…"
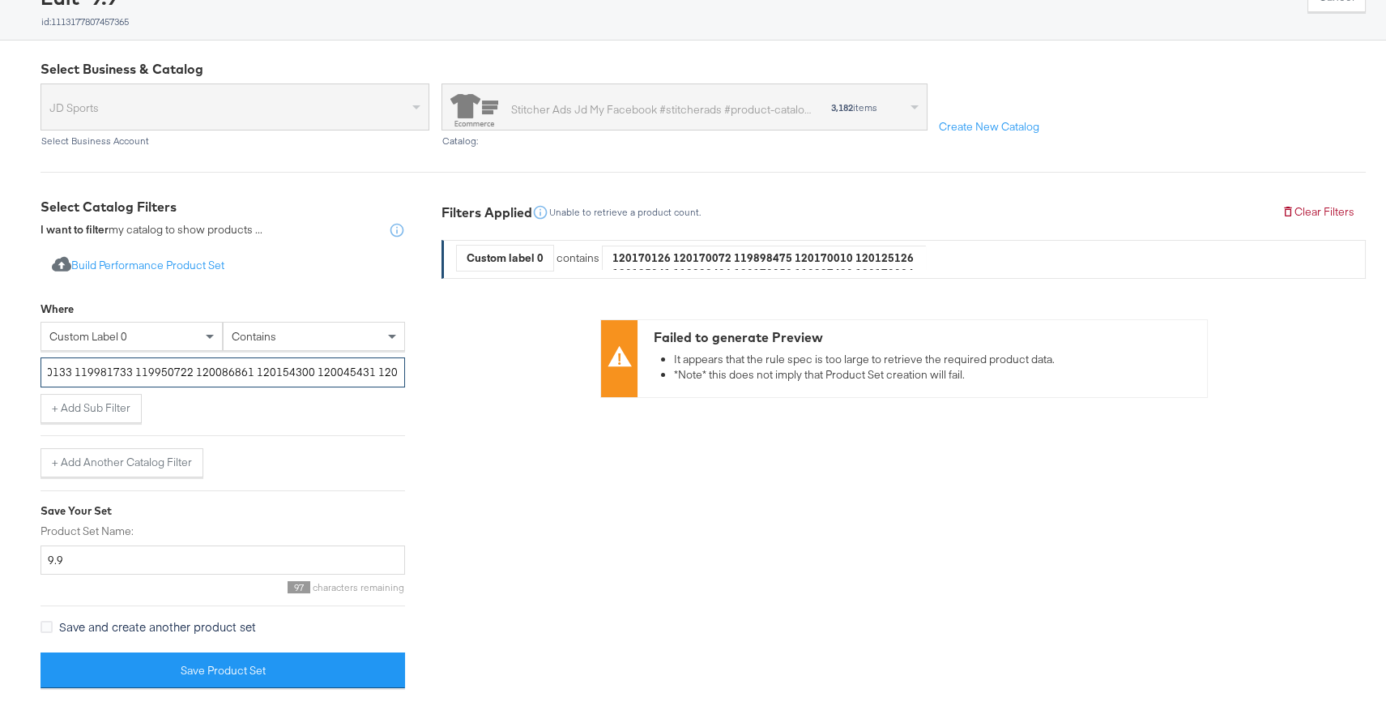
scroll to position [0, 677]
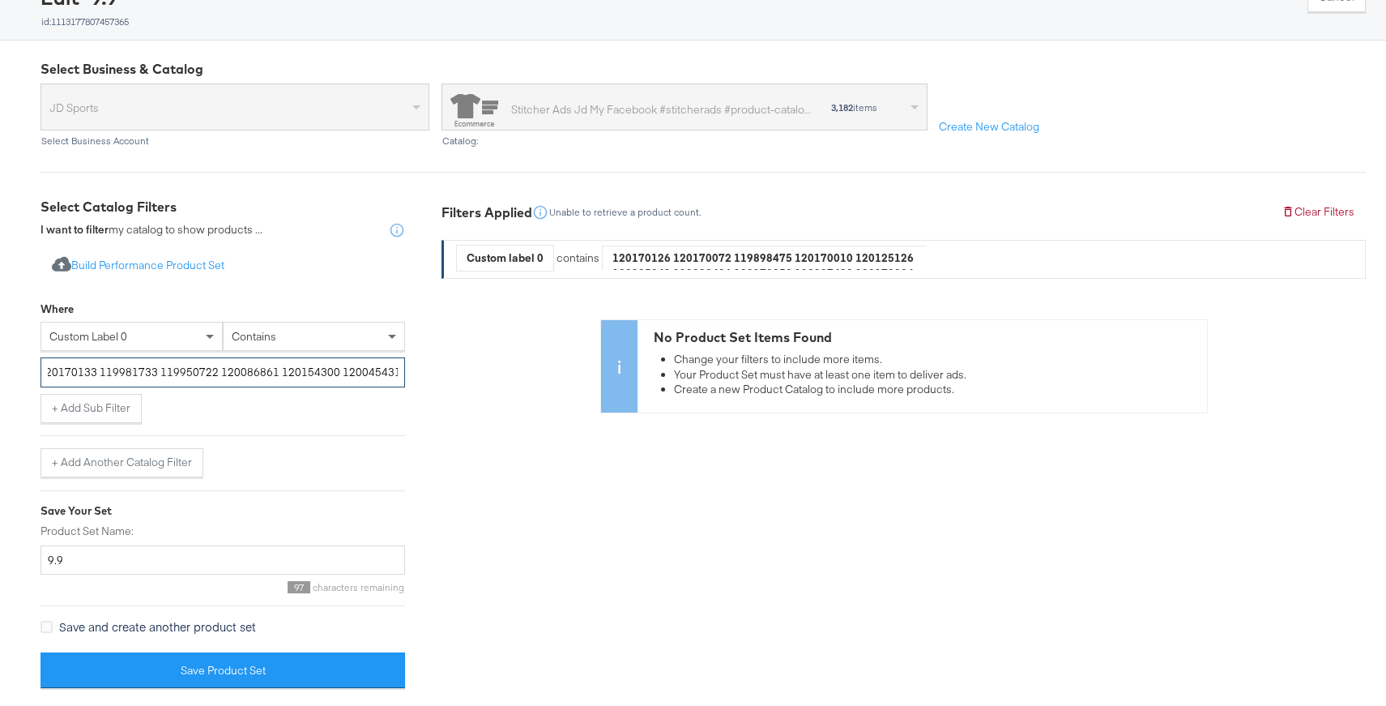
click at [121, 371] on input "120170126 120170072 119898475 120170010 120125126 120125041 119898406 120170058…" at bounding box center [223, 372] width 365 height 30
click at [105, 370] on input "120170126 120170072 119898475 120170010 120125126 120125041 119898406 120170058…" at bounding box center [223, 372] width 365 height 30
click at [164, 372] on input "120170126,120170072 119898475 120170010 120125126 120125041 119898406 120170058…" at bounding box center [223, 372] width 365 height 30
click at [239, 338] on span "contains" at bounding box center [254, 336] width 45 height 15
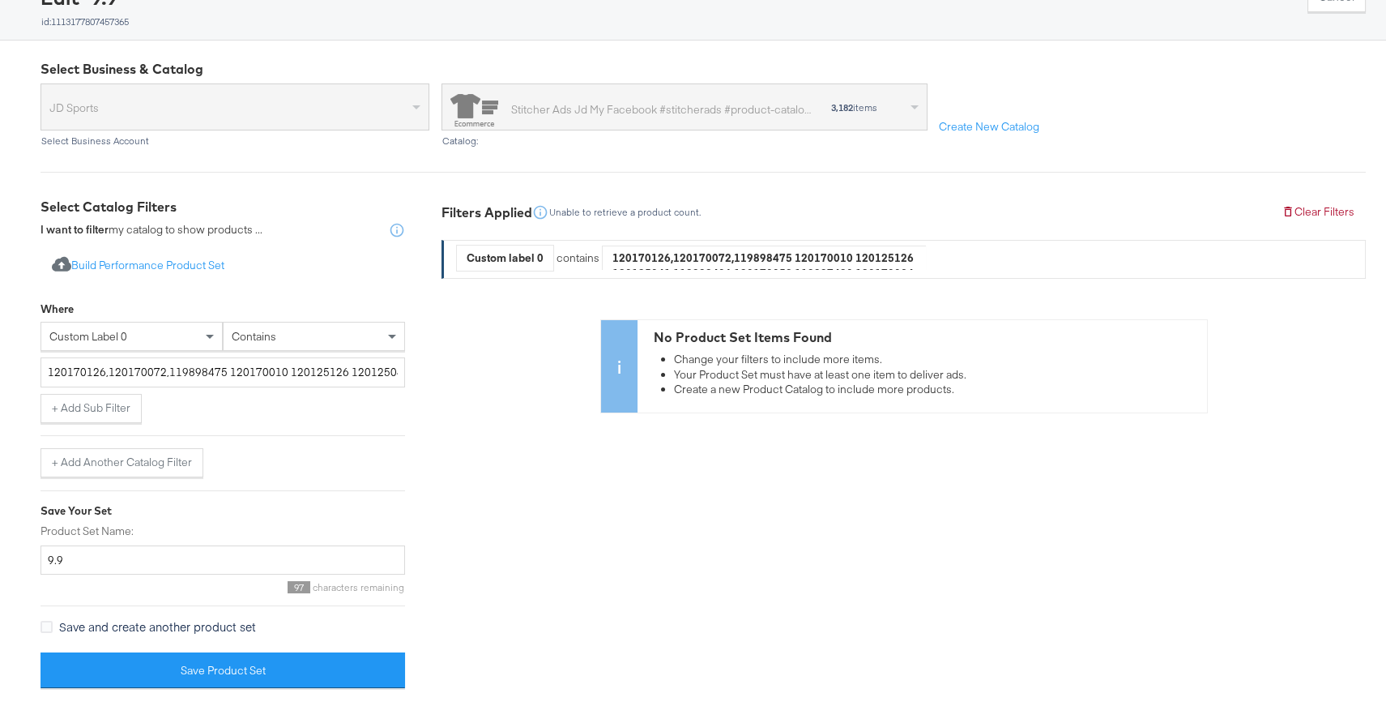
click at [164, 404] on div "+ Add Sub Filter" at bounding box center [223, 408] width 365 height 29
click at [250, 386] on div "120170126,120170072,119898475 120170010 120125126 120125041 119898406 120170058…" at bounding box center [223, 375] width 365 height 36
click at [250, 380] on input "120170126,120170072,119898475 120170010 120125126 120125041 119898406 120170058…" at bounding box center [223, 372] width 365 height 30
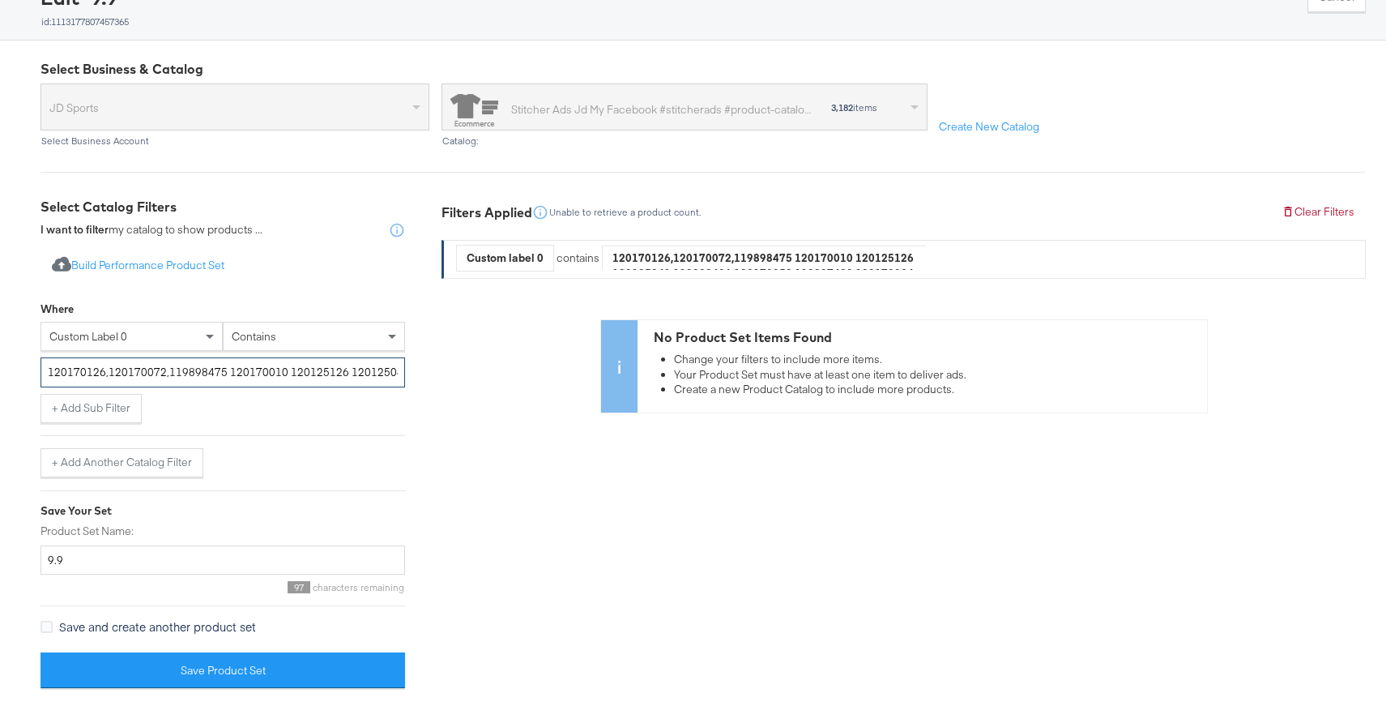
paste input "OR 120170072 OR 119898475 OR 120170010 OR 120125126 OR 120125041 OR 119898406 O…"
type input "120170126 OR 120170072 OR 119898475 OR 120170010 OR 120125126 OR 120125041 OR 1…"
click at [253, 374] on input "120170126 OR 120170072 OR 119898475 OR 120170010 OR 120125126 OR 120125041 OR 1…" at bounding box center [223, 372] width 365 height 30
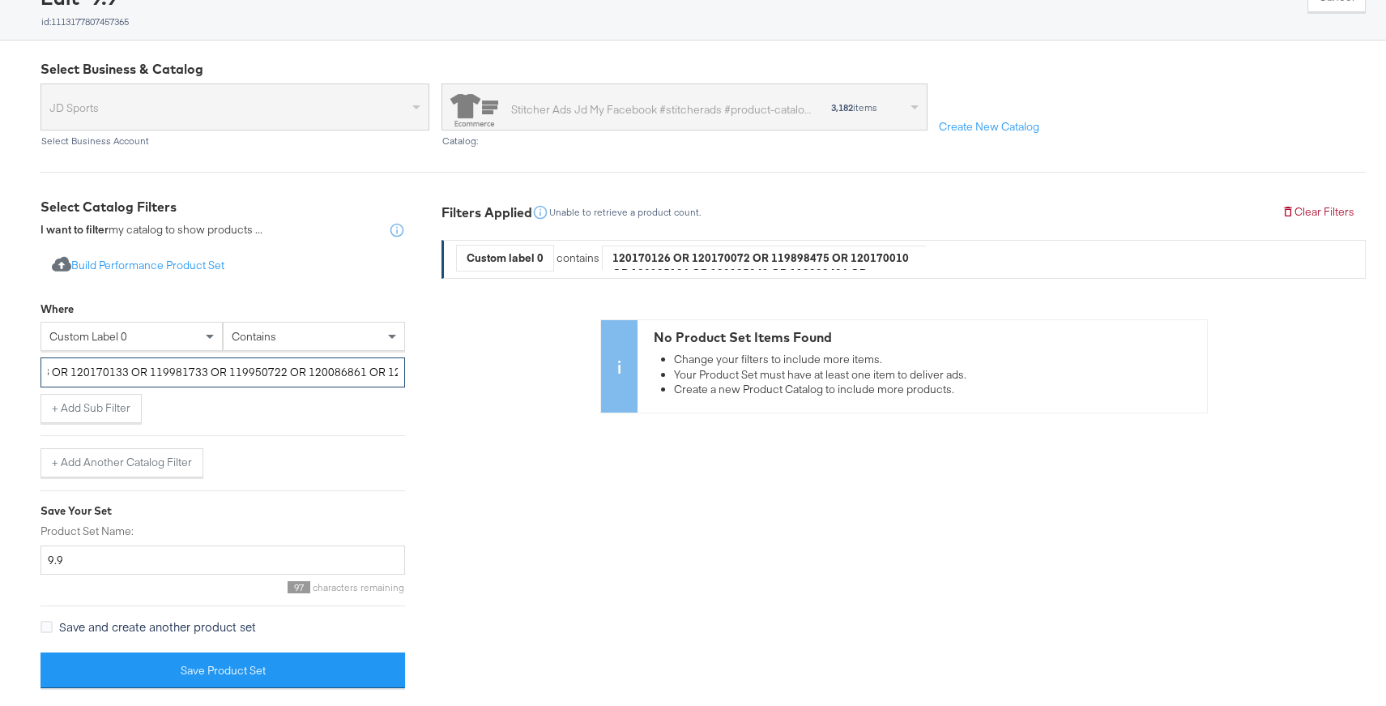
click at [253, 374] on input "120170126 OR 120170072 OR 119898475 OR 120170010 OR 120125126 OR 120125041 OR 1…" at bounding box center [223, 372] width 365 height 30
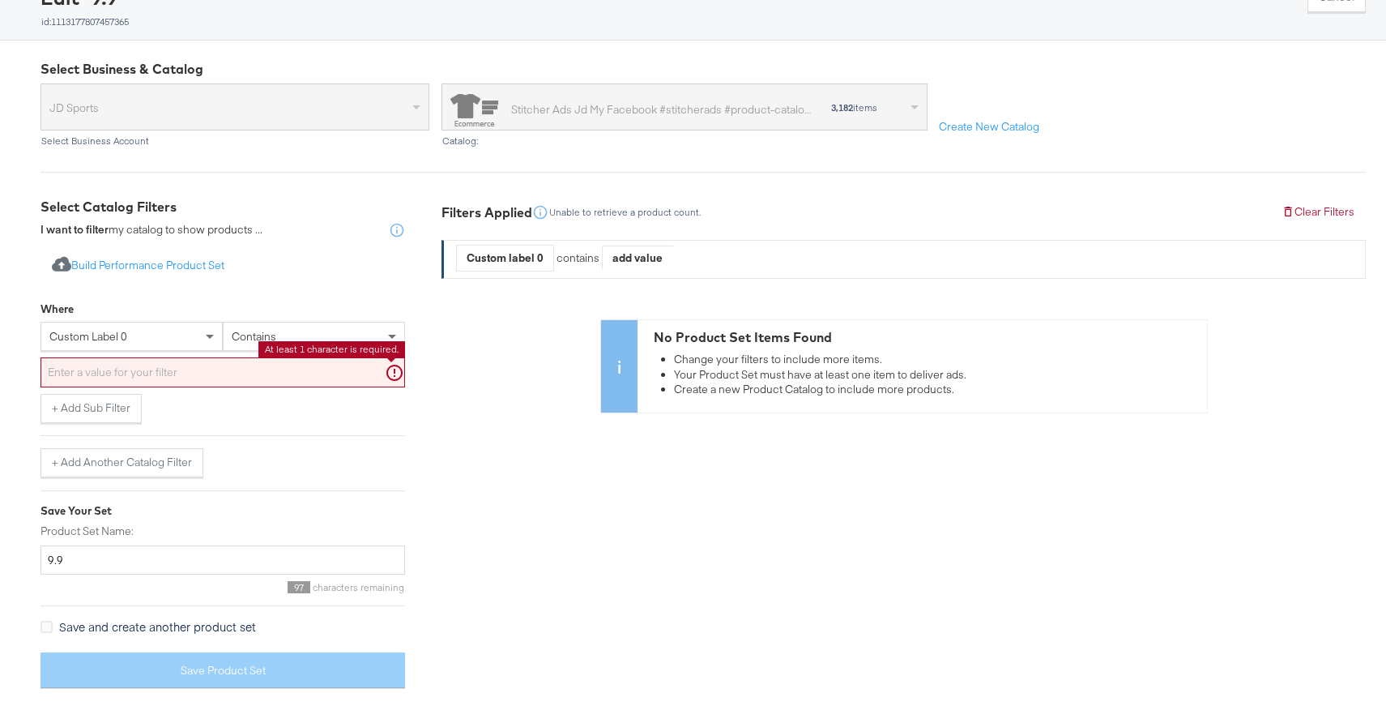
click at [243, 374] on input "text" at bounding box center [223, 372] width 365 height 30
click at [160, 364] on input "text" at bounding box center [223, 372] width 365 height 30
paste input "120508967"
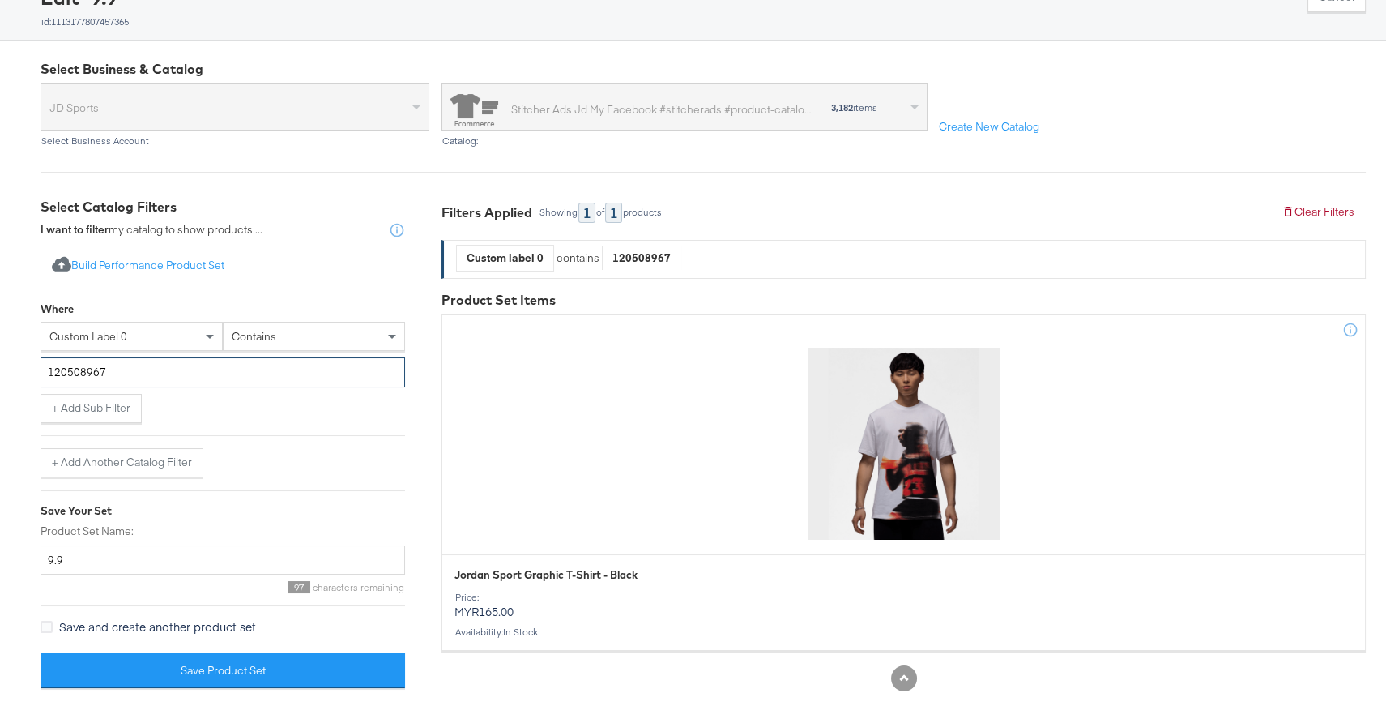
type input "120508967"
